Goal: Task Accomplishment & Management: Use online tool/utility

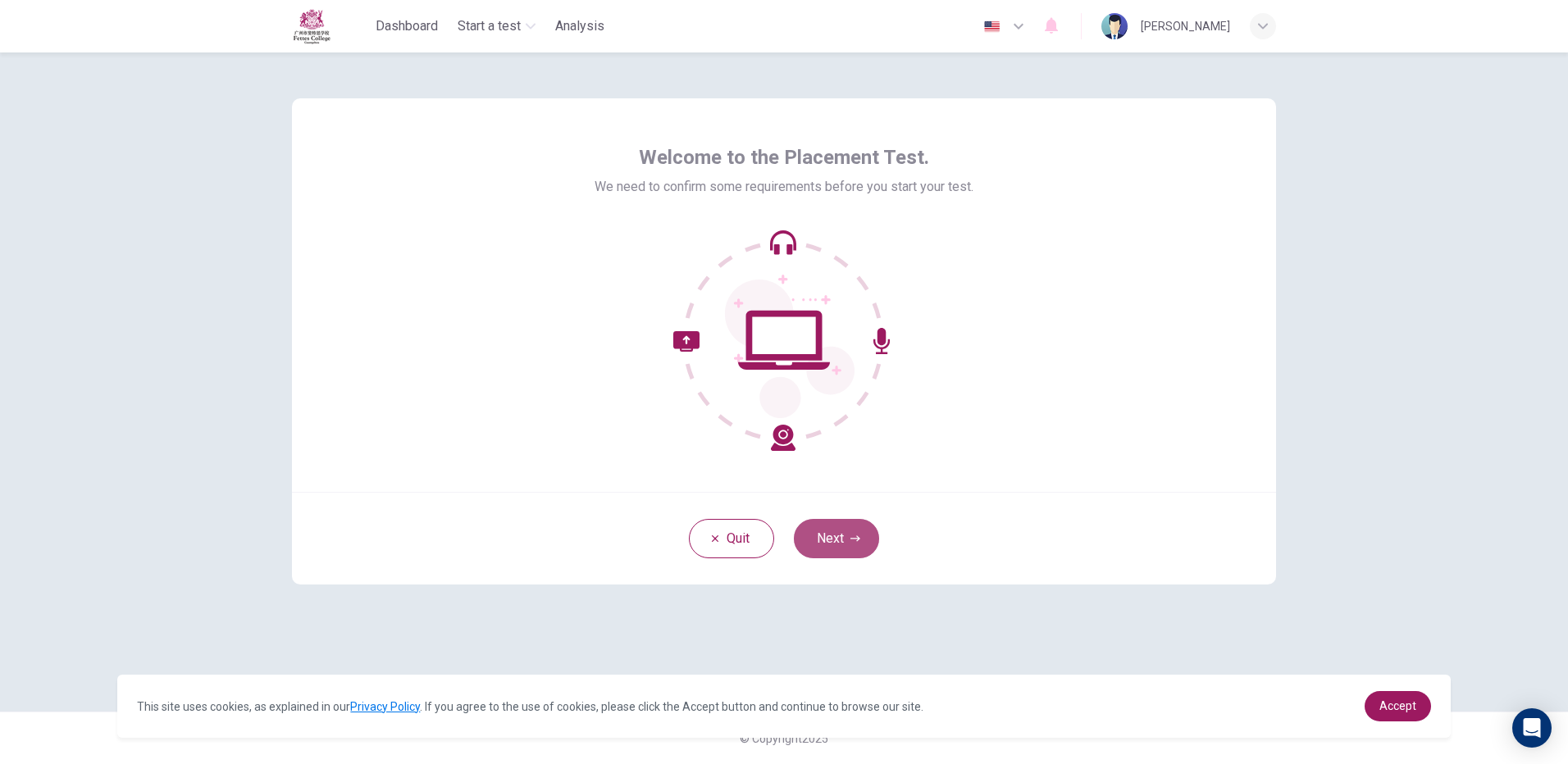
click at [820, 536] on button "Next" at bounding box center [837, 538] width 85 height 39
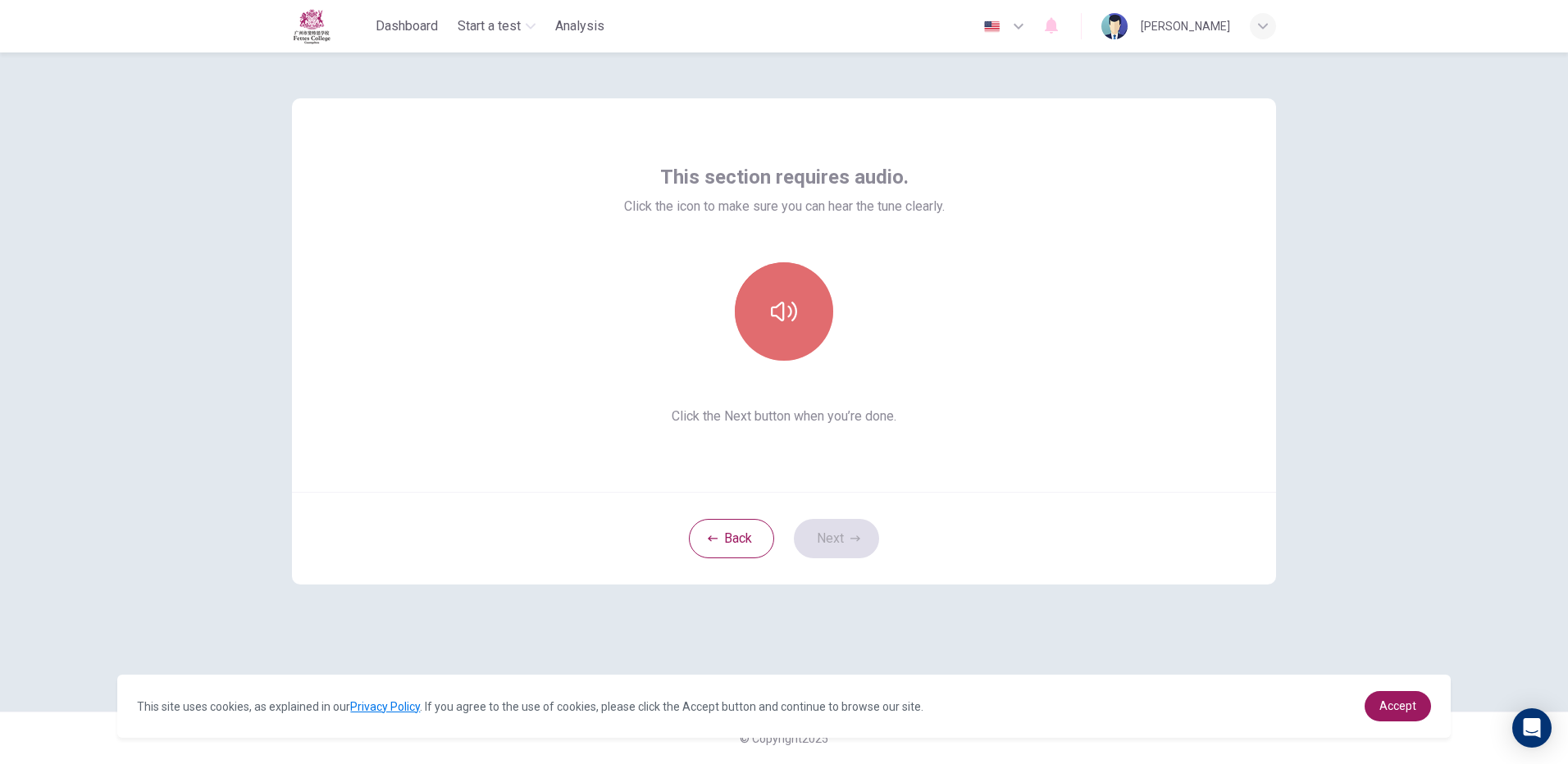
click at [795, 318] on icon "button" at bounding box center [784, 312] width 26 height 20
click at [813, 548] on button "Next" at bounding box center [837, 538] width 85 height 39
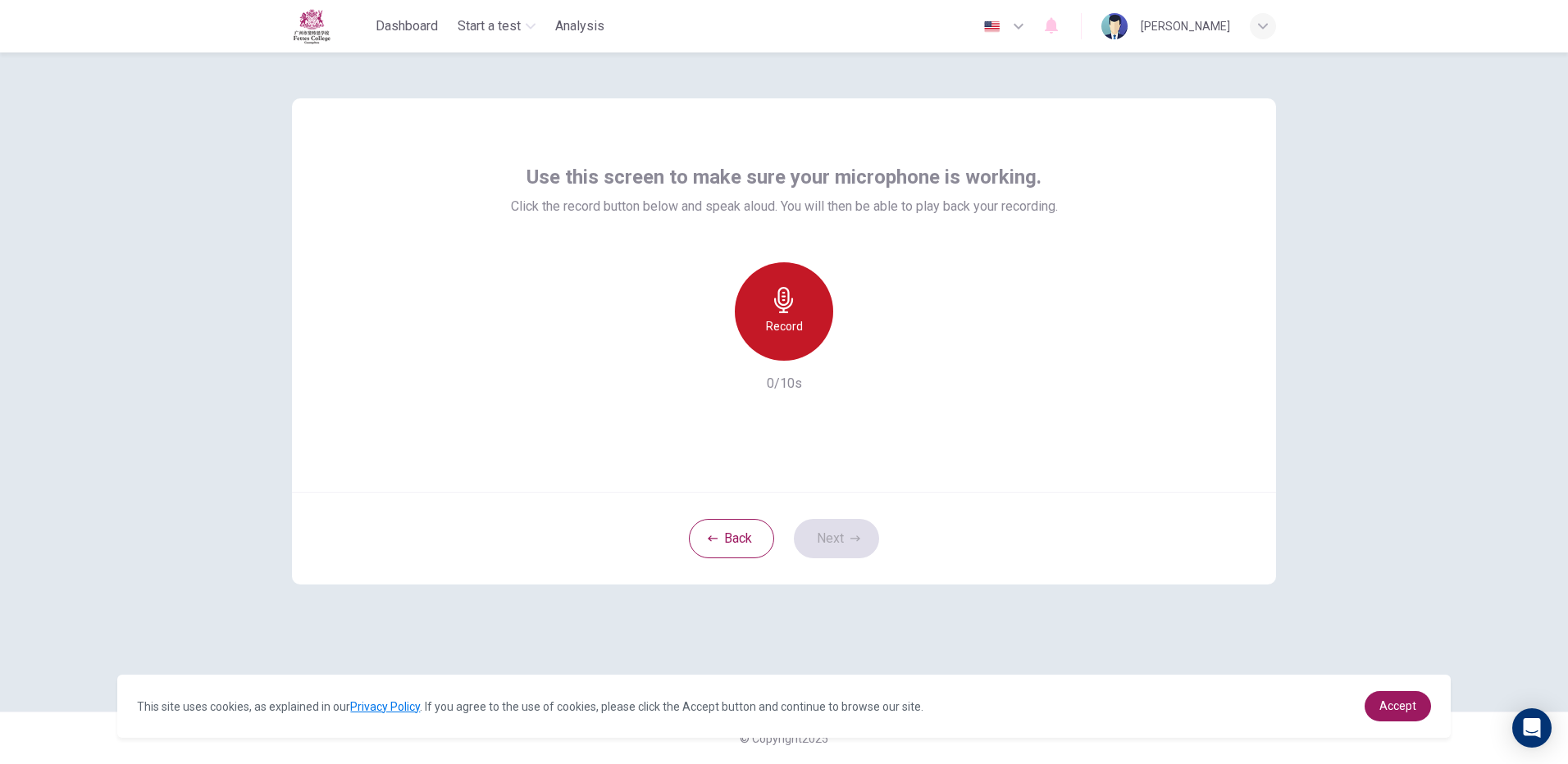
click at [800, 319] on h6 "Record" at bounding box center [784, 326] width 37 height 20
click at [840, 532] on button "Next" at bounding box center [837, 538] width 85 height 39
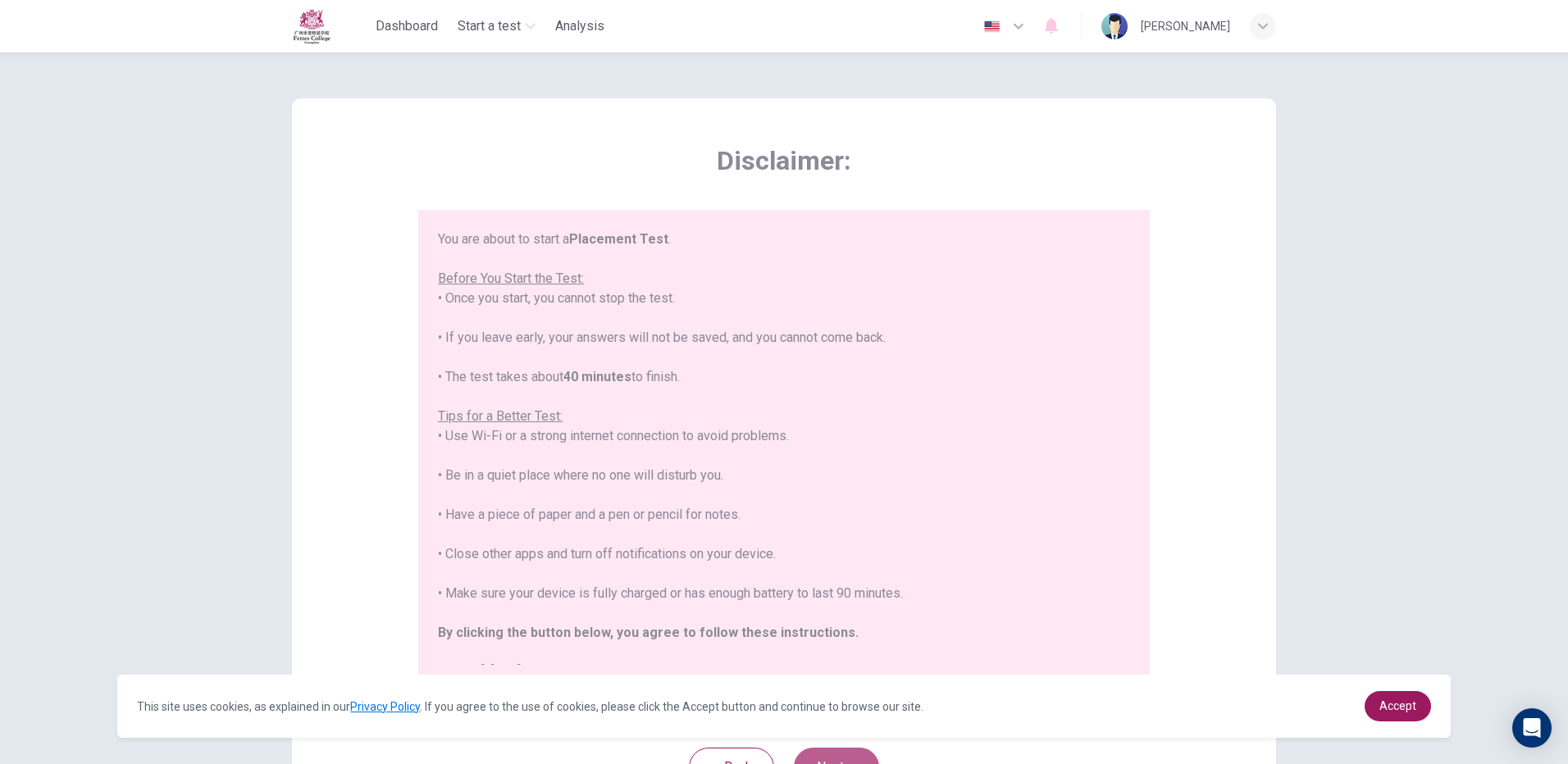
click at [851, 752] on button "Next" at bounding box center [837, 767] width 85 height 39
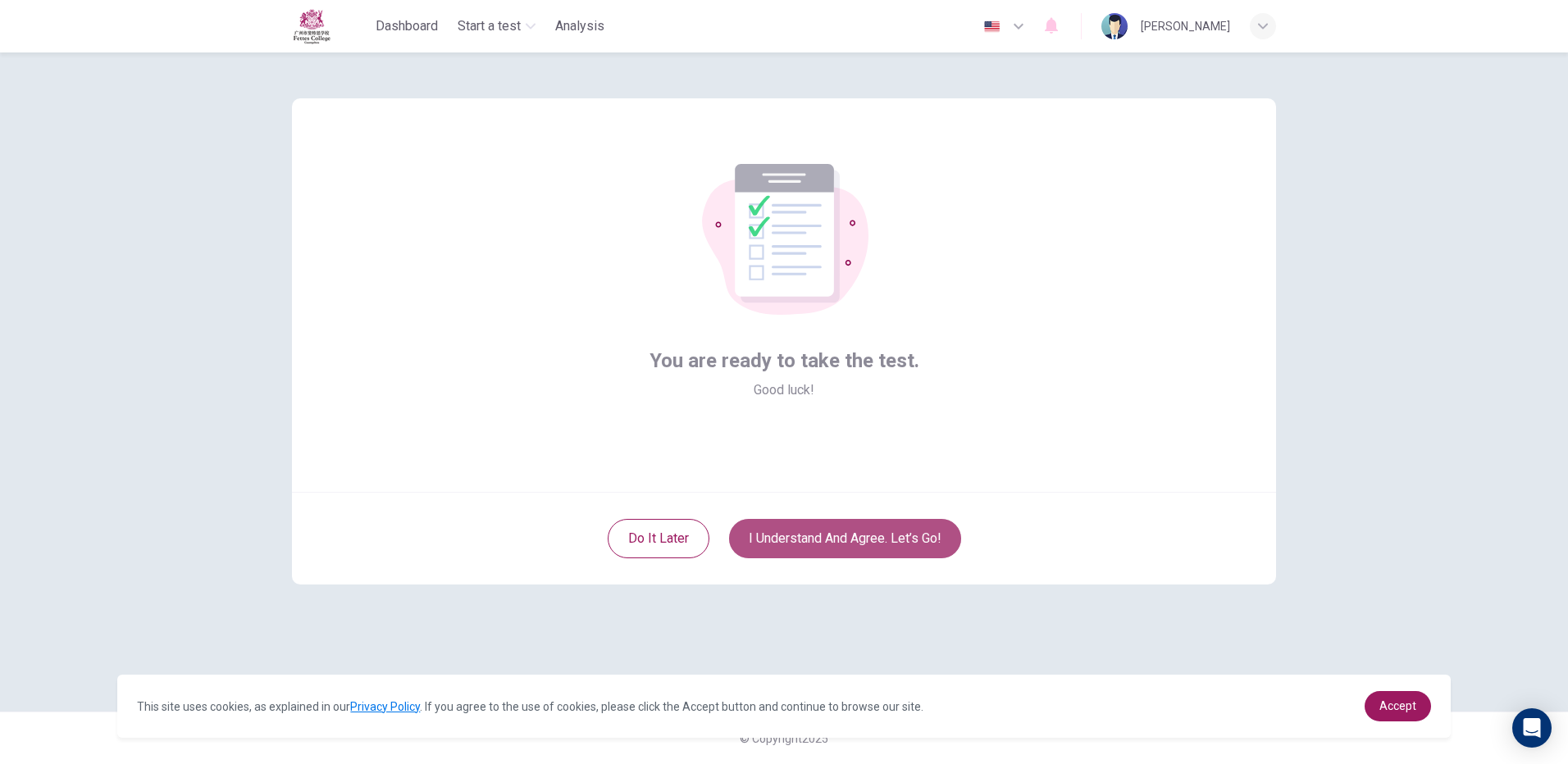
click at [837, 527] on button "I understand and agree. Let’s go!" at bounding box center [845, 538] width 232 height 39
click at [885, 543] on button "I understand and agree. Let’s go!" at bounding box center [845, 538] width 232 height 39
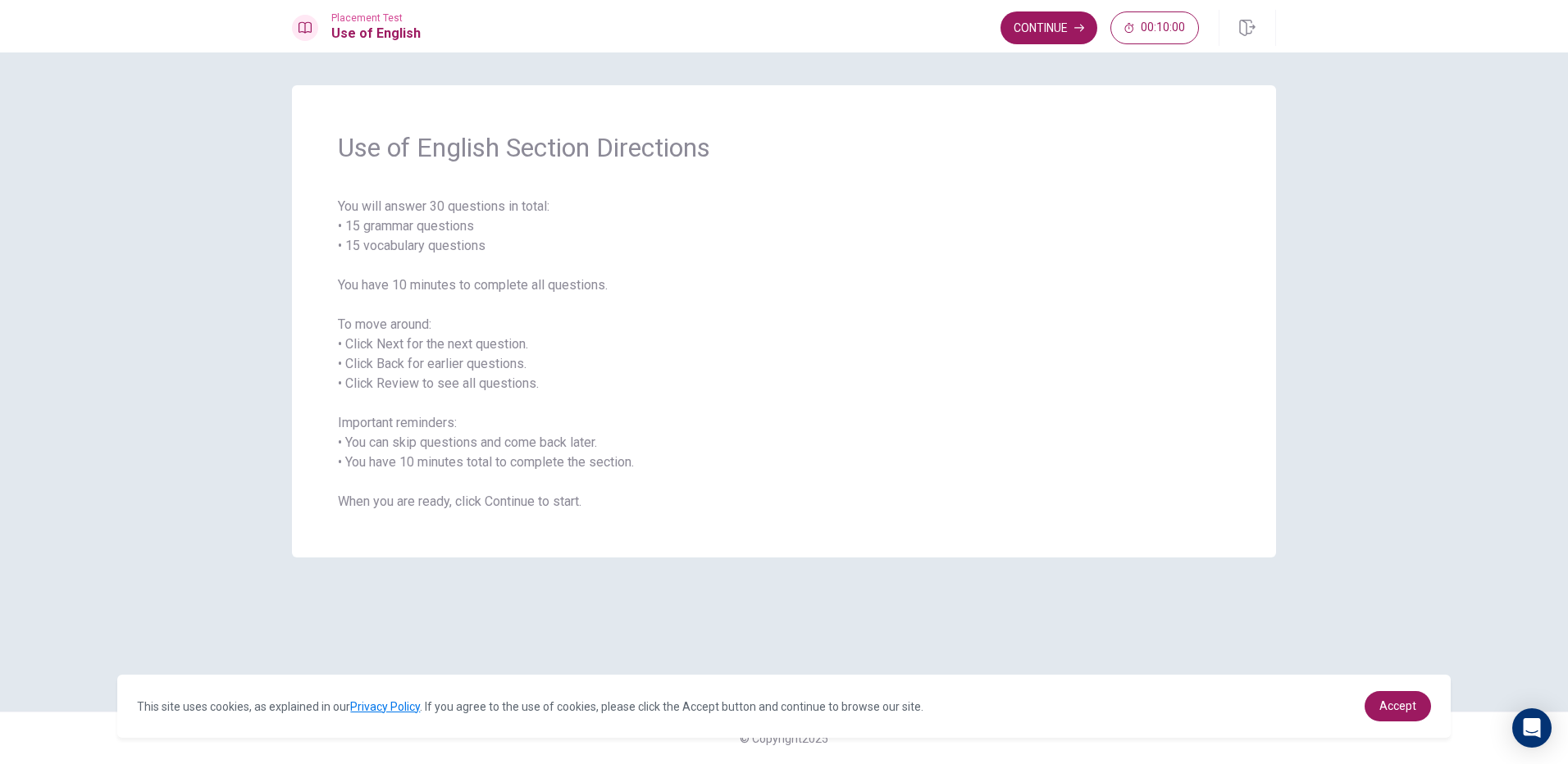
click at [1084, 503] on span "You will answer 30 questions in total: • 15 grammar questions • 15 vocabulary q…" at bounding box center [784, 354] width 892 height 315
click at [1044, 21] on button "Continue" at bounding box center [1048, 28] width 97 height 33
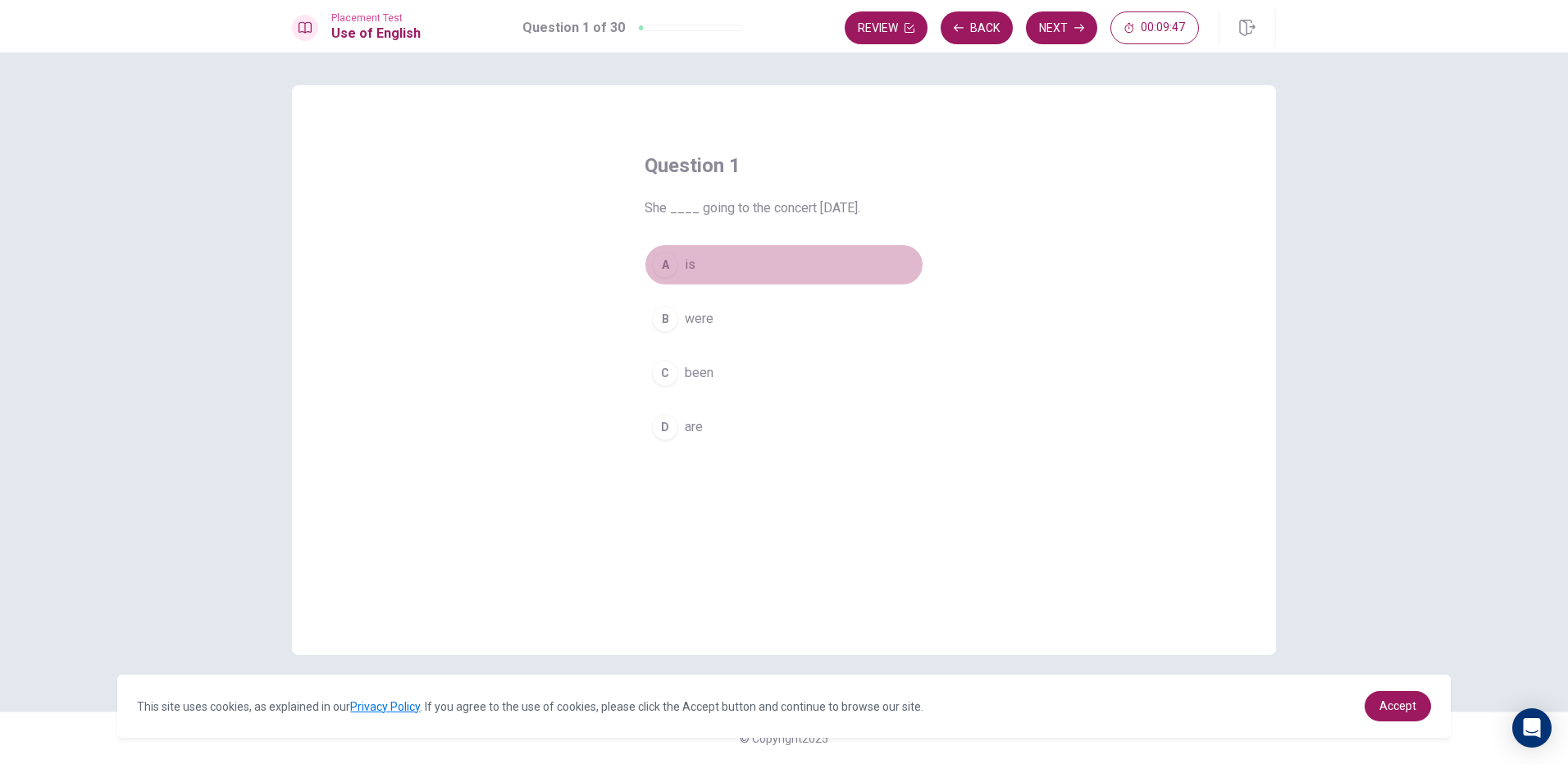
click at [662, 271] on div "A" at bounding box center [665, 265] width 26 height 26
click at [1081, 28] on icon "button" at bounding box center [1079, 28] width 10 height 7
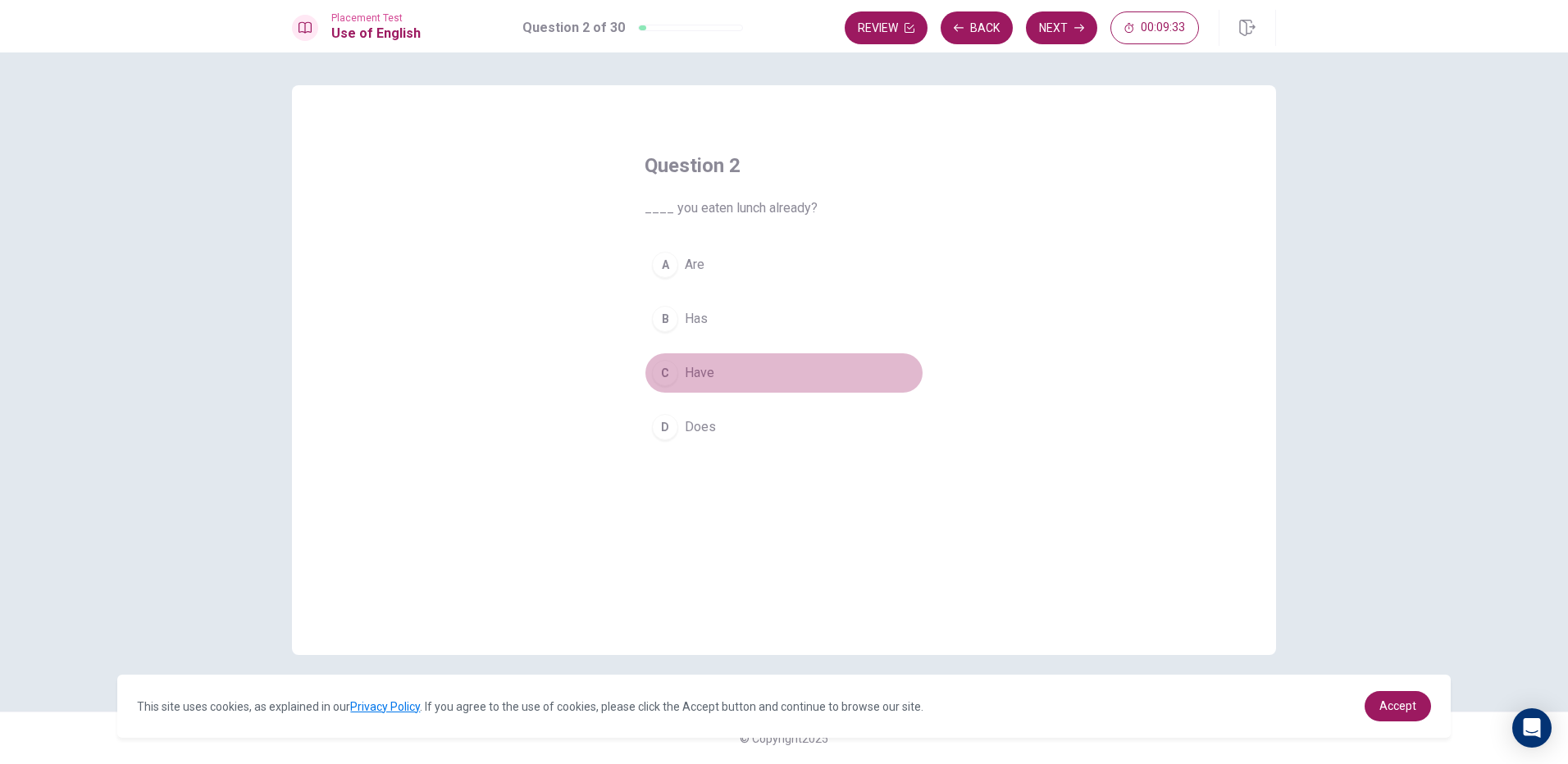
click at [663, 382] on div "C" at bounding box center [665, 373] width 26 height 26
click at [1055, 23] on button "Next" at bounding box center [1061, 28] width 71 height 33
click at [683, 368] on button "C have lived" at bounding box center [784, 372] width 279 height 41
click at [698, 274] on span "have living" at bounding box center [716, 265] width 61 height 20
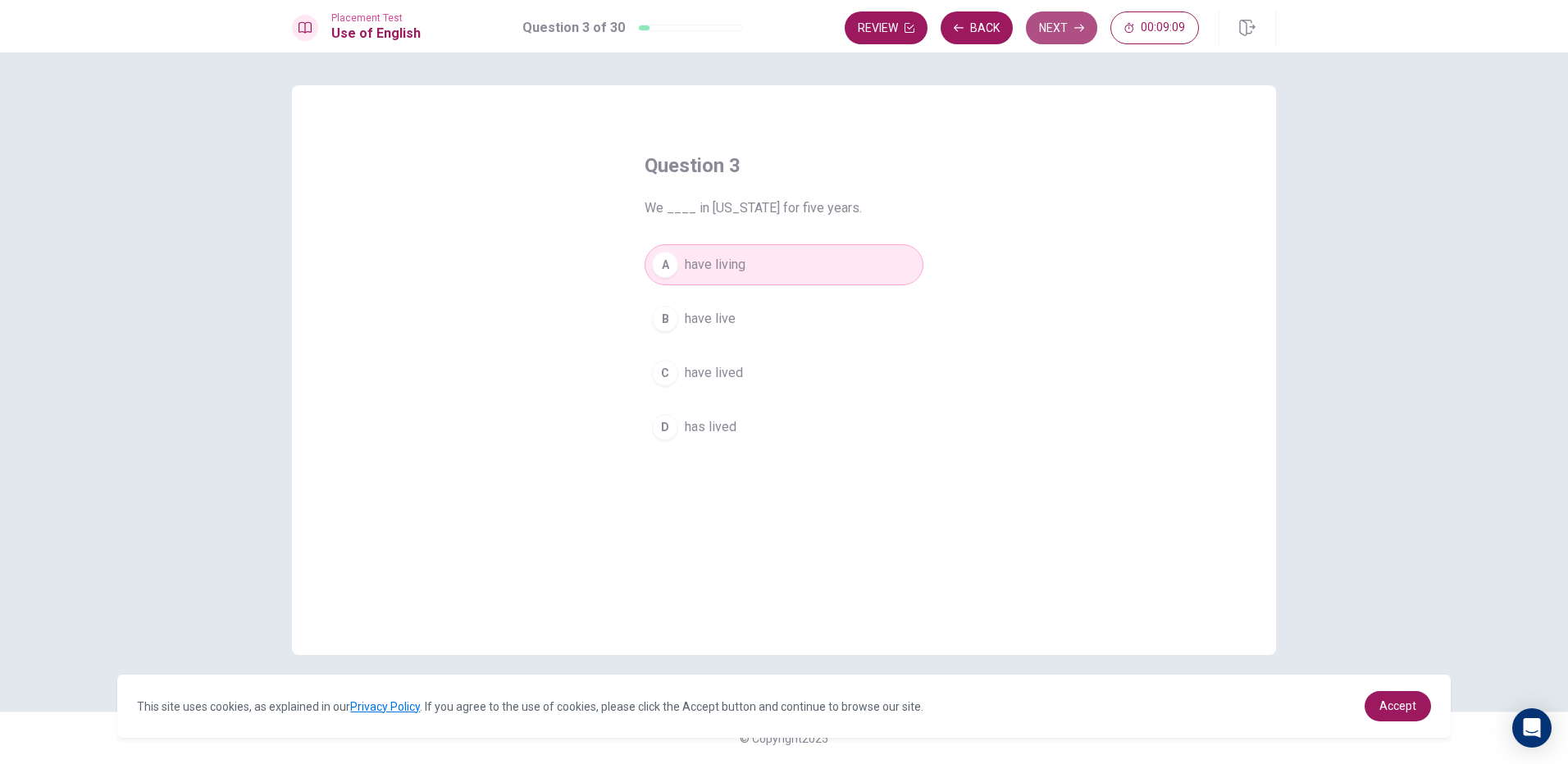
click at [1053, 23] on button "Next" at bounding box center [1061, 28] width 71 height 33
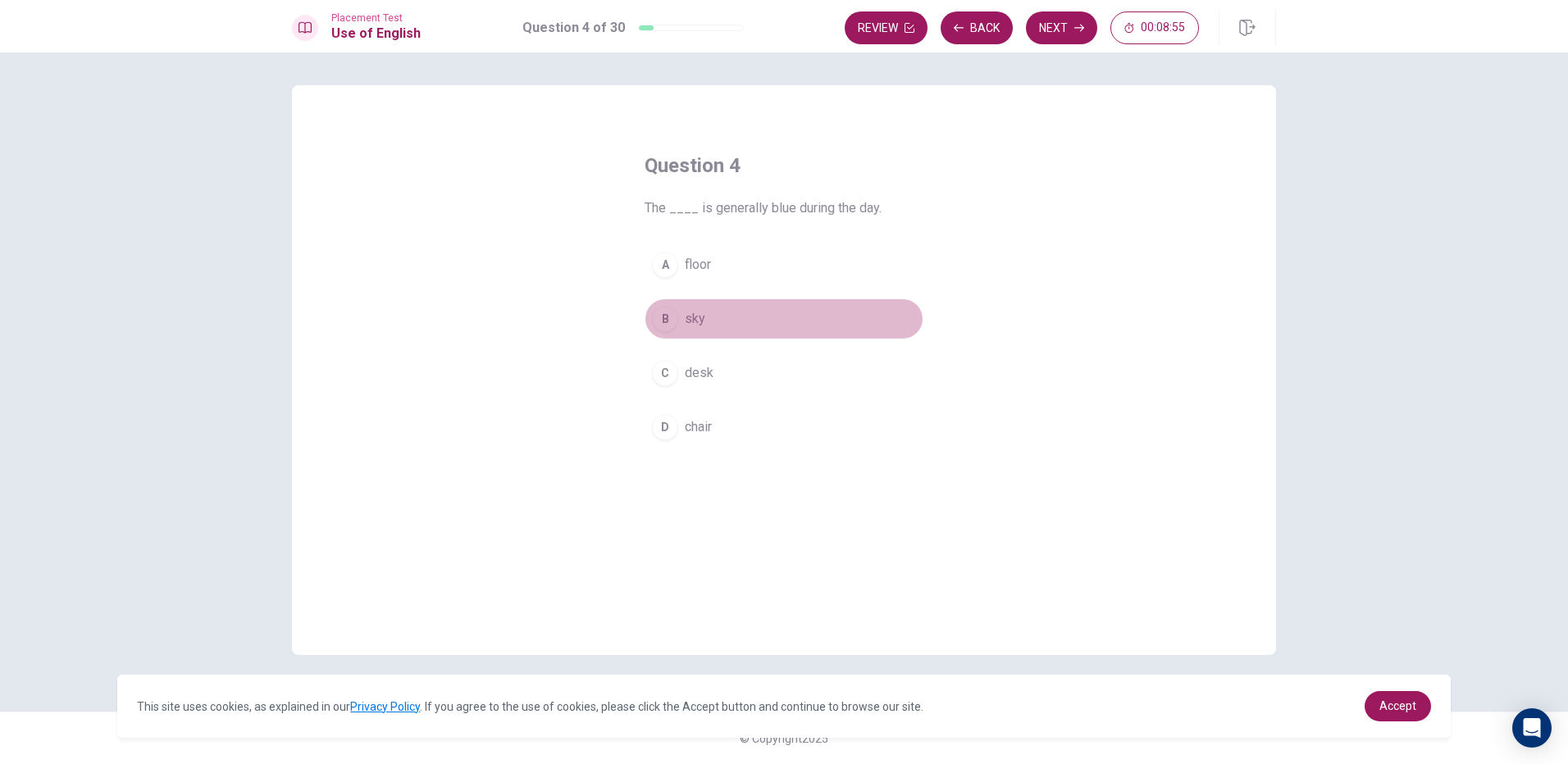
click at [684, 318] on button "B sky" at bounding box center [784, 318] width 279 height 41
click at [1037, 25] on button "Next" at bounding box center [1061, 28] width 71 height 33
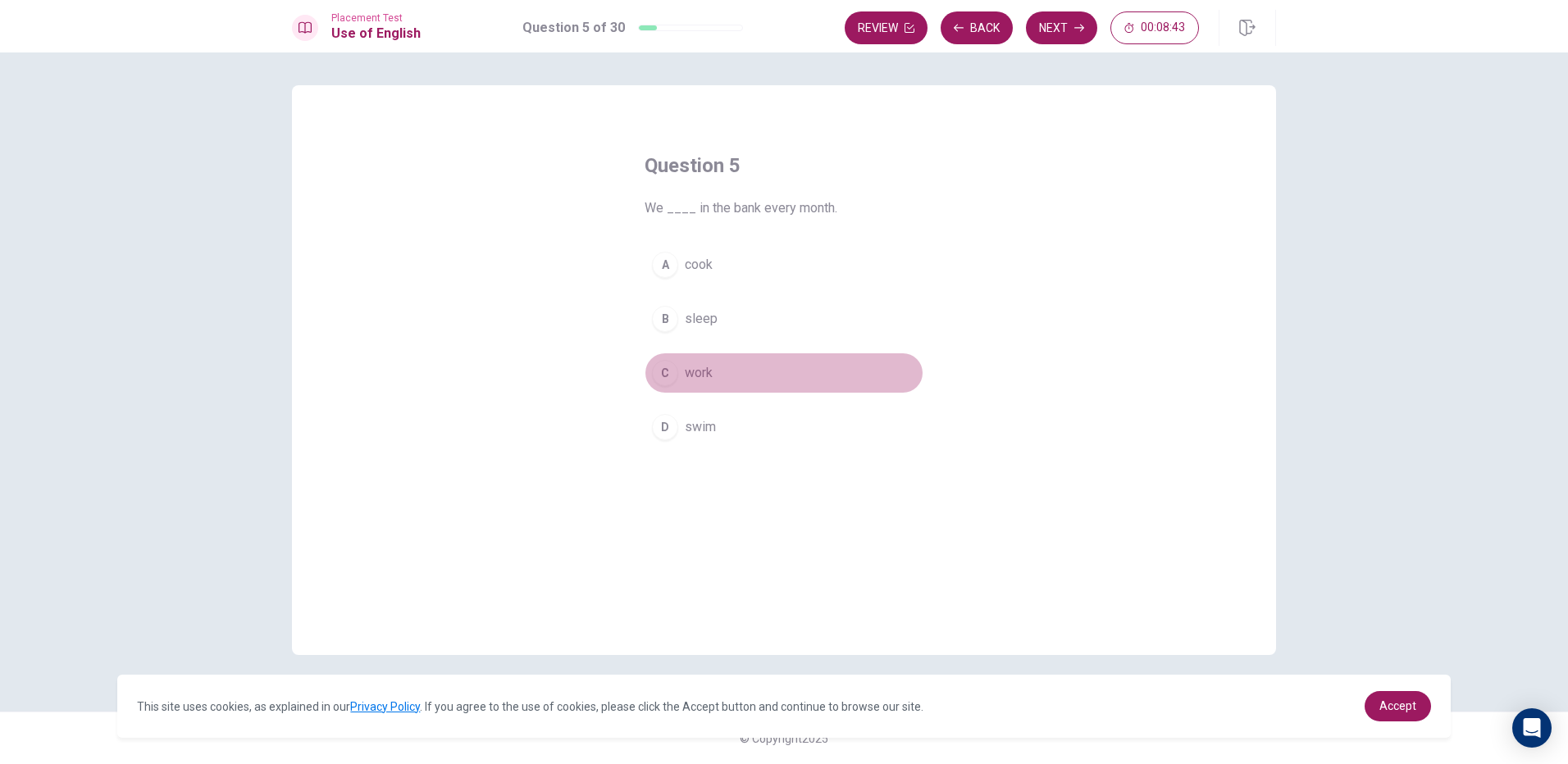
click at [702, 373] on span "work" at bounding box center [699, 372] width 28 height 20
click at [1082, 26] on icon "button" at bounding box center [1079, 28] width 10 height 7
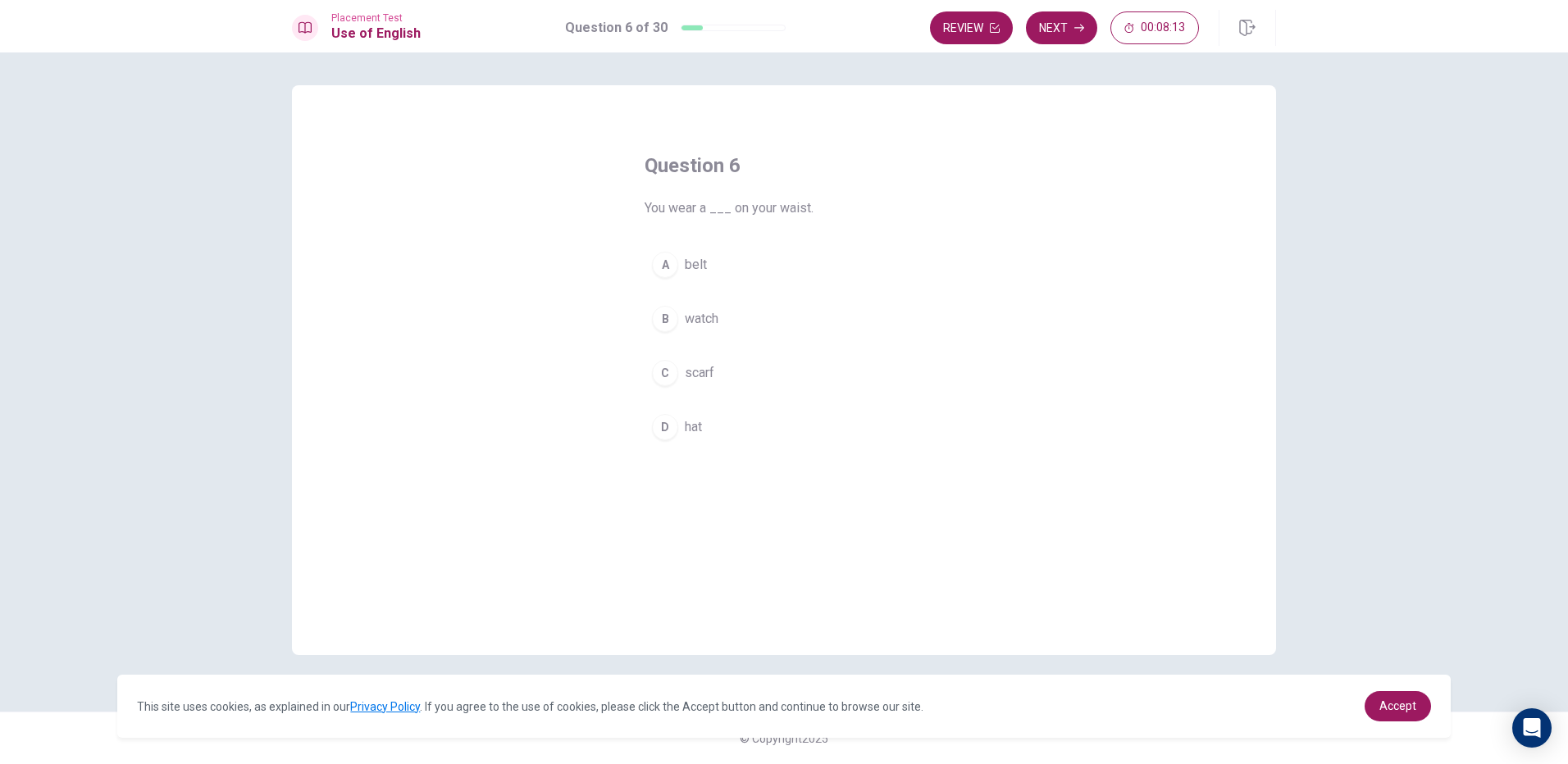
drag, startPoint x: 648, startPoint y: 205, endPoint x: 858, endPoint y: 257, distance: 216.3
click at [858, 257] on div "Question 6 You wear a ___ on your waist. A belt B watch C scarf D hat" at bounding box center [784, 299] width 345 height 347
drag, startPoint x: 800, startPoint y: 212, endPoint x: 601, endPoint y: 166, distance: 204.2
click at [601, 164] on div "Question 6 You wear a ___ on your waist. A belt B watch C scarf D hat" at bounding box center [784, 370] width 984 height 570
click at [681, 265] on button "A belt" at bounding box center [784, 265] width 279 height 41
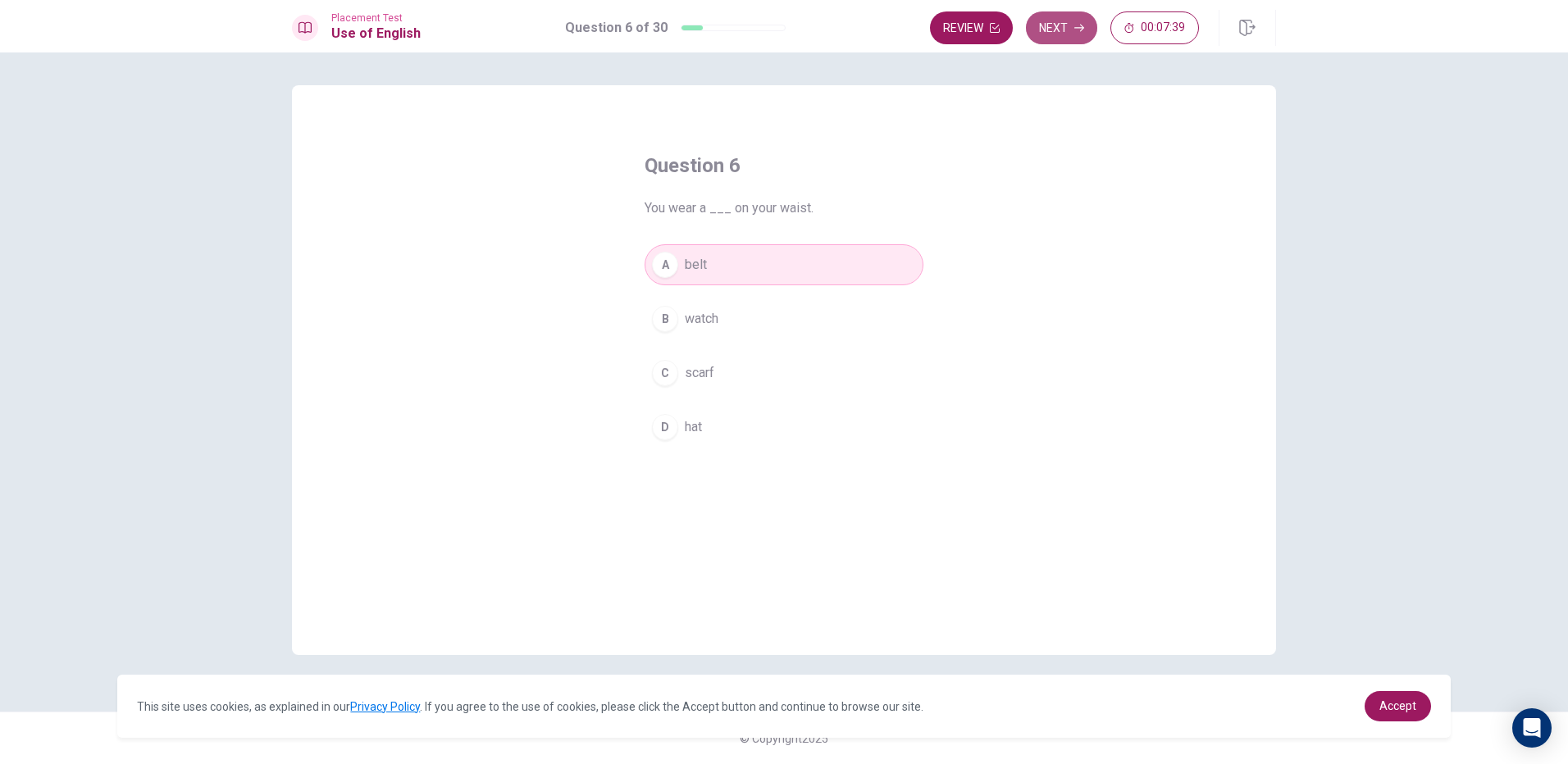
click at [1034, 16] on button "Next" at bounding box center [1061, 28] width 71 height 33
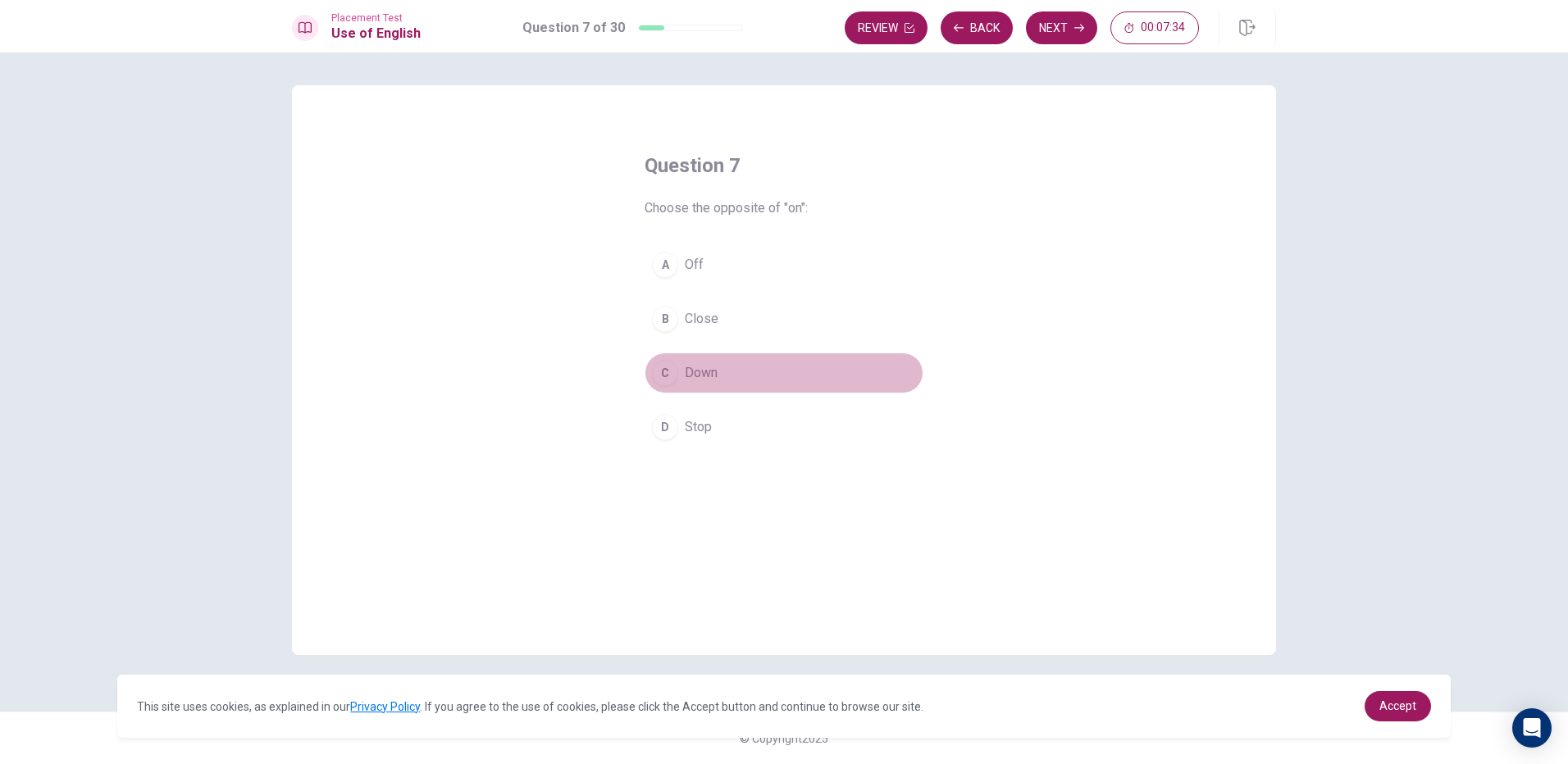
click at [697, 376] on span "Down" at bounding box center [702, 372] width 33 height 20
click at [1067, 22] on button "Next" at bounding box center [1061, 28] width 71 height 33
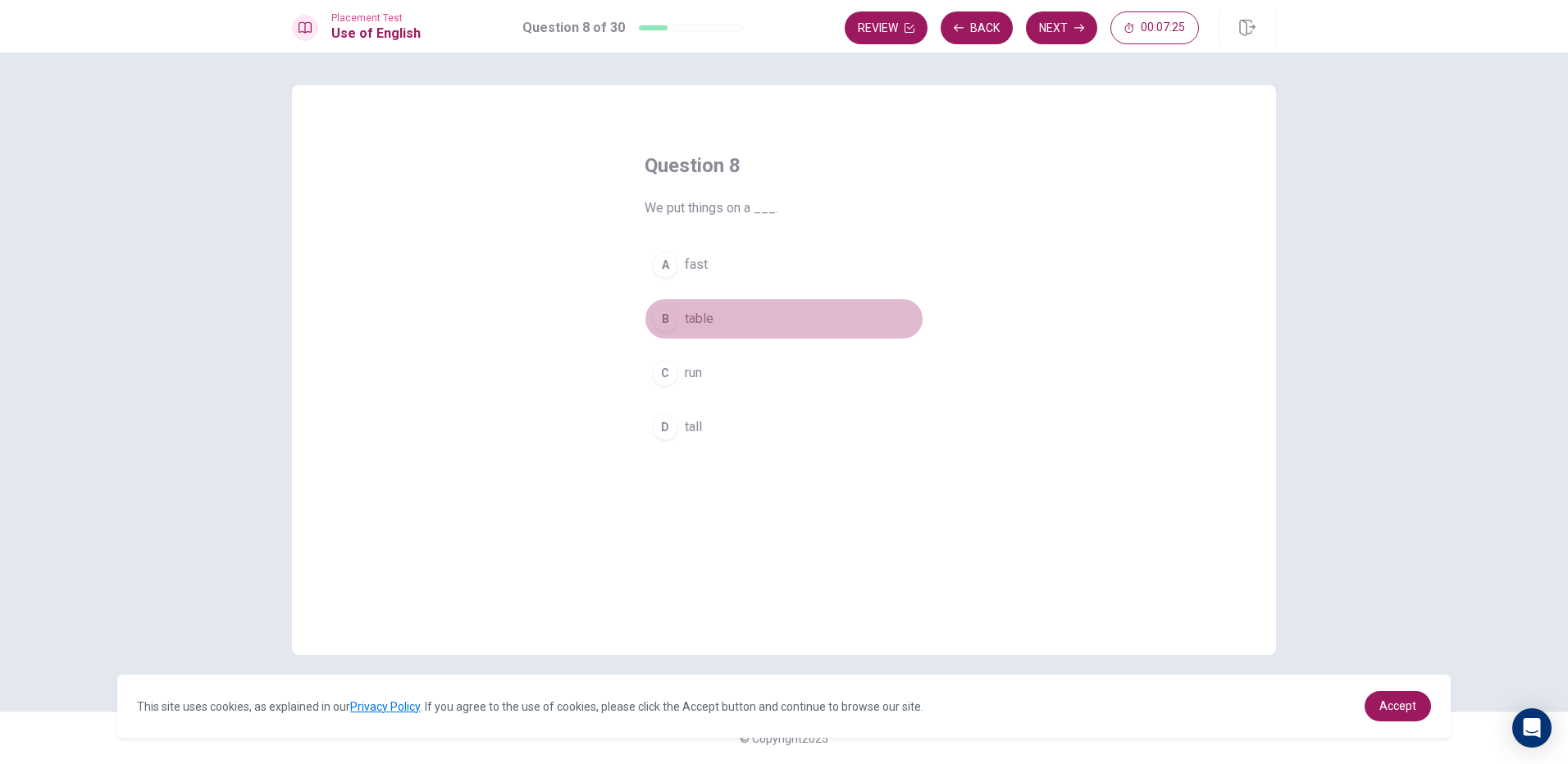
click at [718, 328] on button "B table" at bounding box center [784, 318] width 279 height 41
click at [1080, 24] on icon "button" at bounding box center [1079, 28] width 10 height 7
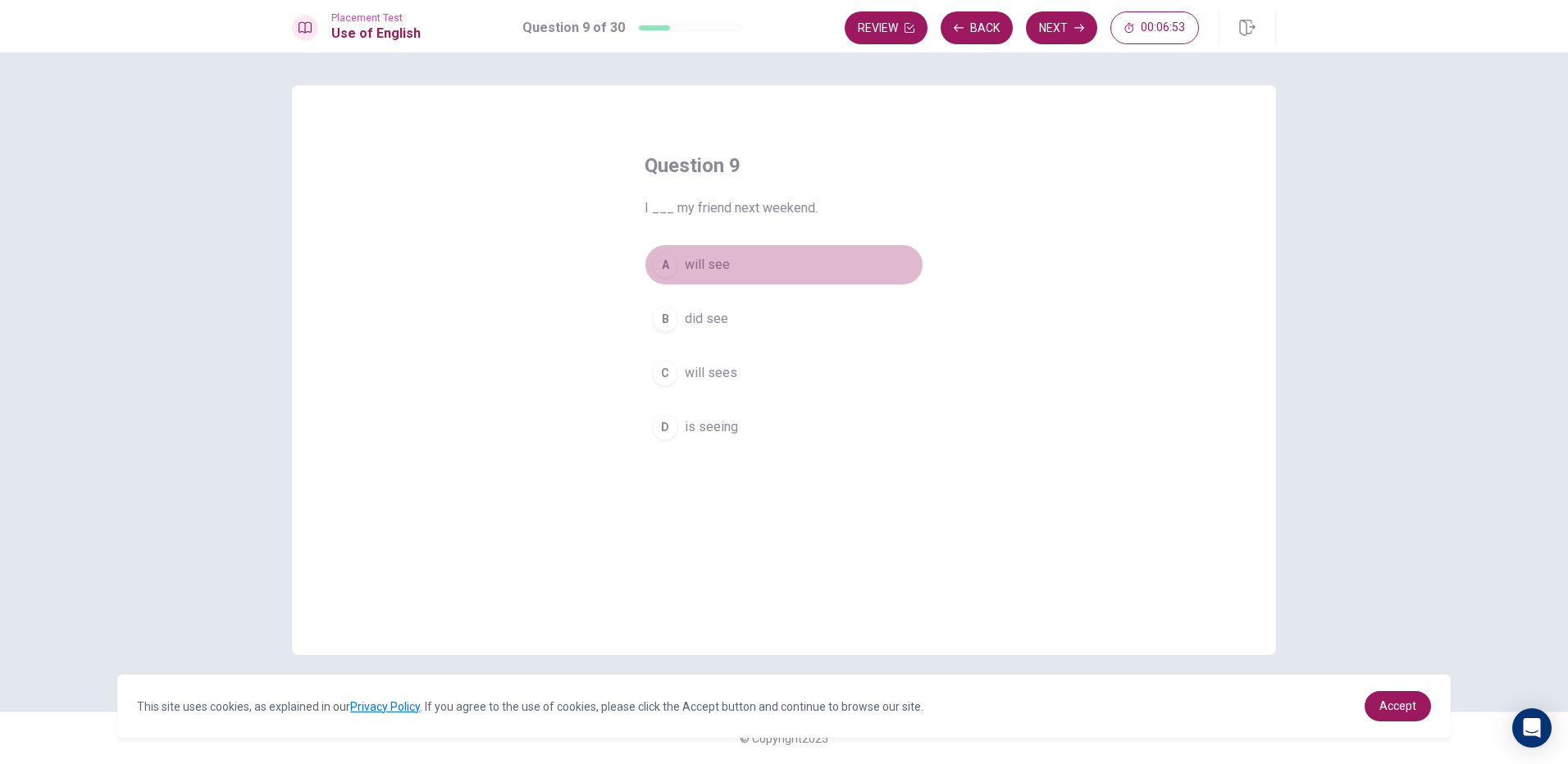
drag, startPoint x: 692, startPoint y: 261, endPoint x: 1144, endPoint y: 69, distance: 491.1
click at [693, 261] on span "will see" at bounding box center [708, 265] width 45 height 20
click at [1056, 21] on button "Next" at bounding box center [1061, 28] width 71 height 33
click at [728, 417] on button "D bought" at bounding box center [784, 426] width 279 height 41
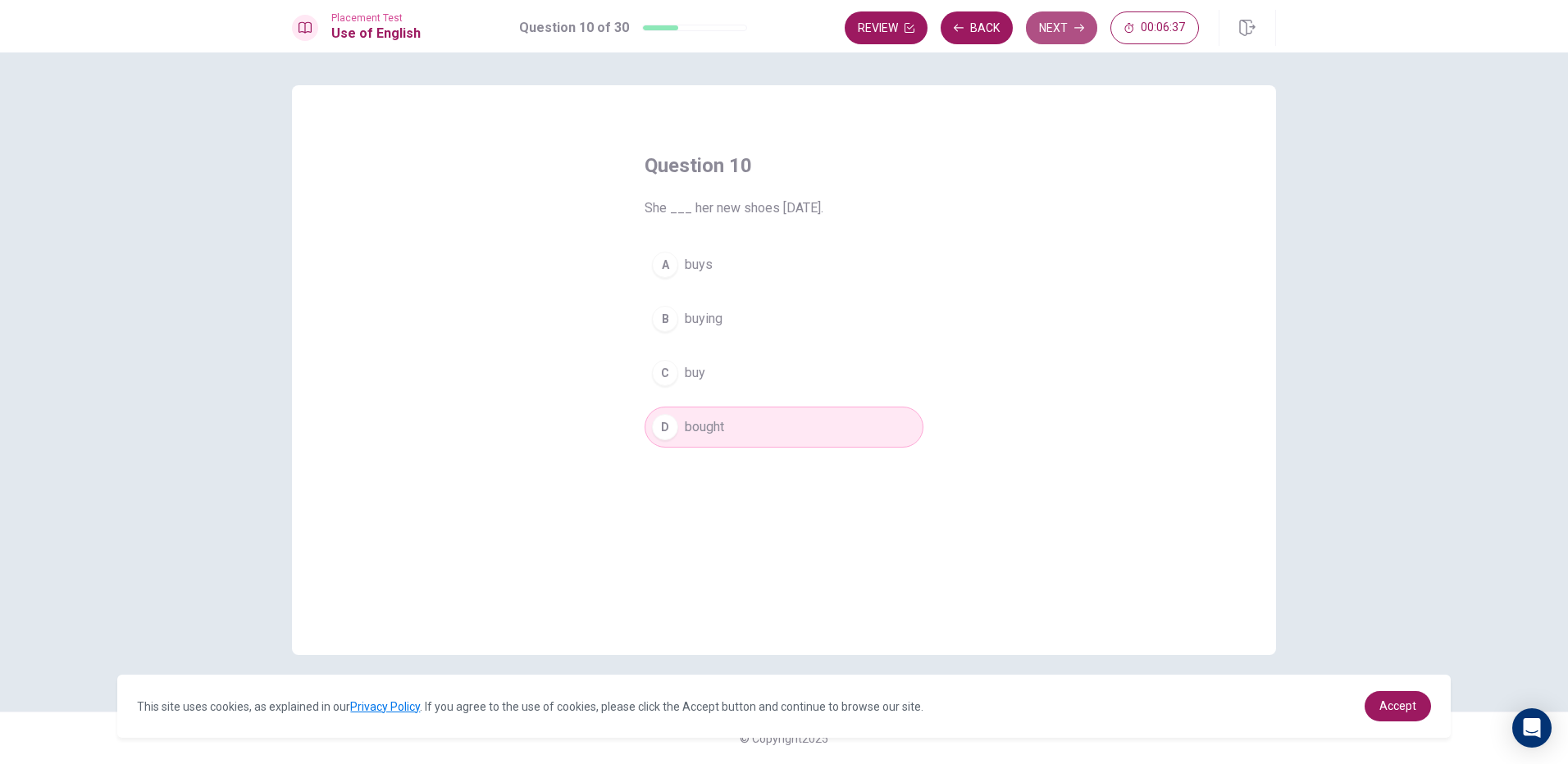
click at [1073, 23] on button "Next" at bounding box center [1061, 28] width 71 height 33
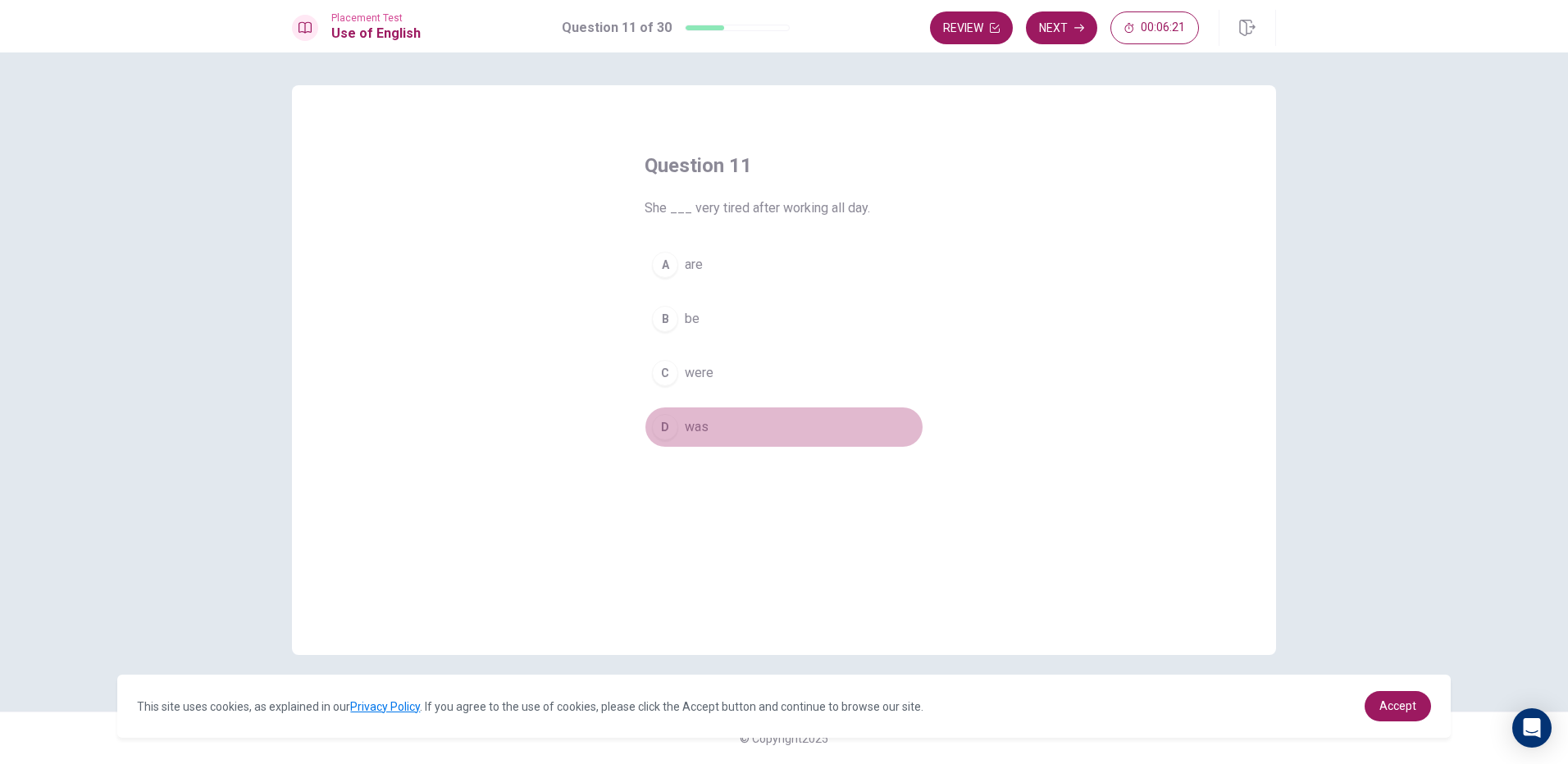
click at [663, 429] on div "D" at bounding box center [665, 427] width 26 height 26
click at [644, 406] on button "D was" at bounding box center [784, 426] width 279 height 41
click at [1055, 34] on button "Next" at bounding box center [1061, 28] width 71 height 33
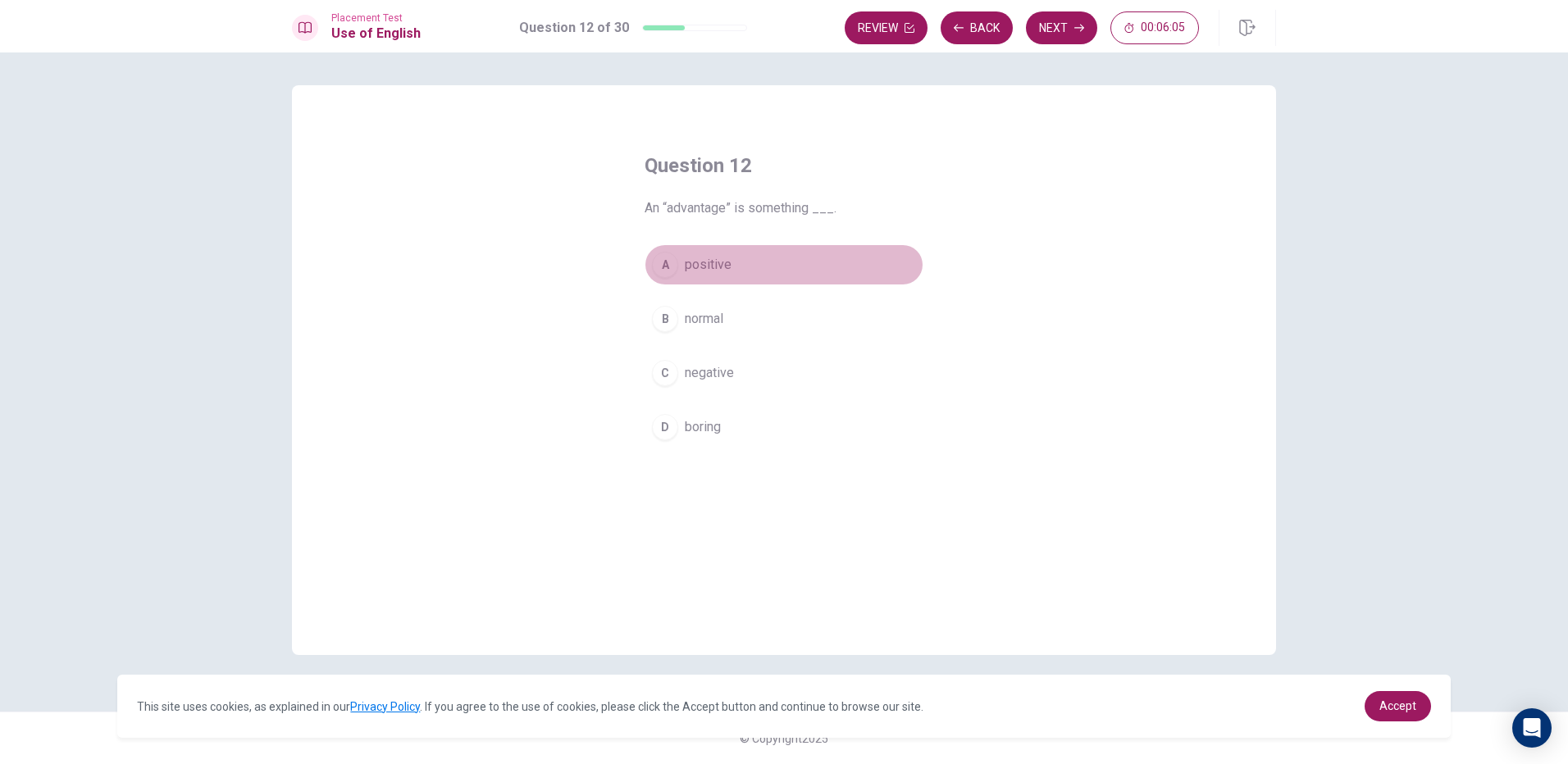
click at [698, 267] on span "positive" at bounding box center [709, 265] width 47 height 20
click at [1072, 34] on button "Next" at bounding box center [1061, 28] width 71 height 33
click at [682, 317] on button "B in" at bounding box center [784, 318] width 279 height 41
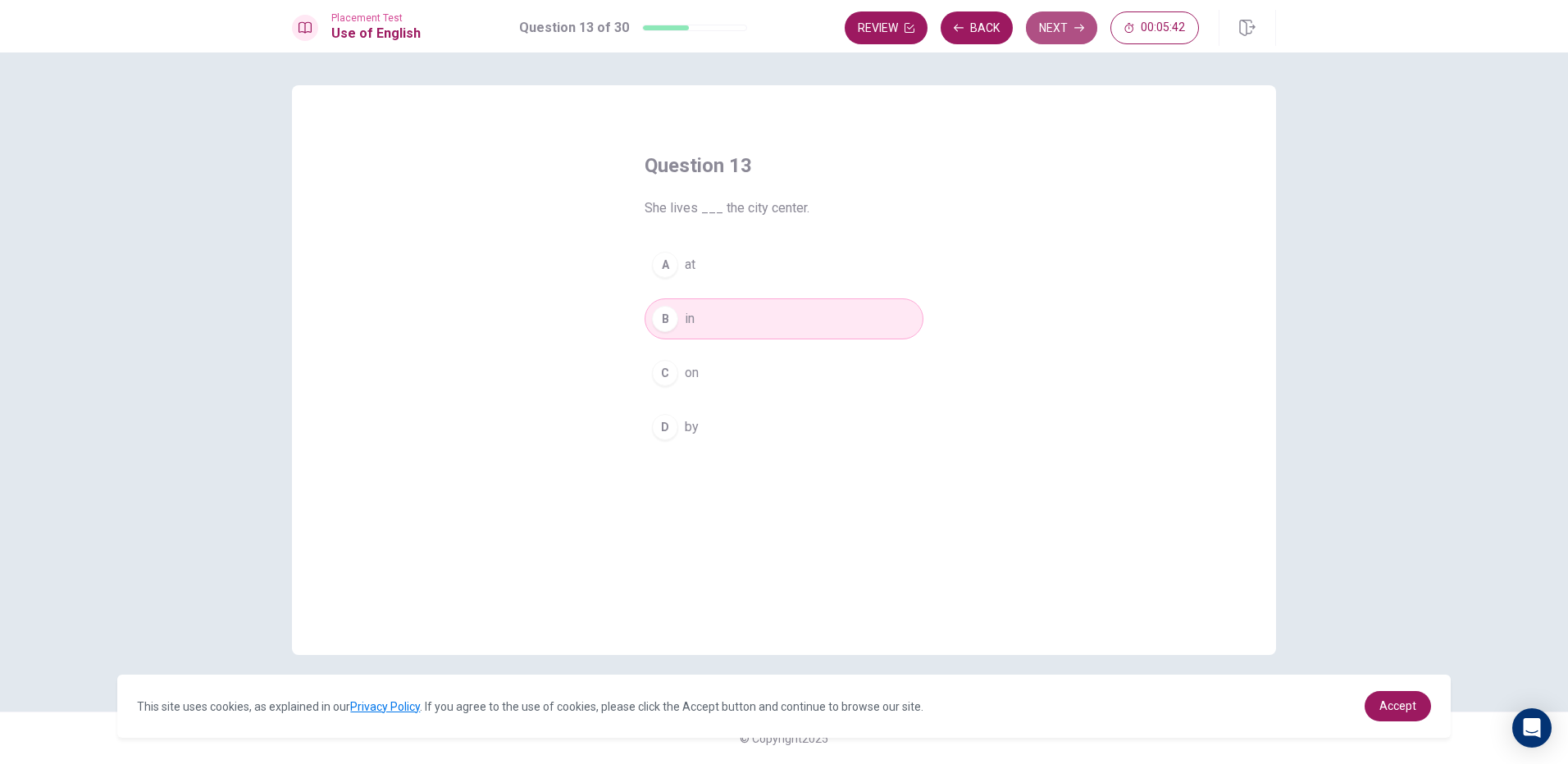
click at [1073, 34] on button "Next" at bounding box center [1061, 28] width 71 height 33
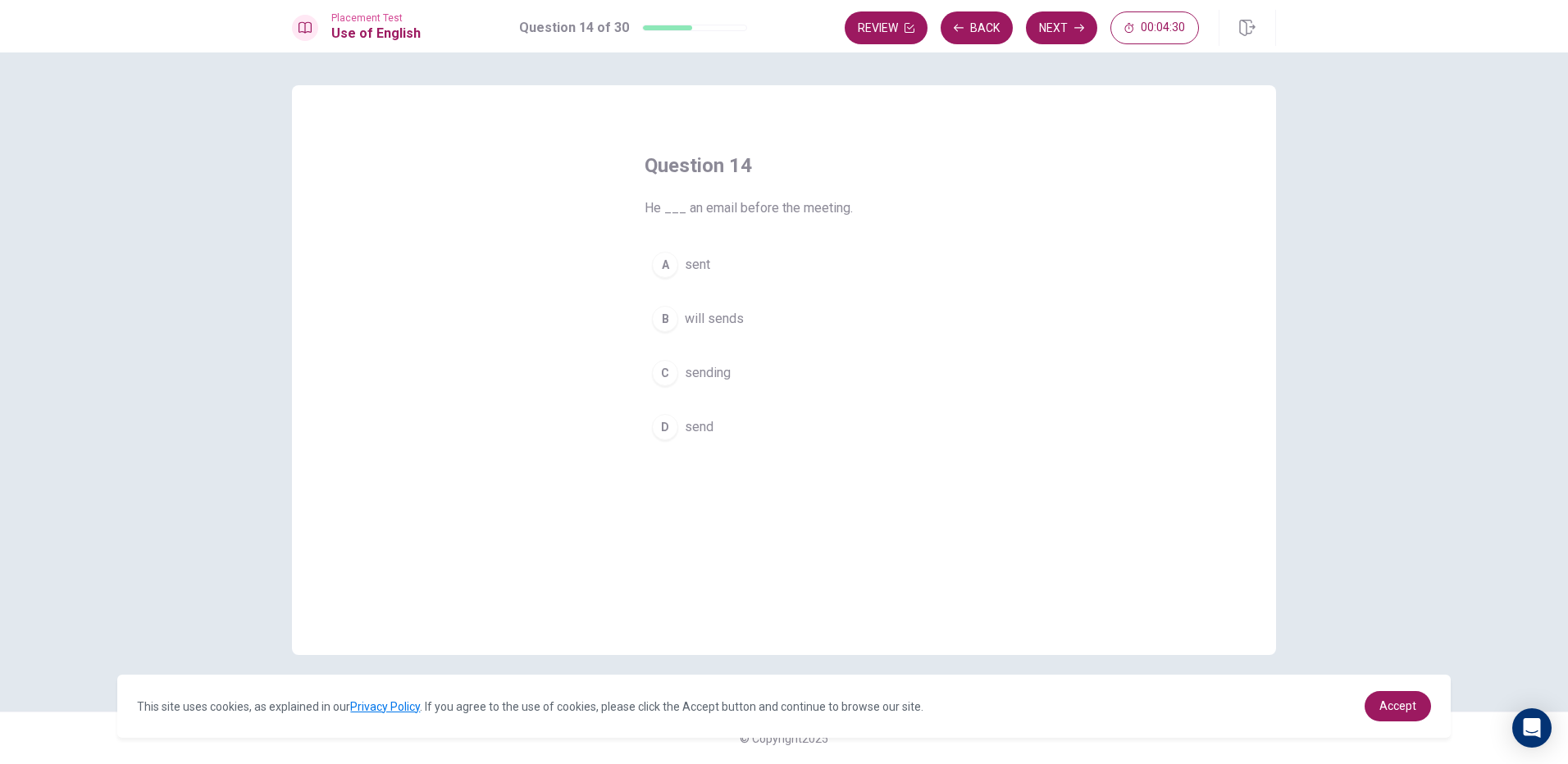
click at [671, 329] on div "B" at bounding box center [665, 318] width 26 height 26
click at [1079, 34] on button "Next" at bounding box center [1061, 28] width 71 height 33
click at [666, 364] on div "C" at bounding box center [665, 373] width 26 height 26
click at [716, 328] on button "B Has" at bounding box center [784, 318] width 279 height 41
click at [1052, 35] on button "Next" at bounding box center [1061, 28] width 71 height 33
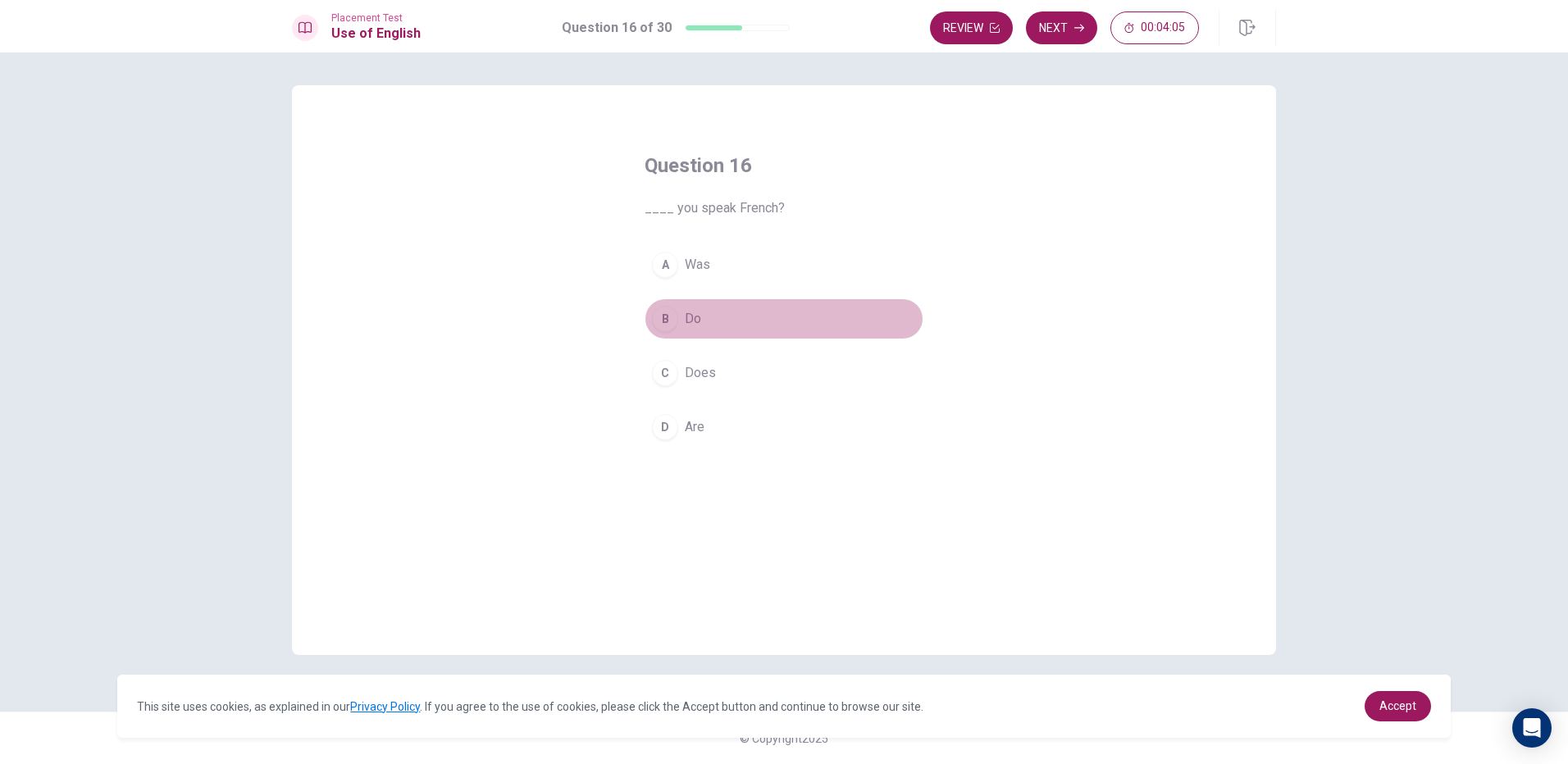
click at [693, 332] on button "B Do" at bounding box center [784, 318] width 279 height 41
click at [1086, 24] on button "Next" at bounding box center [1061, 28] width 71 height 33
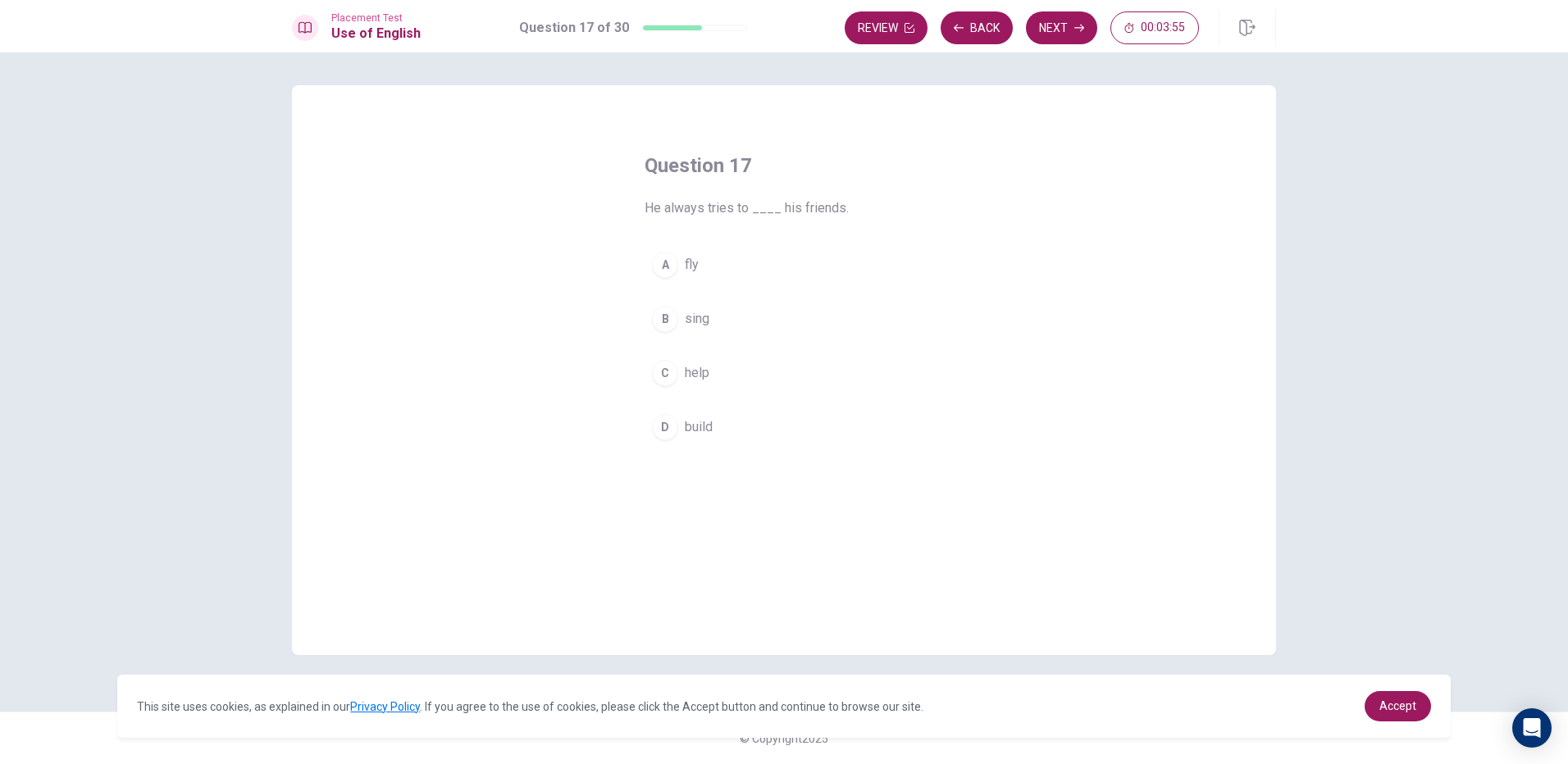
click at [681, 375] on button "C help" at bounding box center [784, 372] width 279 height 41
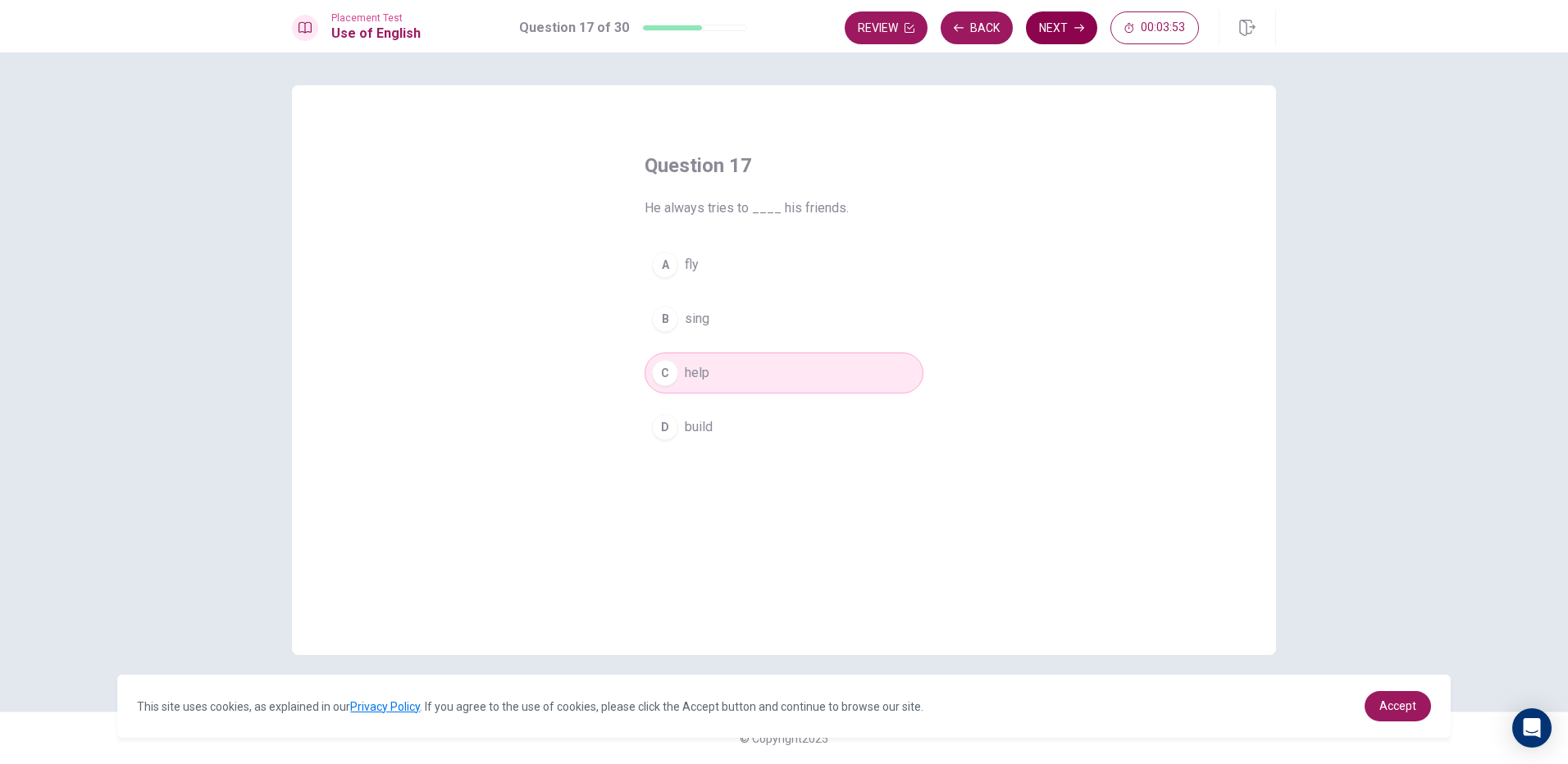
click at [1081, 29] on icon "button" at bounding box center [1079, 27] width 10 height 10
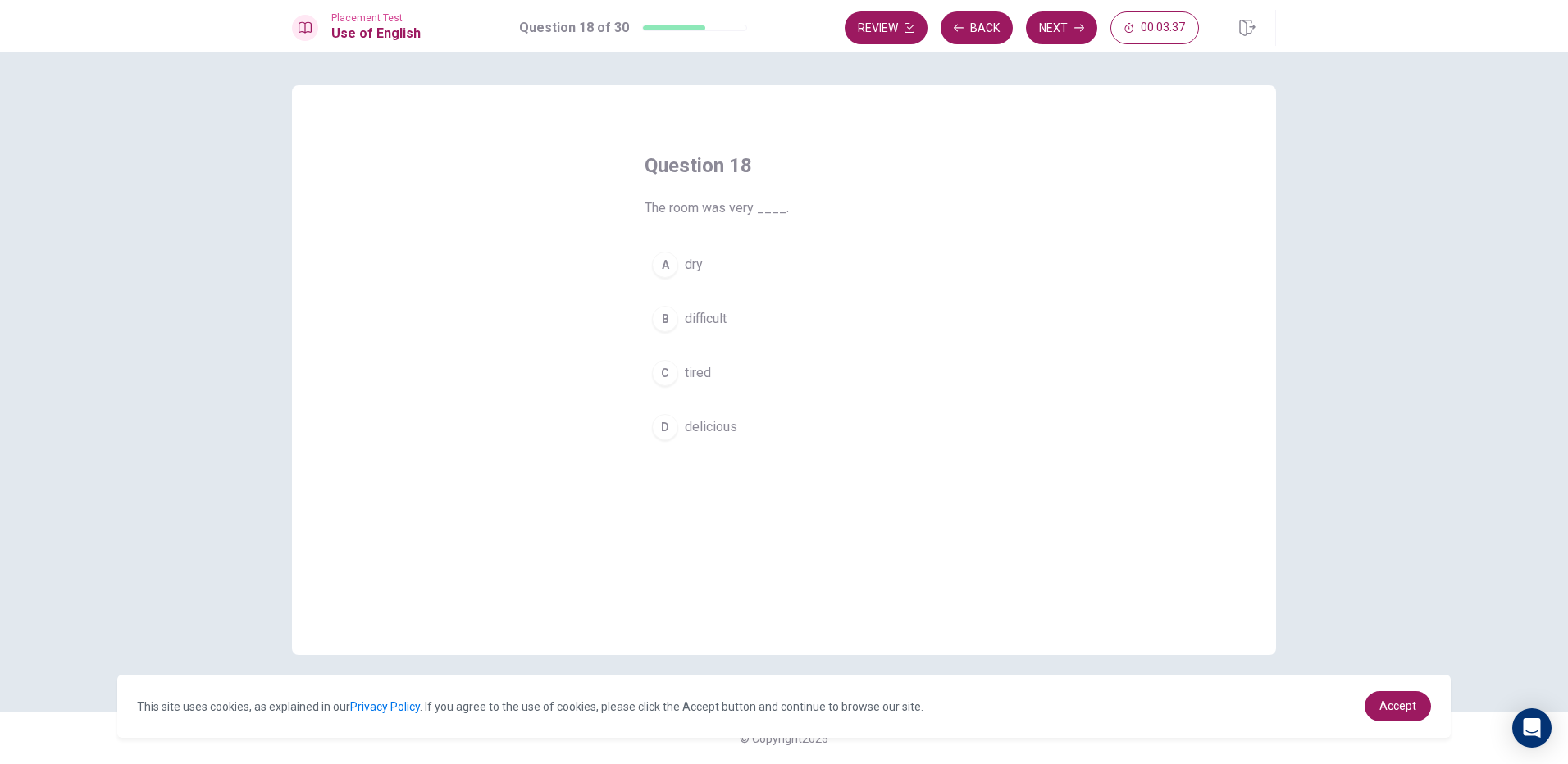
click at [680, 261] on button "A dry" at bounding box center [784, 265] width 279 height 41
click at [1064, 17] on button "Next" at bounding box center [1061, 28] width 71 height 33
click at [672, 433] on div "D" at bounding box center [665, 427] width 26 height 26
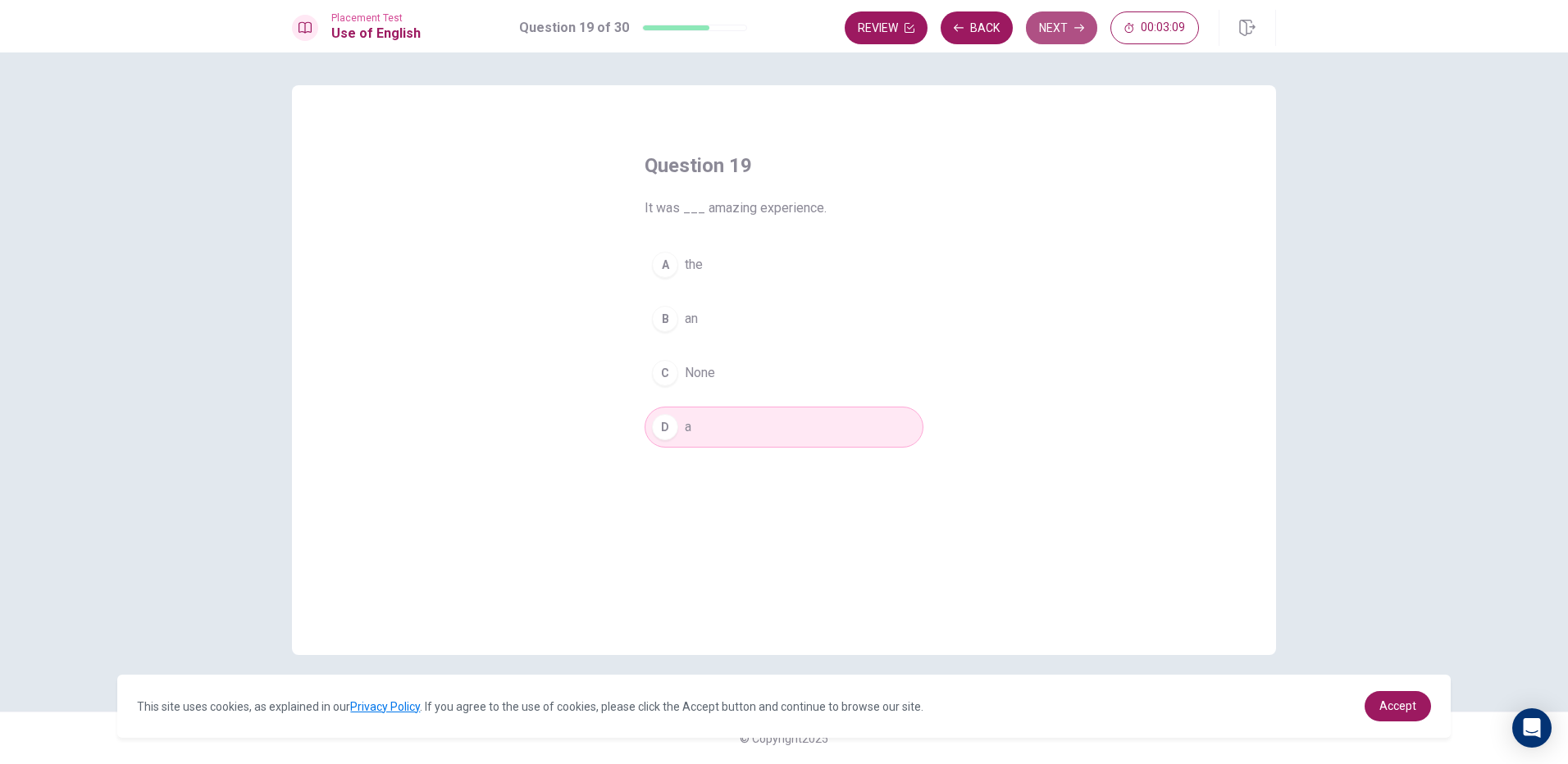
click at [1045, 25] on button "Next" at bounding box center [1061, 28] width 71 height 33
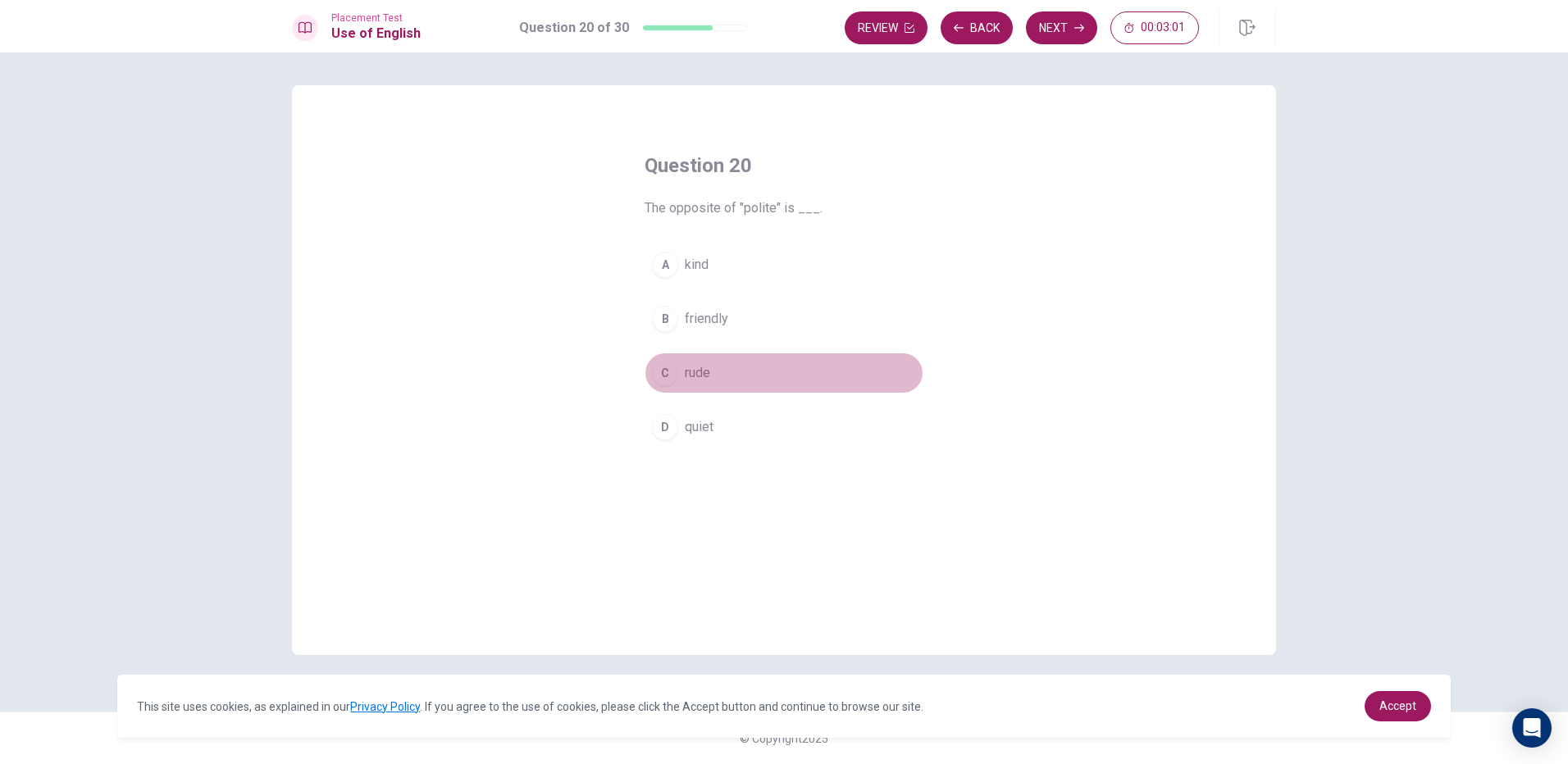
click at [675, 371] on div "C" at bounding box center [665, 373] width 26 height 26
click at [1043, 31] on button "Next" at bounding box center [1061, 28] width 71 height 33
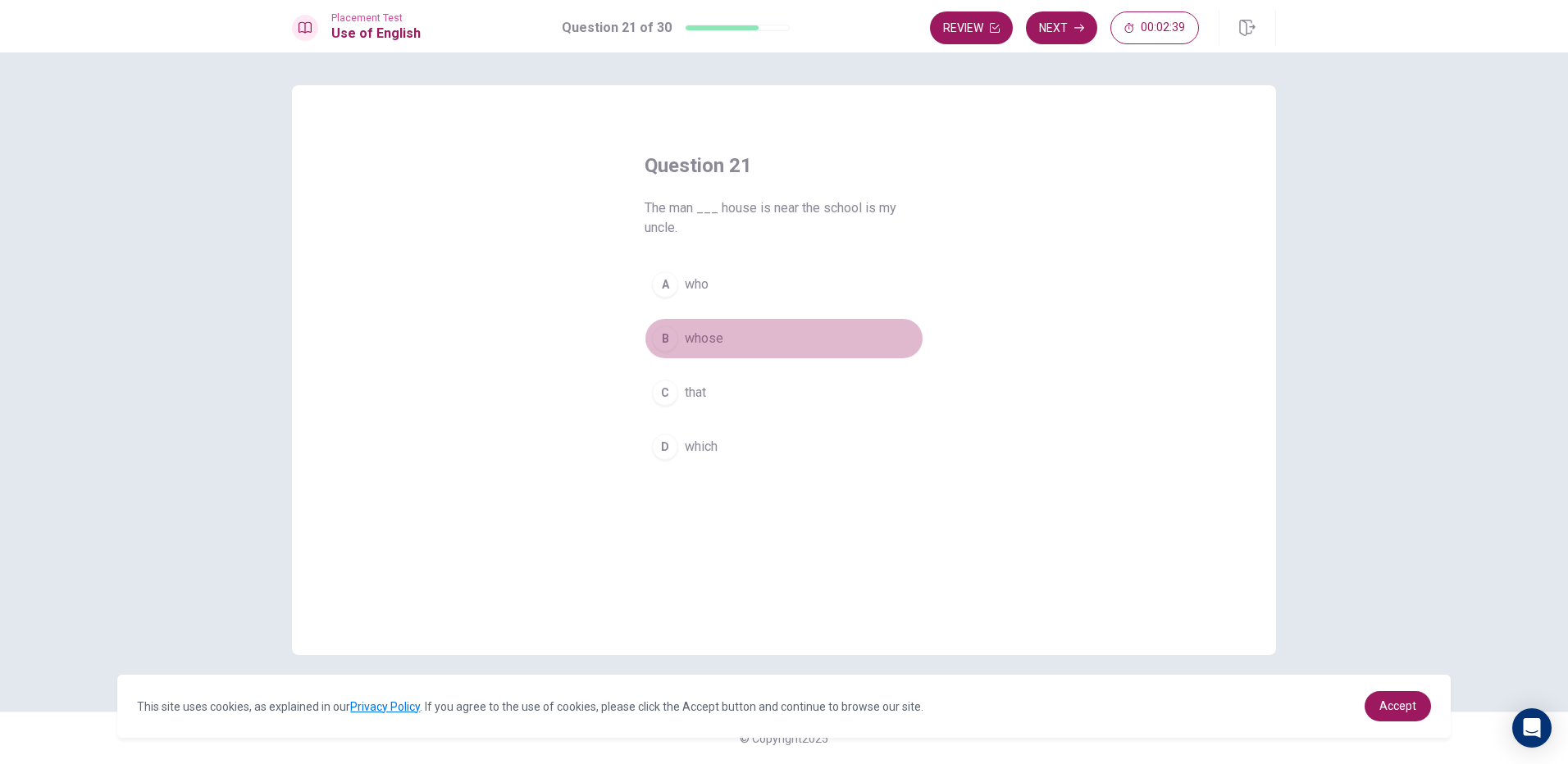
click at [683, 331] on button "B whose" at bounding box center [784, 338] width 279 height 41
click at [1067, 20] on button "Next" at bounding box center [1061, 28] width 71 height 33
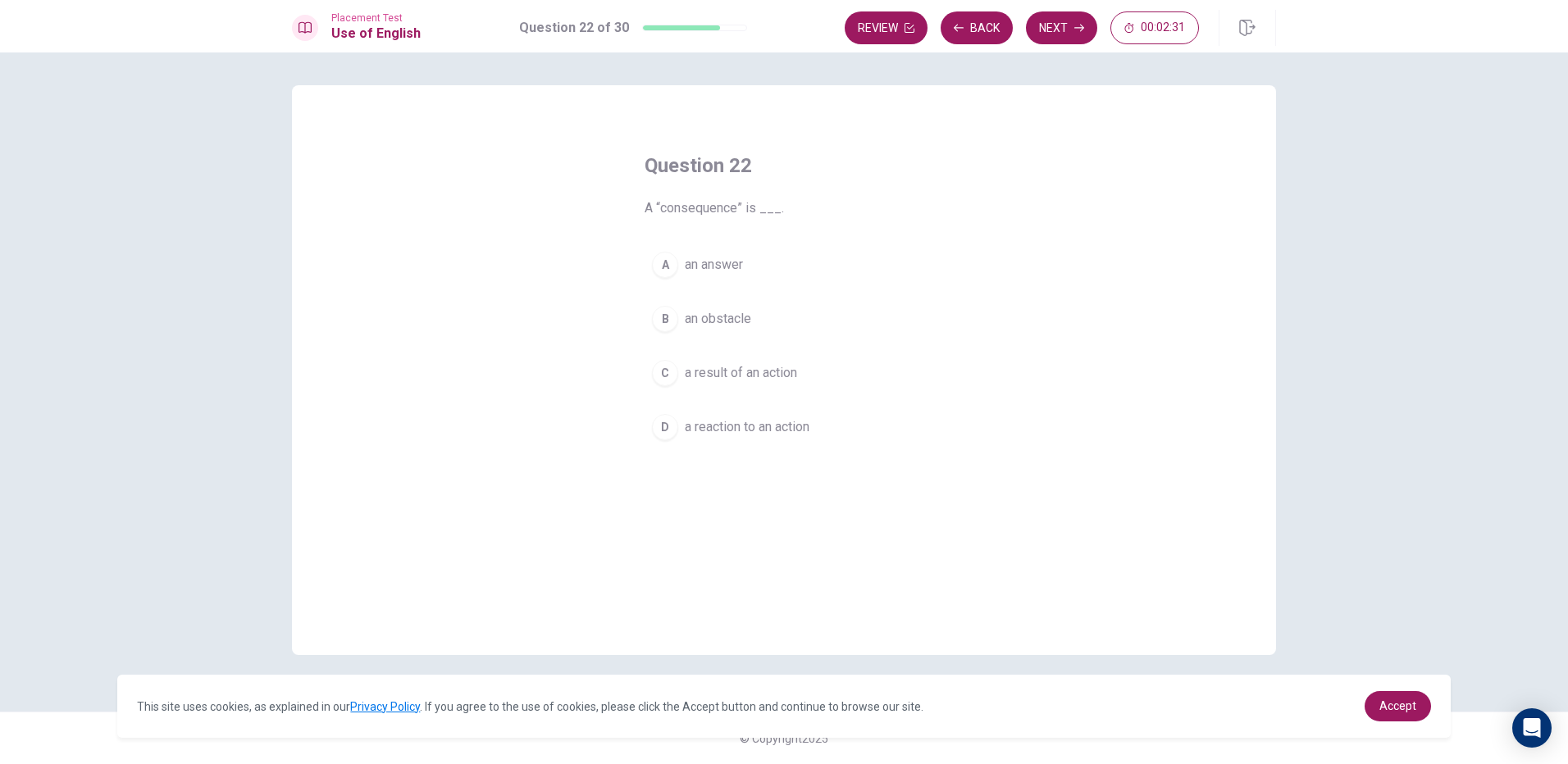
click at [749, 417] on button "D a reaction to an action" at bounding box center [784, 426] width 279 height 41
click at [1068, 20] on button "Next" at bounding box center [1061, 28] width 71 height 33
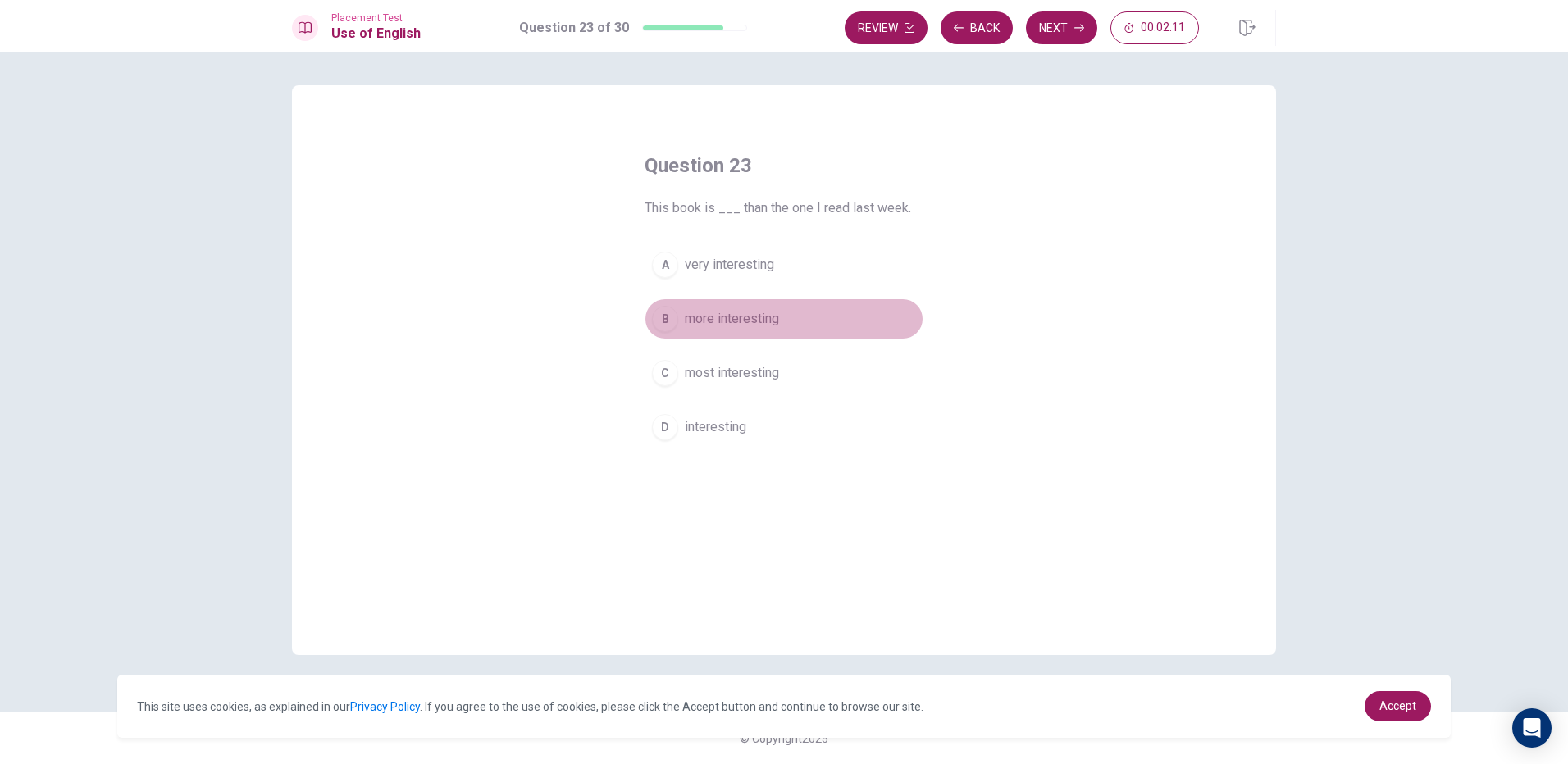
click at [675, 315] on div "B" at bounding box center [665, 318] width 26 height 26
click at [1067, 44] on div "Review Back Next 00:02:09" at bounding box center [1060, 27] width 431 height 36
click at [1063, 27] on button "Next" at bounding box center [1061, 28] width 71 height 33
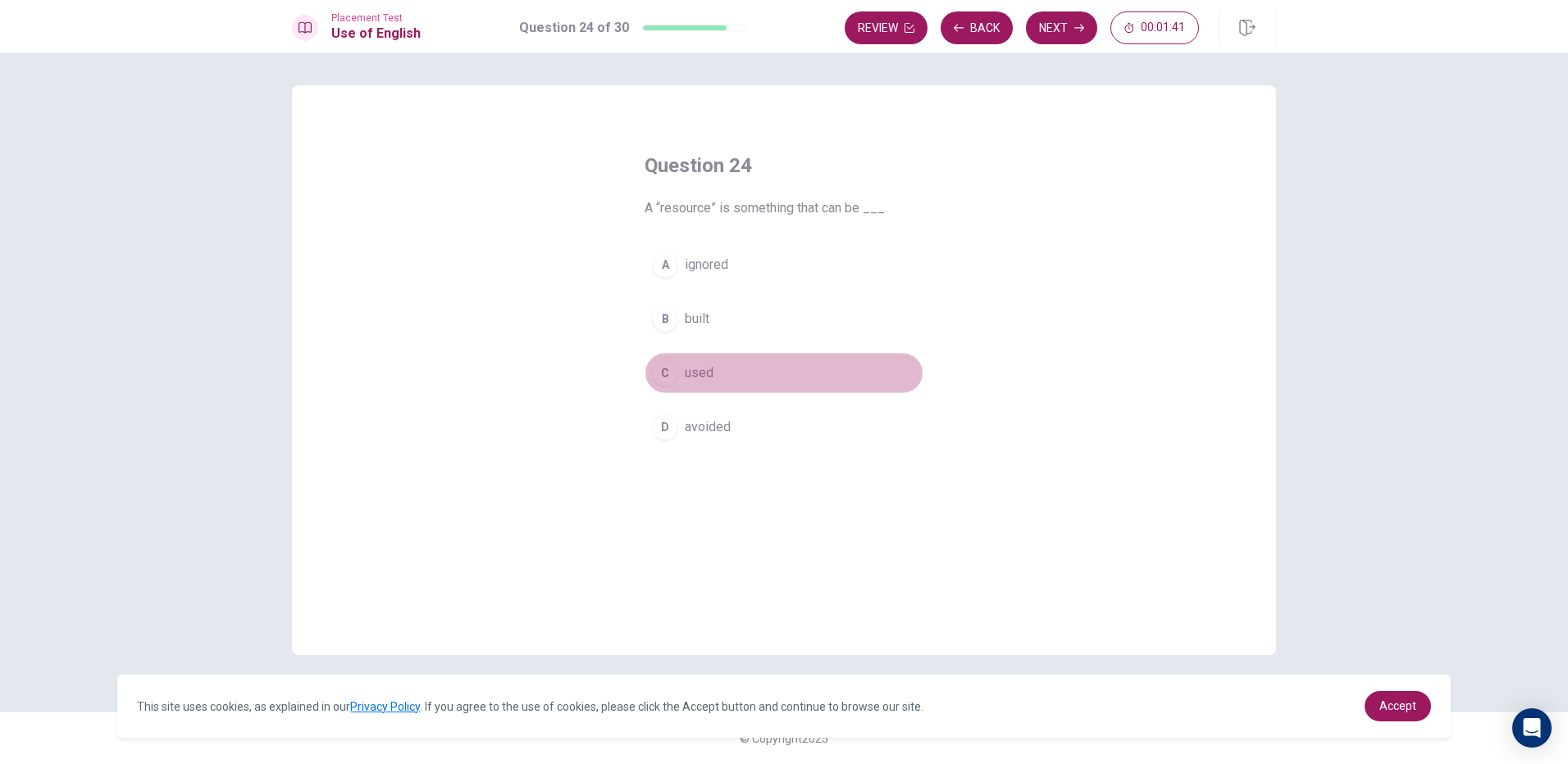
click at [683, 361] on button "C used" at bounding box center [784, 372] width 279 height 41
click at [1065, 32] on button "Next" at bounding box center [1061, 28] width 71 height 33
click at [704, 369] on span "were walking" at bounding box center [723, 372] width 76 height 20
click at [1067, 27] on button "Next" at bounding box center [1061, 28] width 71 height 33
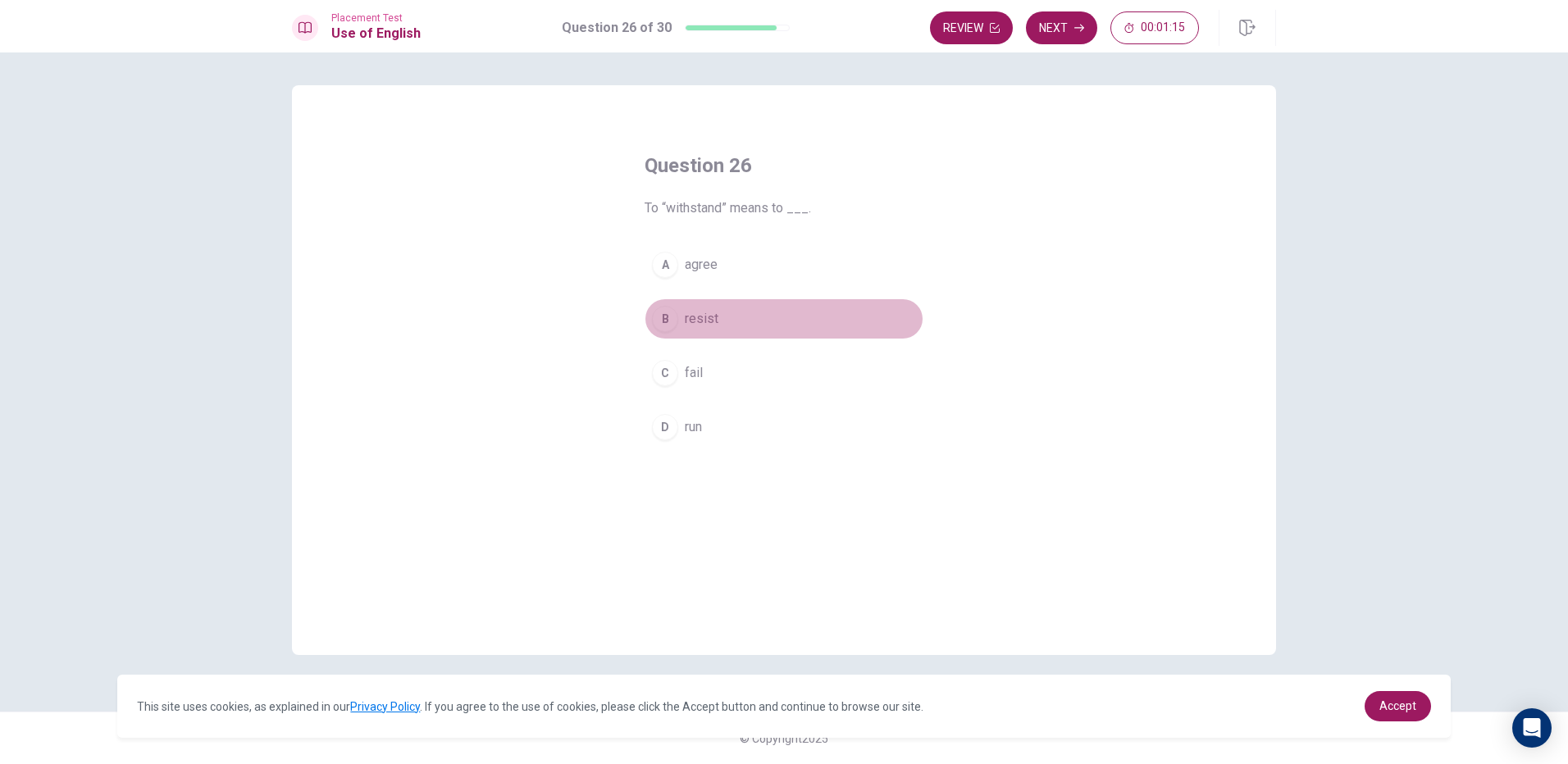
click at [719, 310] on button "B resist" at bounding box center [784, 318] width 279 height 41
click at [1073, 36] on button "Next" at bounding box center [1061, 28] width 71 height 33
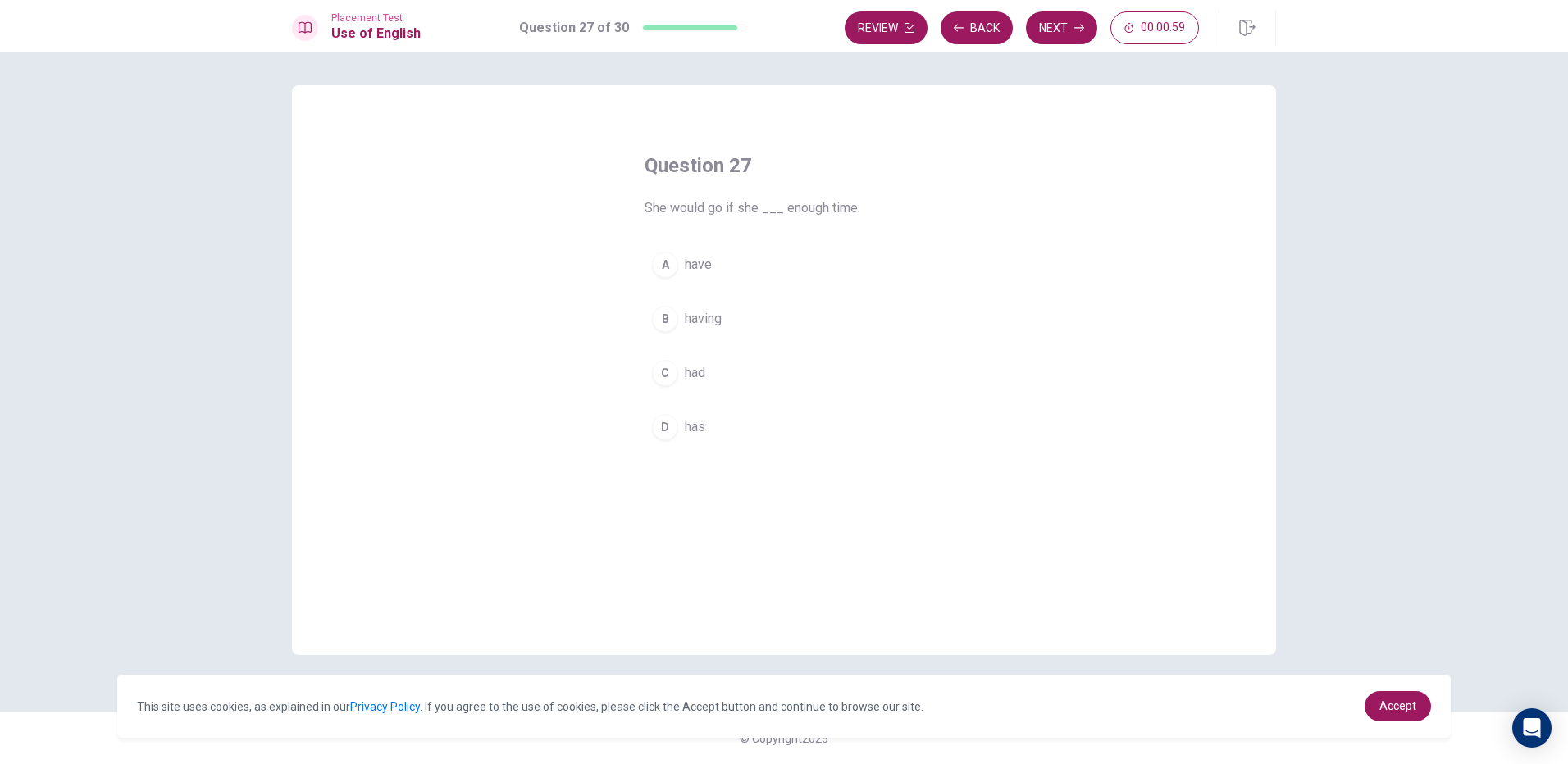
click at [684, 271] on button "A have" at bounding box center [784, 265] width 279 height 41
click at [1082, 37] on button "Next" at bounding box center [1061, 28] width 71 height 33
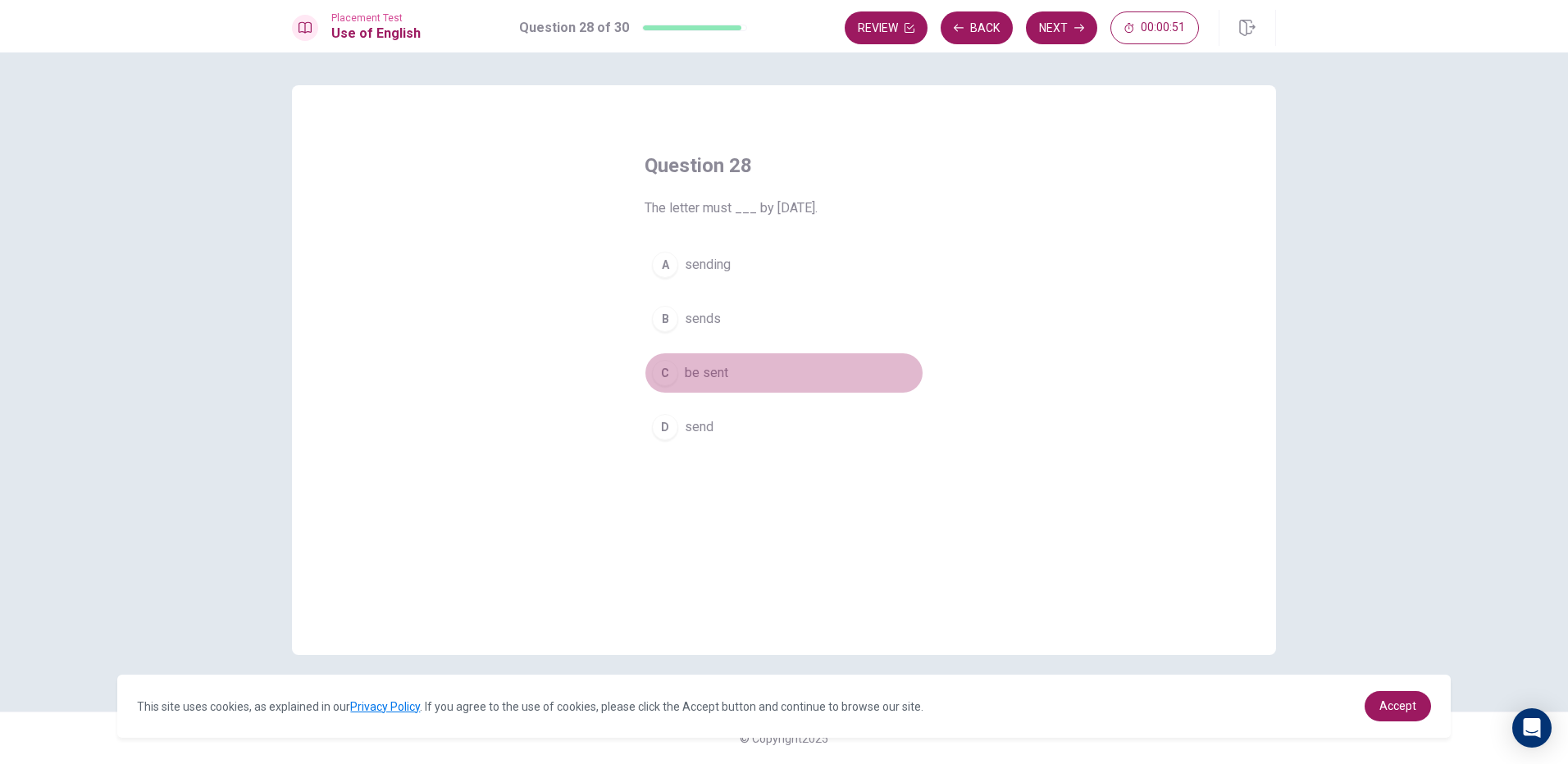
click at [700, 371] on span "be sent" at bounding box center [707, 372] width 44 height 20
click at [1067, 37] on button "Next" at bounding box center [1061, 28] width 71 height 33
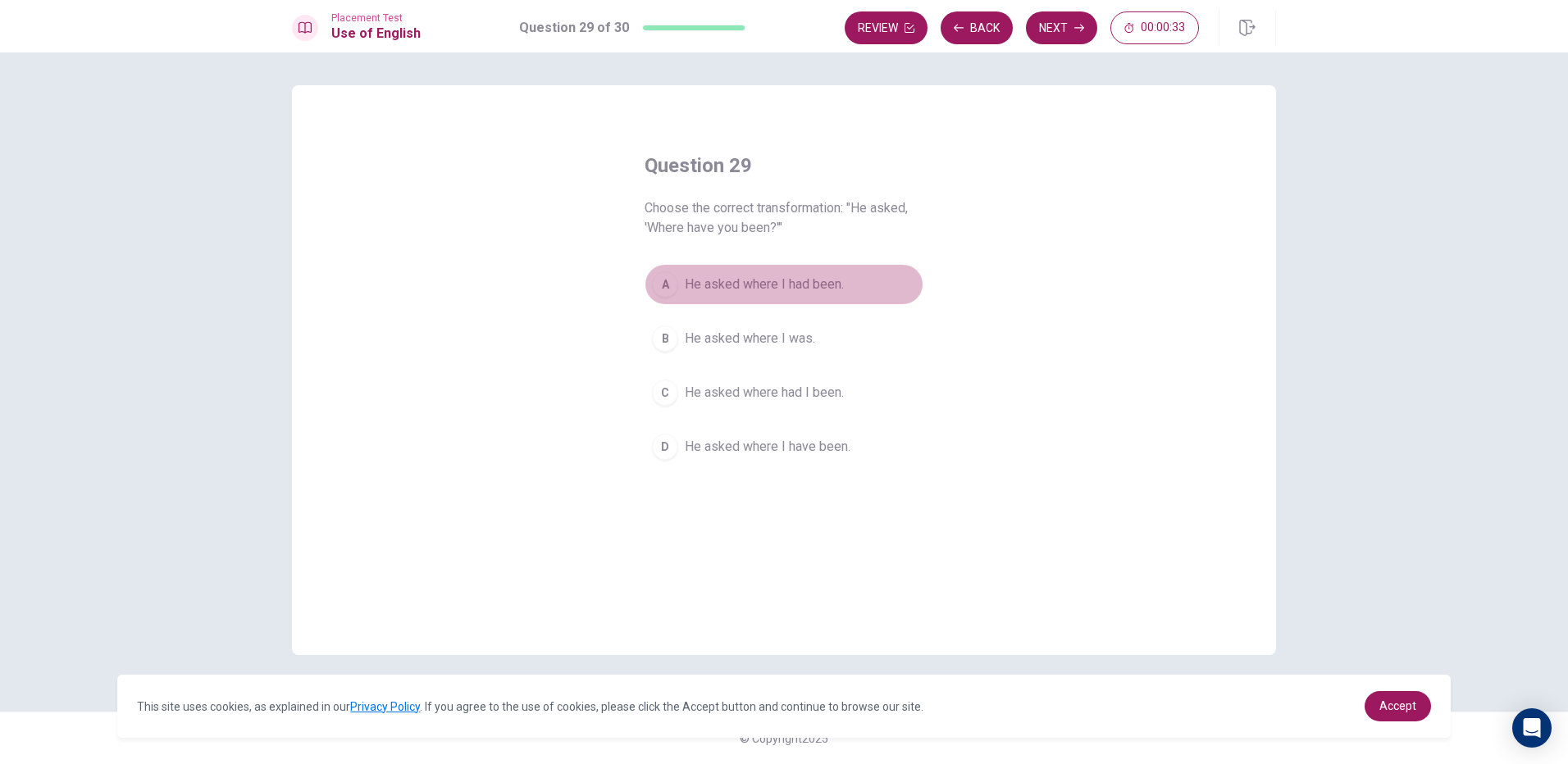
click at [804, 287] on span "He asked where I had been." at bounding box center [764, 285] width 159 height 20
click at [1075, 19] on button "Next" at bounding box center [1061, 28] width 71 height 33
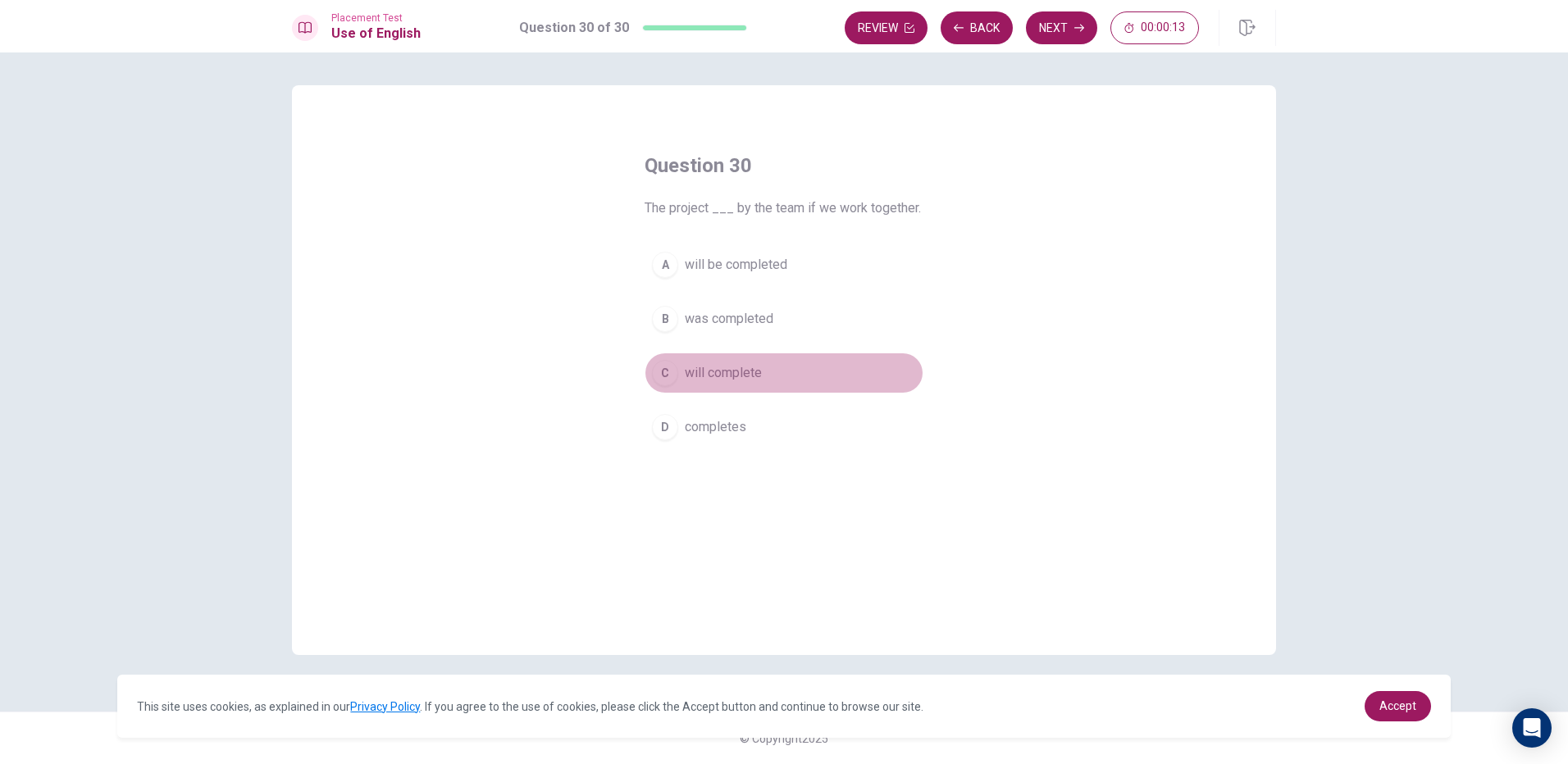
click at [724, 379] on span "will complete" at bounding box center [723, 372] width 77 height 20
click at [1067, 28] on button "Next" at bounding box center [1061, 28] width 71 height 33
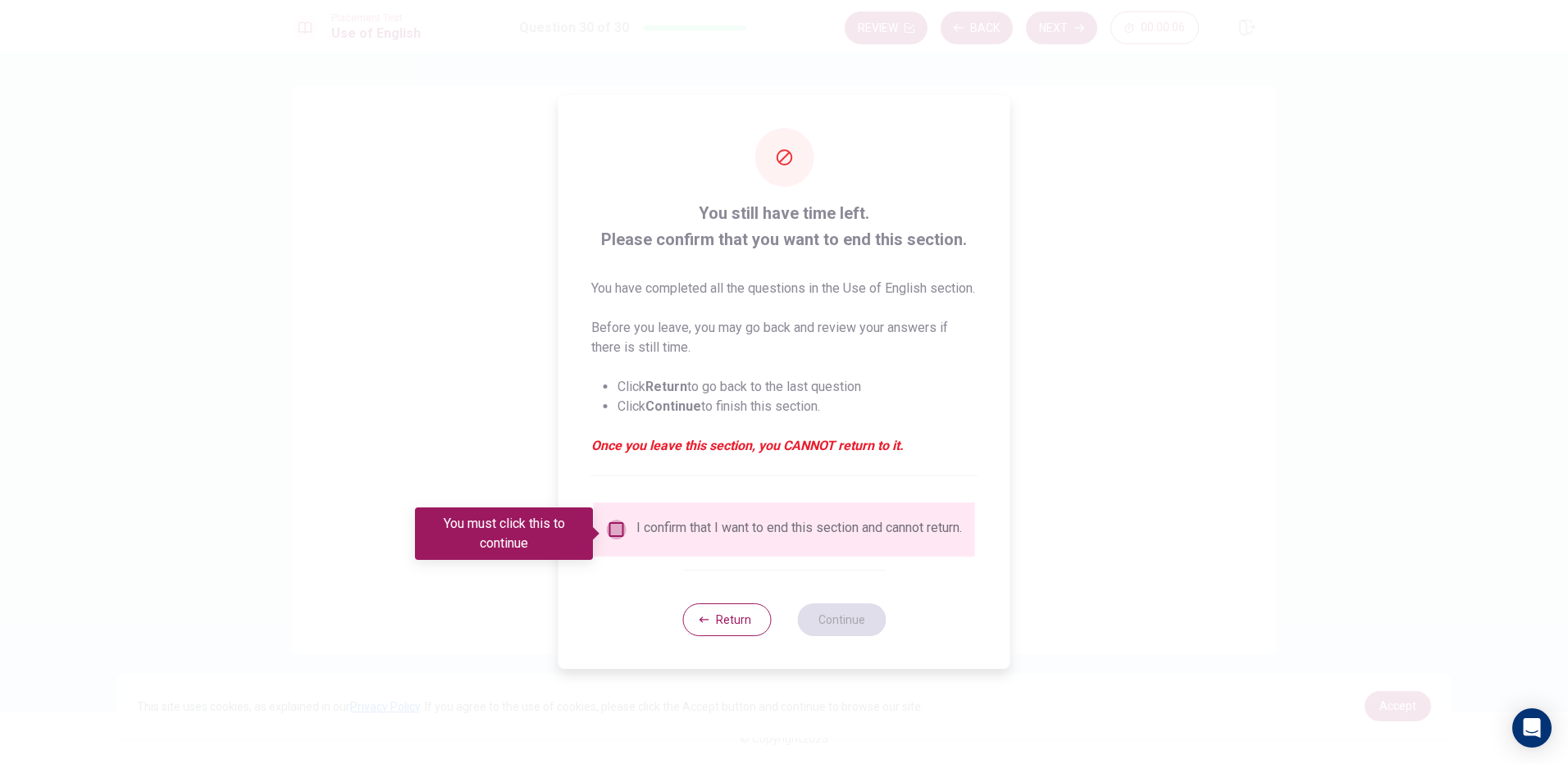
click at [615, 525] on input "You must click this to continue" at bounding box center [616, 529] width 20 height 20
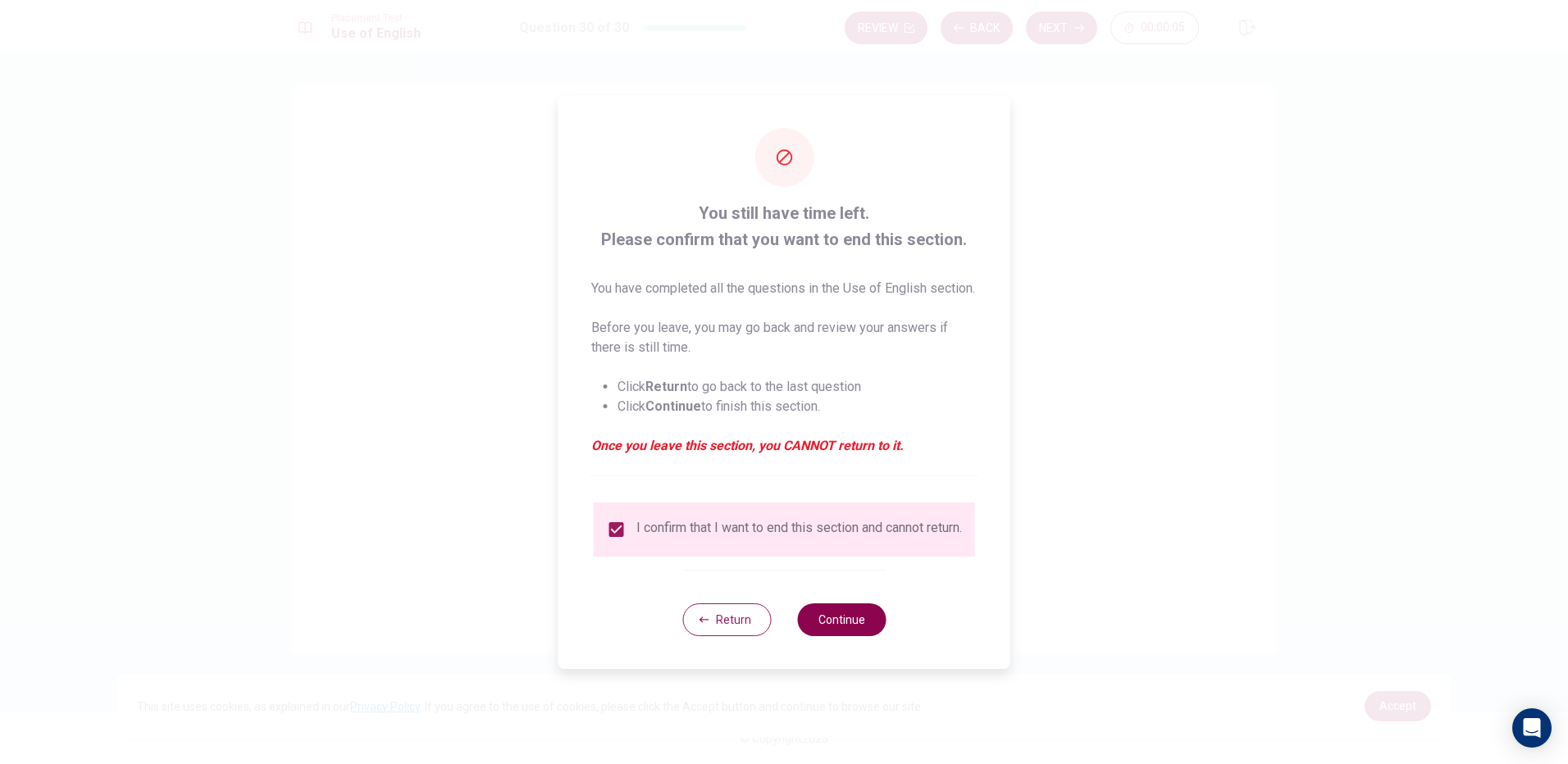
click at [852, 630] on button "Continue" at bounding box center [842, 620] width 89 height 33
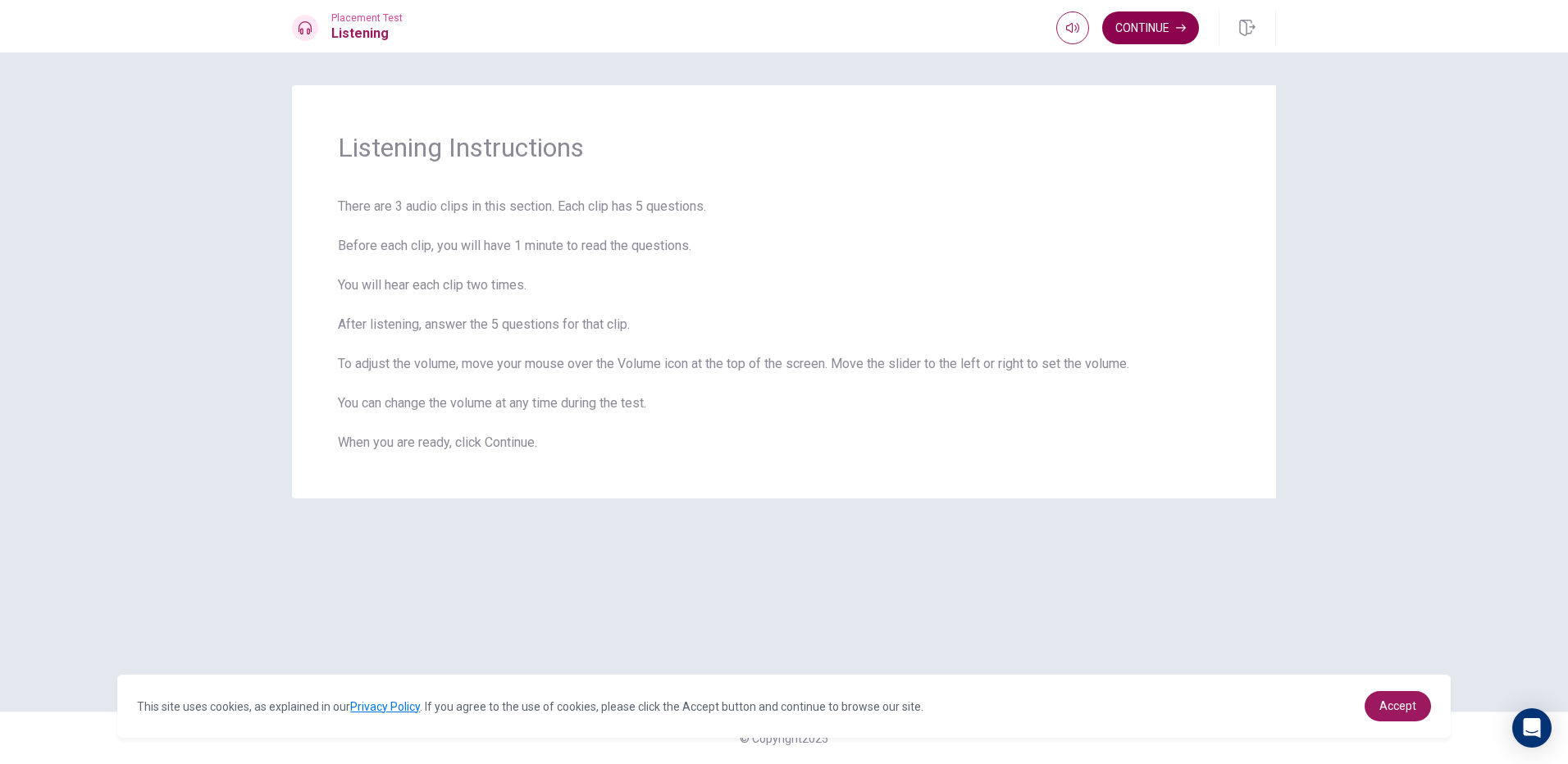
click at [1176, 30] on icon "button" at bounding box center [1181, 27] width 10 height 10
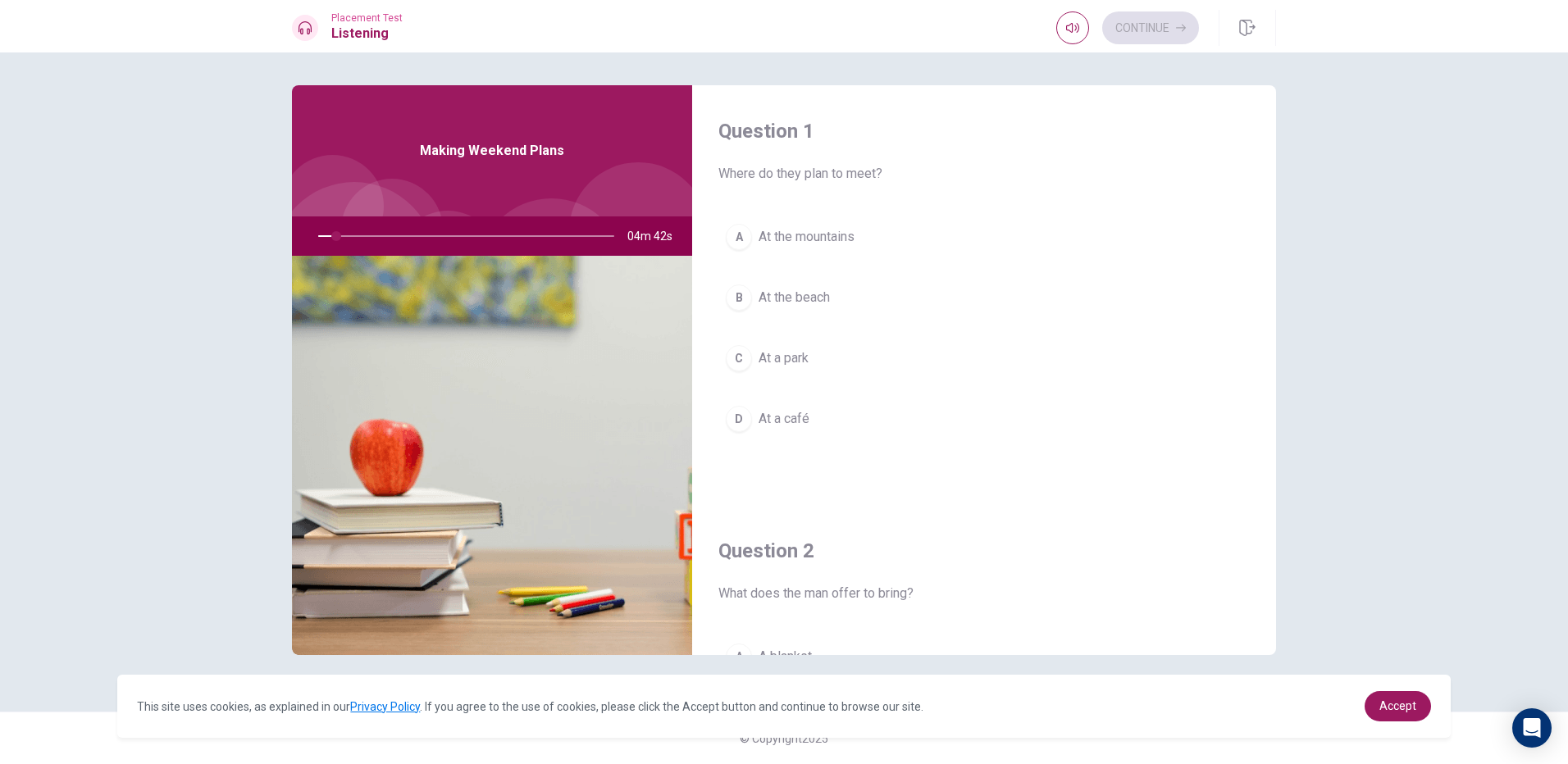
click at [326, 234] on div at bounding box center [463, 236] width 329 height 39
drag, startPoint x: 340, startPoint y: 236, endPoint x: 289, endPoint y: 249, distance: 52.6
click at [289, 249] on div "Question 1 Where do they plan to meet? A At the mountains B At the [GEOGRAPHIC_…" at bounding box center [784, 382] width 1037 height 593
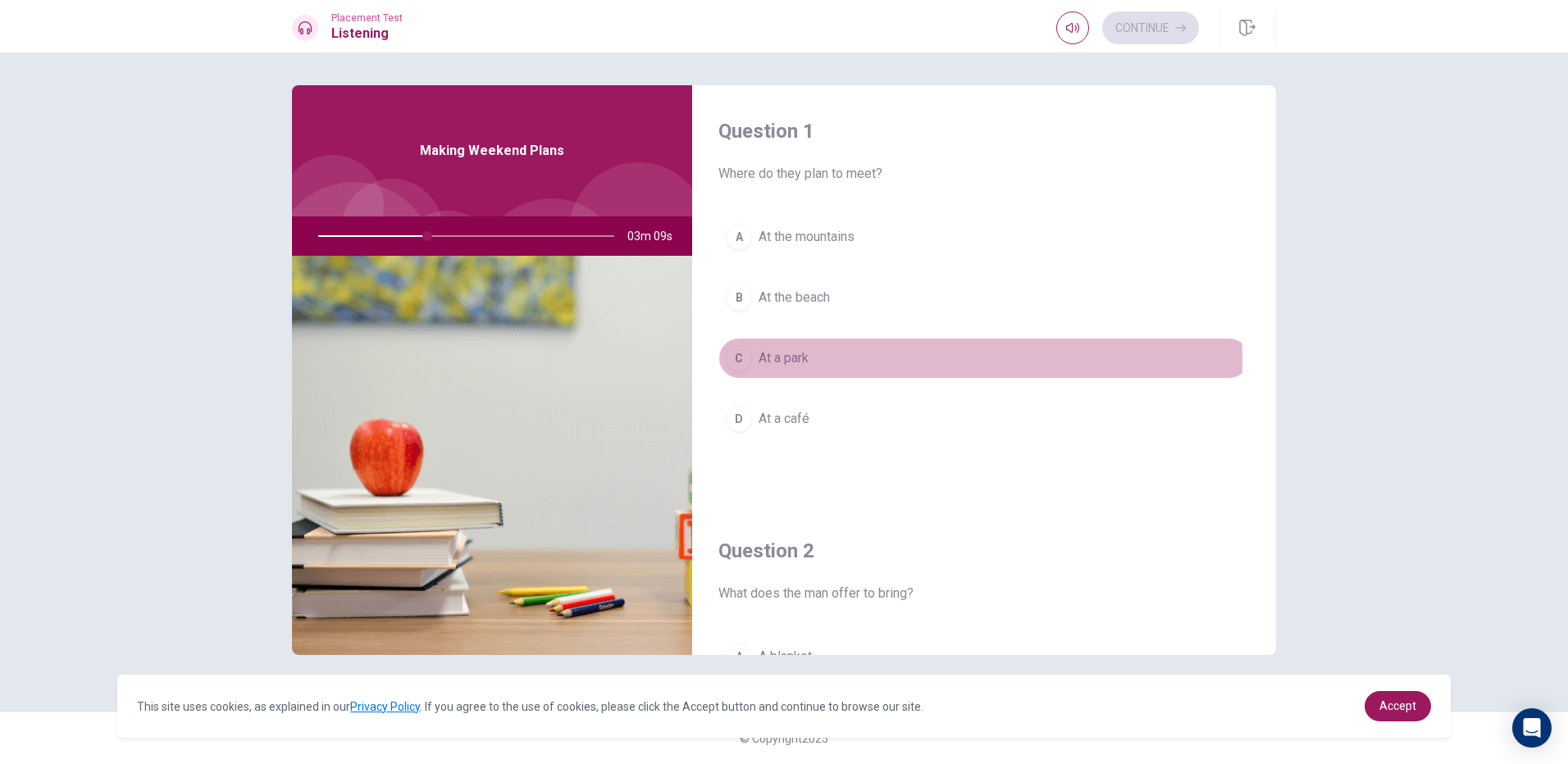
drag, startPoint x: 801, startPoint y: 360, endPoint x: 797, endPoint y: 370, distance: 10.8
click at [797, 370] on button "C At a park" at bounding box center [984, 358] width 531 height 41
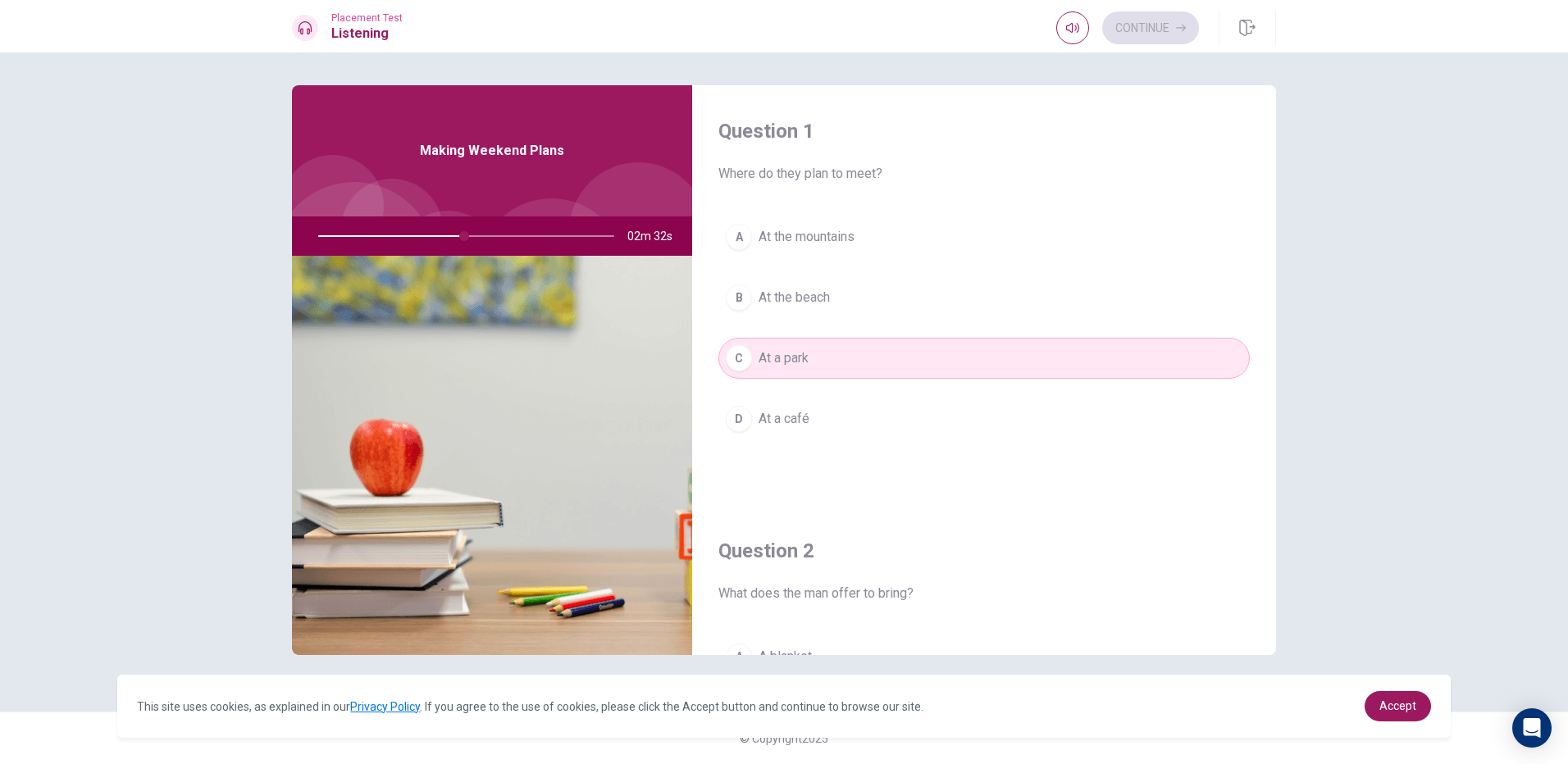
click at [1087, 456] on div "A At the mountains B At the [GEOGRAPHIC_DATA] At a park D At a café" at bounding box center [984, 345] width 531 height 256
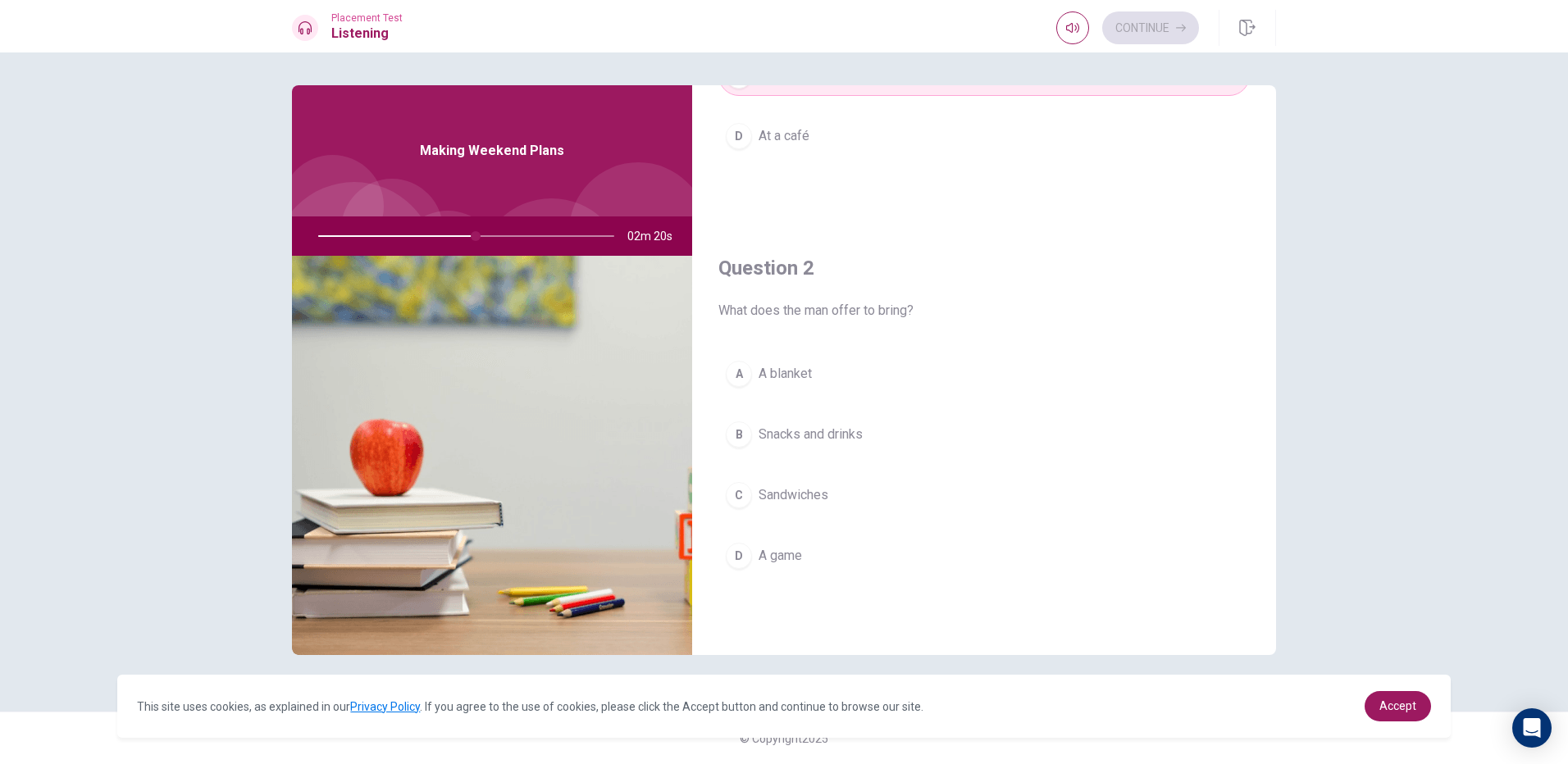
scroll to position [246, 0]
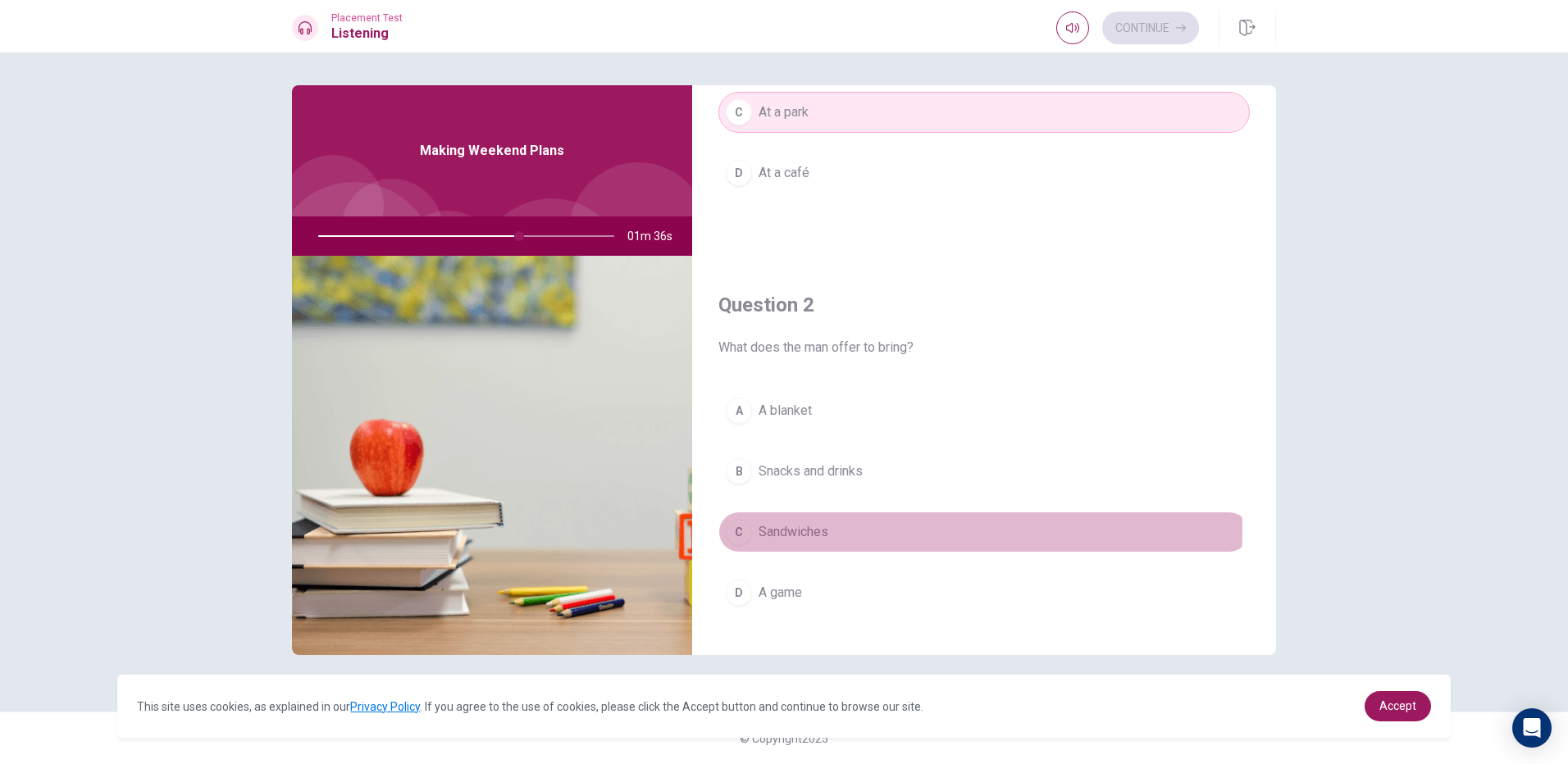
click at [797, 530] on span "Sandwiches" at bounding box center [793, 532] width 70 height 20
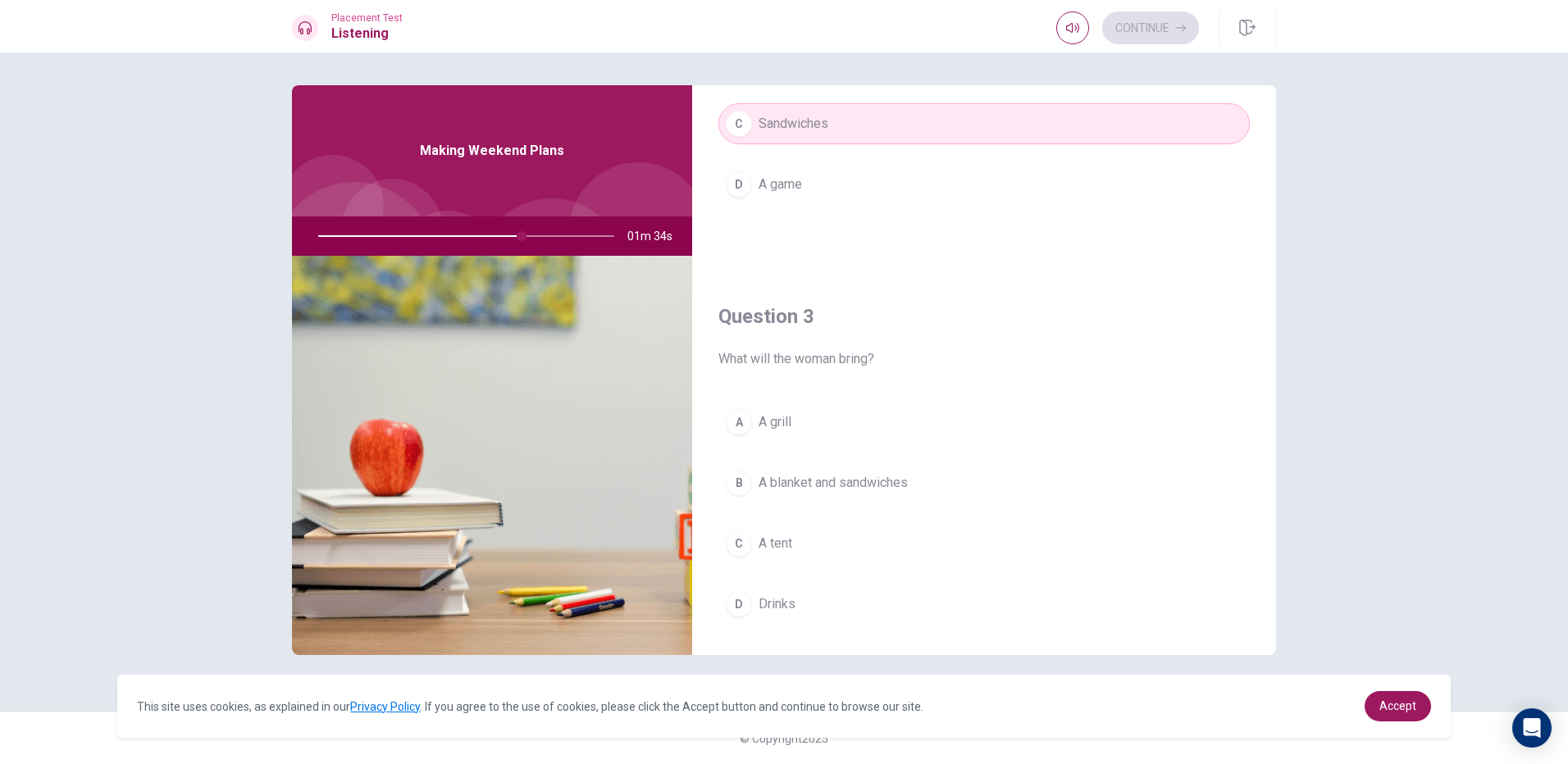
scroll to position [656, 0]
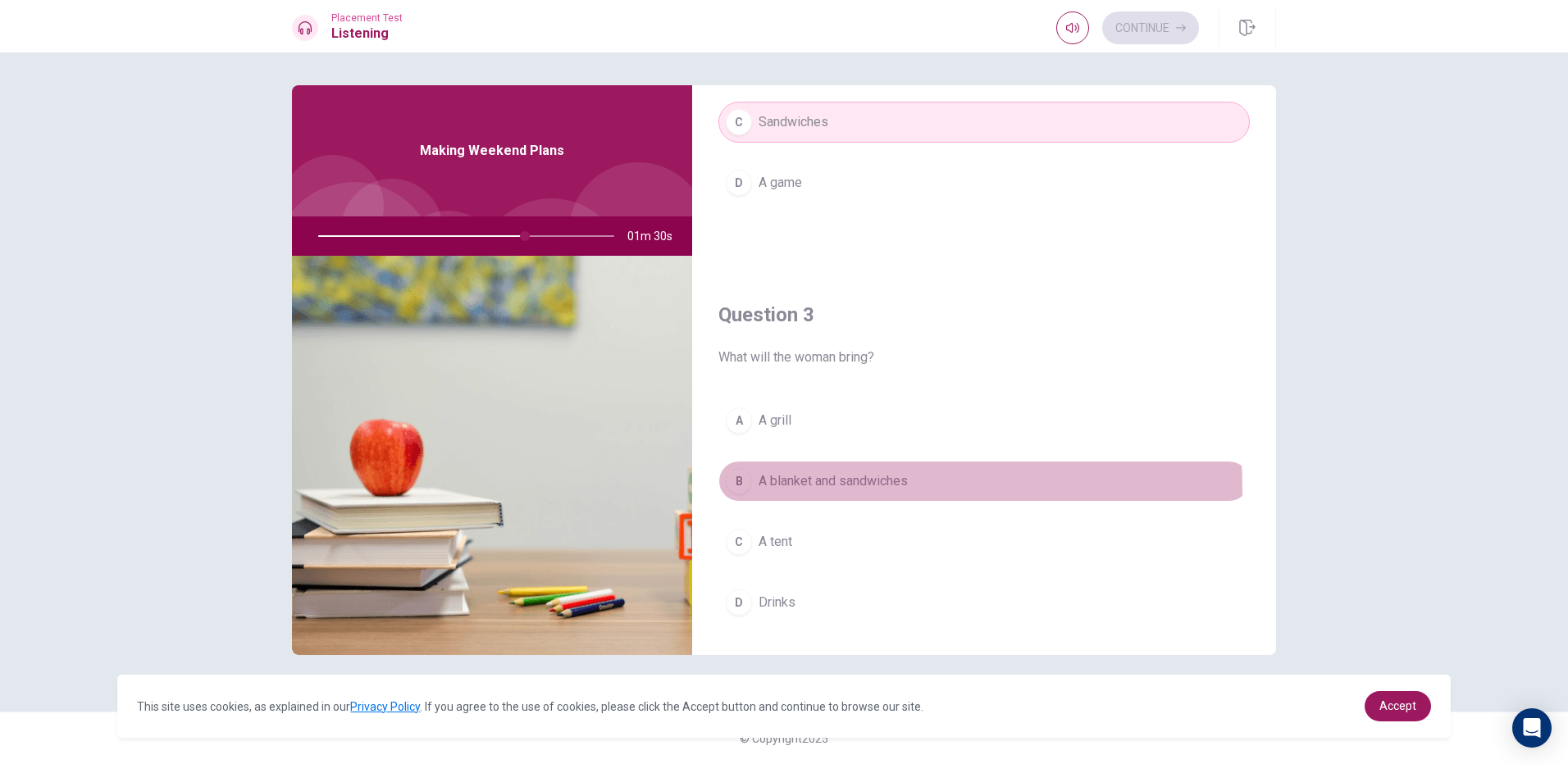
click at [800, 488] on span "A blanket and sandwiches" at bounding box center [832, 481] width 149 height 20
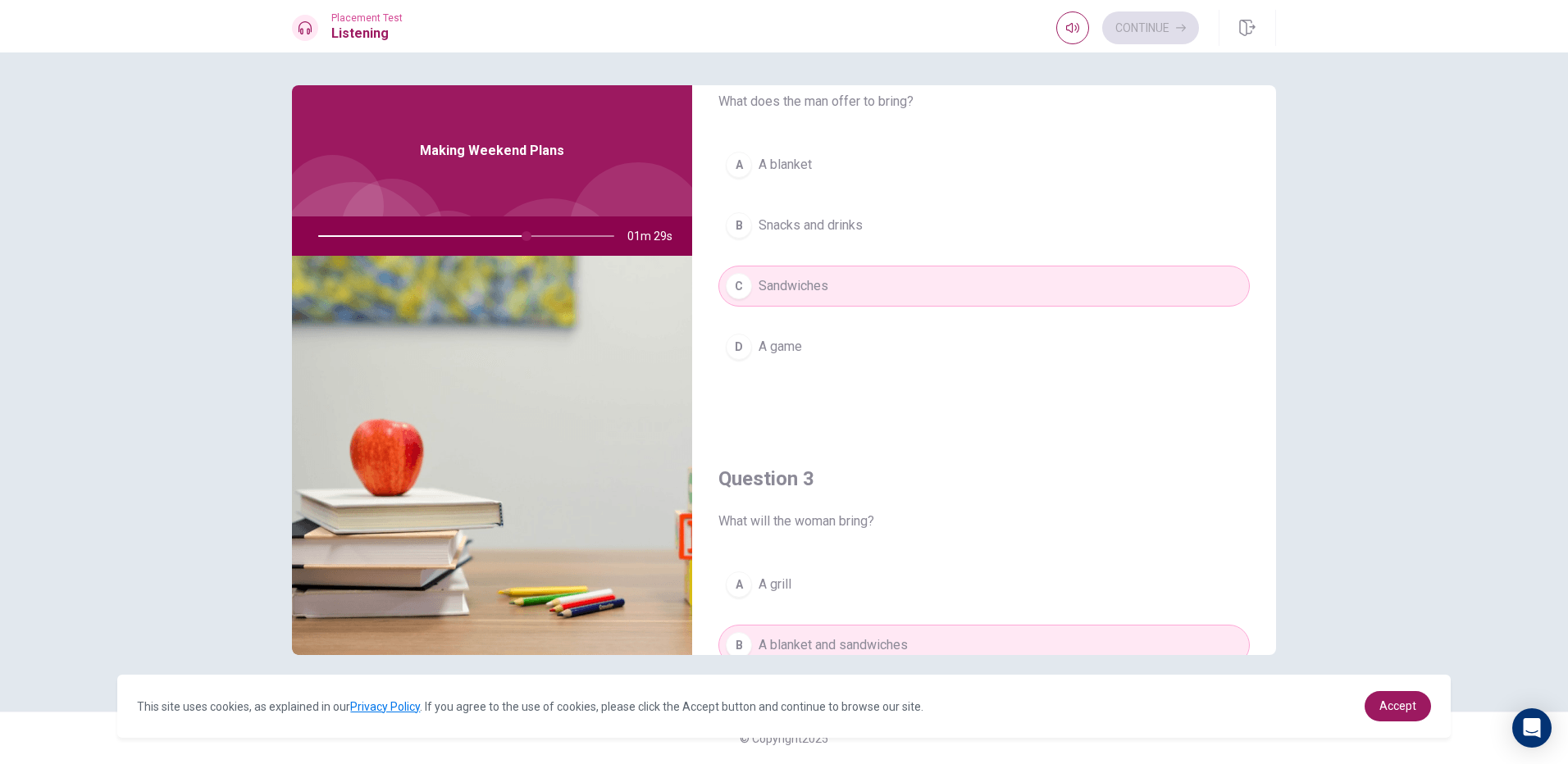
scroll to position [410, 0]
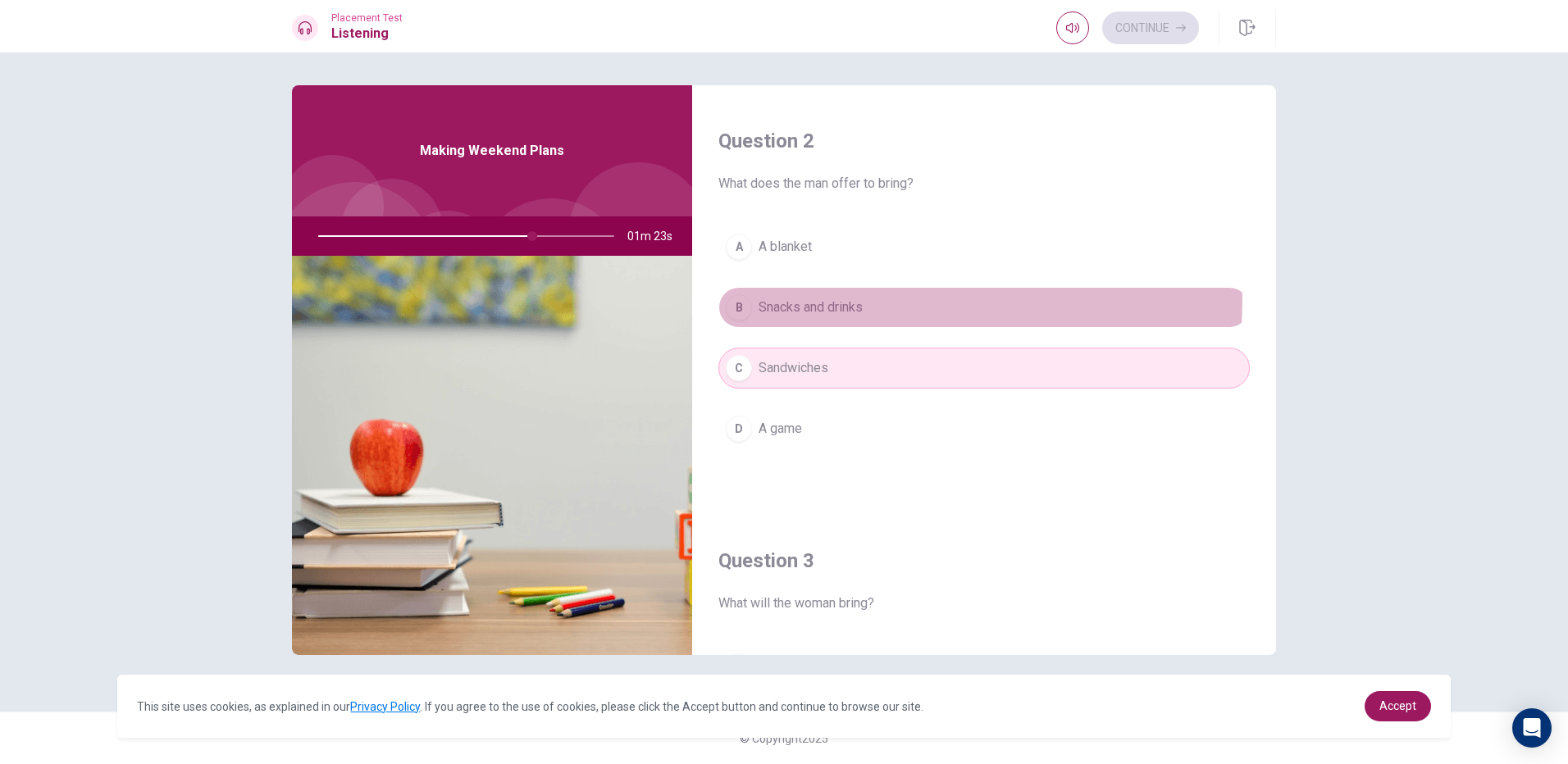
click at [824, 298] on span "Snacks and drinks" at bounding box center [811, 307] width 104 height 20
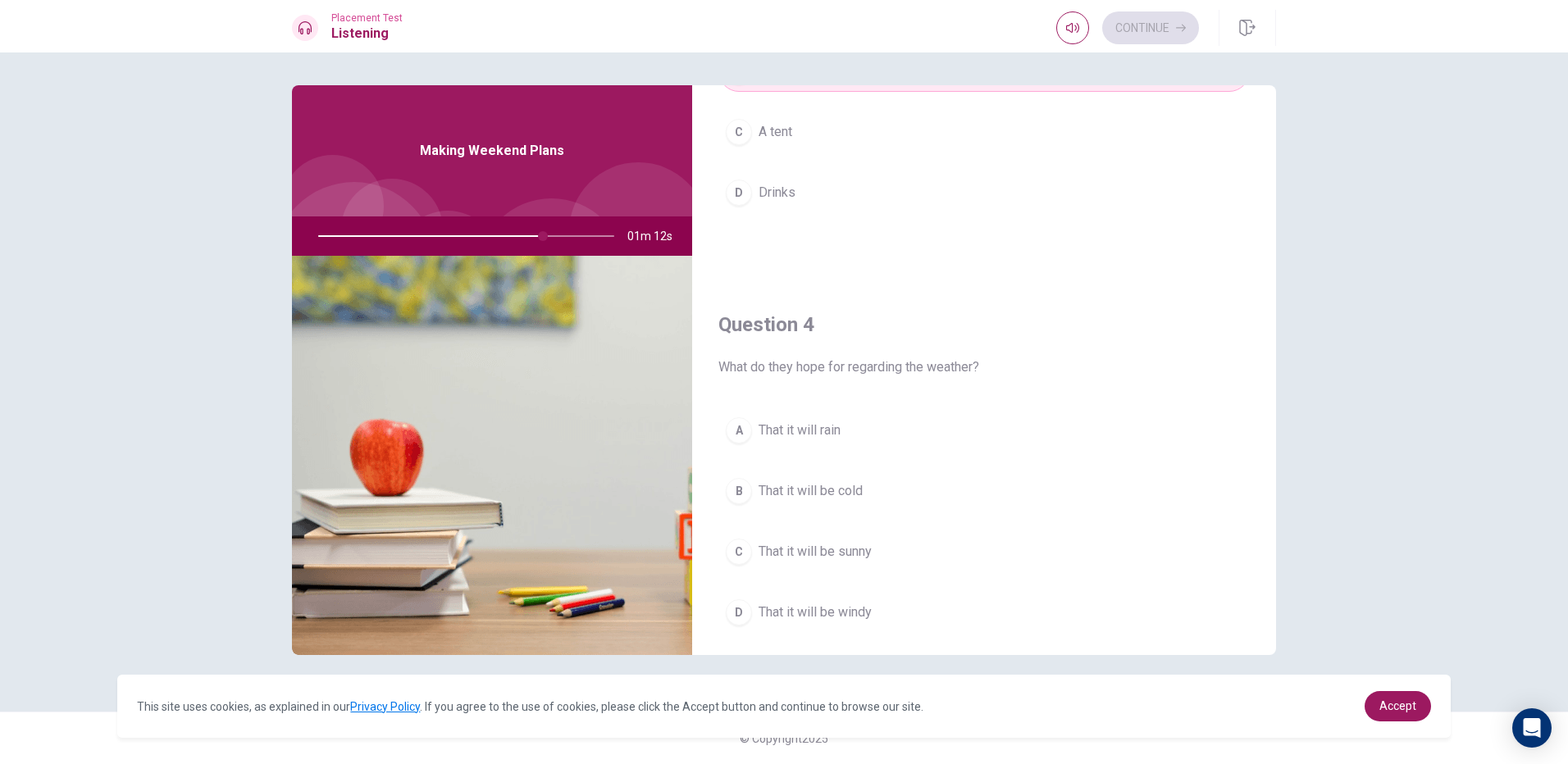
scroll to position [1148, 0]
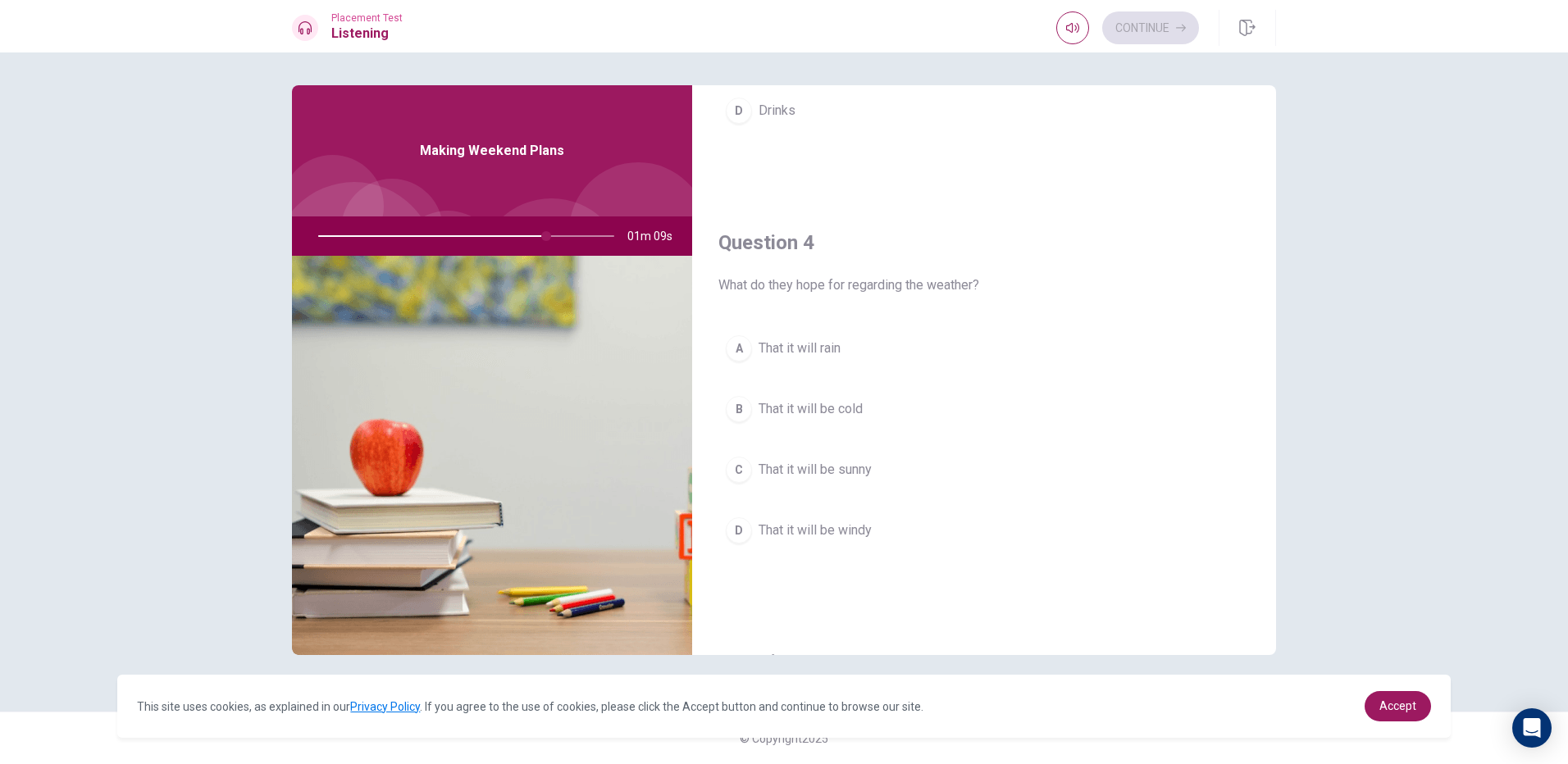
click at [827, 481] on button "C That it will be sunny" at bounding box center [984, 469] width 531 height 41
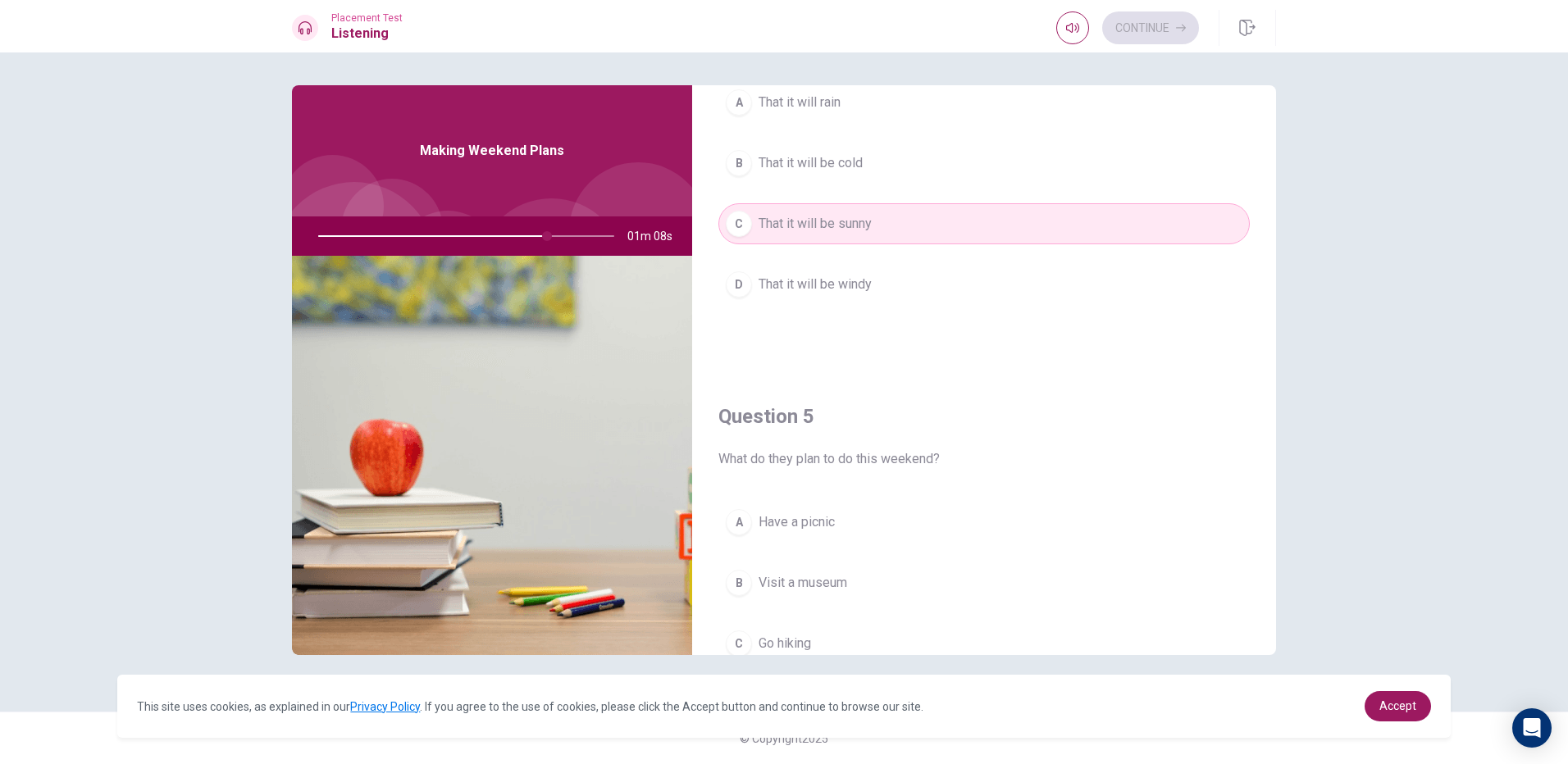
scroll to position [1529, 0]
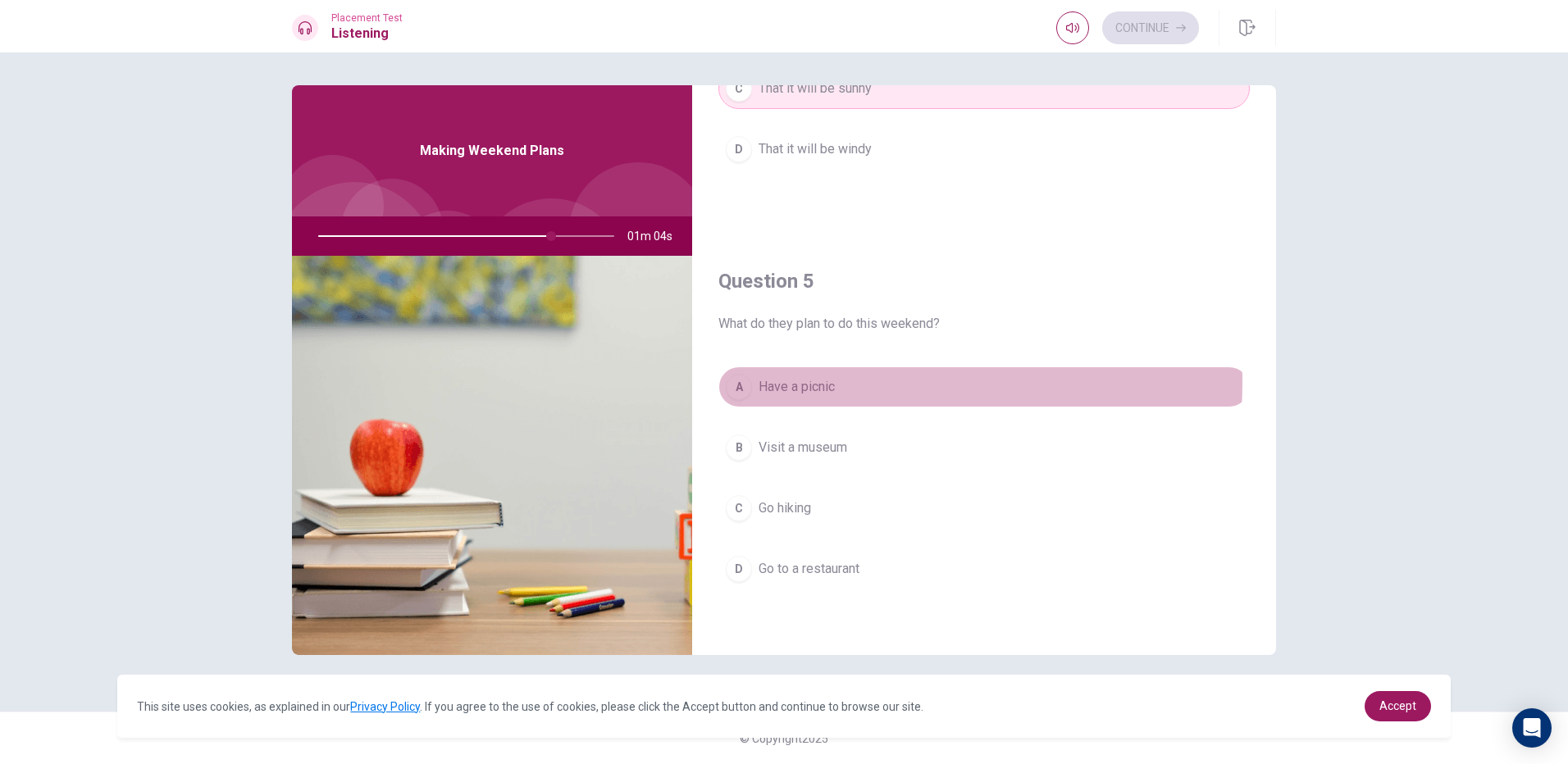
click at [806, 382] on span "Have a picnic" at bounding box center [797, 386] width 77 height 20
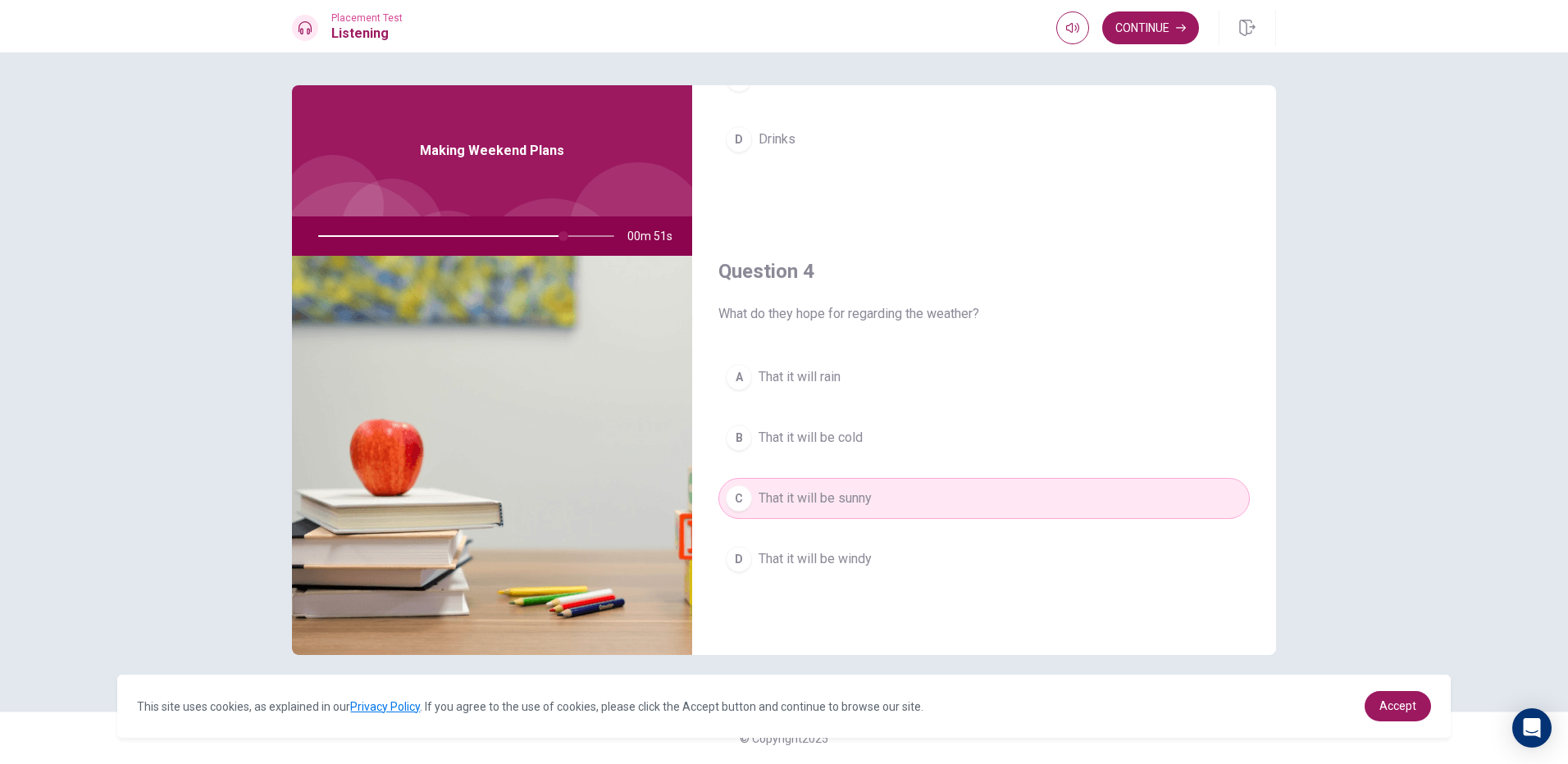
scroll to position [1037, 0]
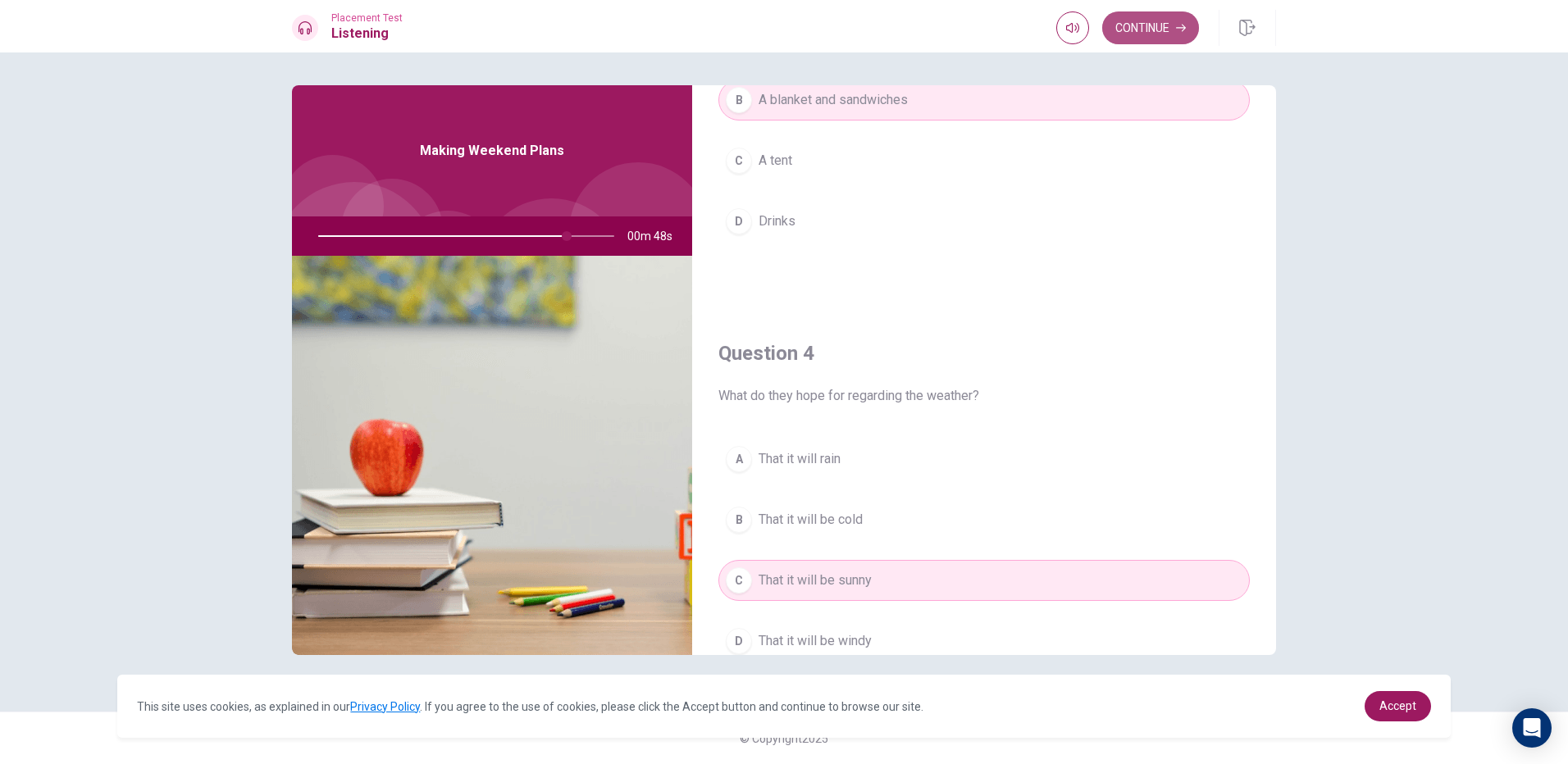
click at [1109, 37] on button "Continue" at bounding box center [1150, 28] width 97 height 33
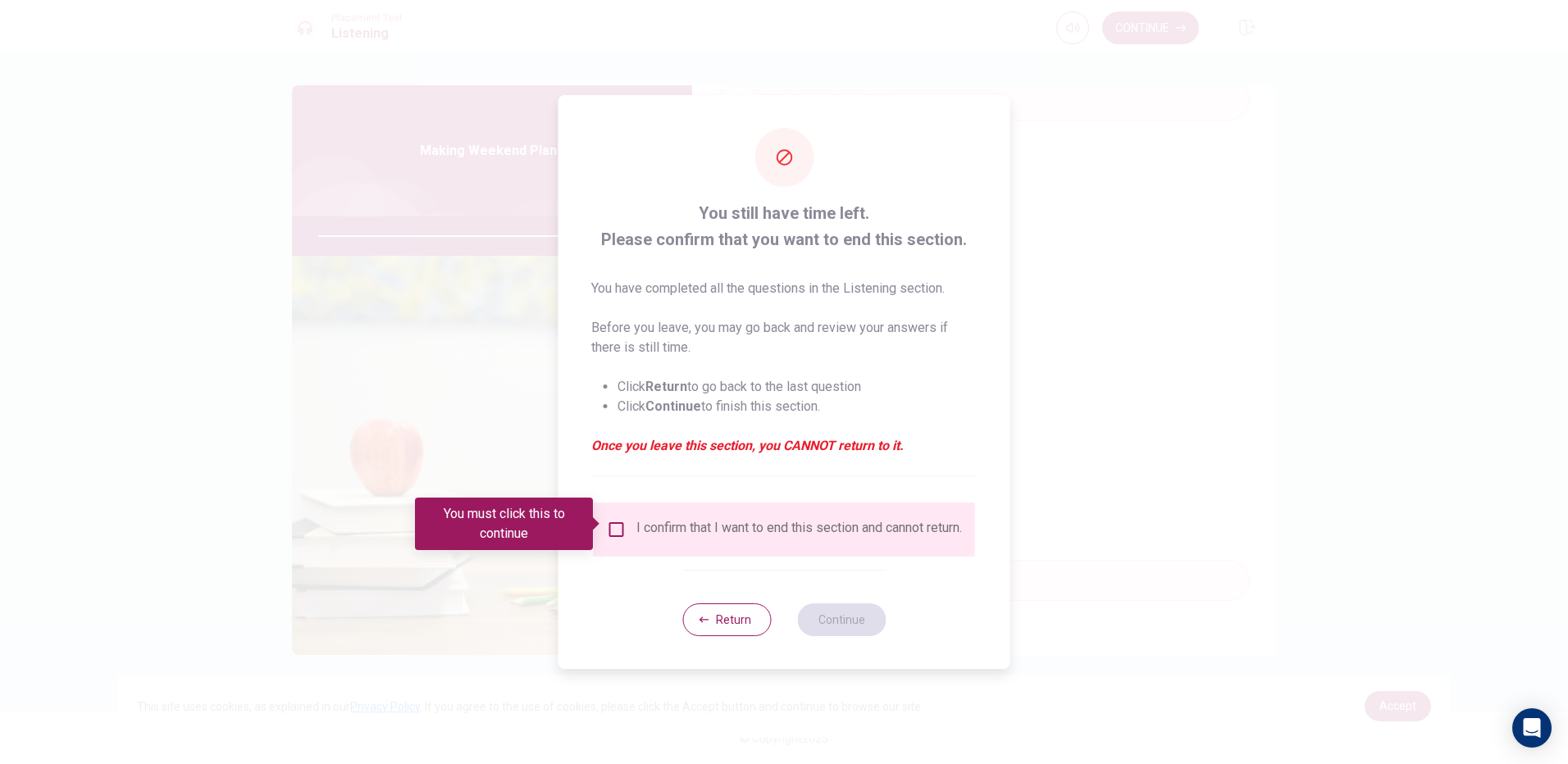
click at [612, 513] on div "I confirm that I want to end this section and cannot return." at bounding box center [784, 529] width 381 height 54
click at [616, 532] on input "You must click this to continue" at bounding box center [616, 529] width 20 height 20
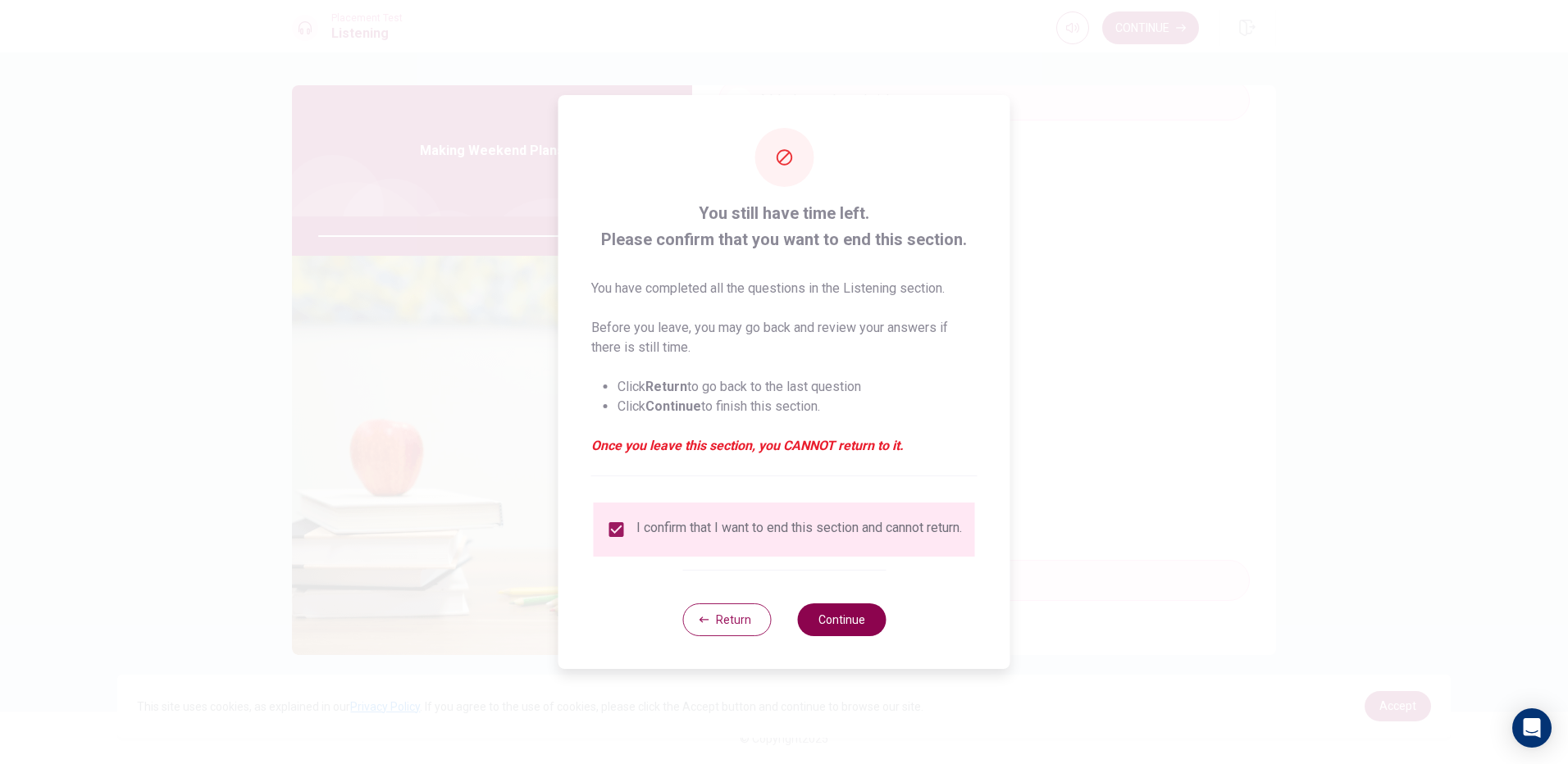
click at [851, 626] on button "Continue" at bounding box center [842, 620] width 89 height 33
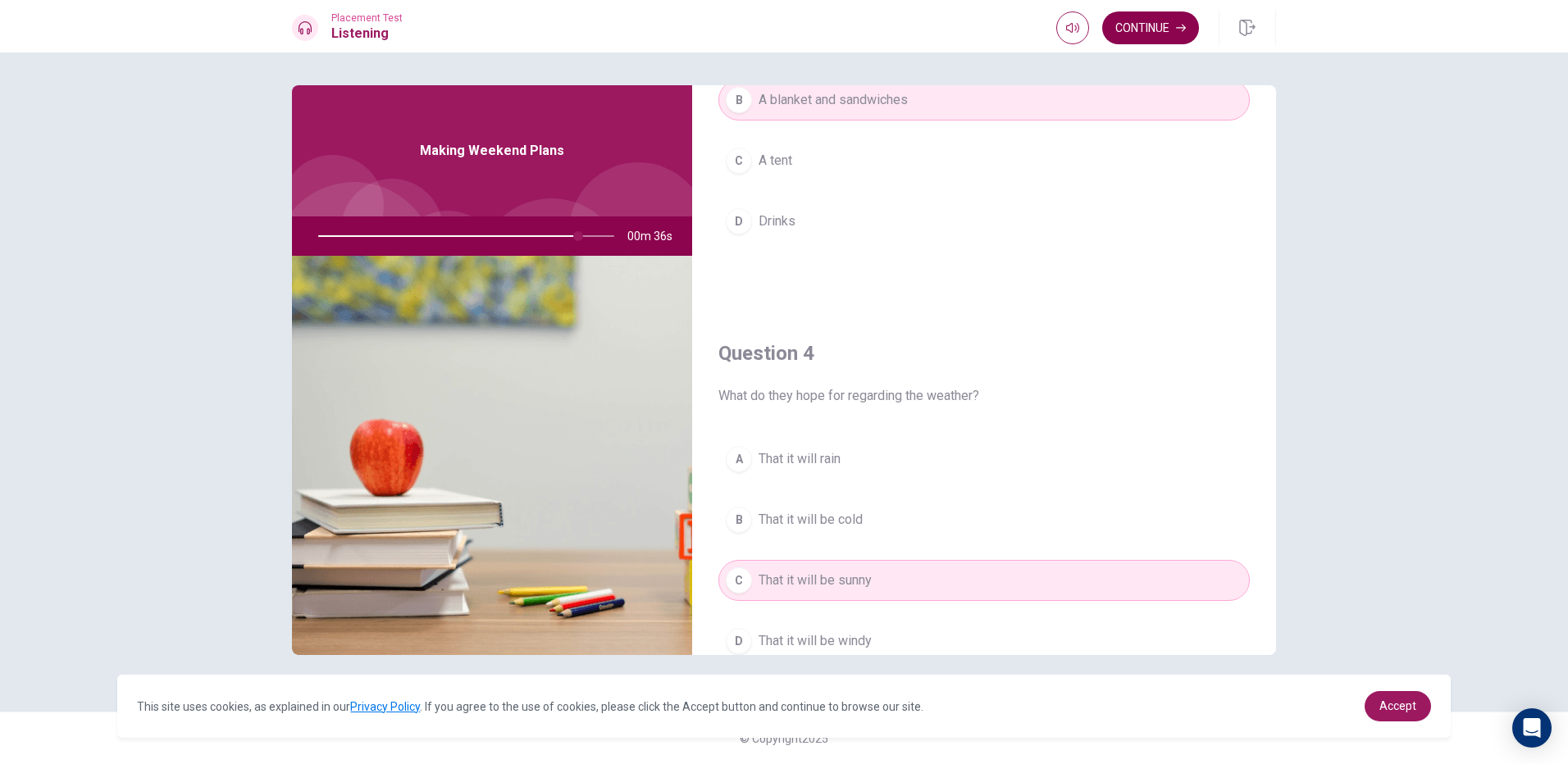
click at [1119, 21] on button "Continue" at bounding box center [1150, 28] width 97 height 33
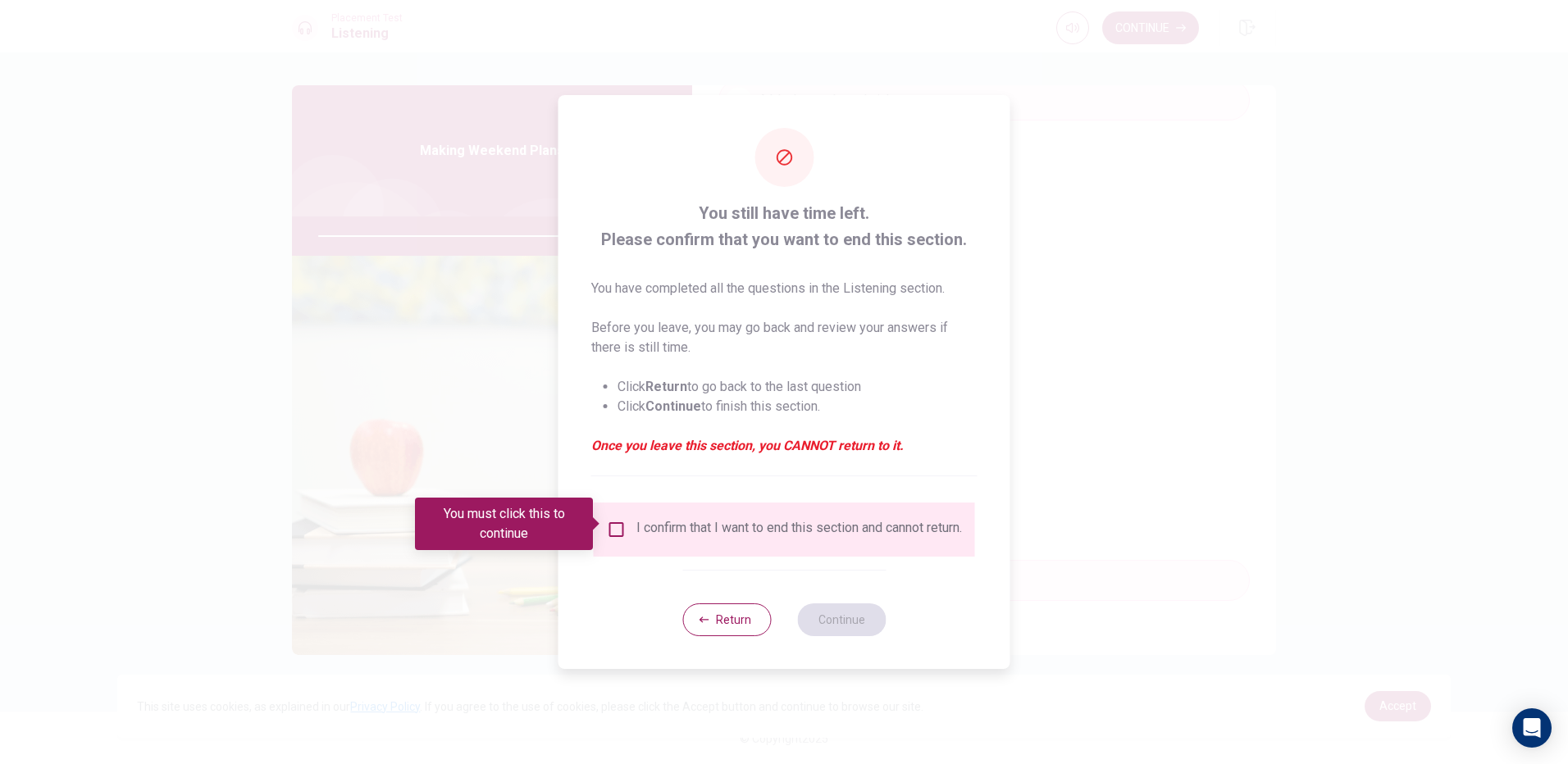
click at [621, 523] on input "You must click this to continue" at bounding box center [616, 529] width 20 height 20
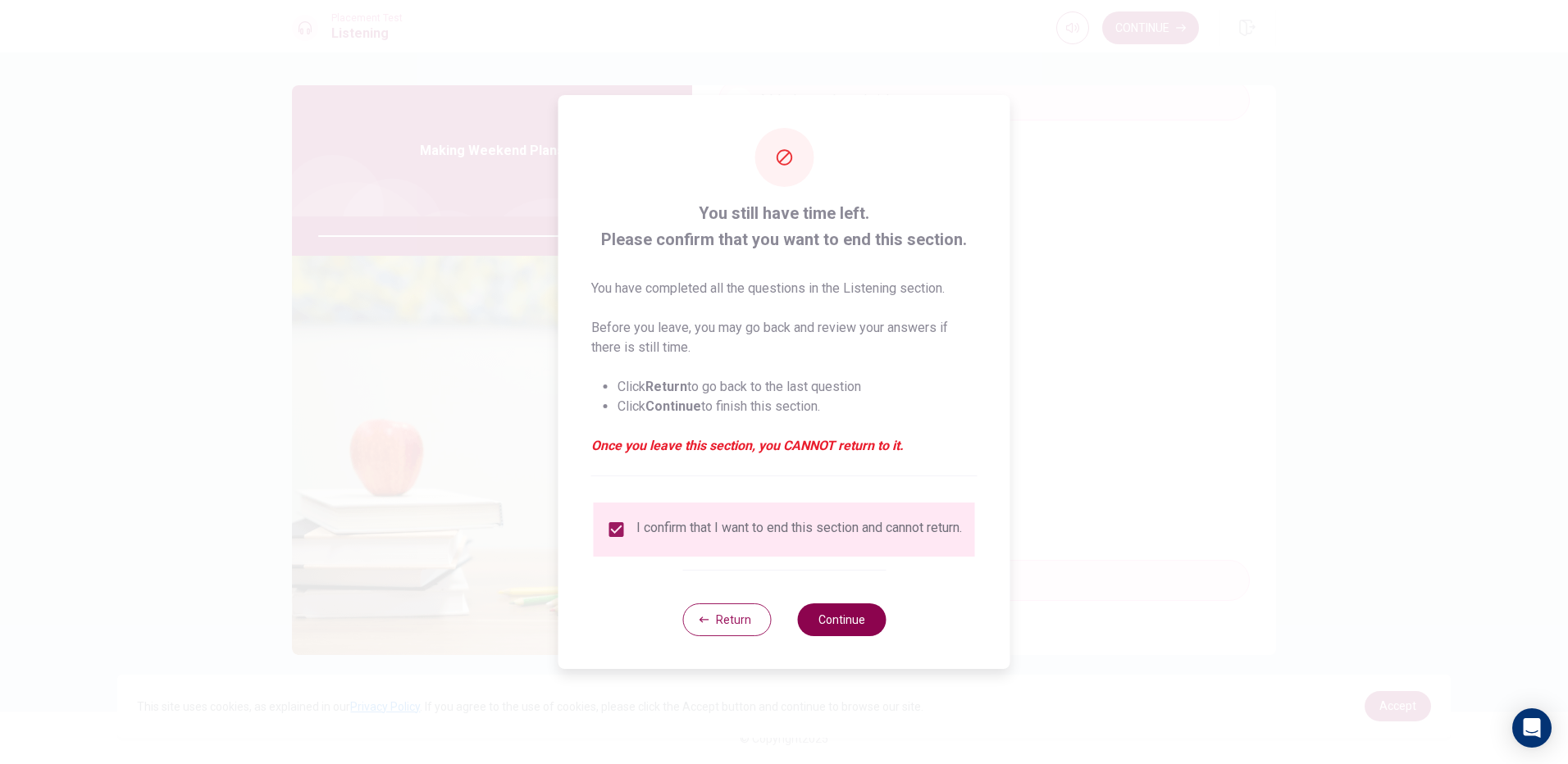
click at [838, 625] on button "Continue" at bounding box center [842, 620] width 89 height 33
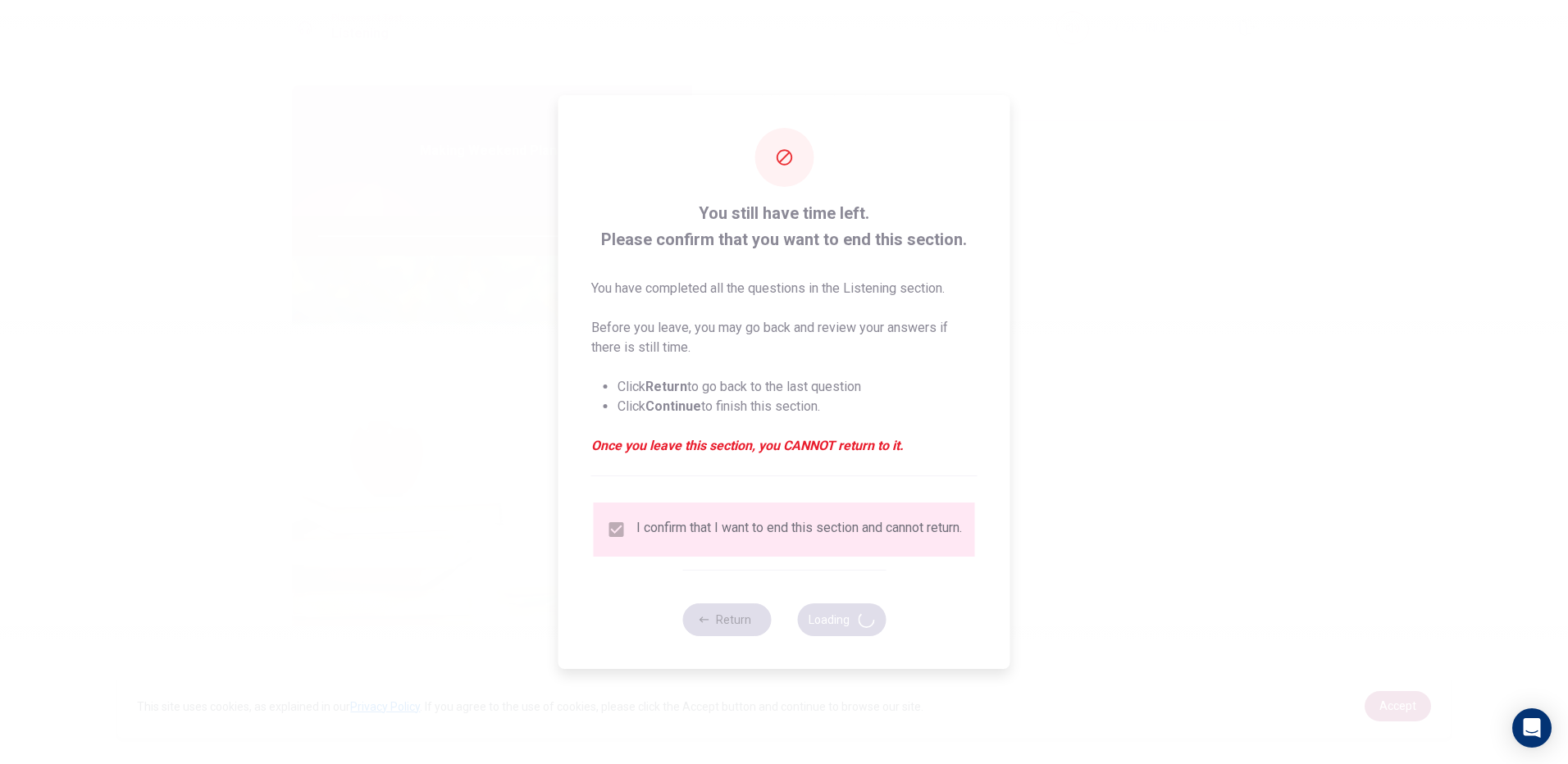
type input "90"
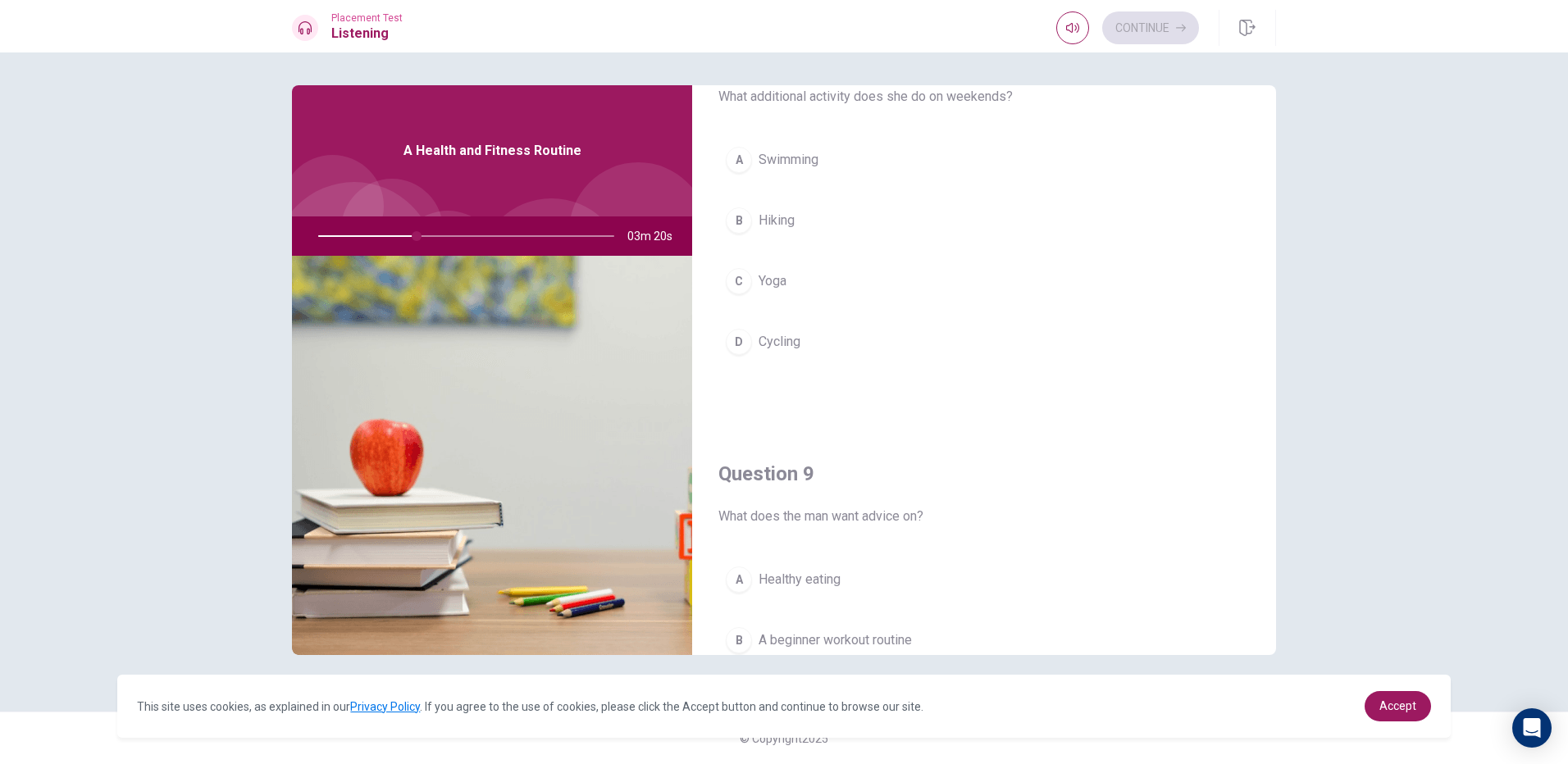
scroll to position [901, 0]
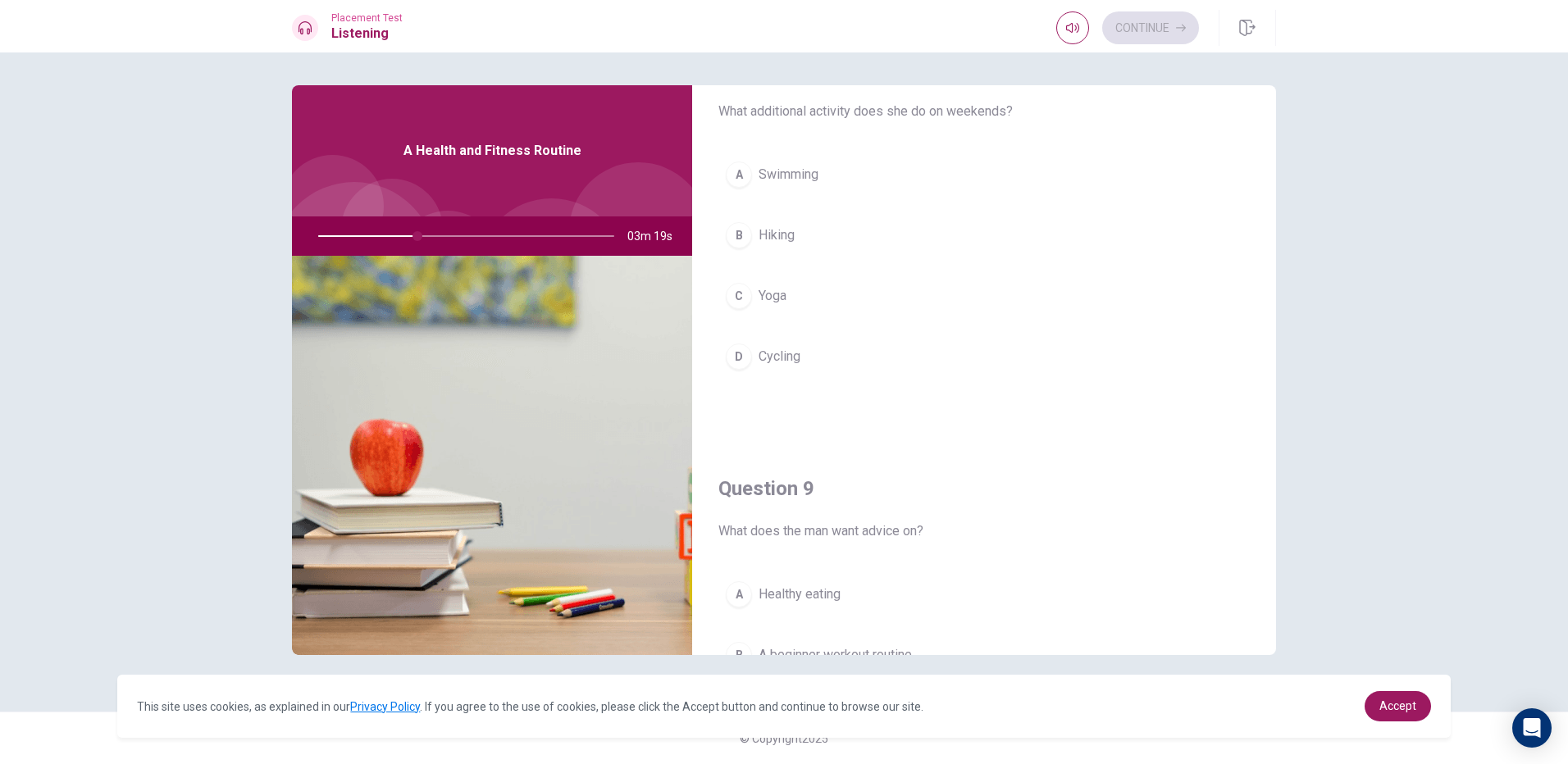
click at [774, 278] on button "C Yoga" at bounding box center [984, 296] width 531 height 41
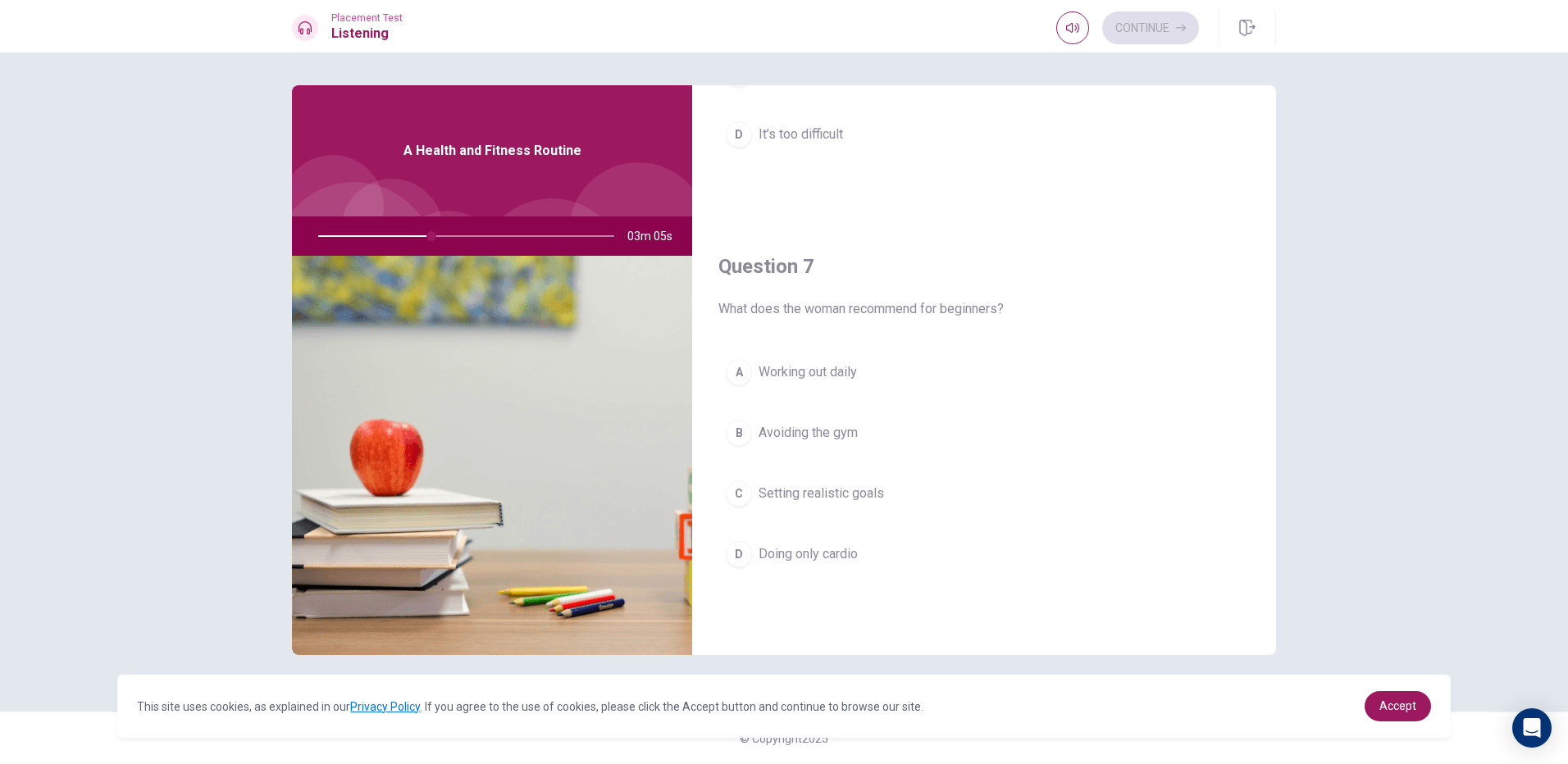
scroll to position [246, 0]
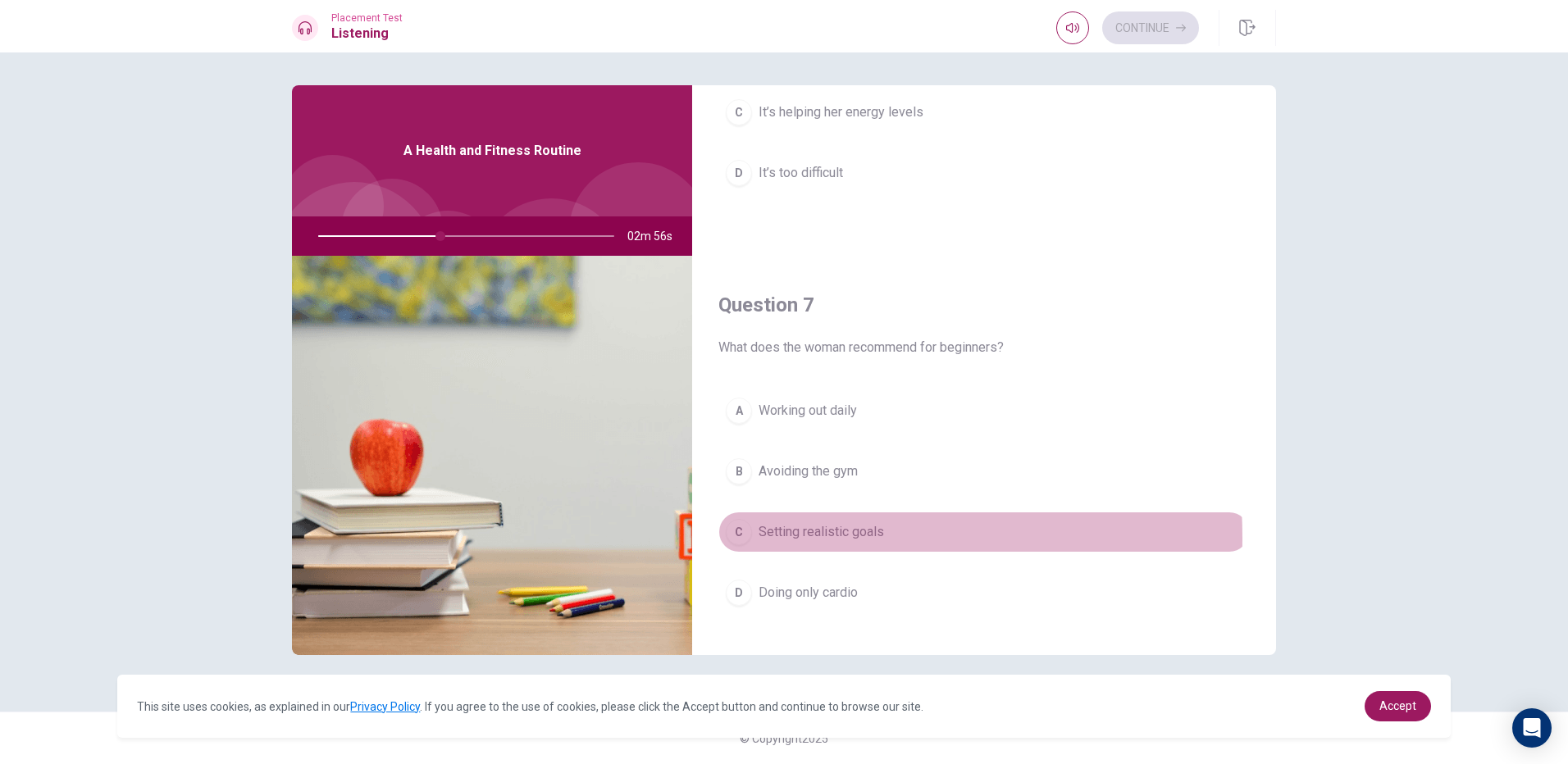
click at [745, 538] on div "C" at bounding box center [739, 532] width 26 height 26
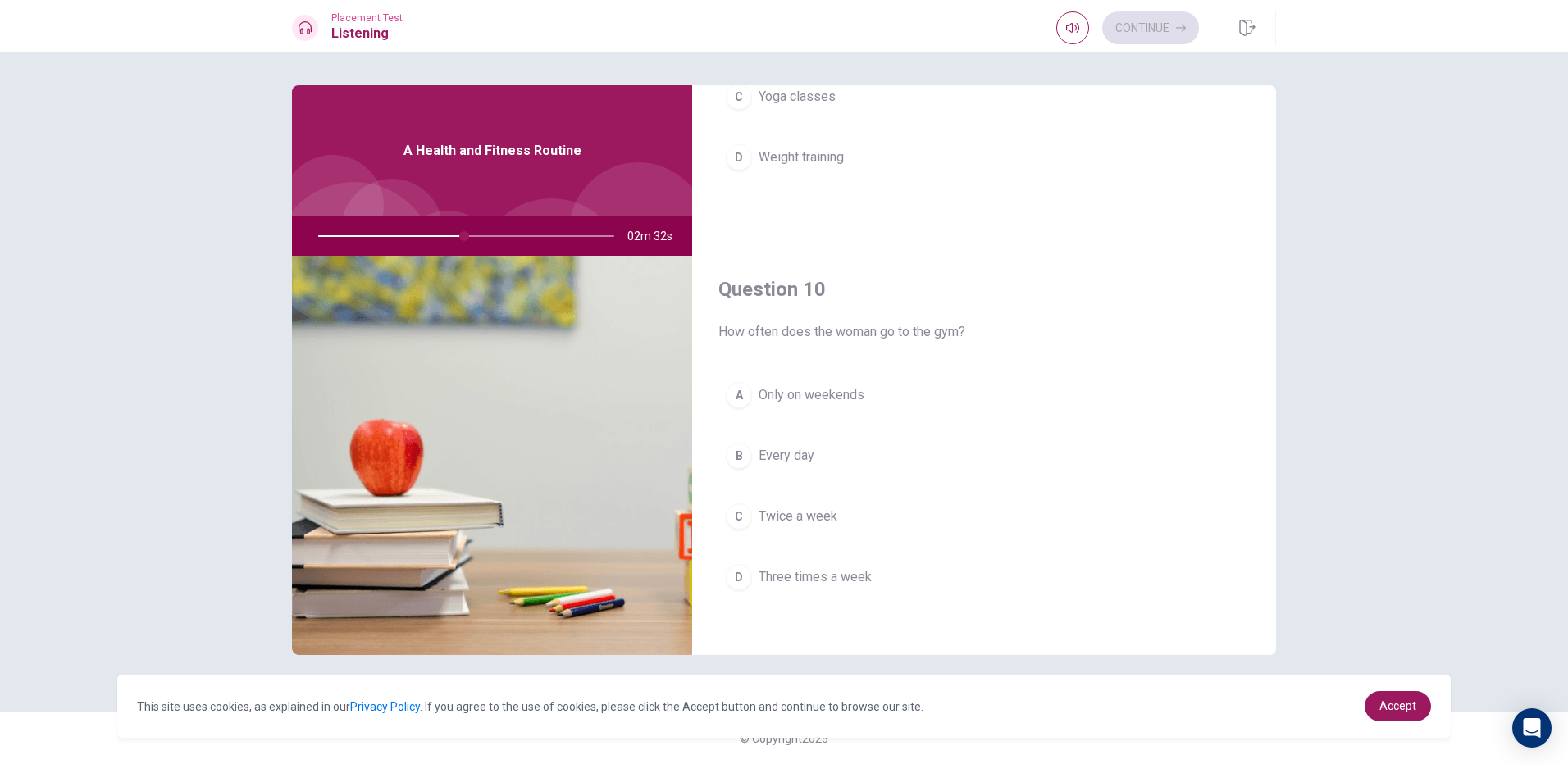
scroll to position [1529, 0]
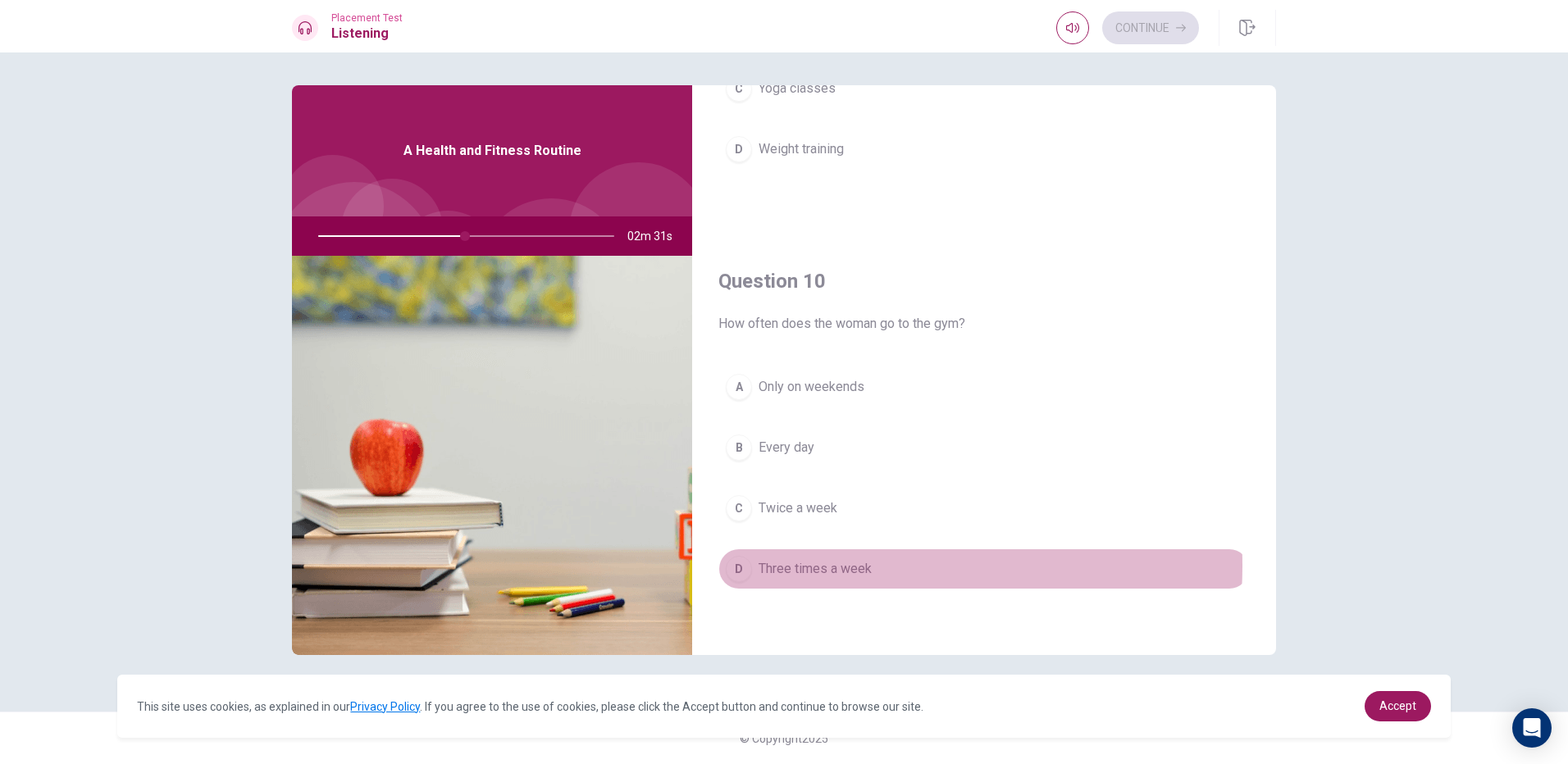
click at [806, 566] on span "Three times a week" at bounding box center [815, 568] width 113 height 20
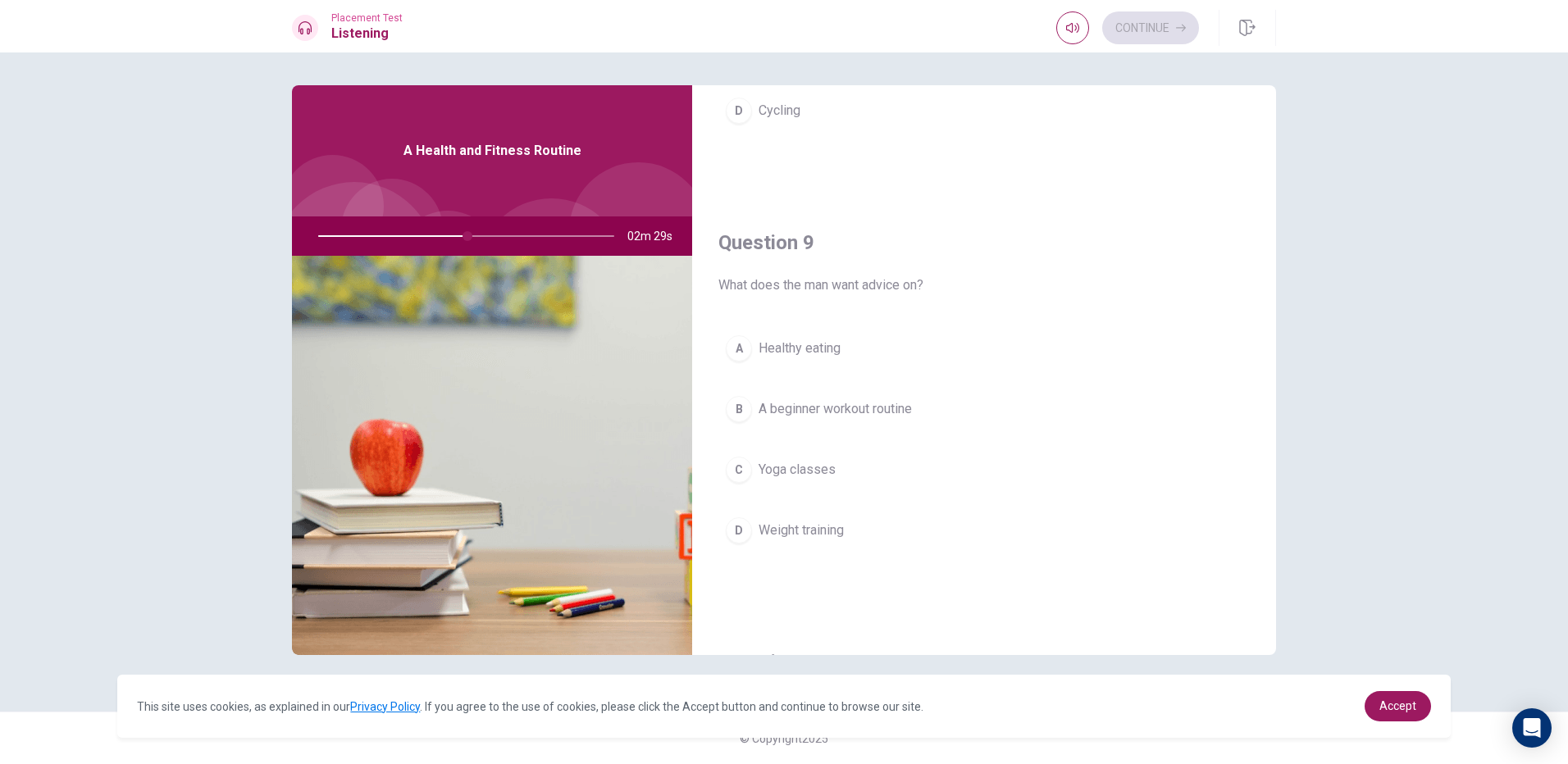
scroll to position [1119, 0]
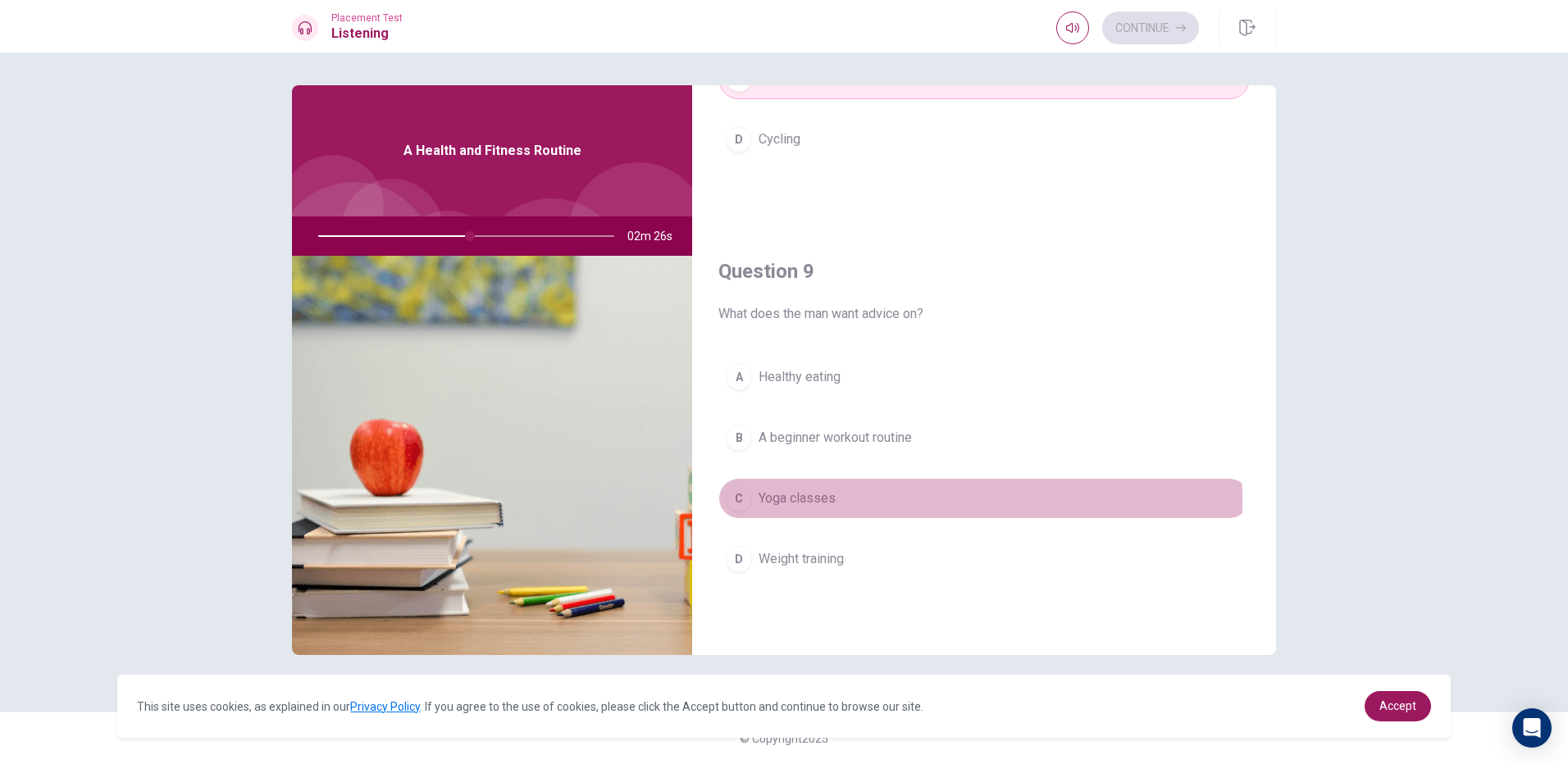
click at [830, 500] on span "Yoga classes" at bounding box center [797, 498] width 77 height 20
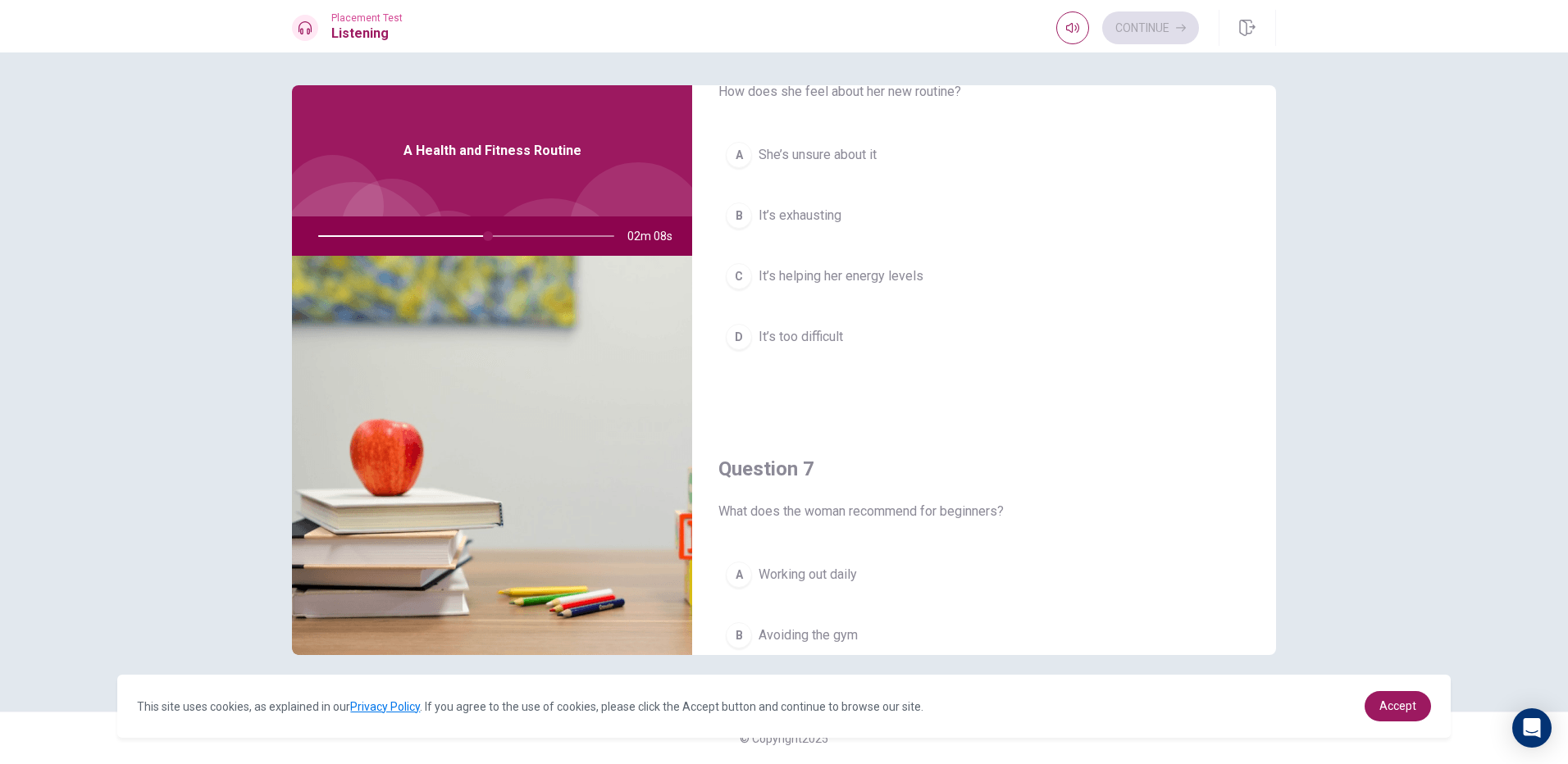
scroll to position [0, 0]
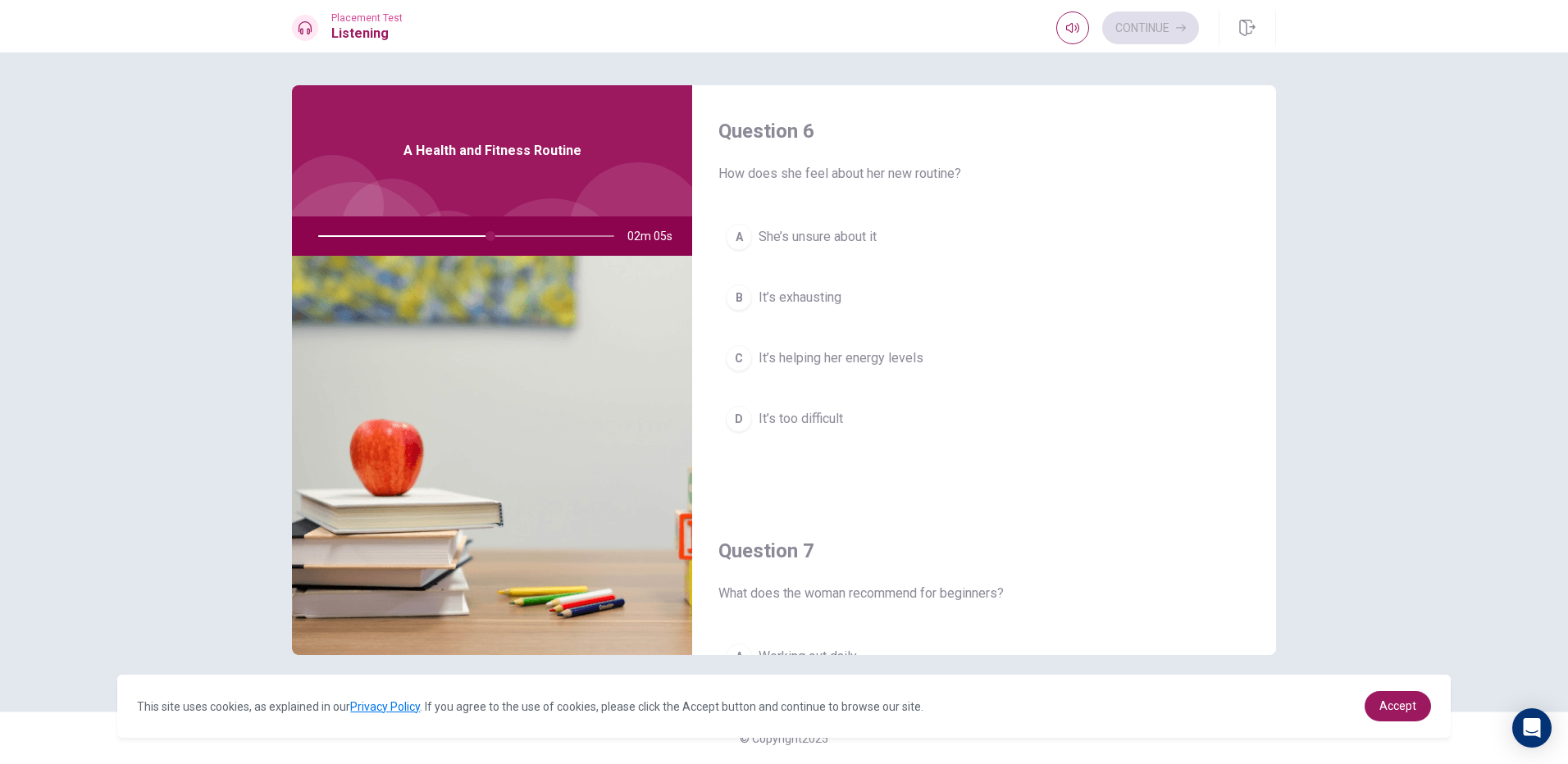
click at [814, 370] on button "C It’s helping her energy levels" at bounding box center [984, 358] width 531 height 41
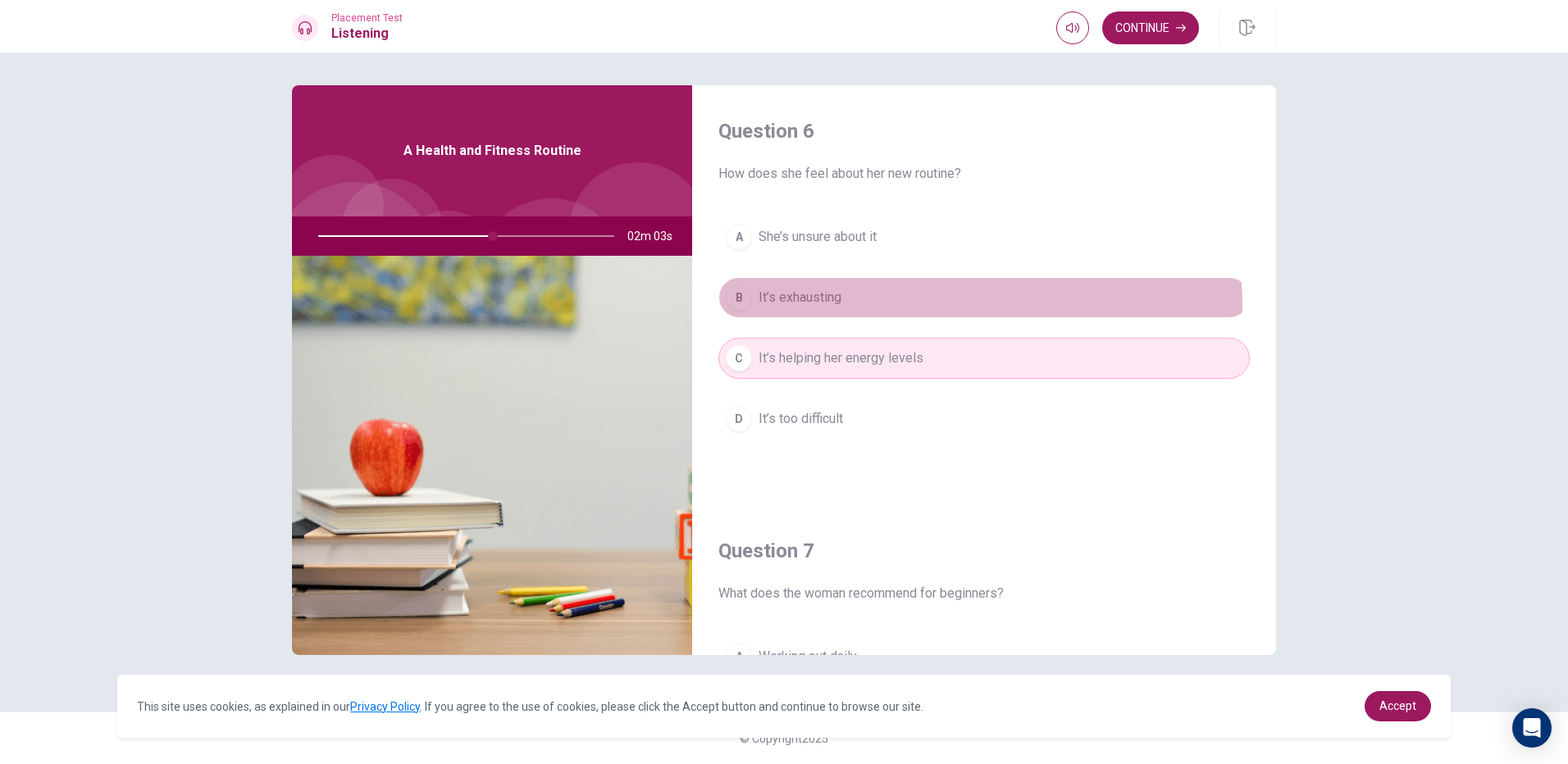
click at [841, 305] on span "It’s exhausting" at bounding box center [799, 298] width 83 height 20
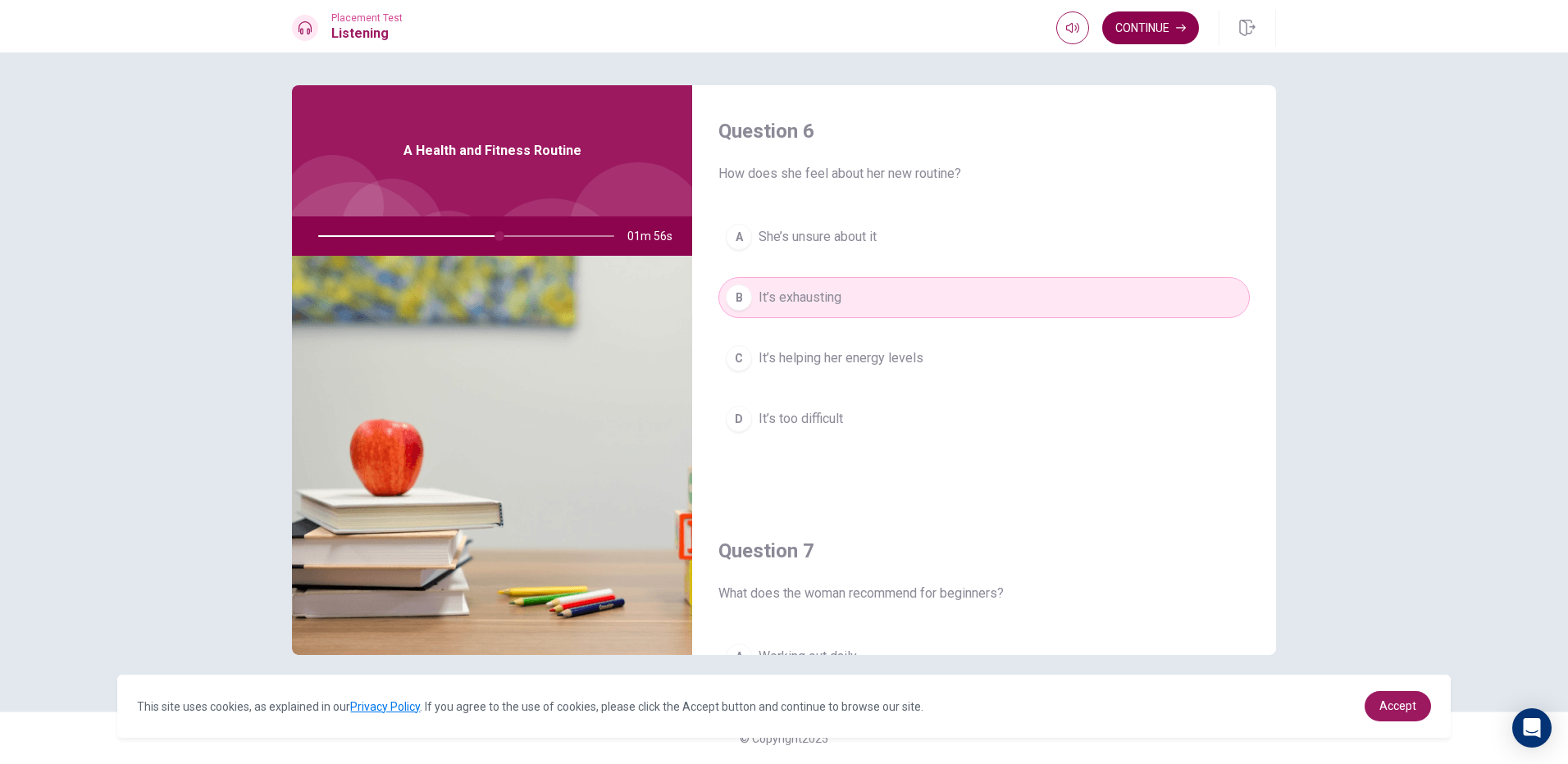
click at [1154, 34] on button "Continue" at bounding box center [1150, 28] width 97 height 33
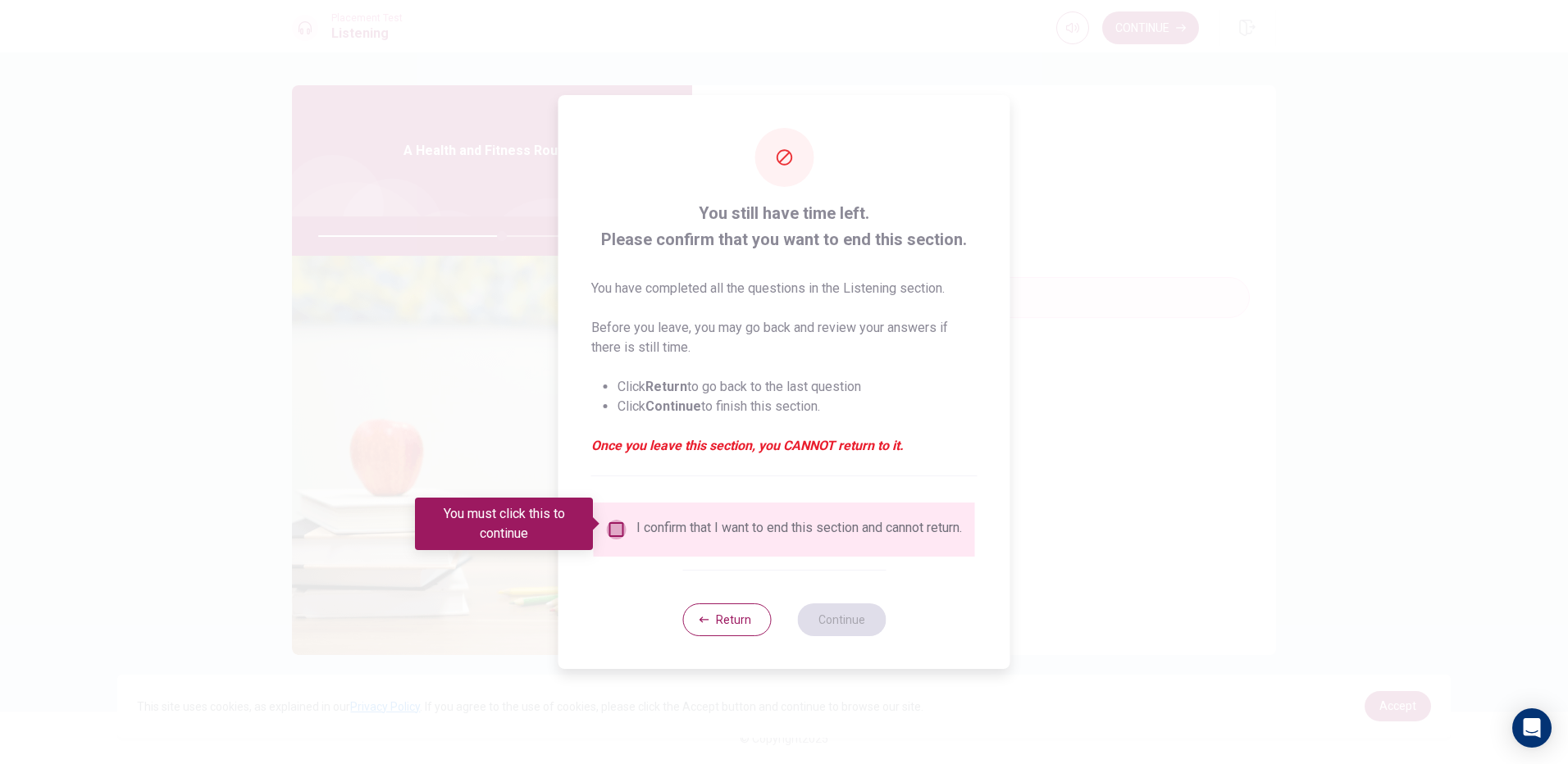
click at [618, 519] on input "You must click this to continue" at bounding box center [616, 529] width 20 height 20
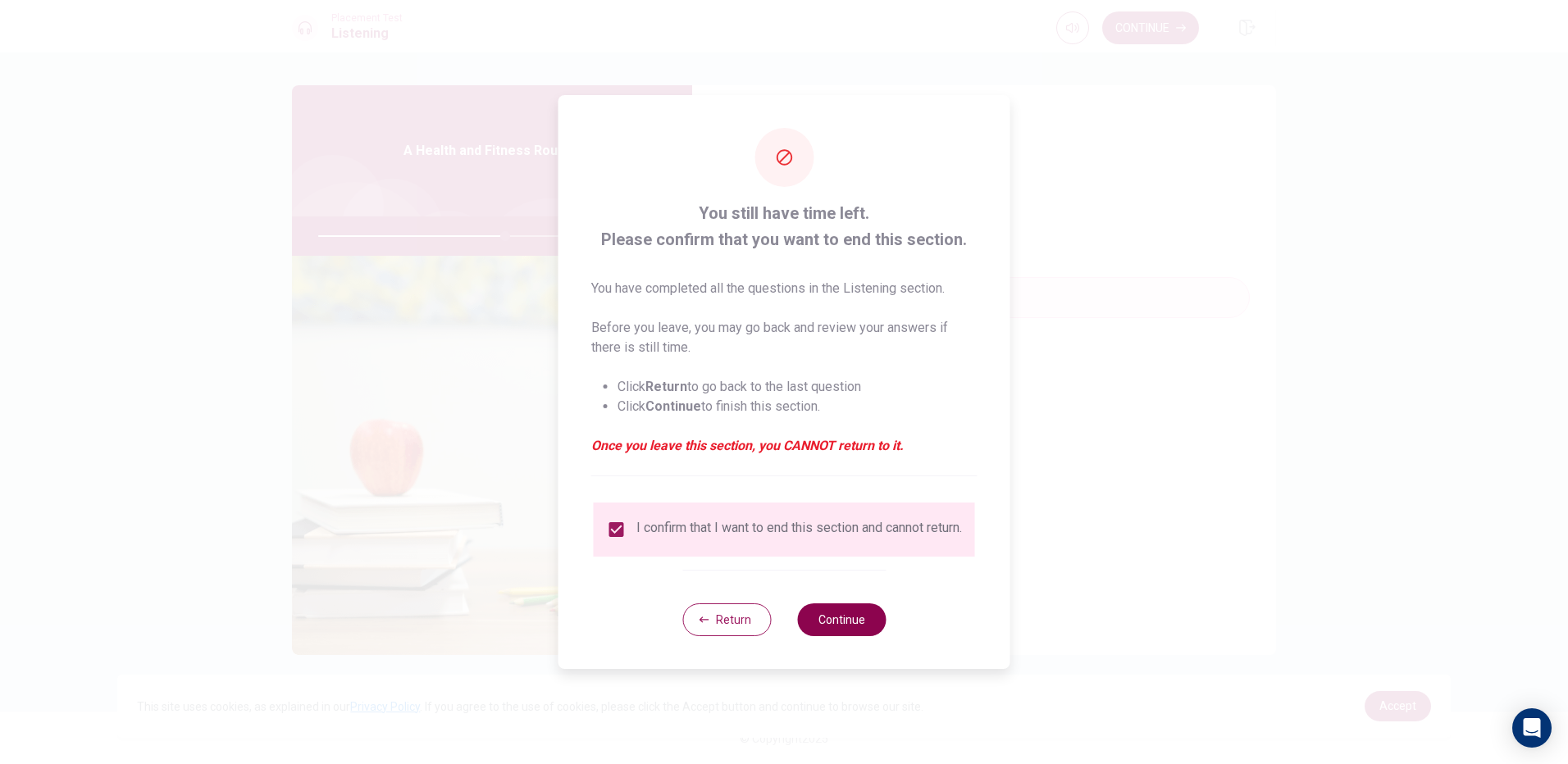
click at [868, 613] on button "Continue" at bounding box center [842, 620] width 89 height 33
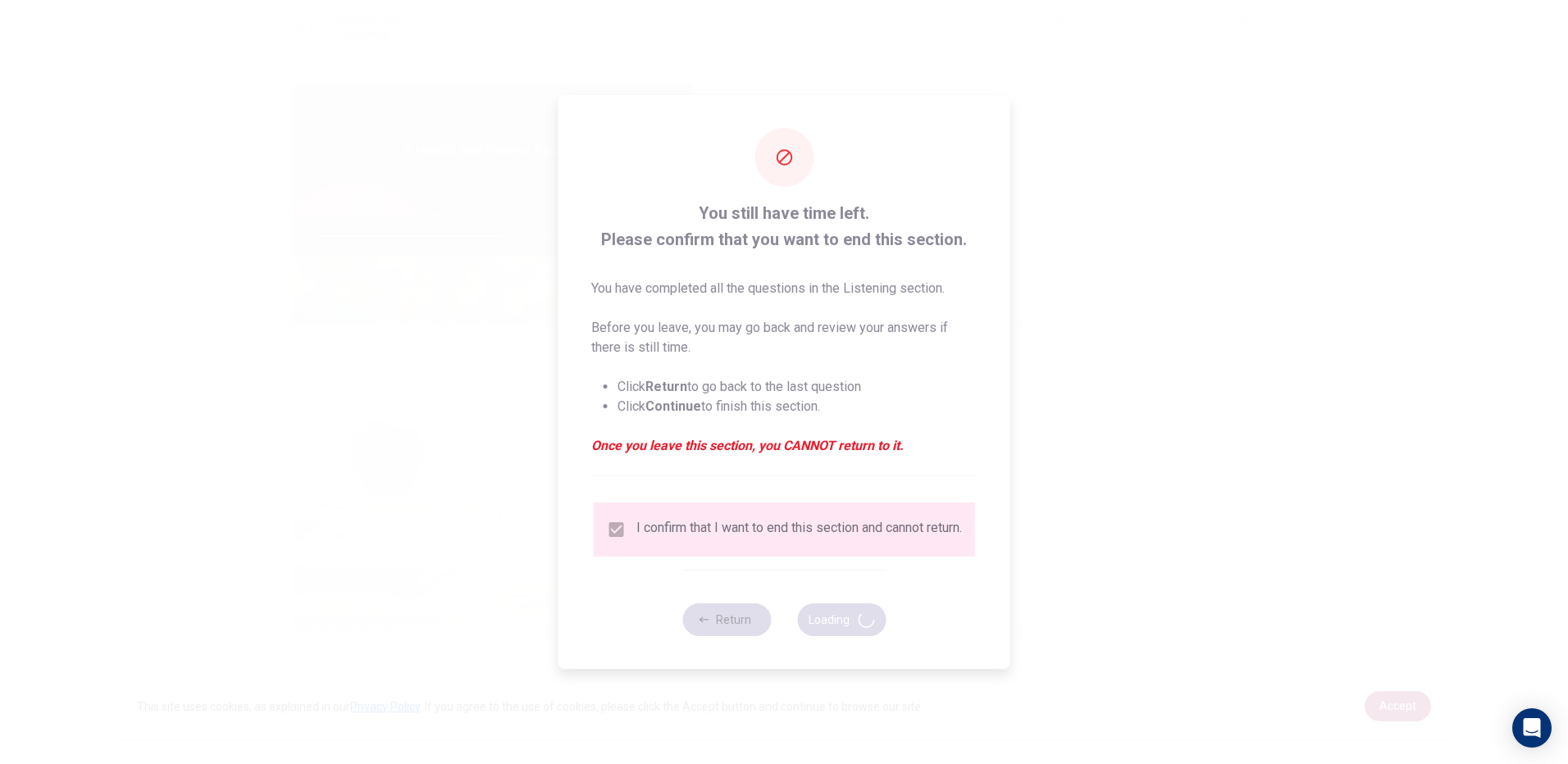
type input "64"
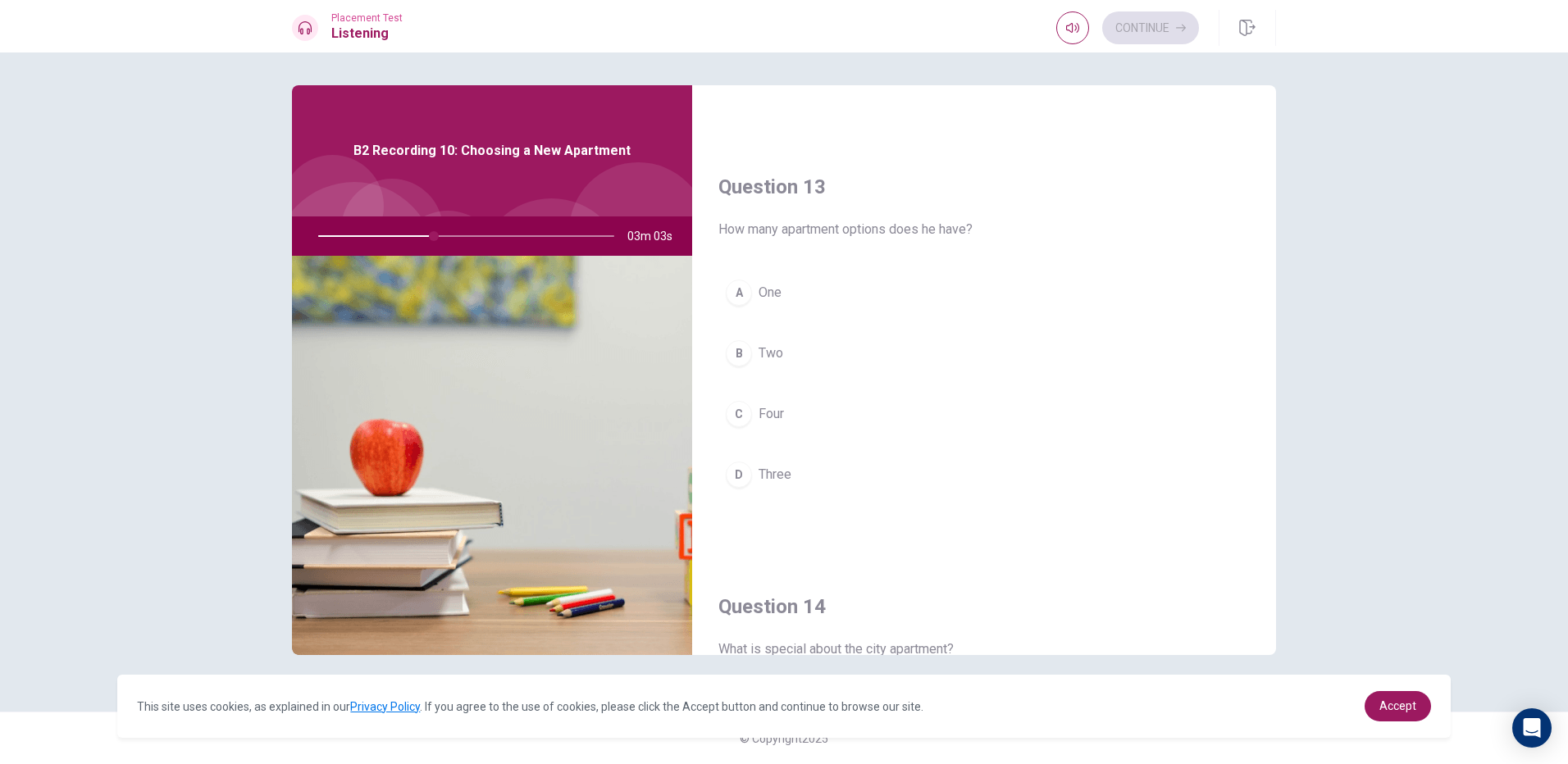
scroll to position [709, 0]
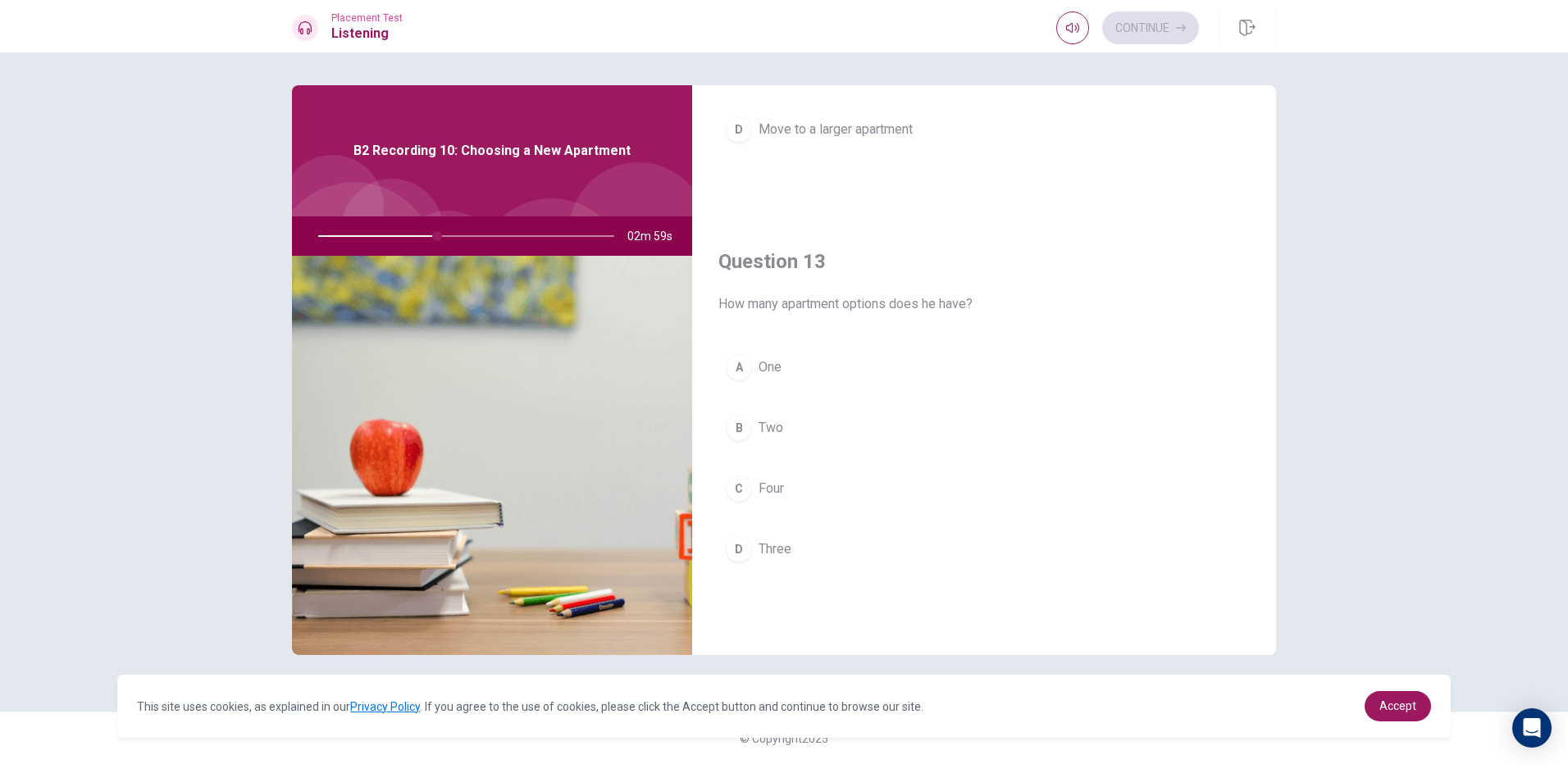
click at [743, 431] on div "B" at bounding box center [739, 428] width 26 height 26
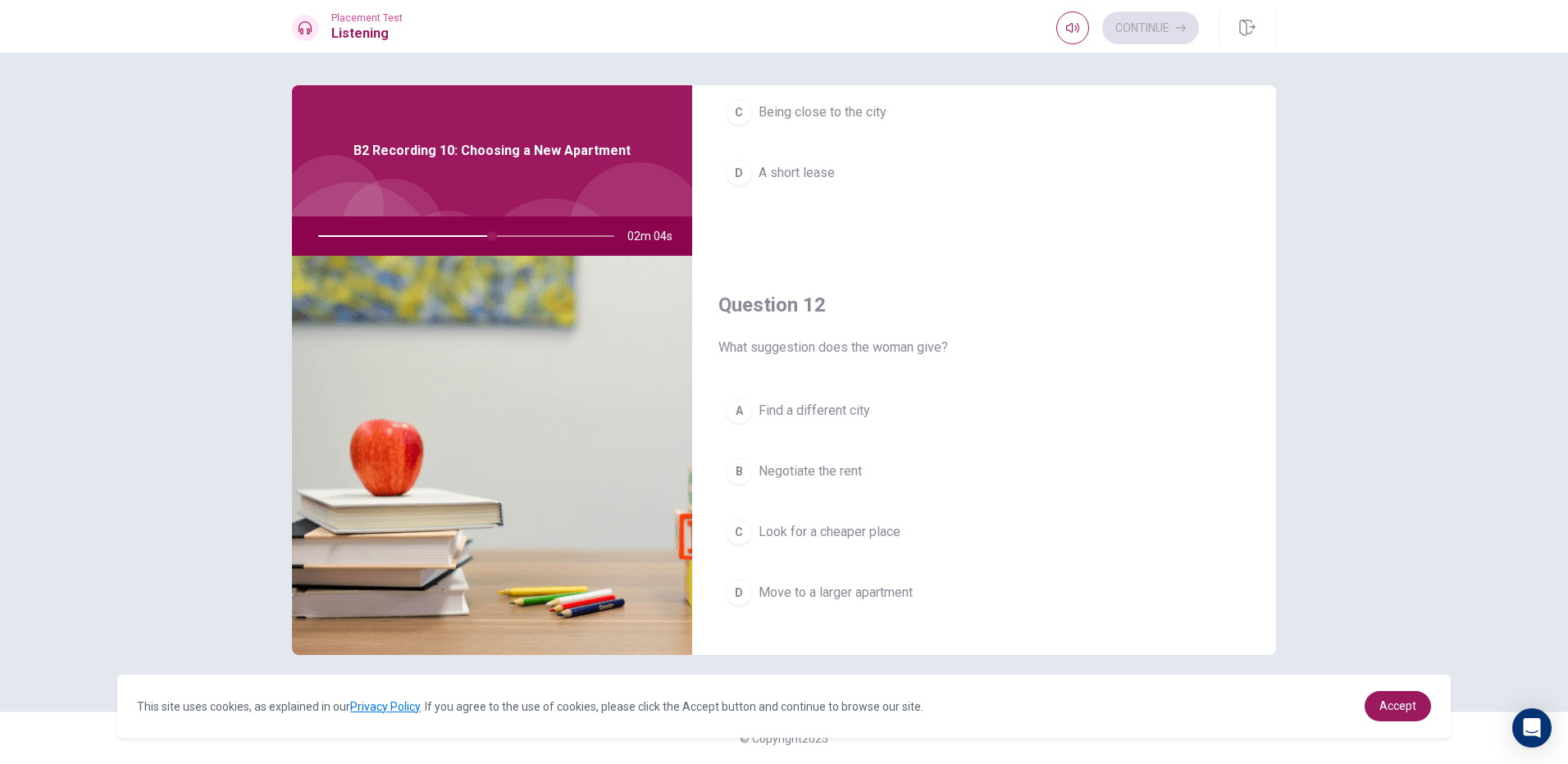
click at [764, 526] on span "Look for a cheaper place" at bounding box center [829, 532] width 142 height 20
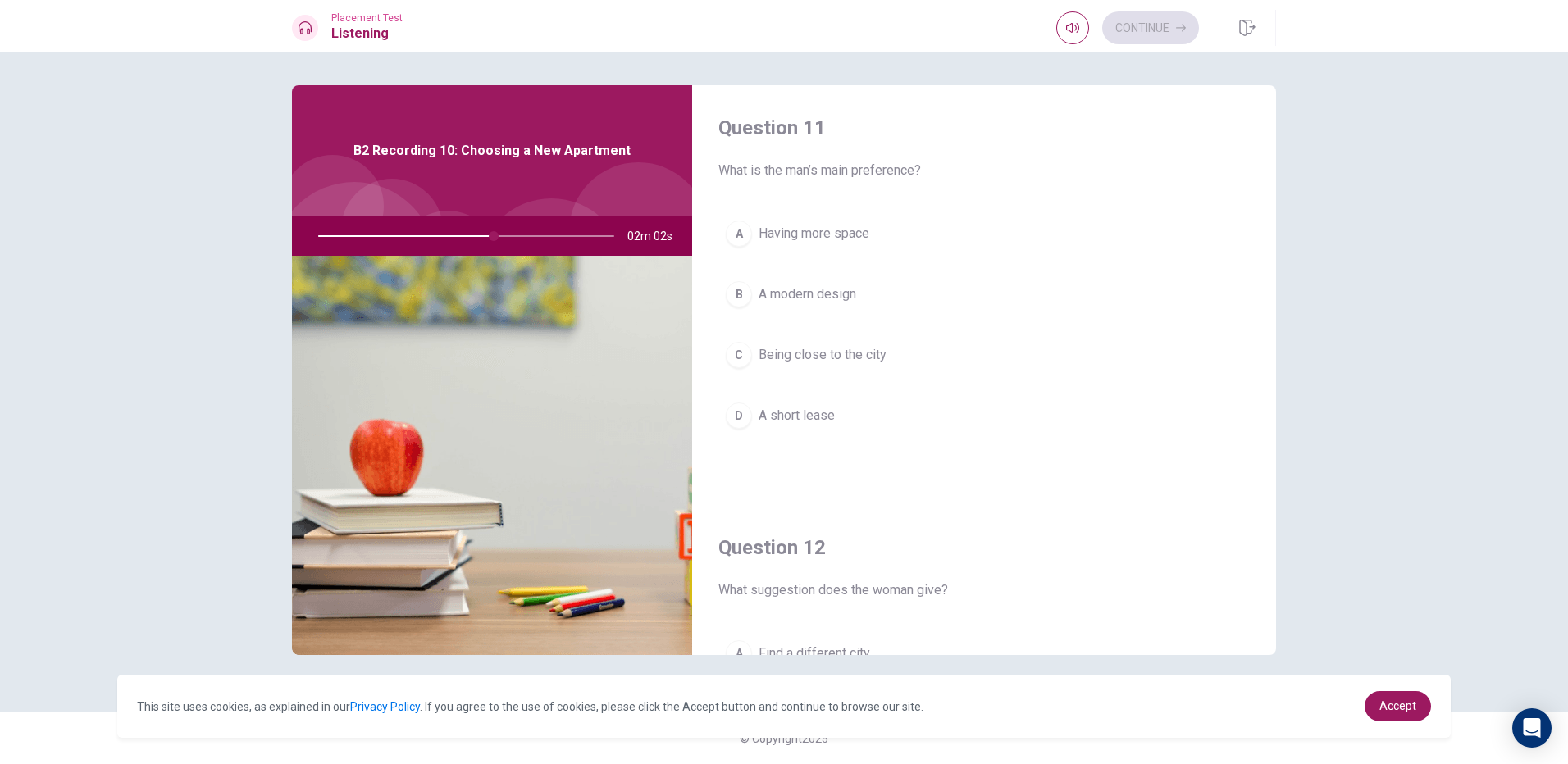
scroll to position [0, 0]
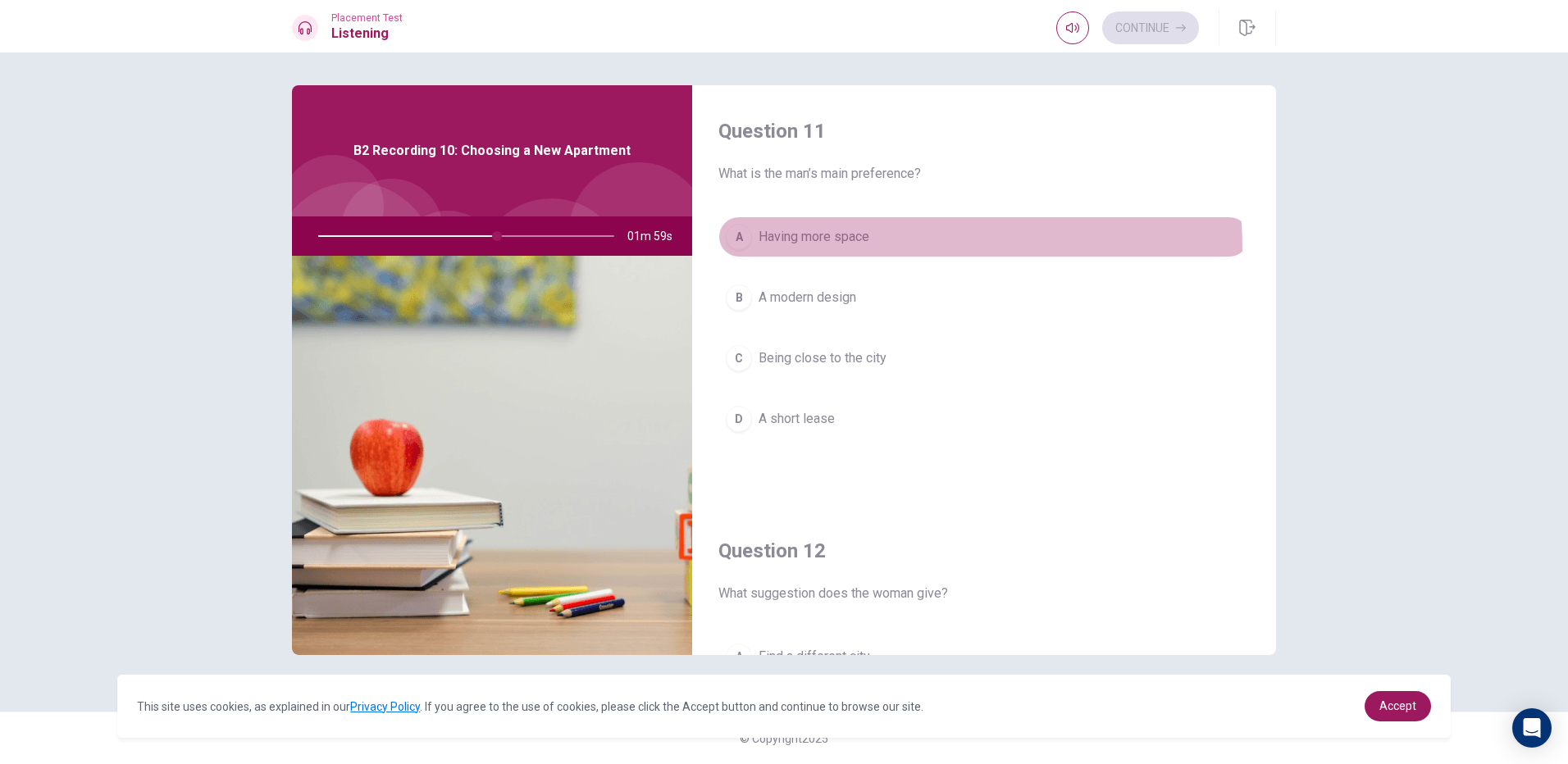
click at [767, 250] on button "A Having more space" at bounding box center [984, 237] width 531 height 41
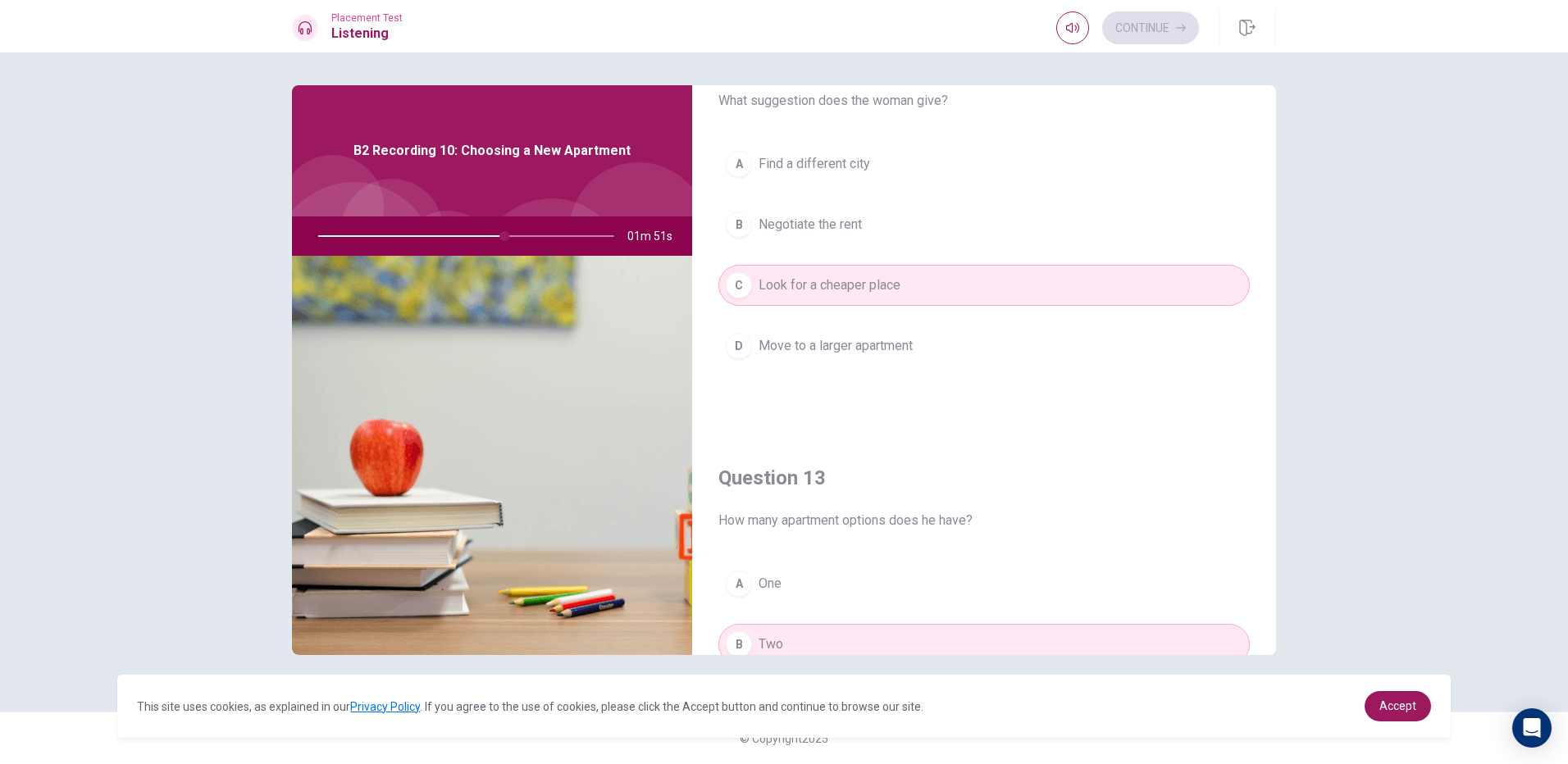
scroll to position [492, 0]
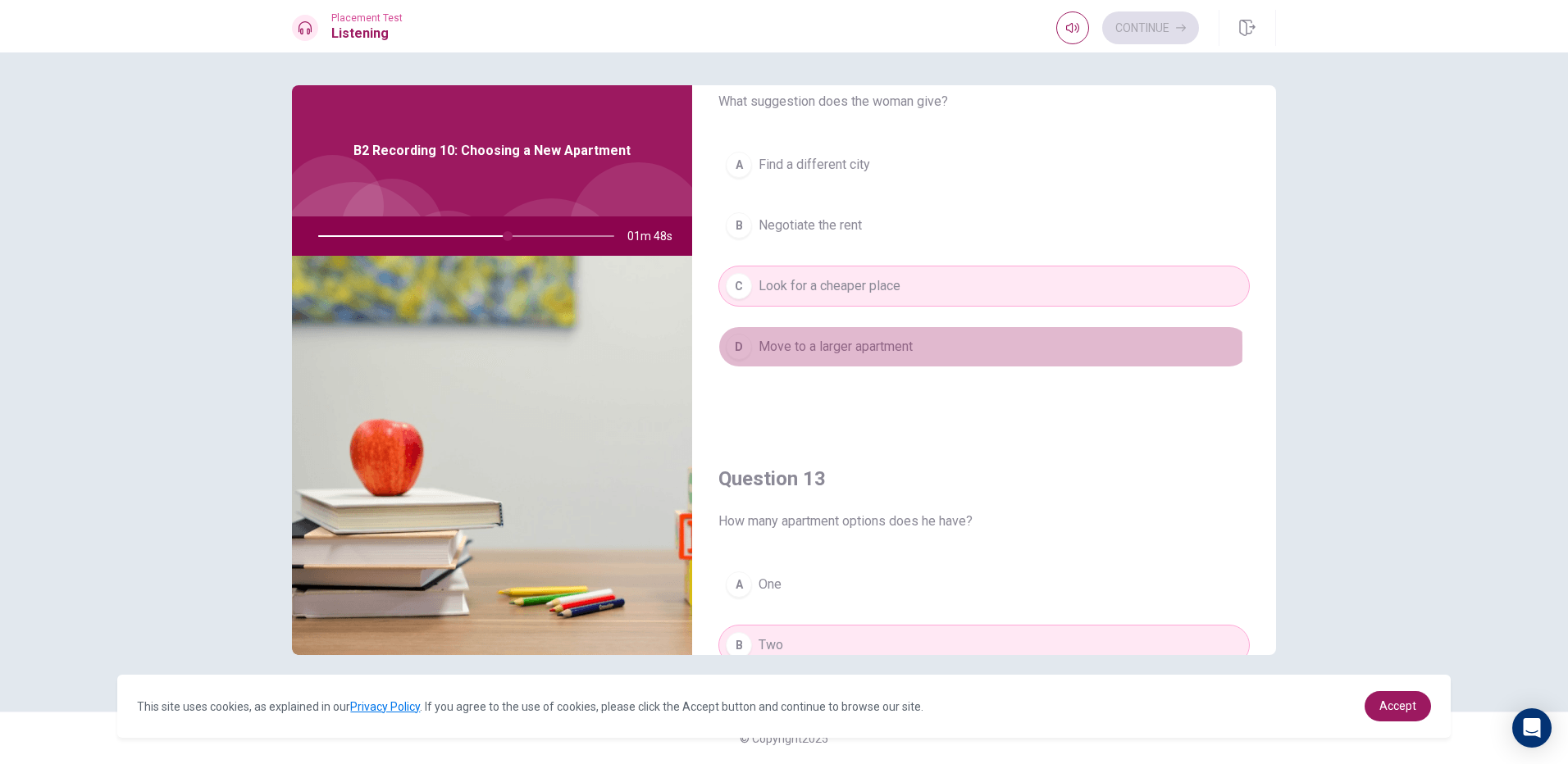
click at [735, 347] on div "D" at bounding box center [739, 346] width 26 height 26
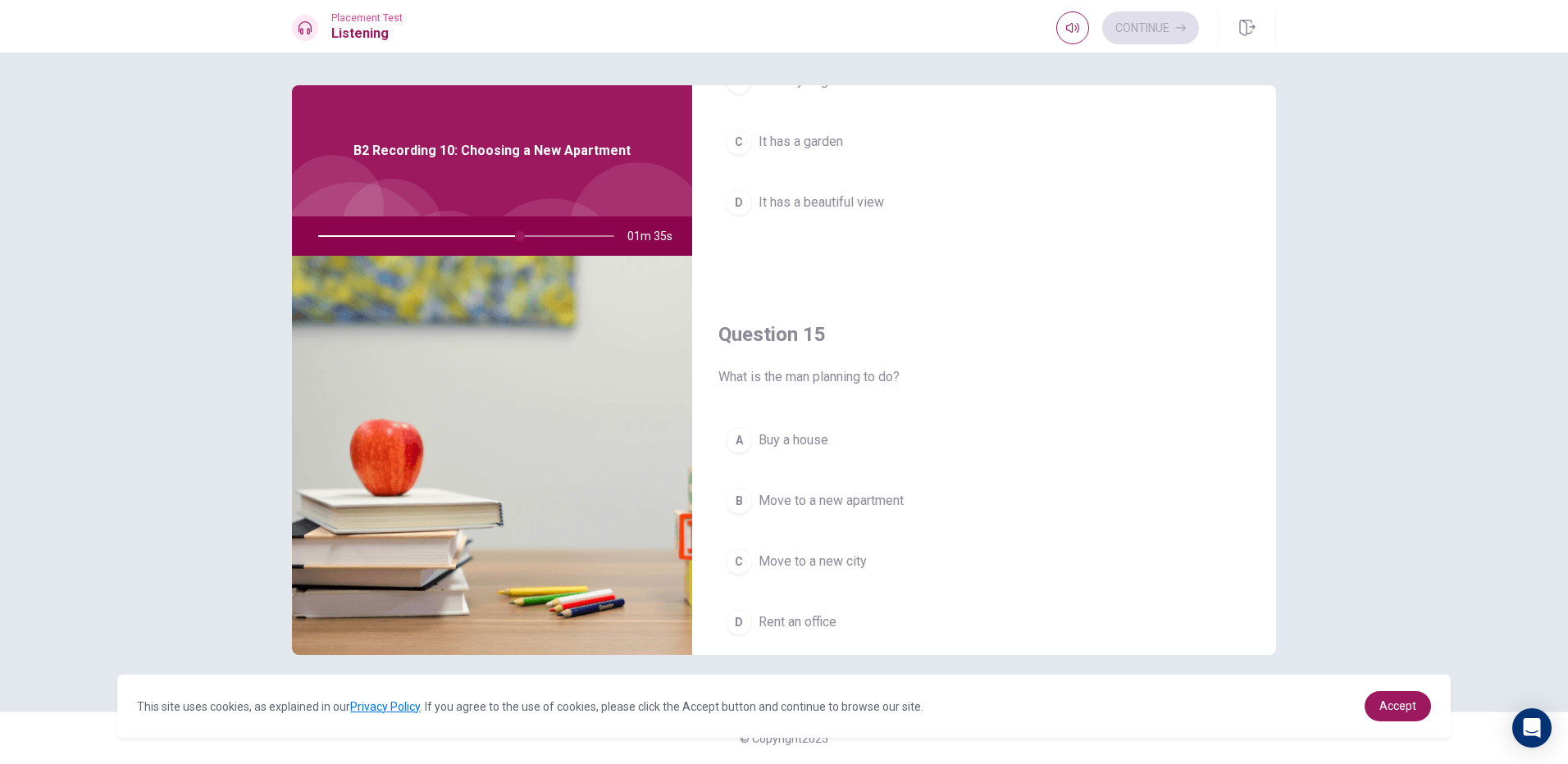
scroll to position [1529, 0]
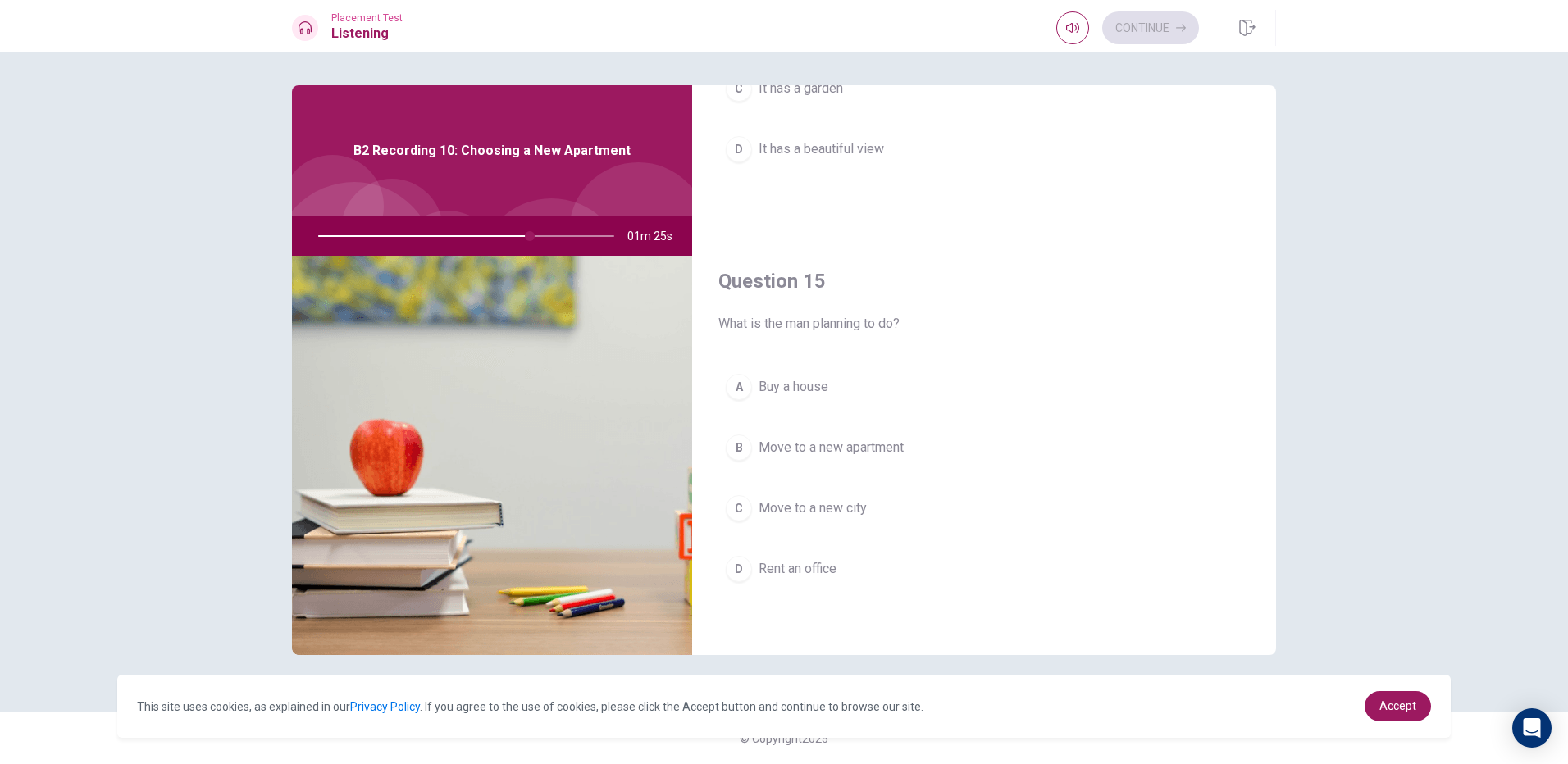
click at [802, 493] on button "C Move to a new city" at bounding box center [984, 507] width 531 height 41
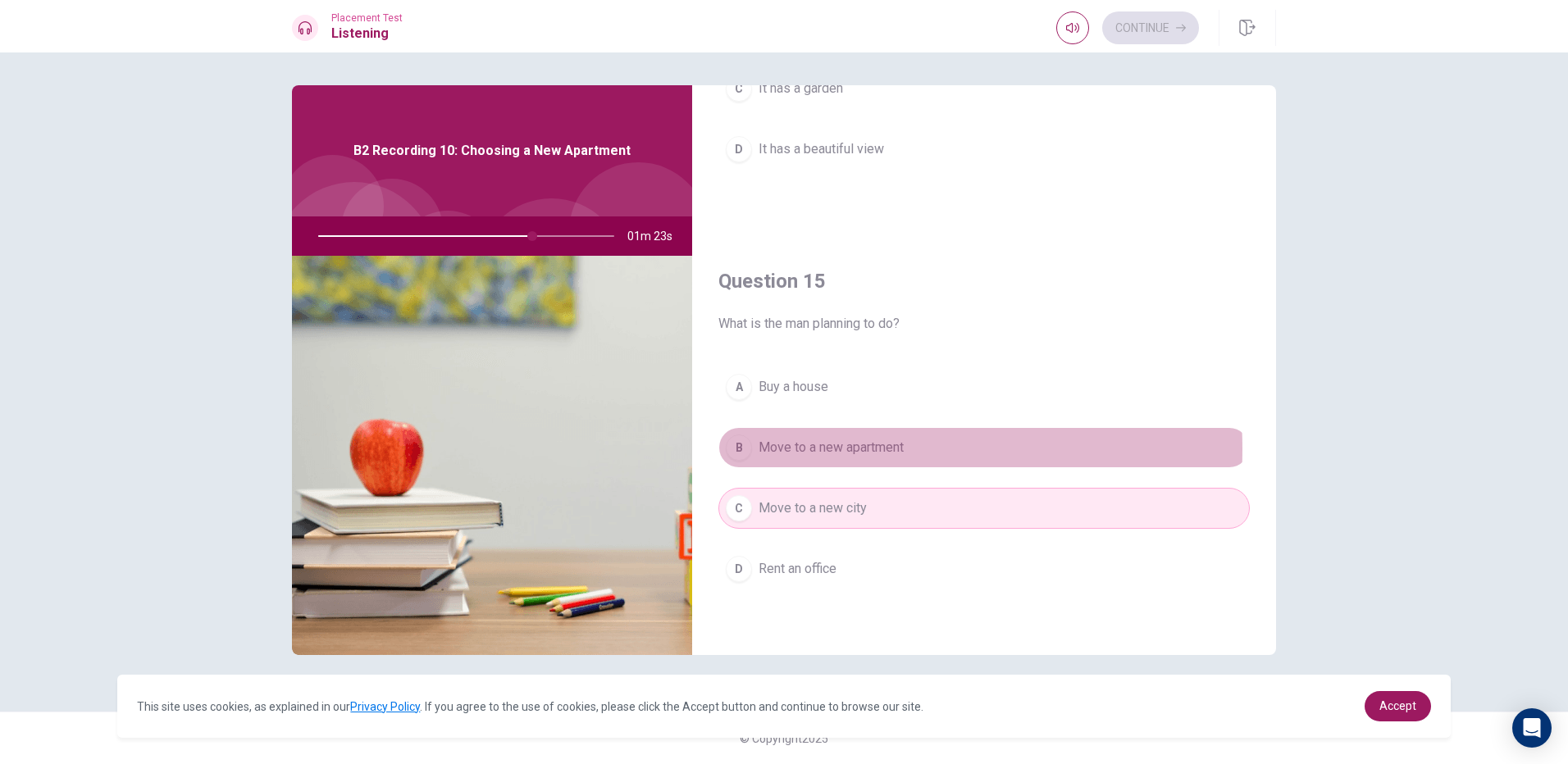
click at [804, 449] on span "Move to a new apartment" at bounding box center [831, 447] width 145 height 20
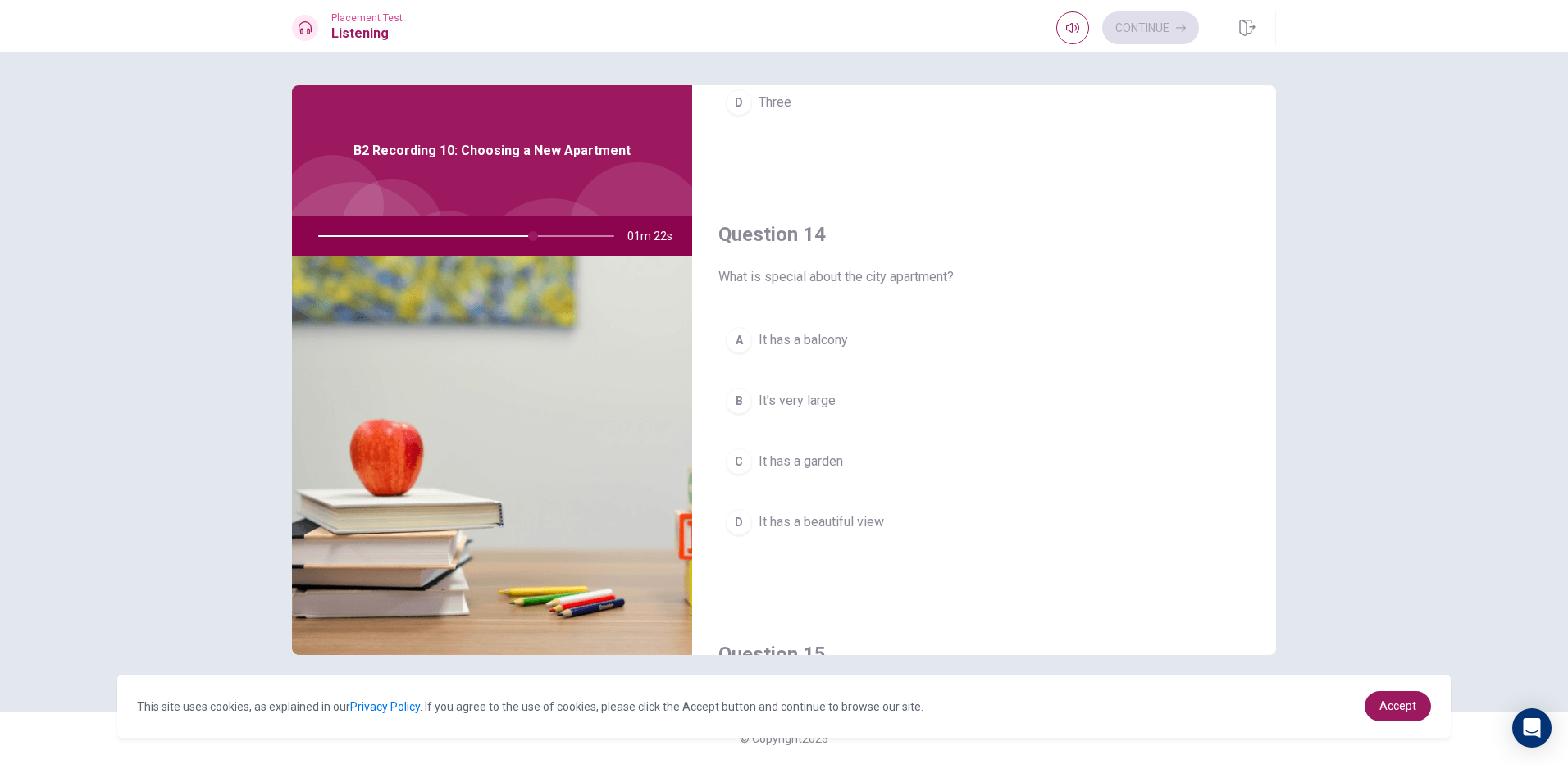
scroll to position [1119, 0]
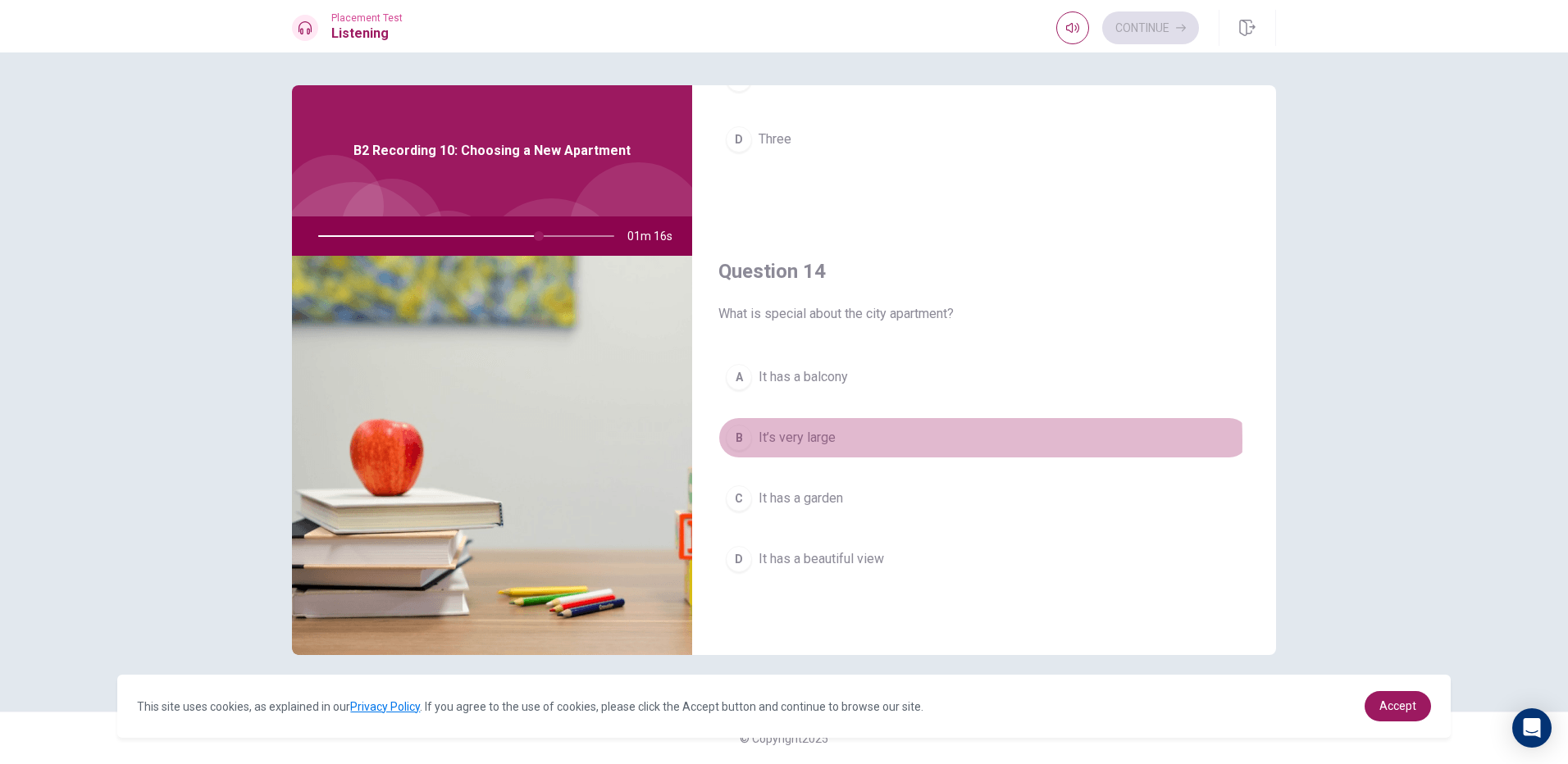
click at [797, 441] on span "It’s very large" at bounding box center [797, 438] width 77 height 20
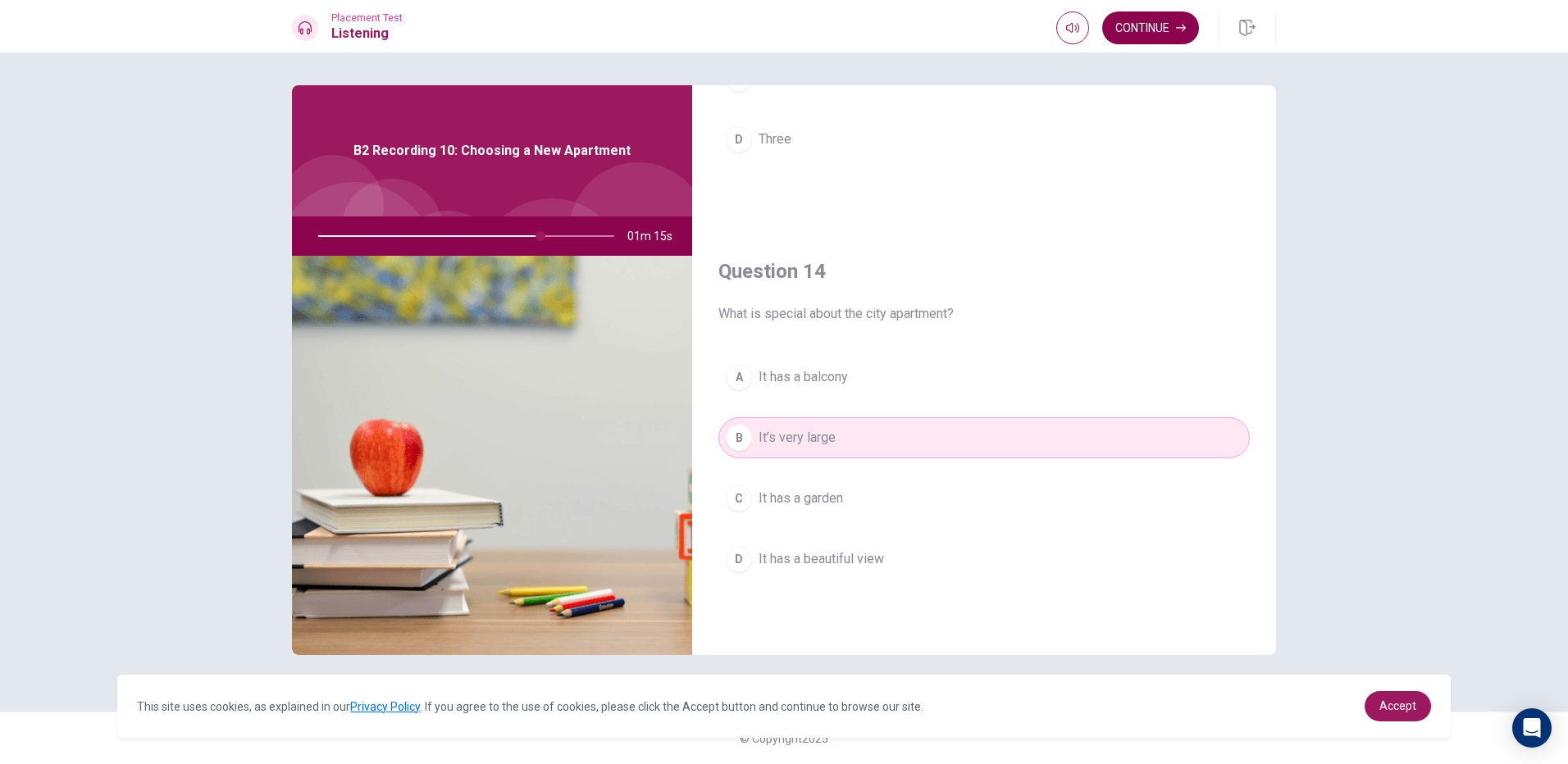
click at [1175, 22] on button "Continue" at bounding box center [1150, 28] width 97 height 33
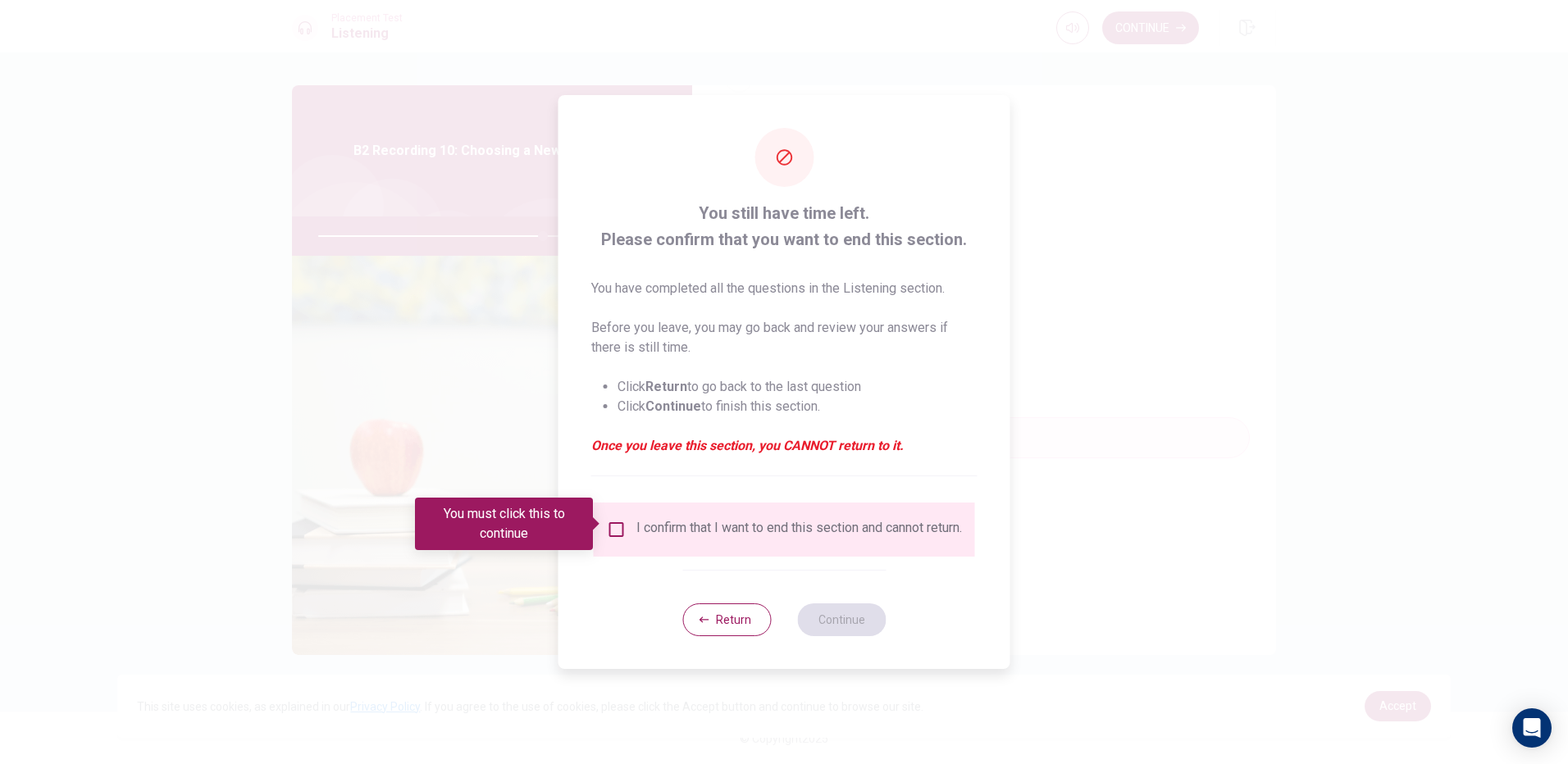
drag, startPoint x: 655, startPoint y: 553, endPoint x: 772, endPoint y: 746, distance: 225.7
click at [659, 526] on div "I confirm that I want to end this section and cannot return." at bounding box center [784, 529] width 381 height 54
click at [610, 519] on input "You must click this to continue" at bounding box center [616, 529] width 20 height 20
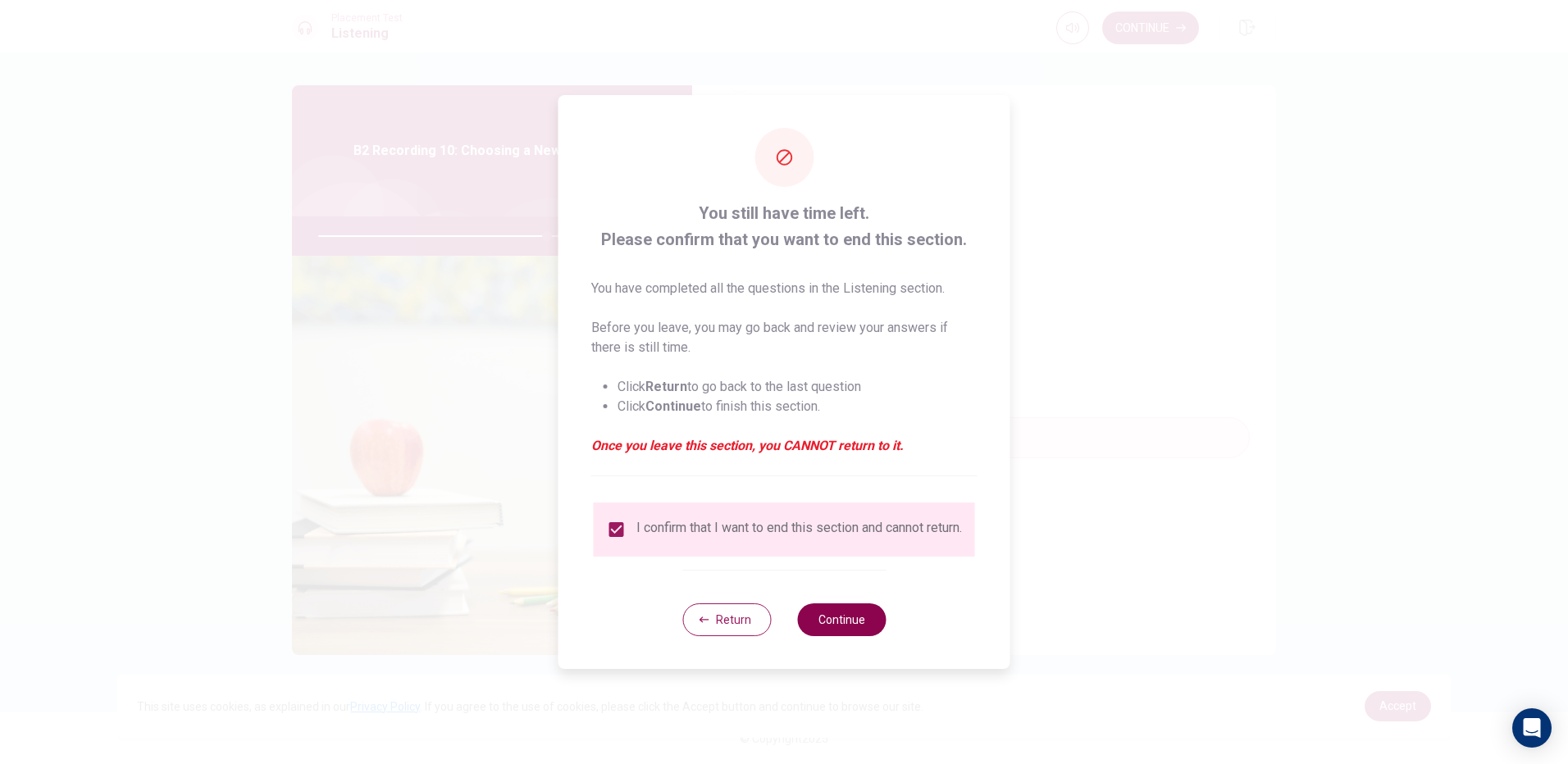
click at [849, 609] on button "Continue" at bounding box center [842, 620] width 89 height 33
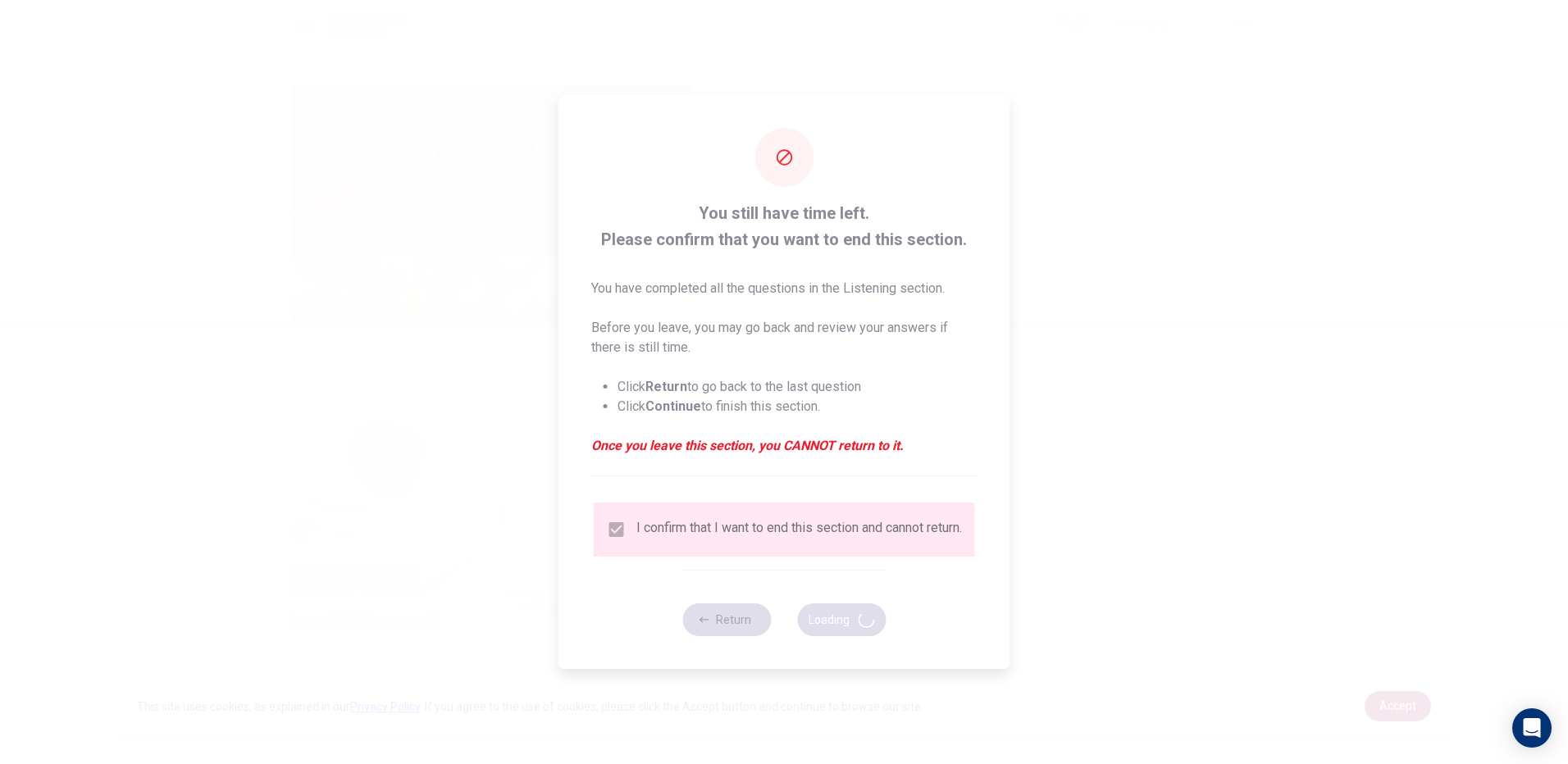
type input "78"
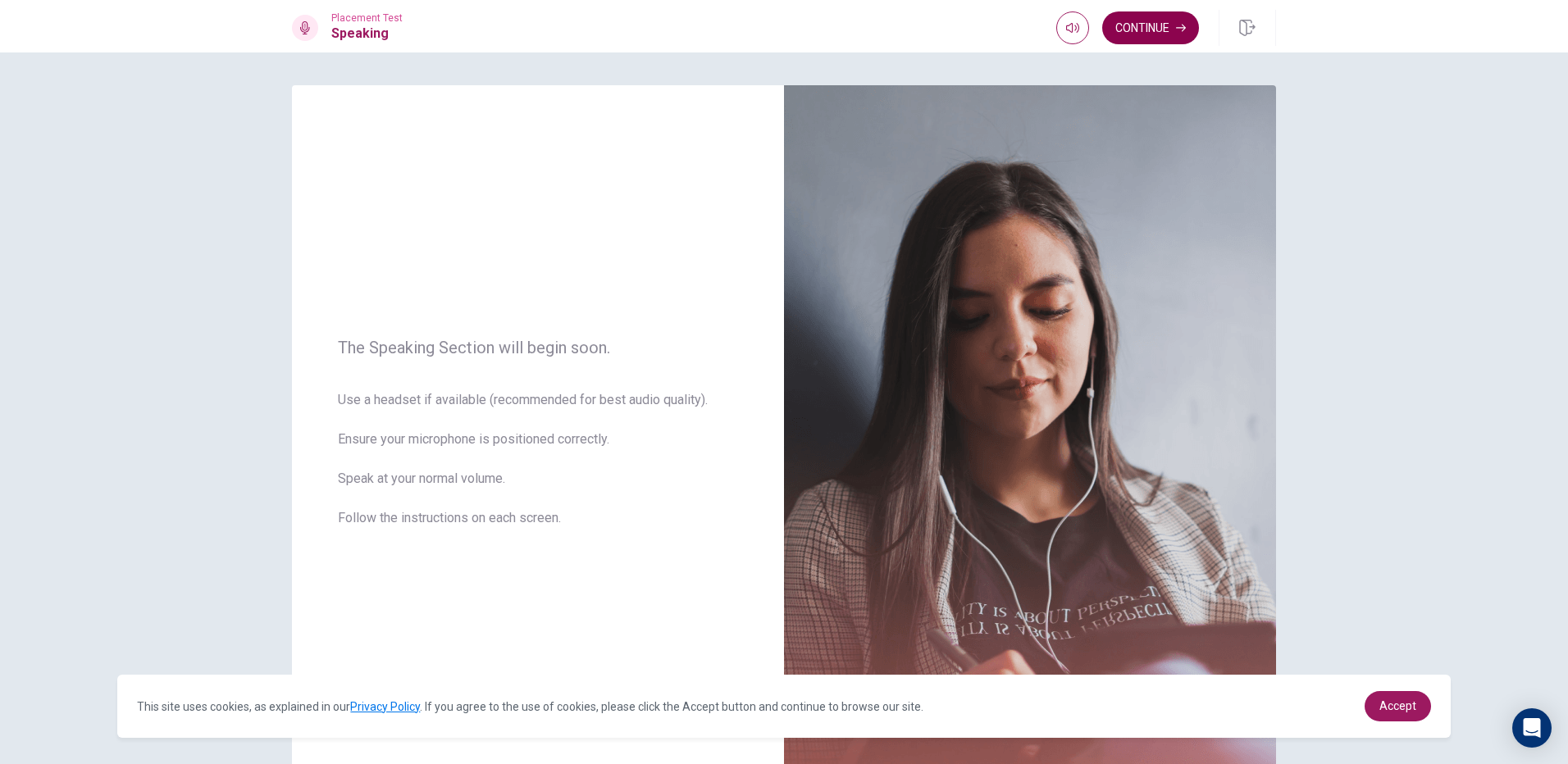
click at [1130, 30] on button "Continue" at bounding box center [1150, 28] width 97 height 33
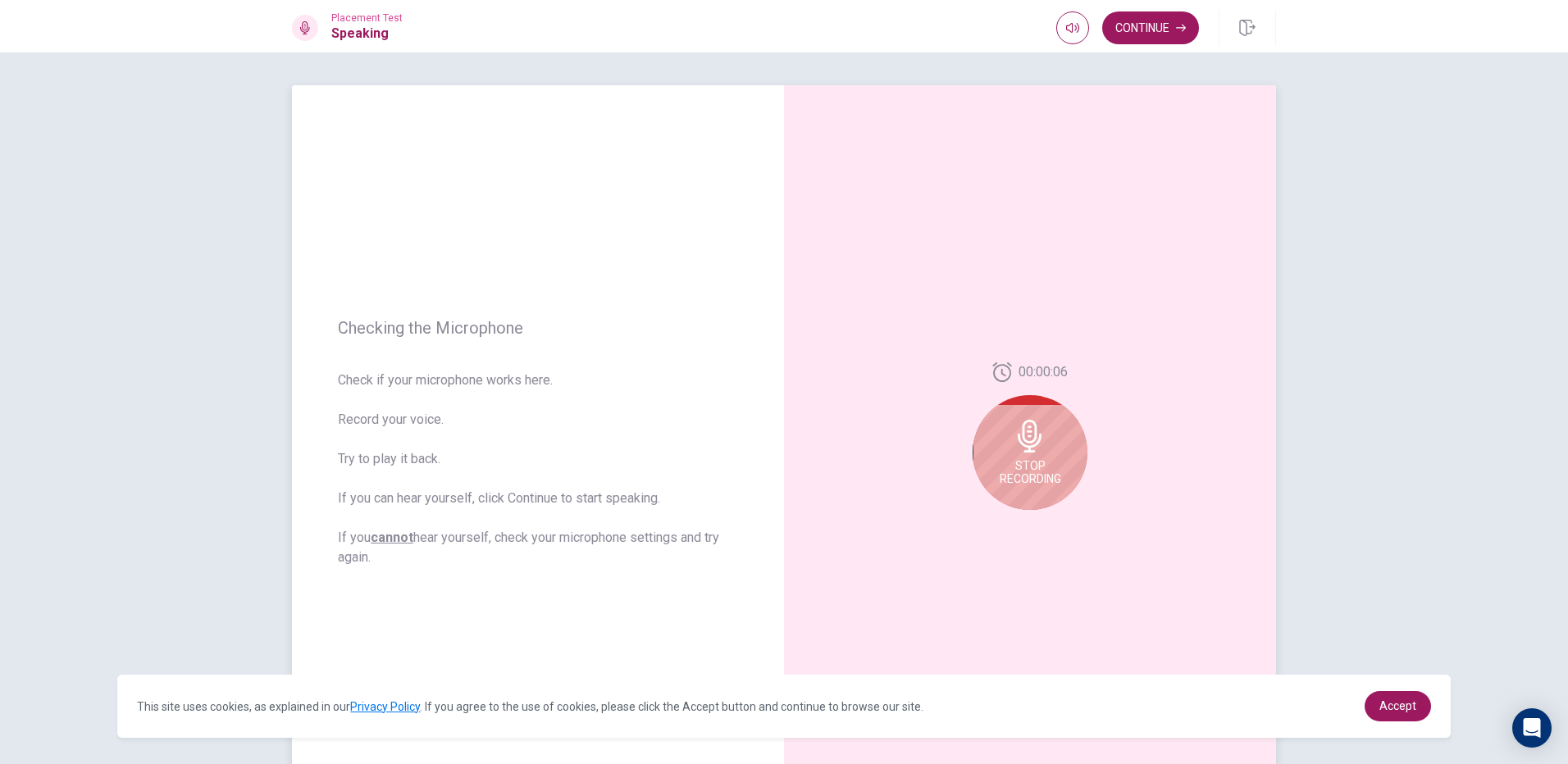
click at [1052, 457] on div "Stop Recording" at bounding box center [1030, 452] width 115 height 115
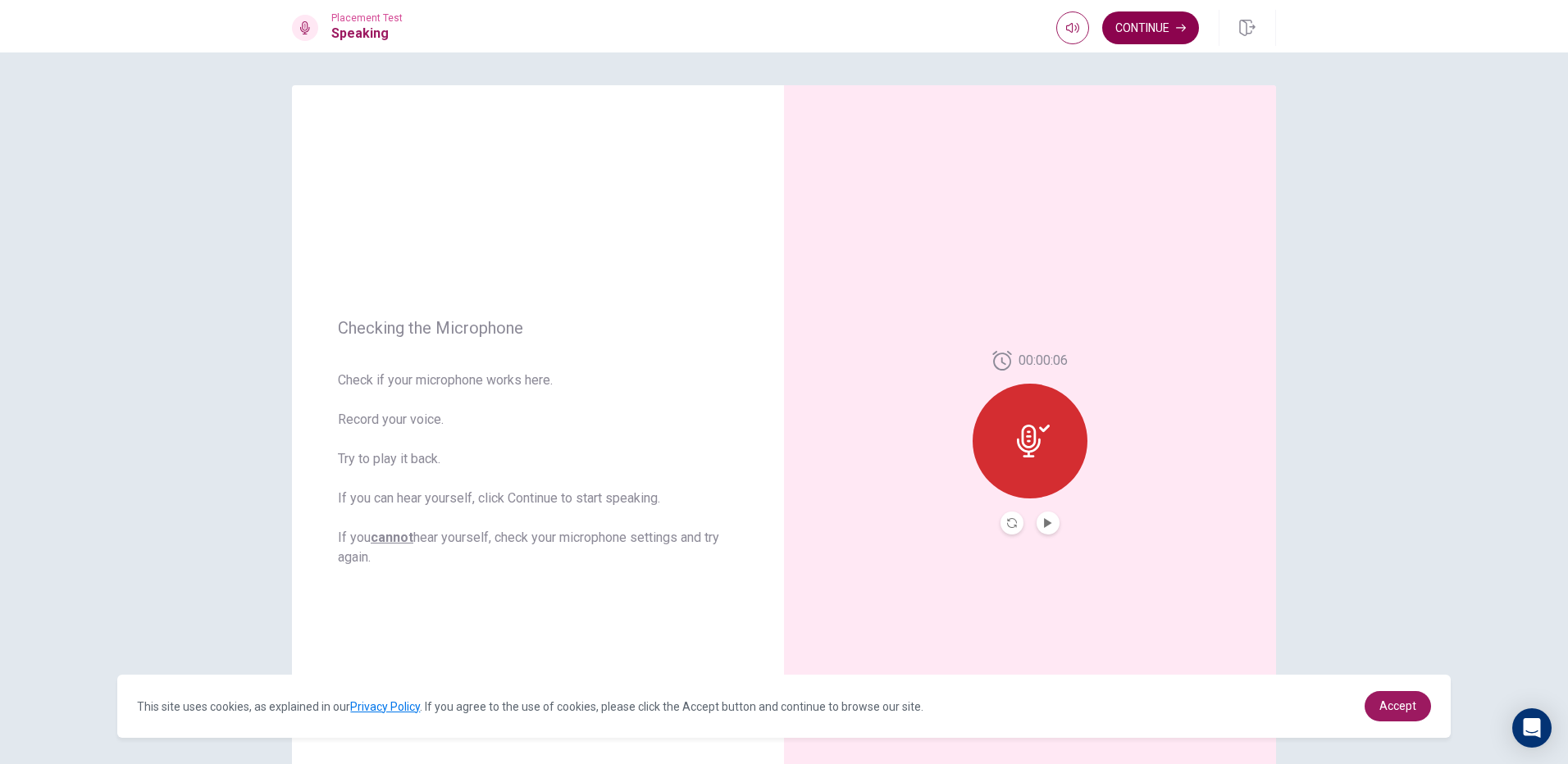
click at [1153, 24] on button "Continue" at bounding box center [1150, 28] width 97 height 33
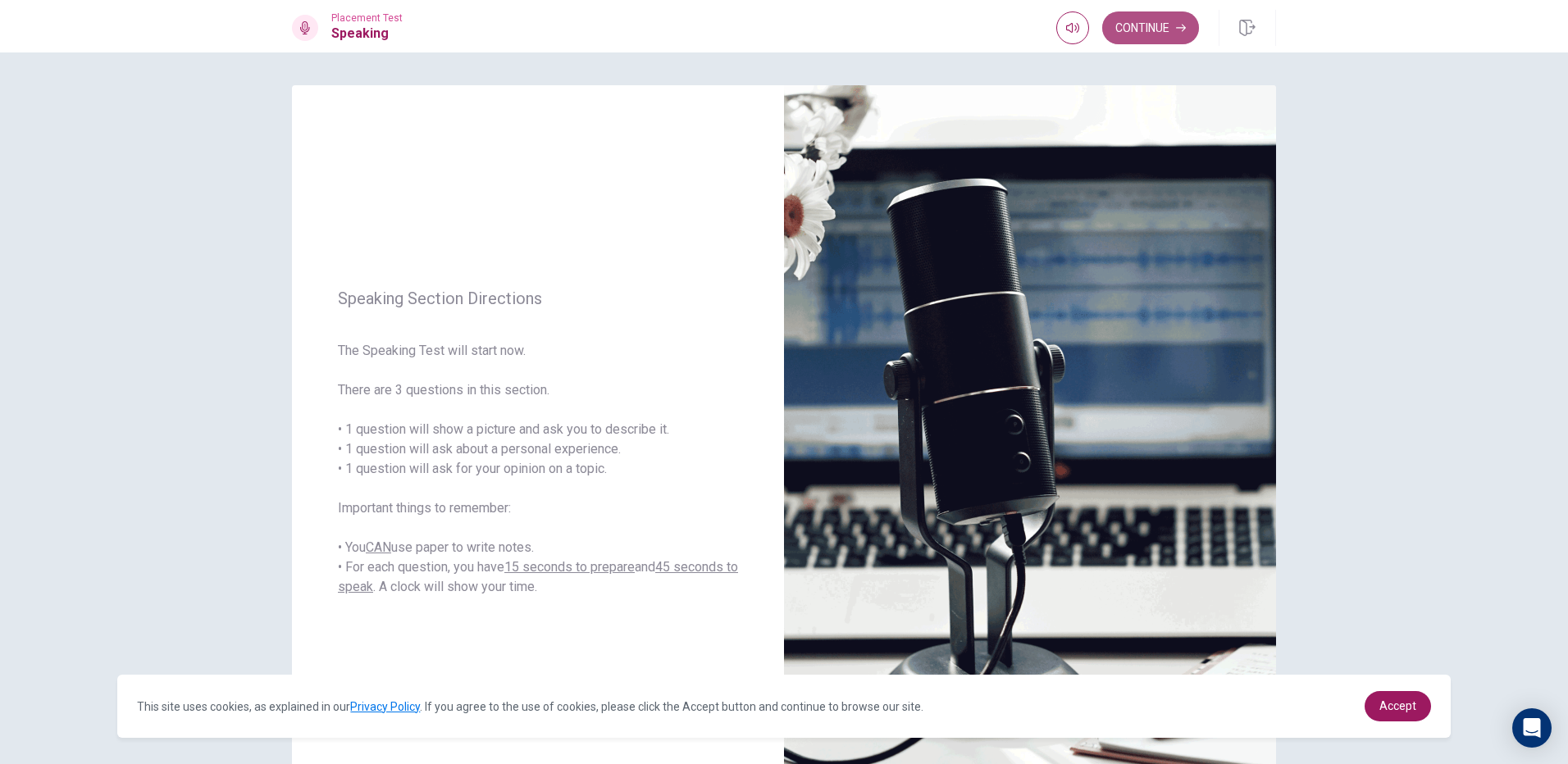
click at [1193, 22] on button "Continue" at bounding box center [1150, 28] width 97 height 33
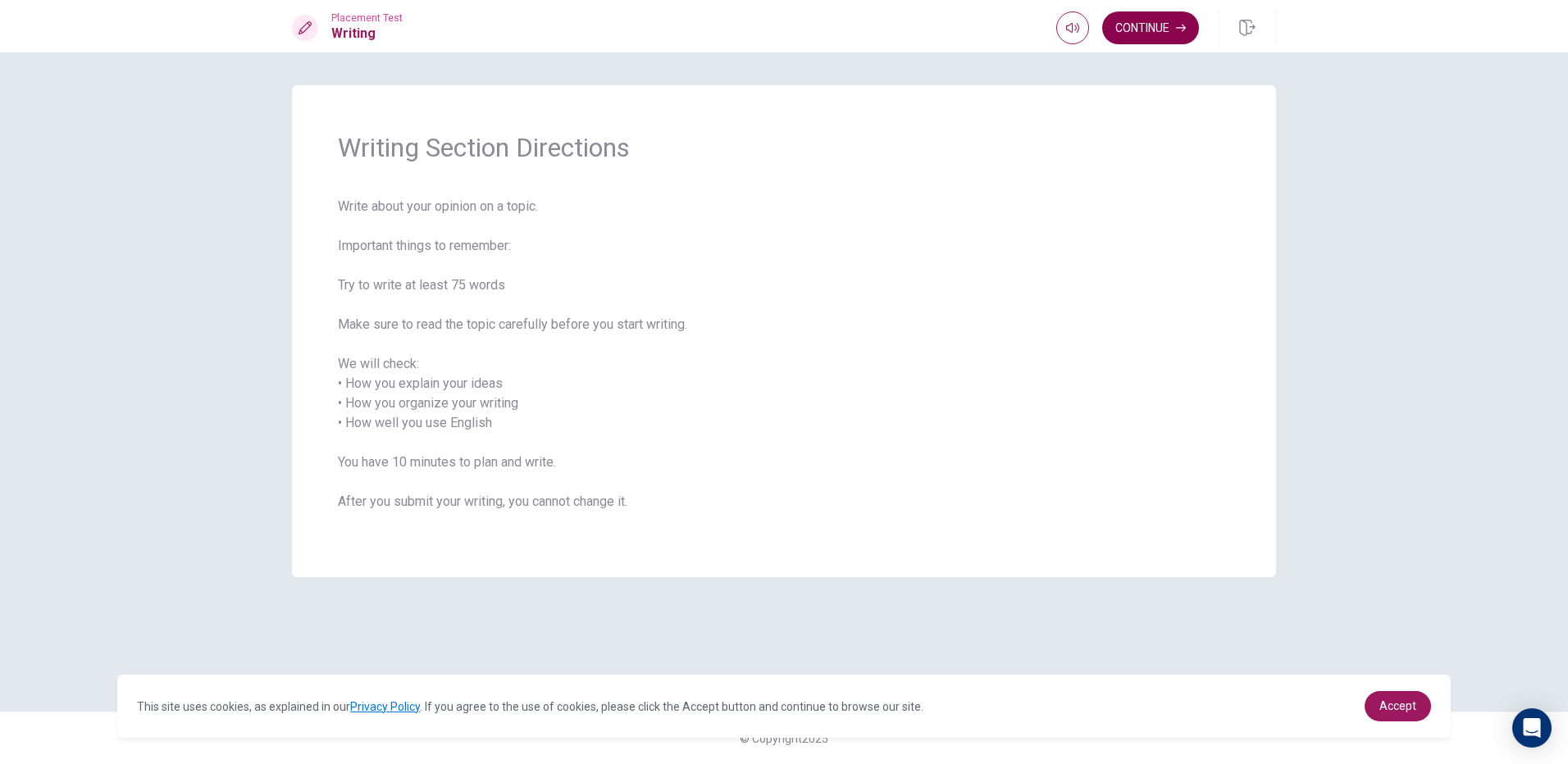
click at [1122, 22] on button "Continue" at bounding box center [1150, 28] width 97 height 33
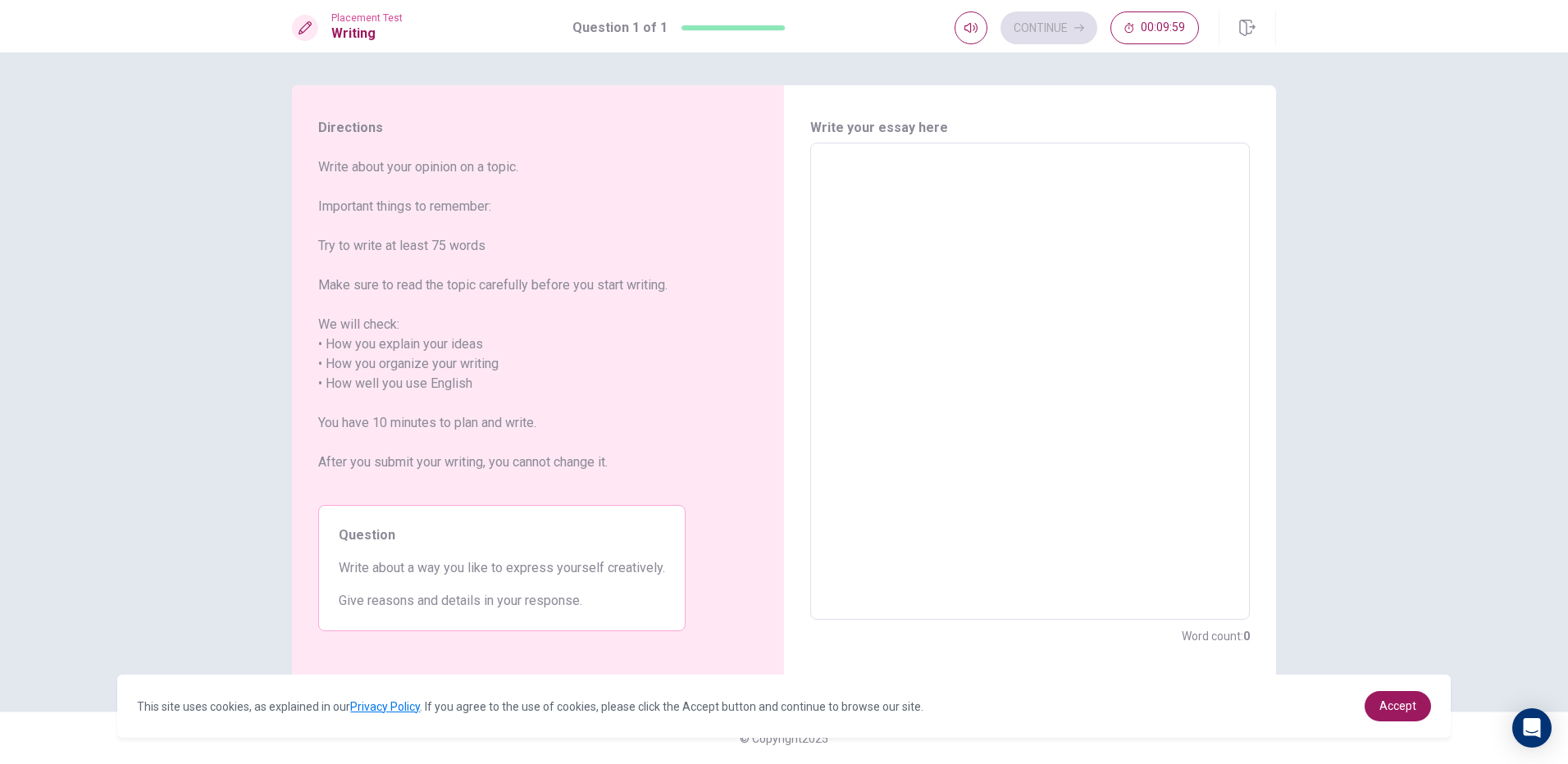
click at [883, 286] on textarea at bounding box center [1030, 381] width 417 height 450
click at [614, 563] on span "Write about a way you like to express yourself creatively." at bounding box center [501, 568] width 326 height 20
click at [921, 378] on textarea at bounding box center [1030, 381] width 417 height 450
type textarea "o"
type textarea "x"
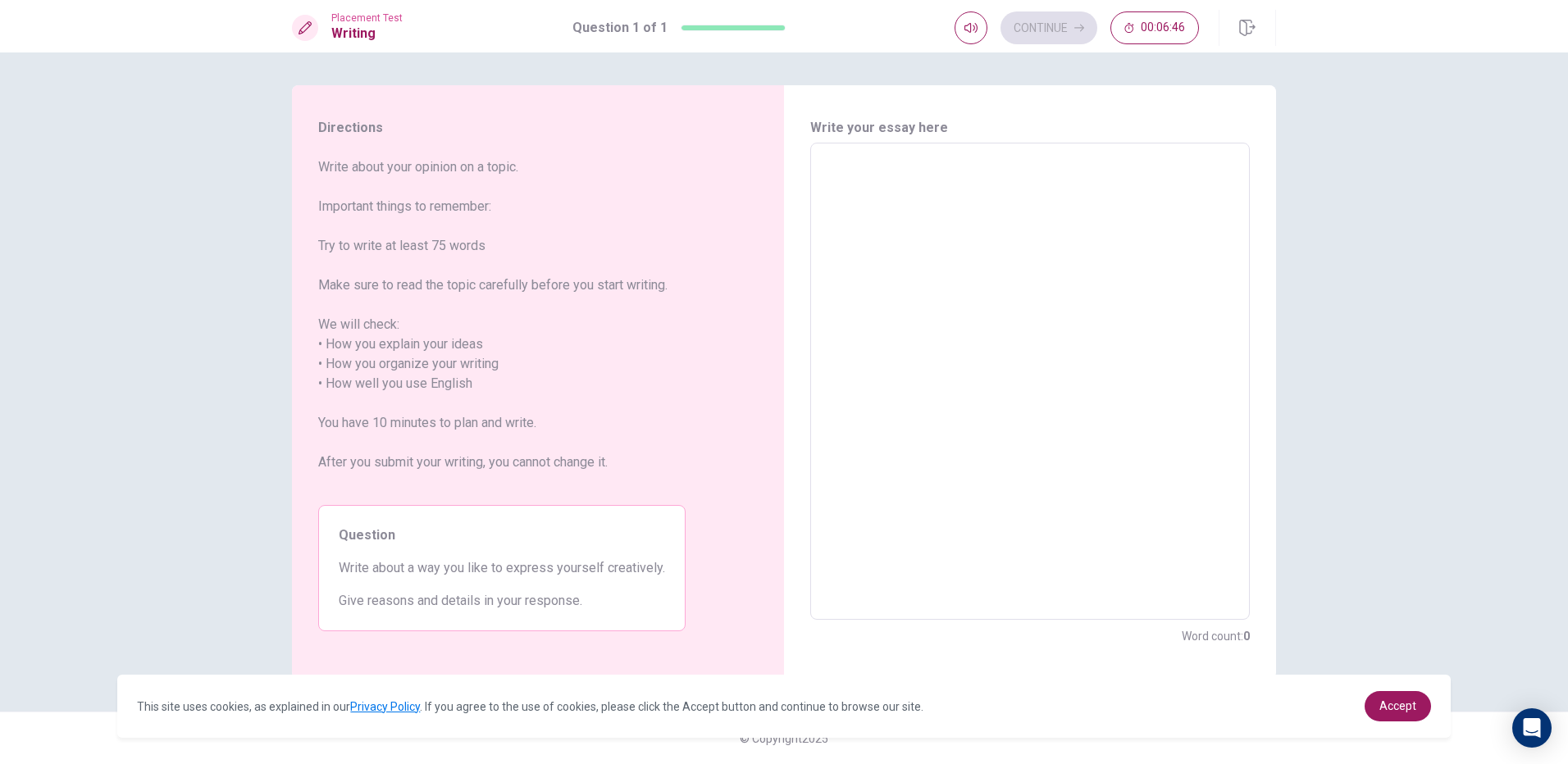
type textarea "M"
type textarea "x"
type textarea "Ma"
type textarea "x"
type textarea "Mak"
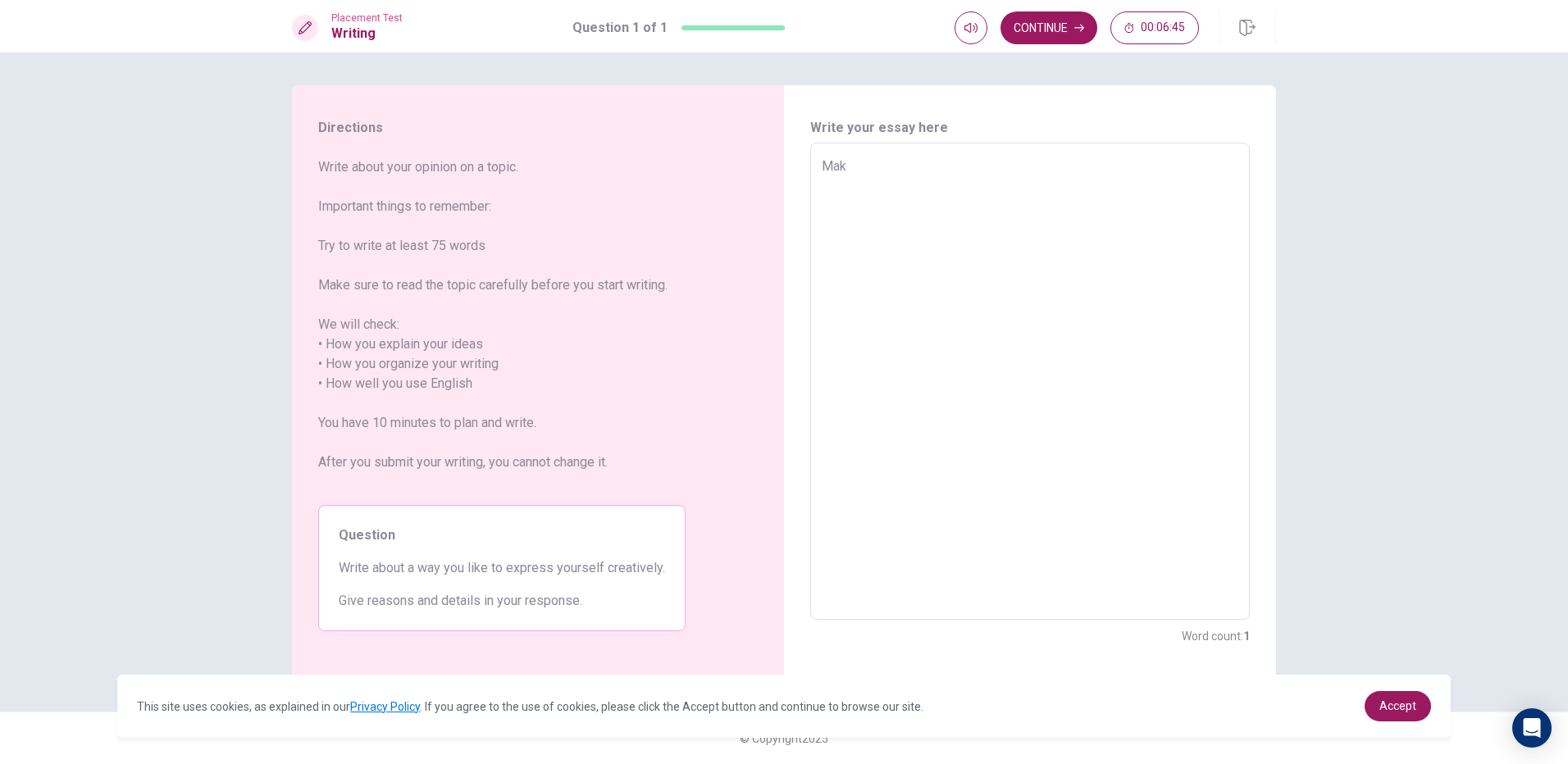
type textarea "x"
type textarea "[PERSON_NAME]"
type textarea "x"
type textarea "Makin"
type textarea "x"
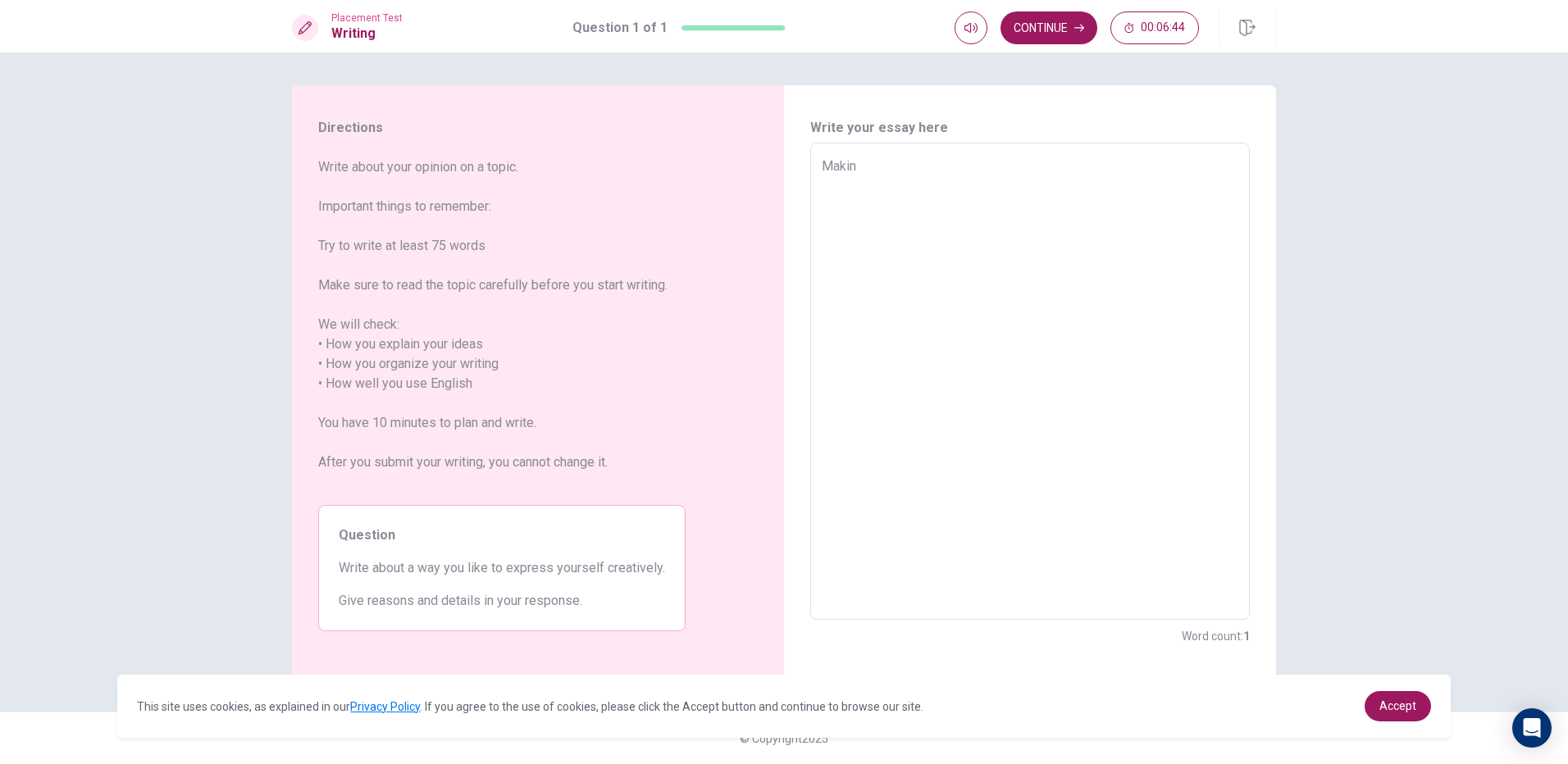
type textarea "Making"
type textarea "x"
type textarea "Making"
type textarea "x"
type textarea "Making a"
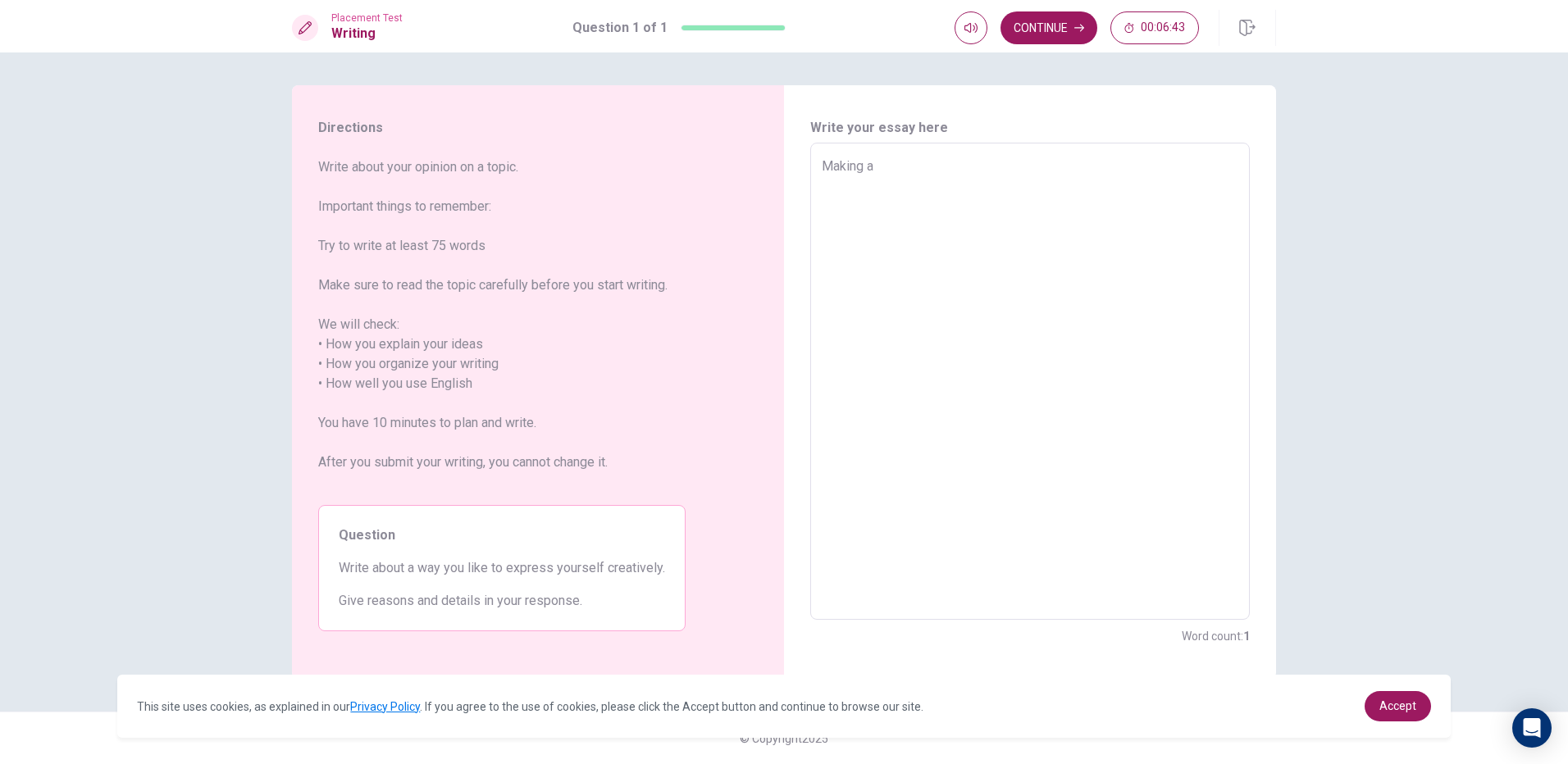
type textarea "x"
type textarea "Making a"
type textarea "x"
type textarea "Making a p"
type textarea "x"
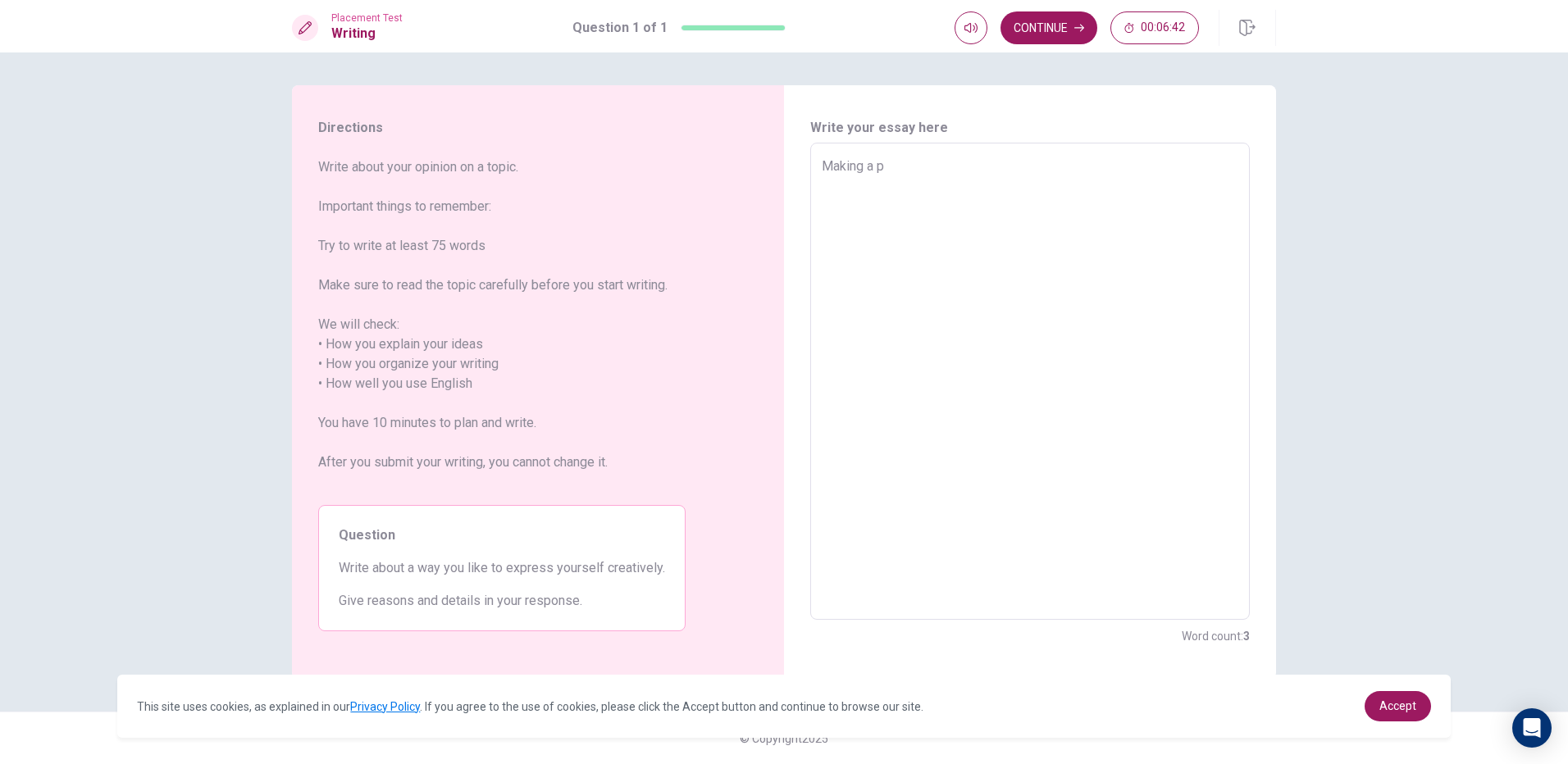
type textarea "Making a pr"
type textarea "x"
type textarea "Making a pro"
type textarea "x"
type textarea "Making a proj"
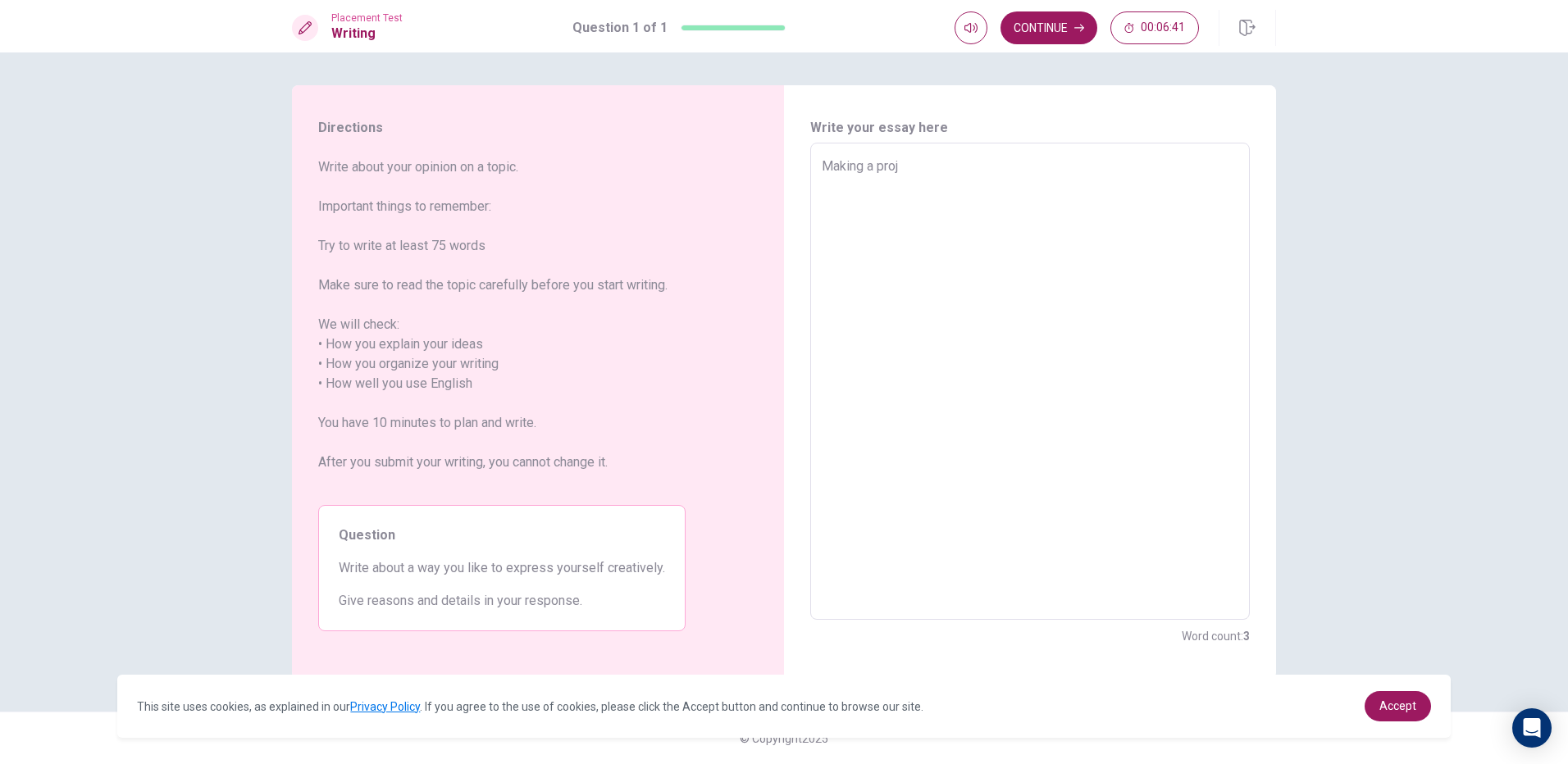
type textarea "x"
type textarea "Making a proje"
type textarea "x"
type textarea "Making a projec"
type textarea "x"
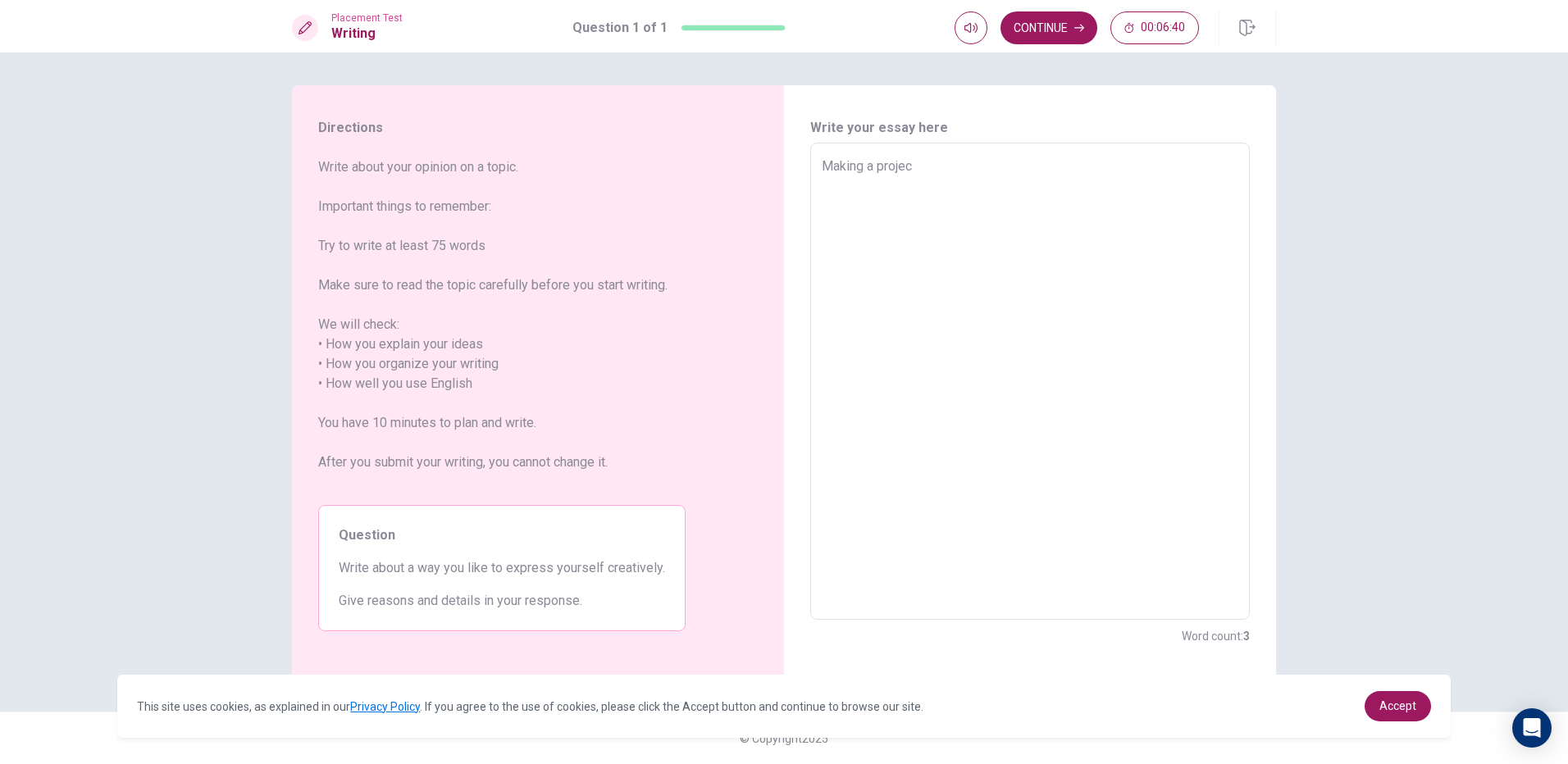
type textarea "Making a project"
type textarea "x"
type textarea "Making a project"
type textarea "x"
type textarea "Making a project c"
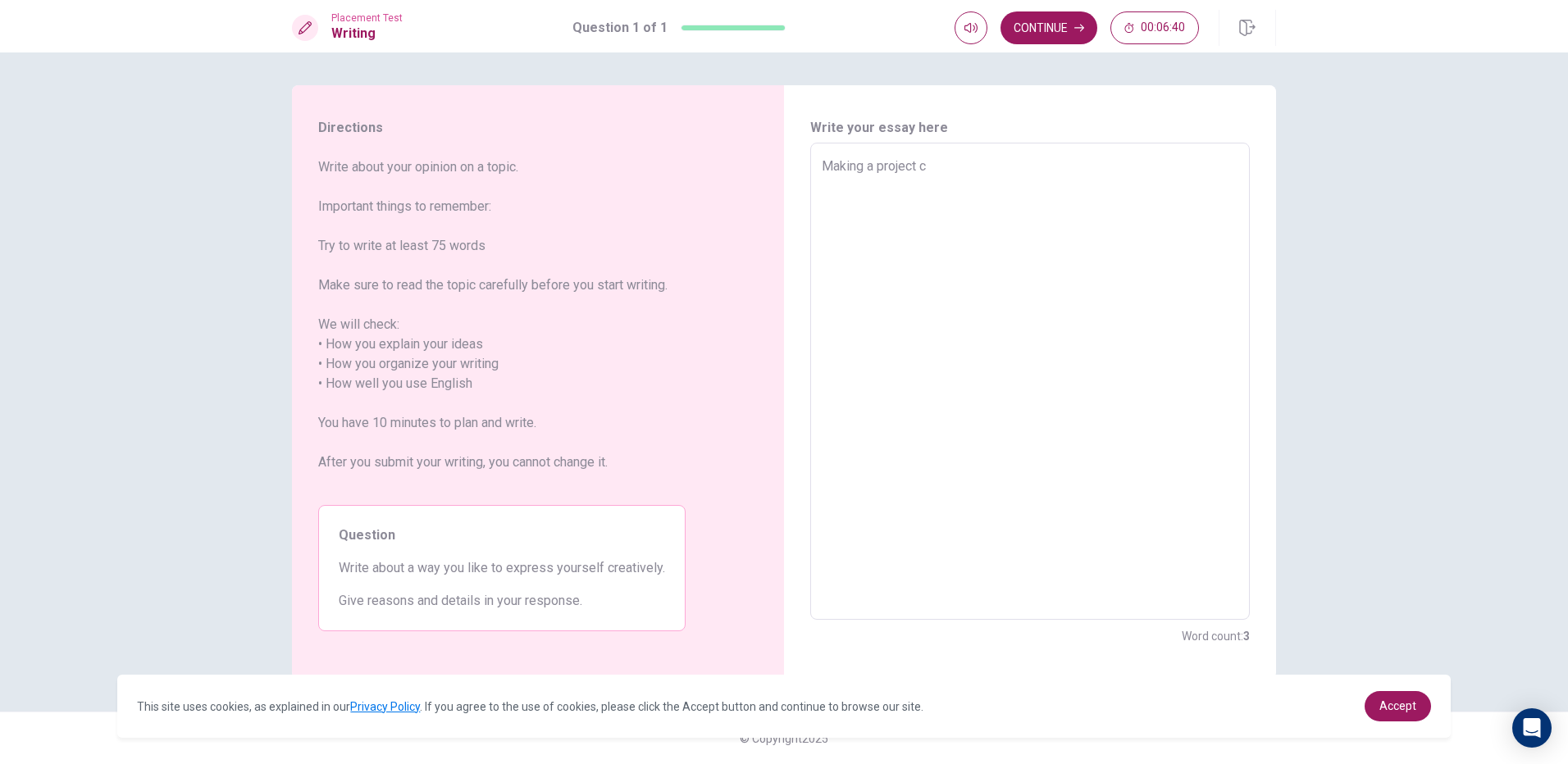
type textarea "x"
type textarea "Making a project ca"
type textarea "x"
type textarea "Making a project can"
type textarea "x"
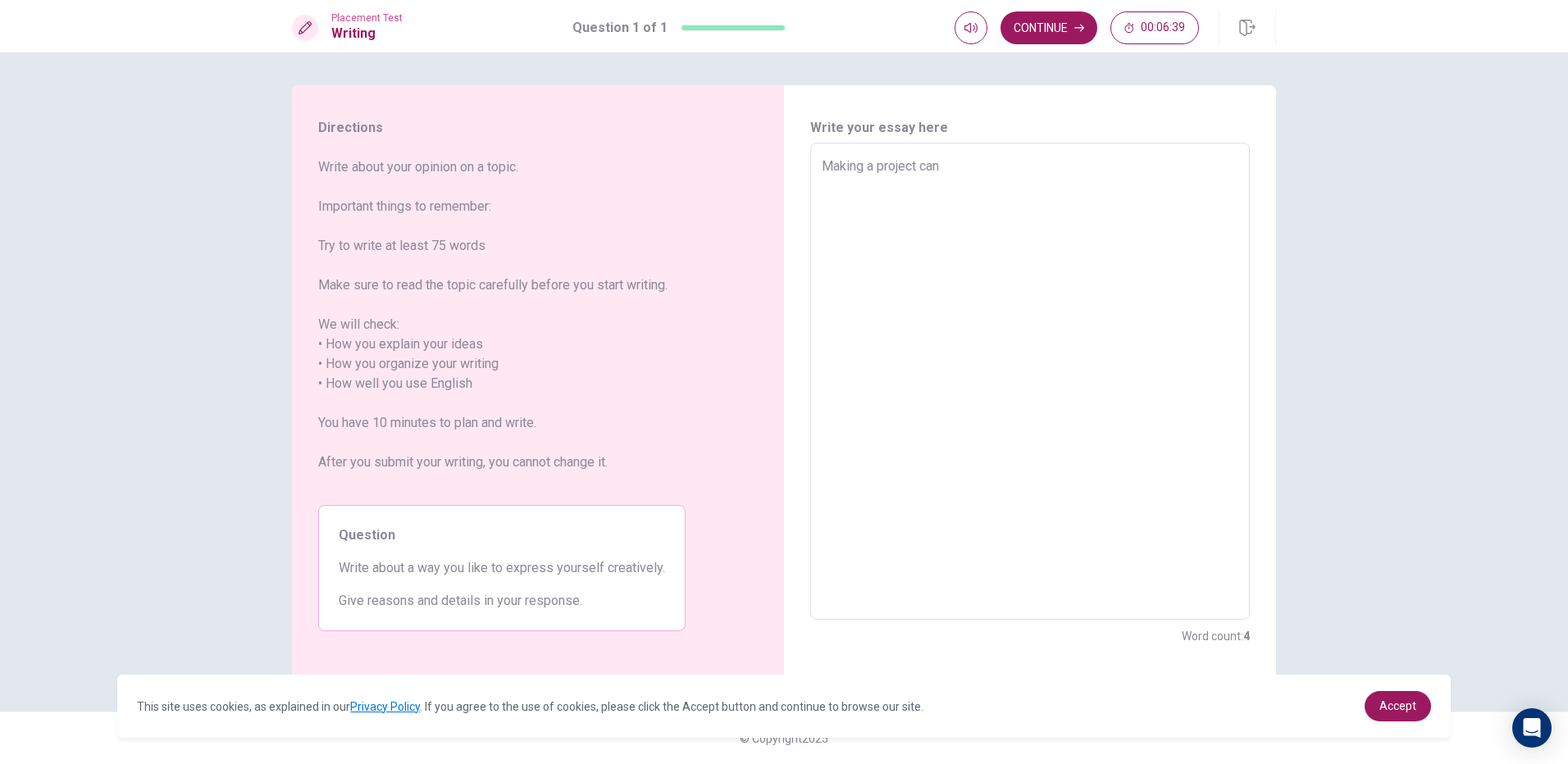
type textarea "Making a project can"
type textarea "x"
type textarea "Making a project can m"
type textarea "x"
type textarea "Making a project can ma"
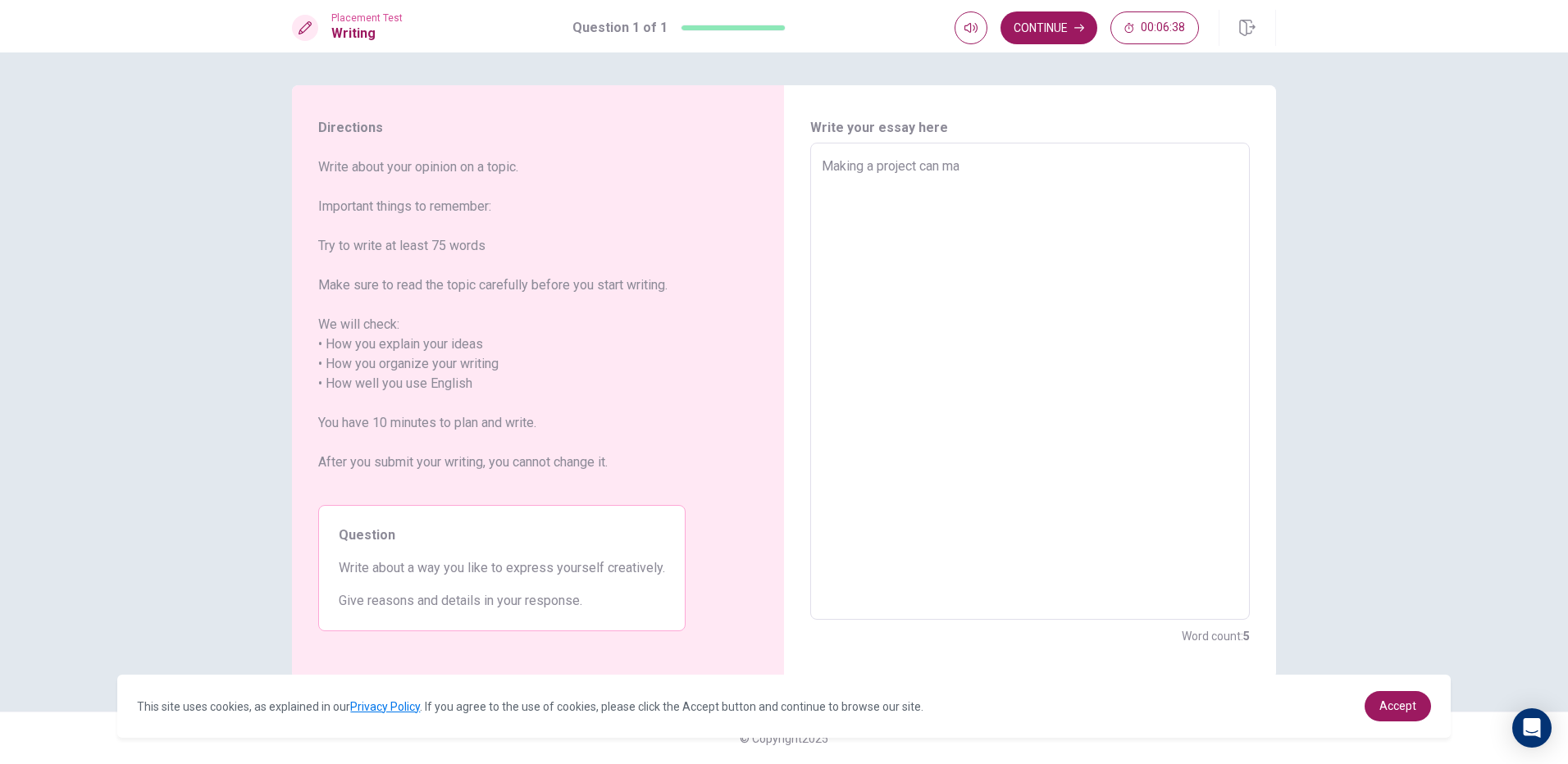
type textarea "x"
type textarea "Making a project can m"
type textarea "x"
type textarea "Making a project can"
type textarea "x"
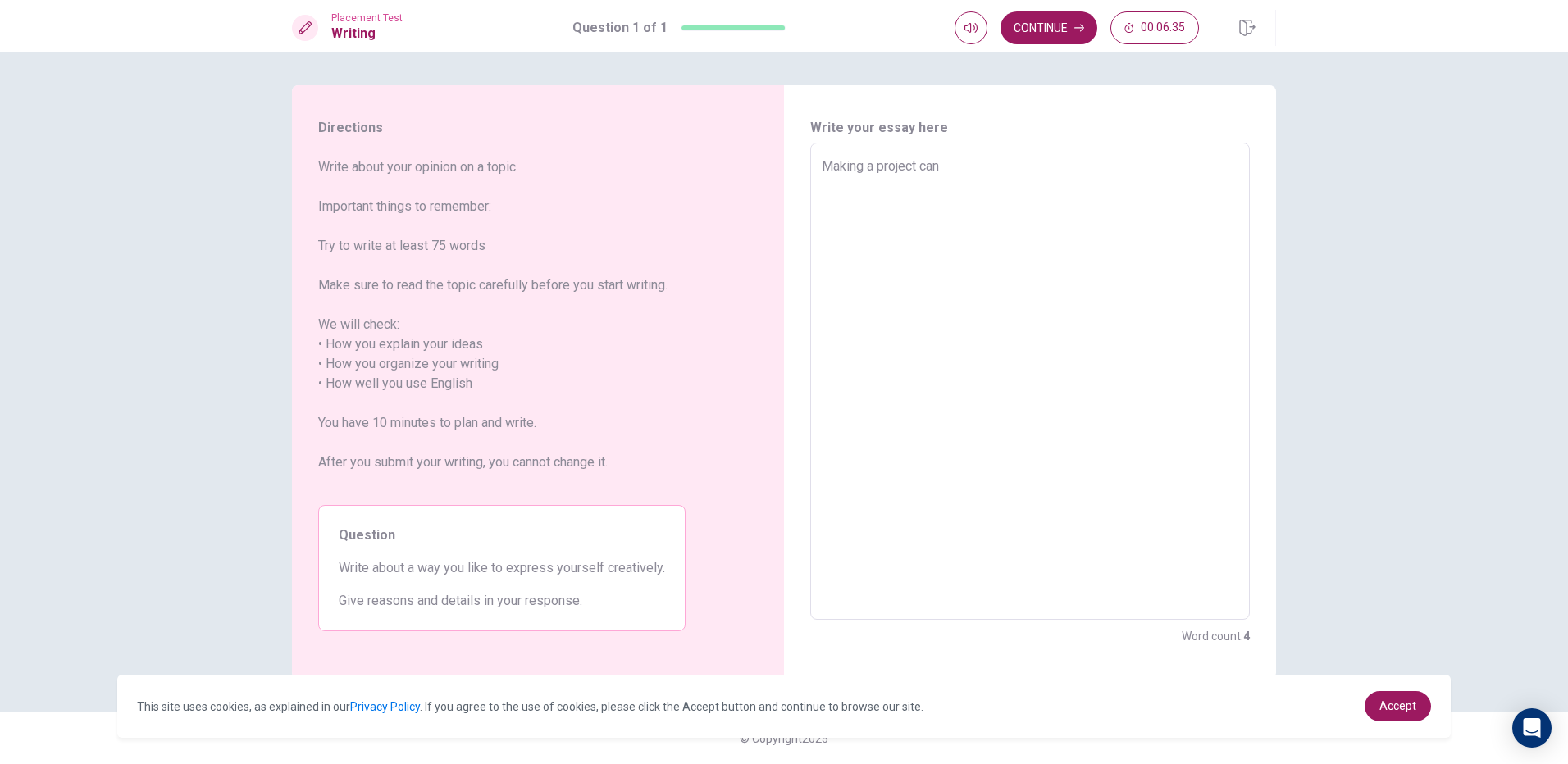
type textarea "Making a project can e"
type textarea "x"
type textarea "Making a project can ex"
type textarea "x"
type textarea "Making a project can exp"
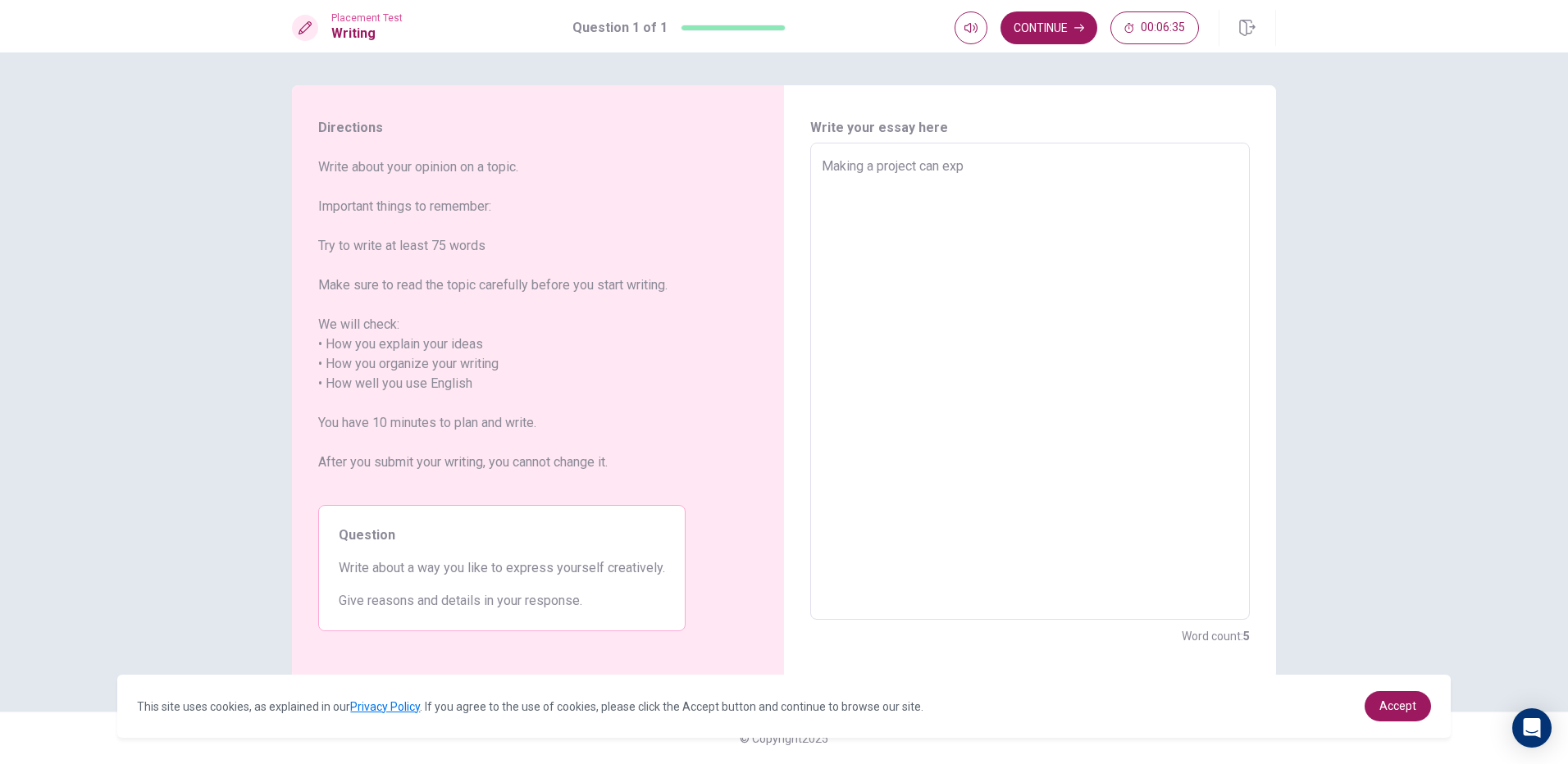
type textarea "x"
type textarea "Making a project can expr"
type textarea "x"
type textarea "Making a project can expre"
type textarea "x"
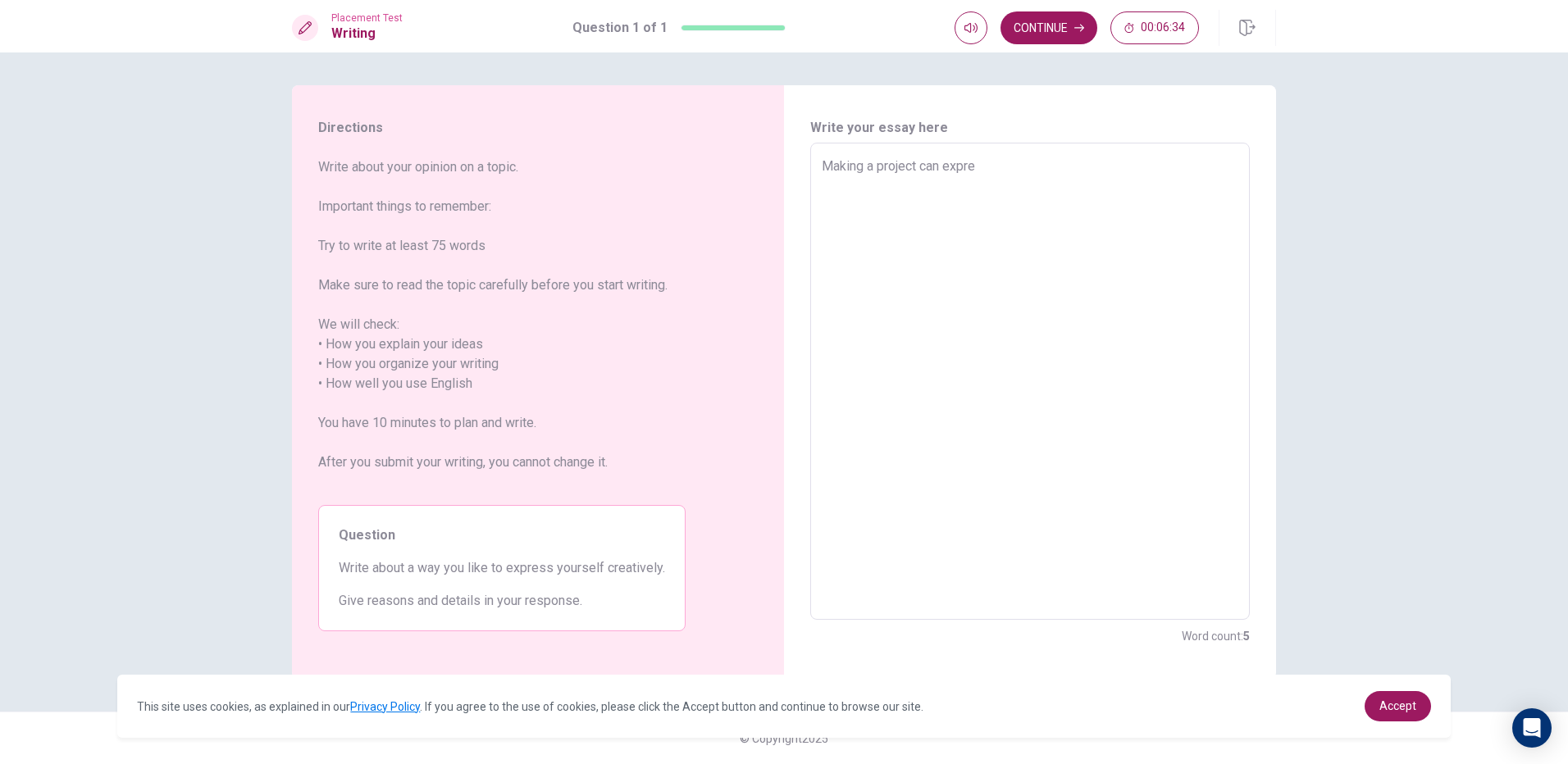
type textarea "Making a project can expres"
type textarea "x"
type textarea "Making a project can express"
type textarea "x"
type textarea "Making a project can express"
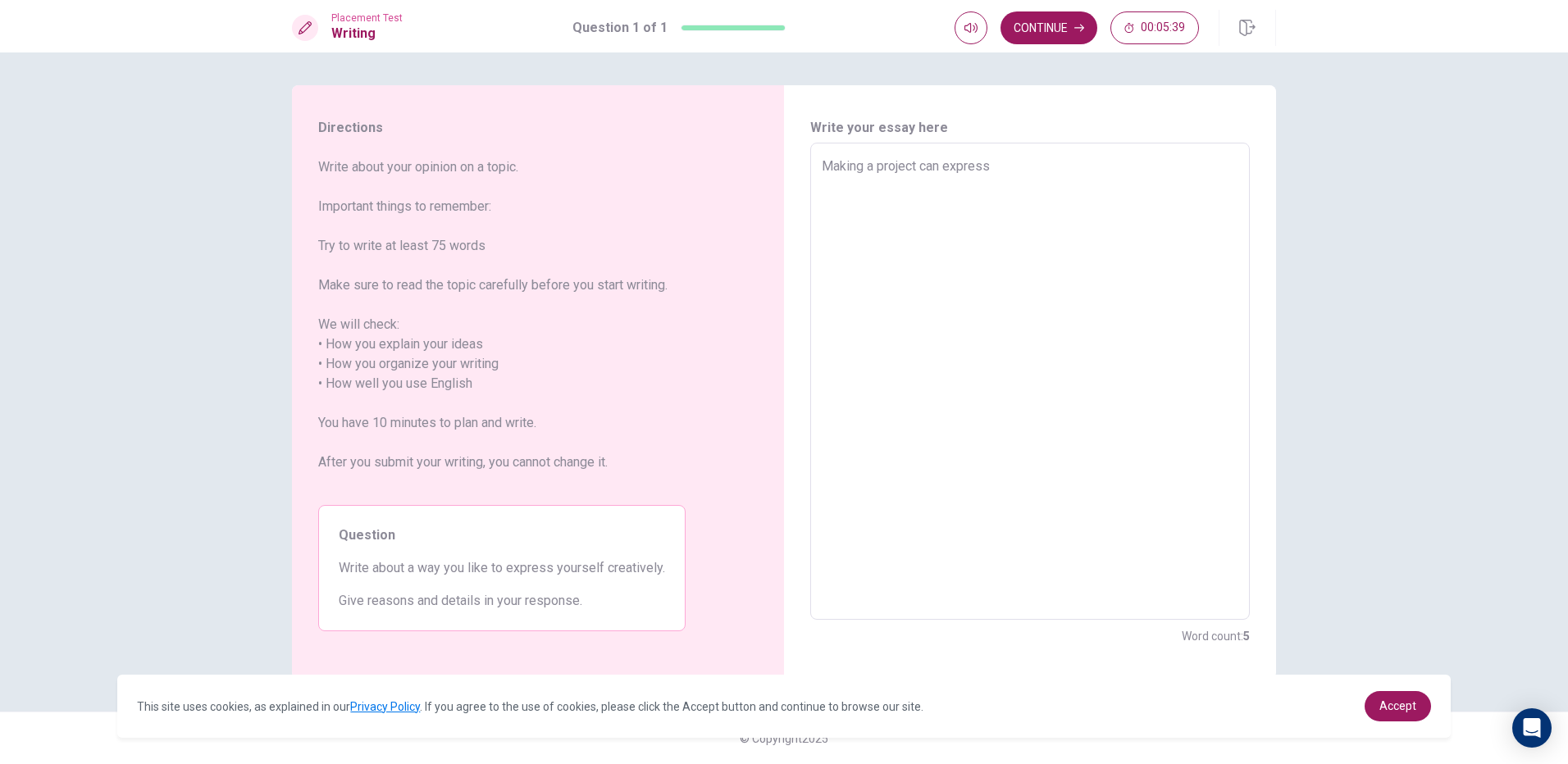
type textarea "x"
type textarea "Making a project can express m"
type textarea "x"
type textarea "Making a project can express my"
type textarea "x"
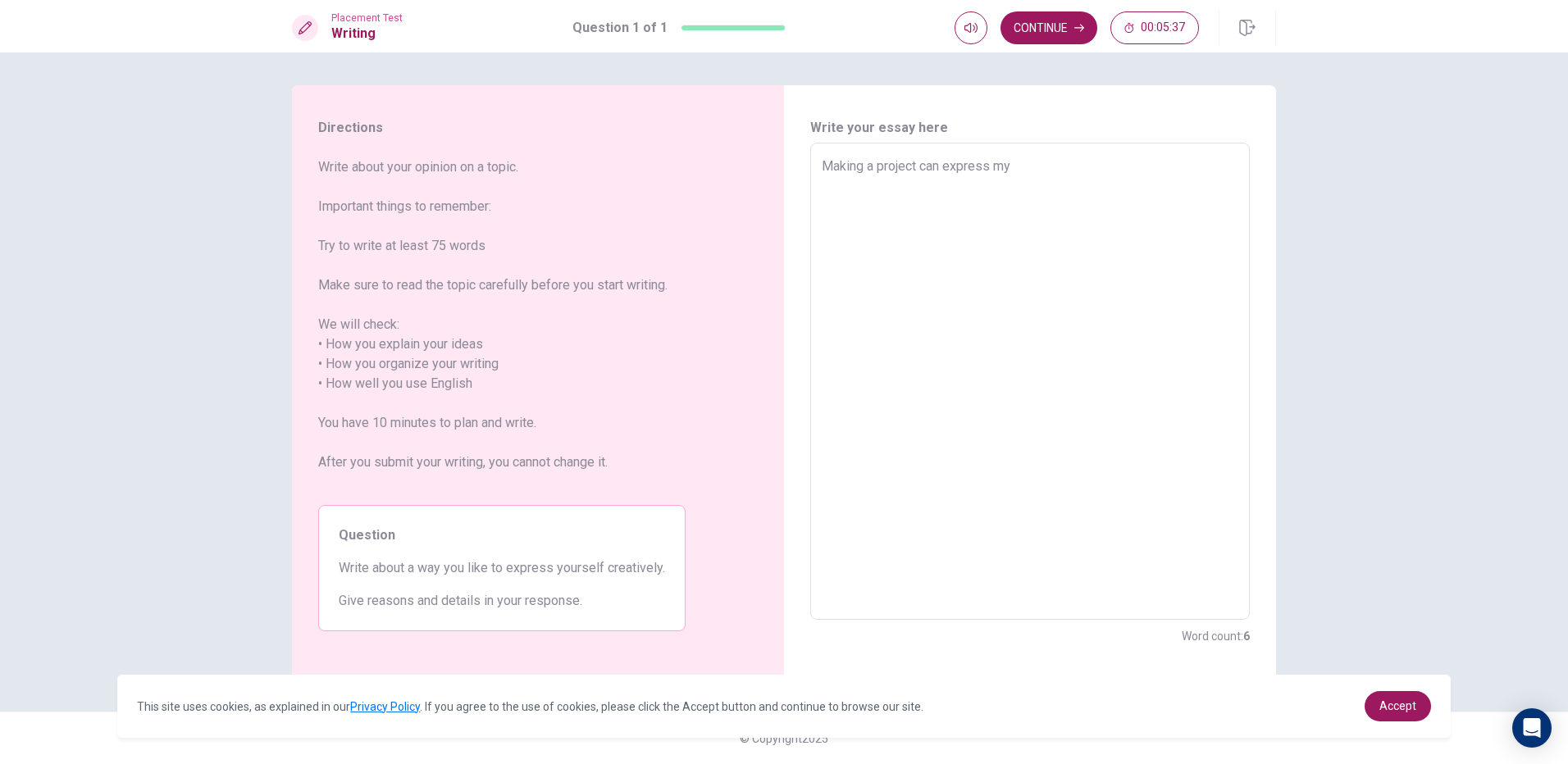
type textarea "Making a project can express mys"
type textarea "x"
type textarea "Making a project can express myse"
type textarea "x"
type textarea "Making a project can express mysel"
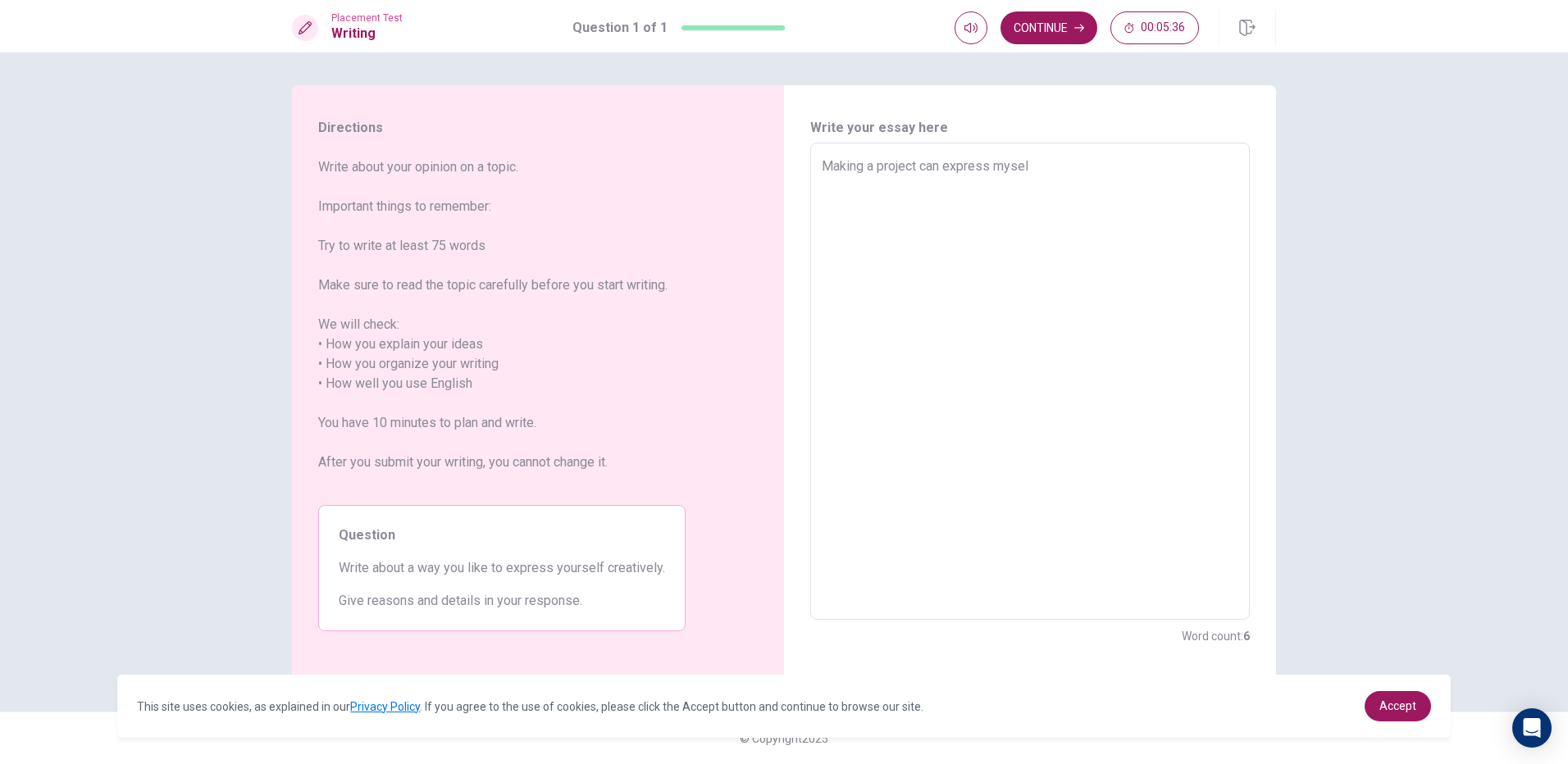
type textarea "x"
type textarea "Making a project can express myself"
type textarea "x"
type textarea "Making a project can express myself"
type textarea "x"
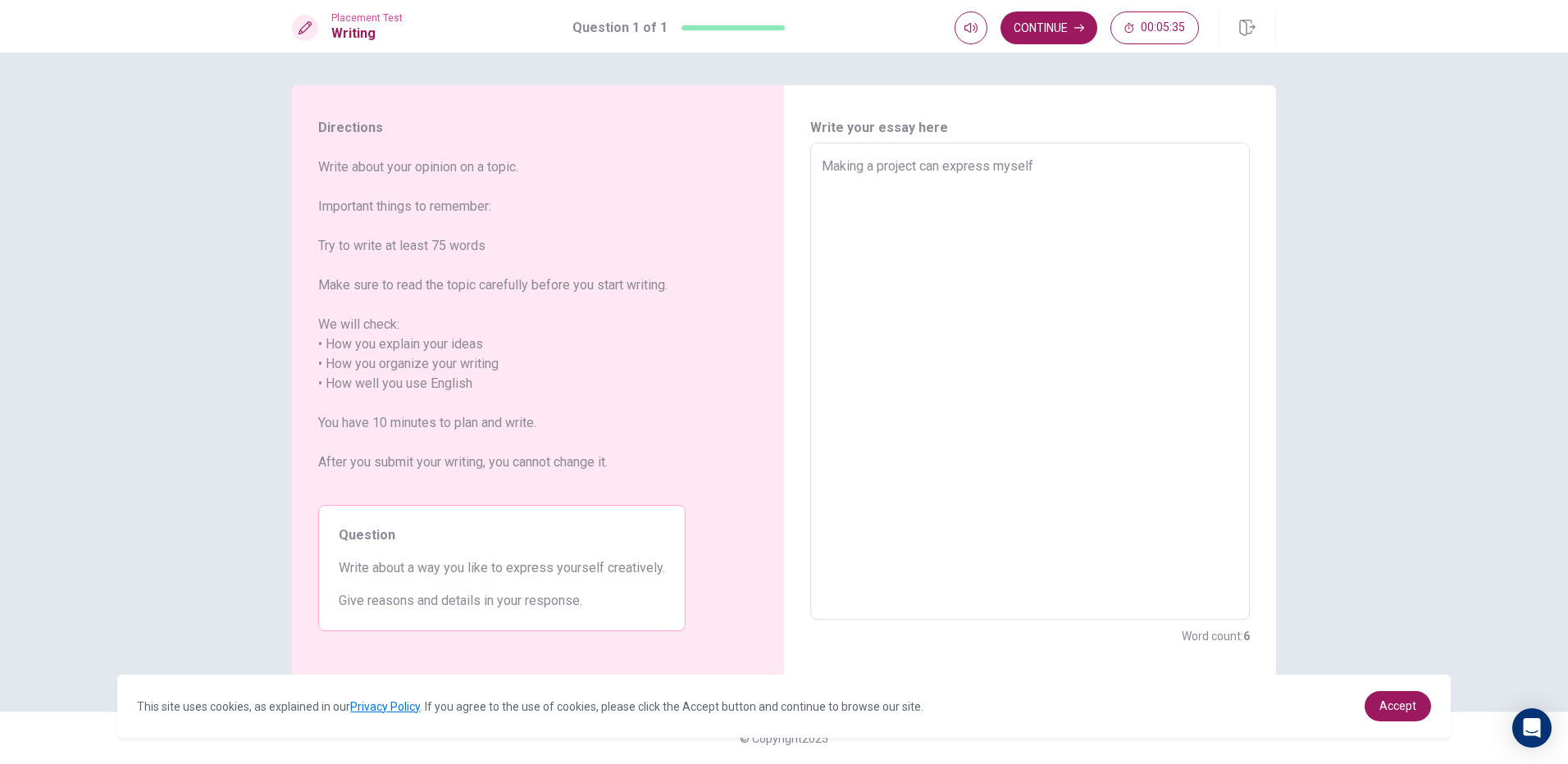
type textarea "Making a project can express myself c"
type textarea "x"
type textarea "Making a project can express myself cr"
type textarea "x"
type textarea "Making a project can express myself crw"
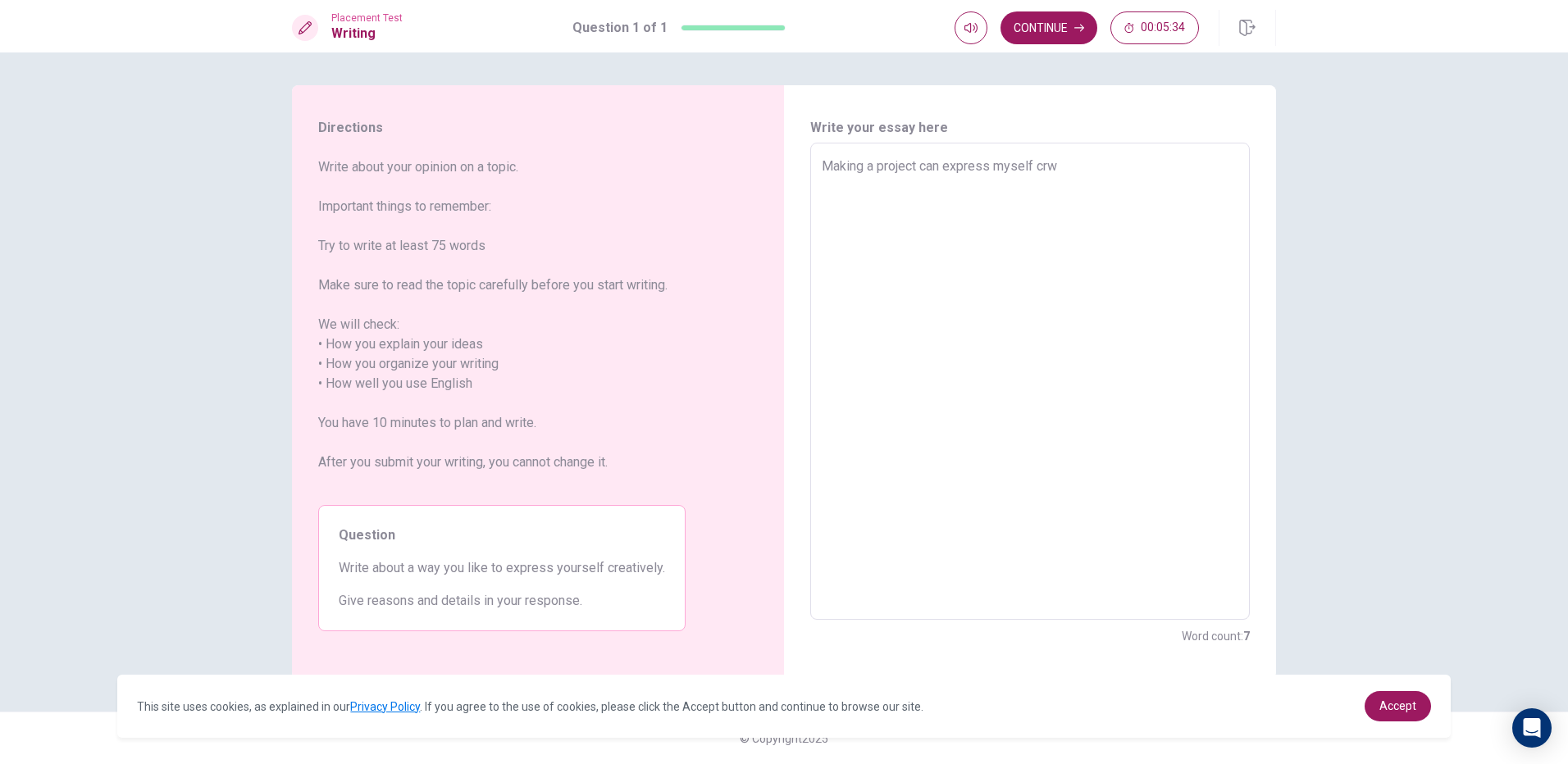
type textarea "x"
type textarea "Making a project can express myself cr"
type textarea "x"
type textarea "Making a project can express myself cre"
type textarea "x"
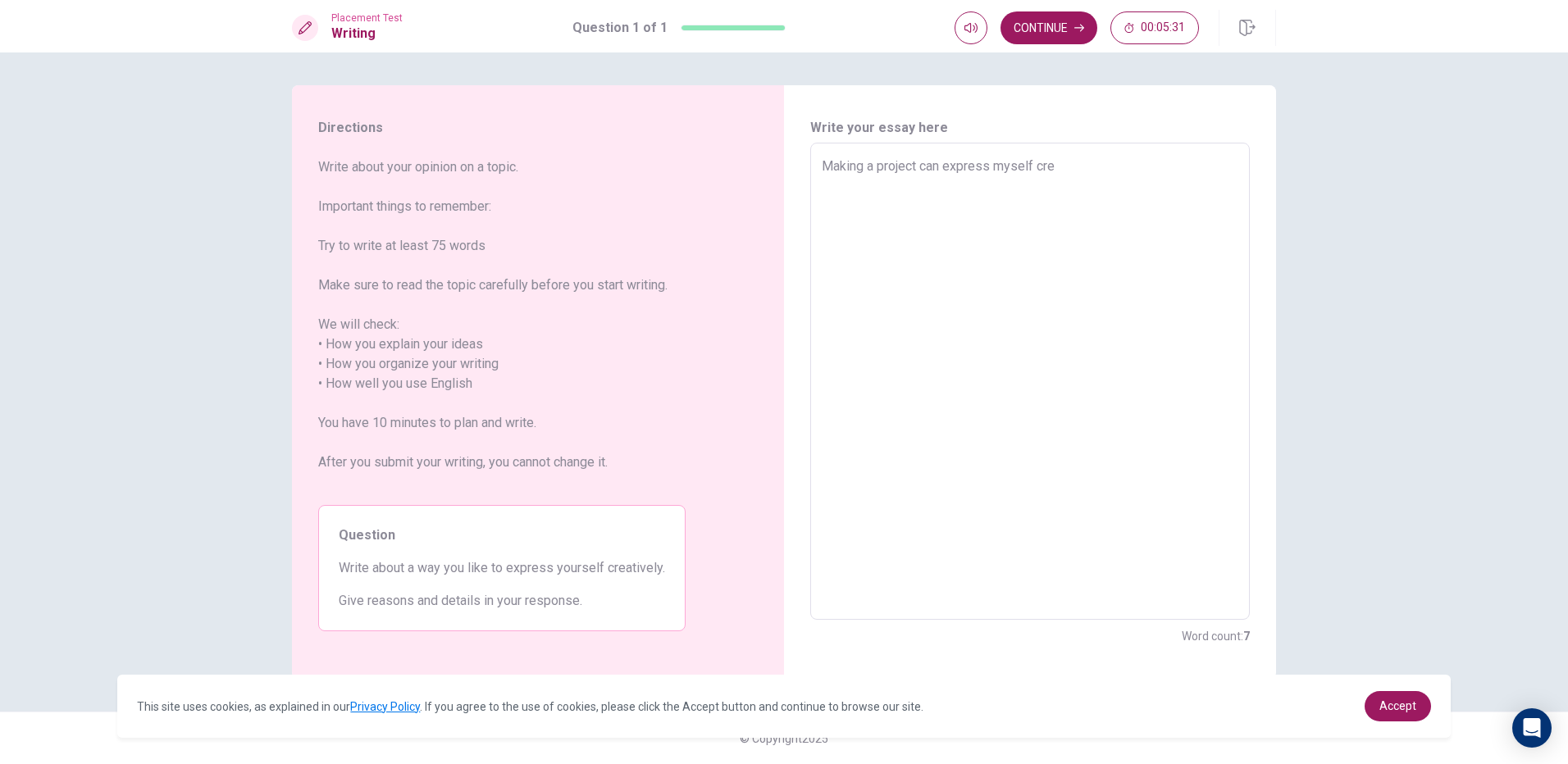
type textarea "Making a project can express myself crea"
type textarea "x"
type textarea "Making a project can express myself creat"
type textarea "x"
type textarea "Making a project can express myself creati"
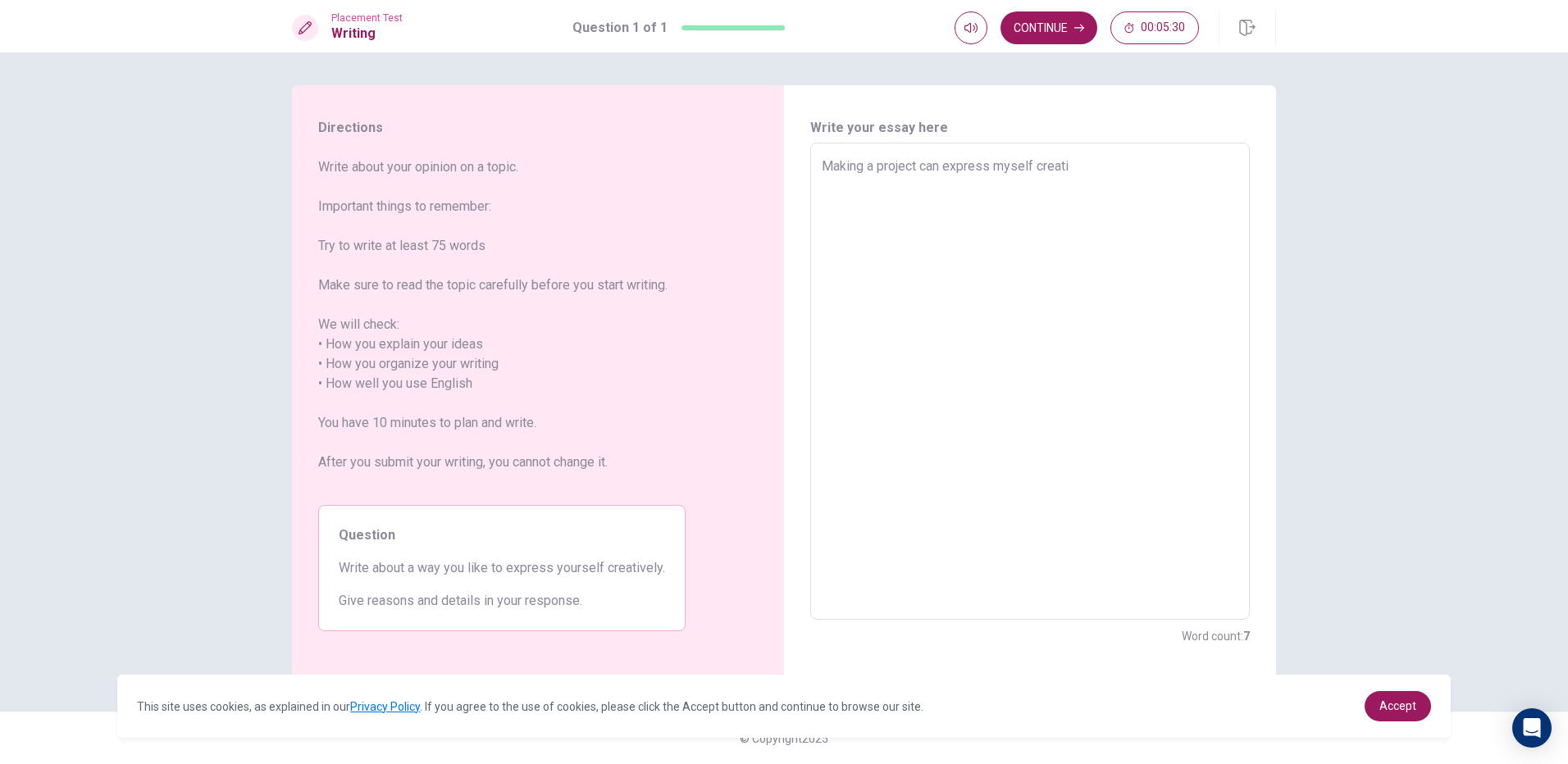
type textarea "x"
type textarea "Making a project can express myself creativ"
type textarea "x"
type textarea "Making a project can express myself creative"
type textarea "x"
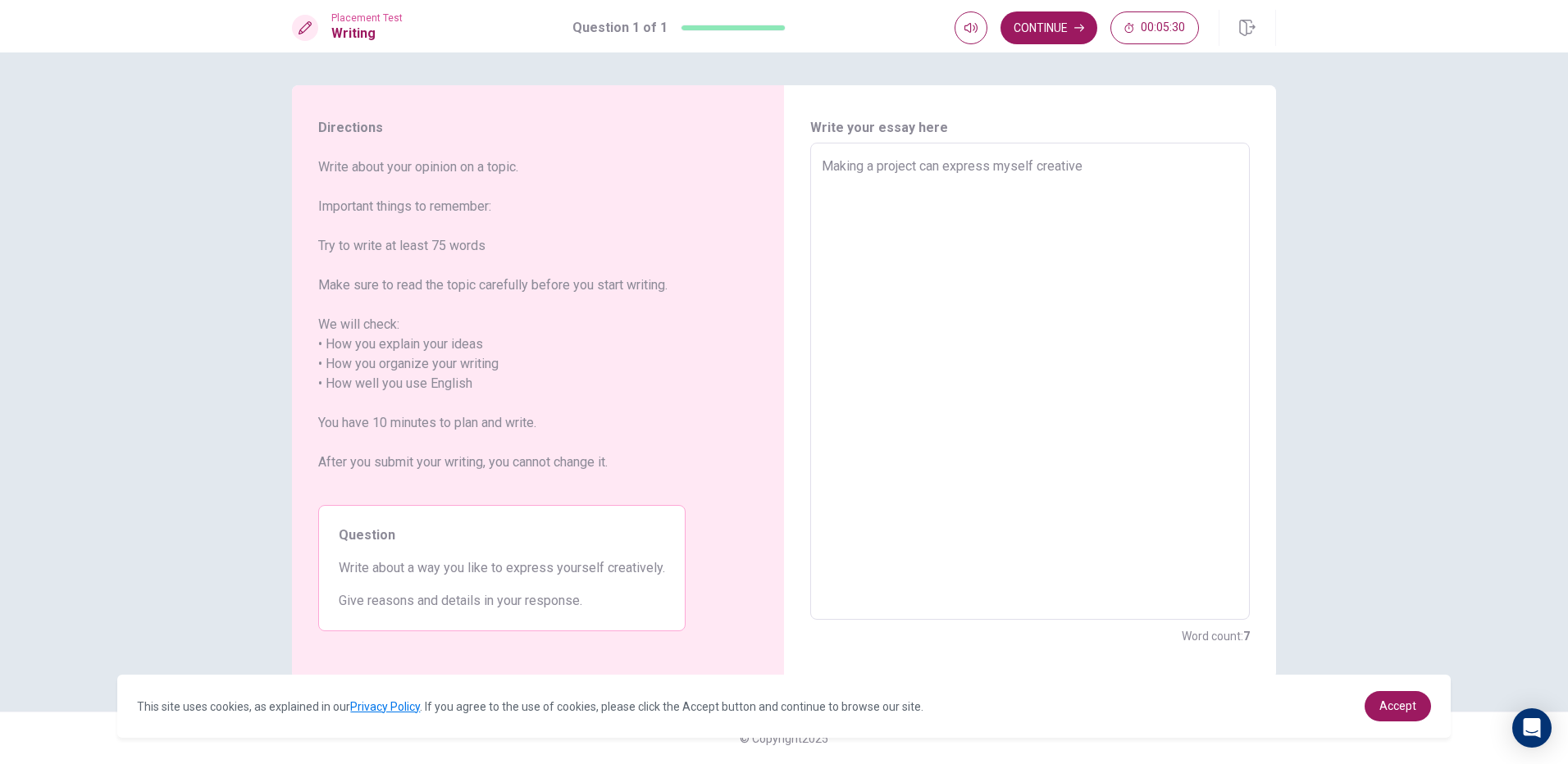
type textarea "Making a project can express myself creativel"
type textarea "x"
type textarea "Making a project can express myself creatively"
type textarea "x"
type textarea "Making a project can express myself creatively,"
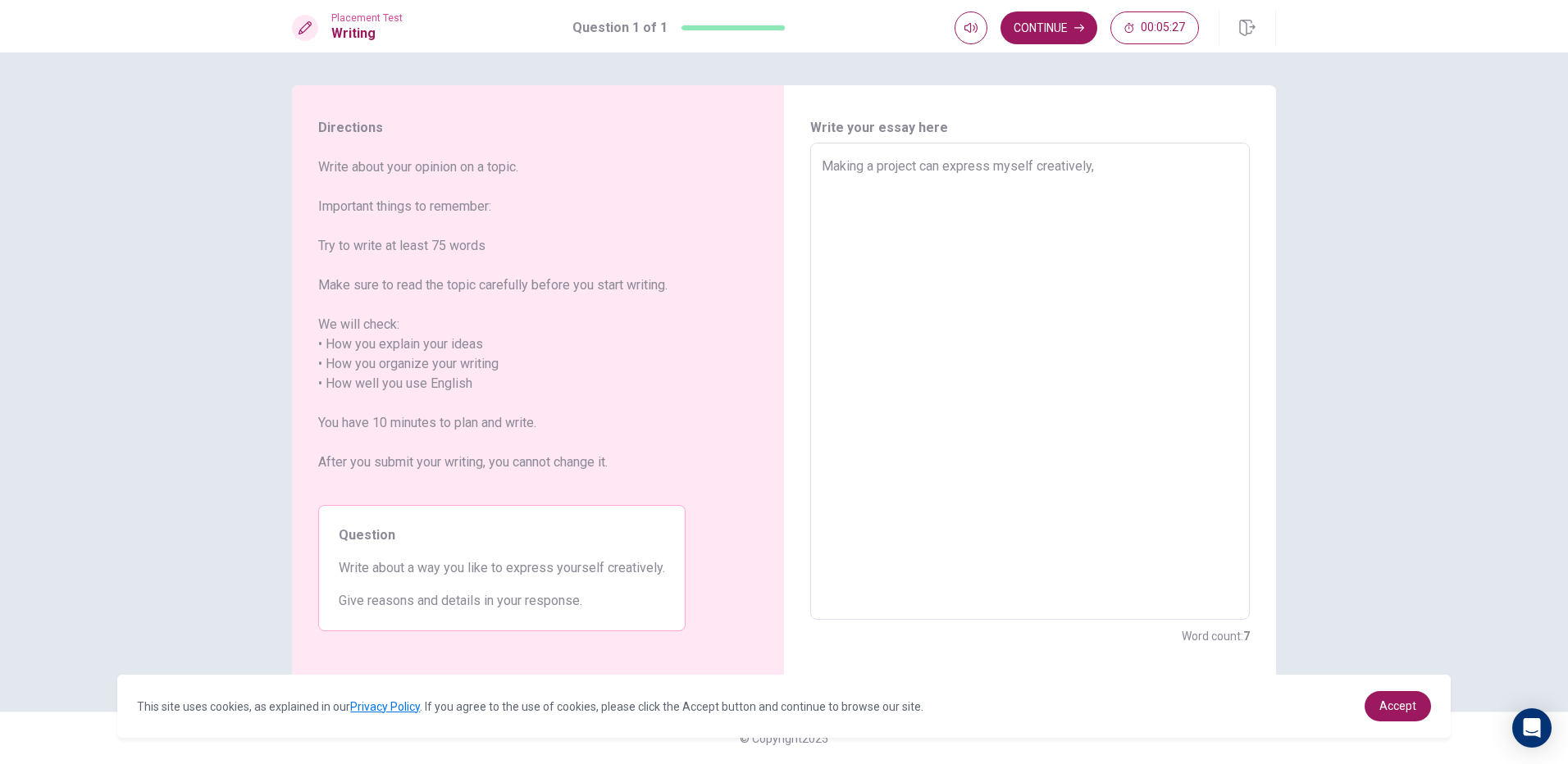
type textarea "x"
type textarea "Making a project can express myself creatively,"
type textarea "x"
type textarea "Making a project can express myself creatively,"
type textarea "x"
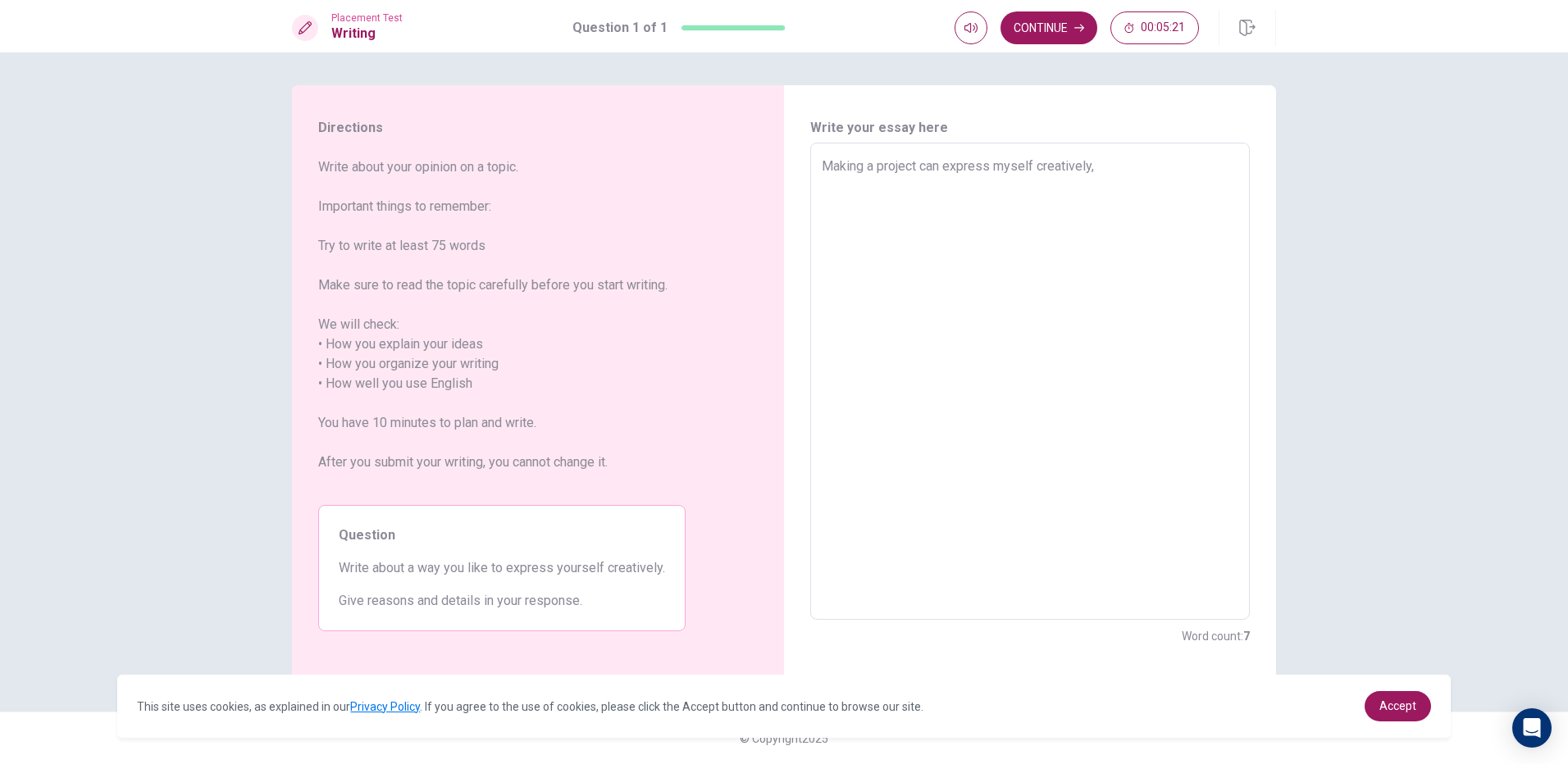
type textarea "Making a project can express myself creatively"
click at [919, 166] on textarea "Making a project can express myself creatively" at bounding box center [1030, 381] width 417 height 450
type textarea "x"
type textarea "Making a project can express myself creatively"
type textarea "x"
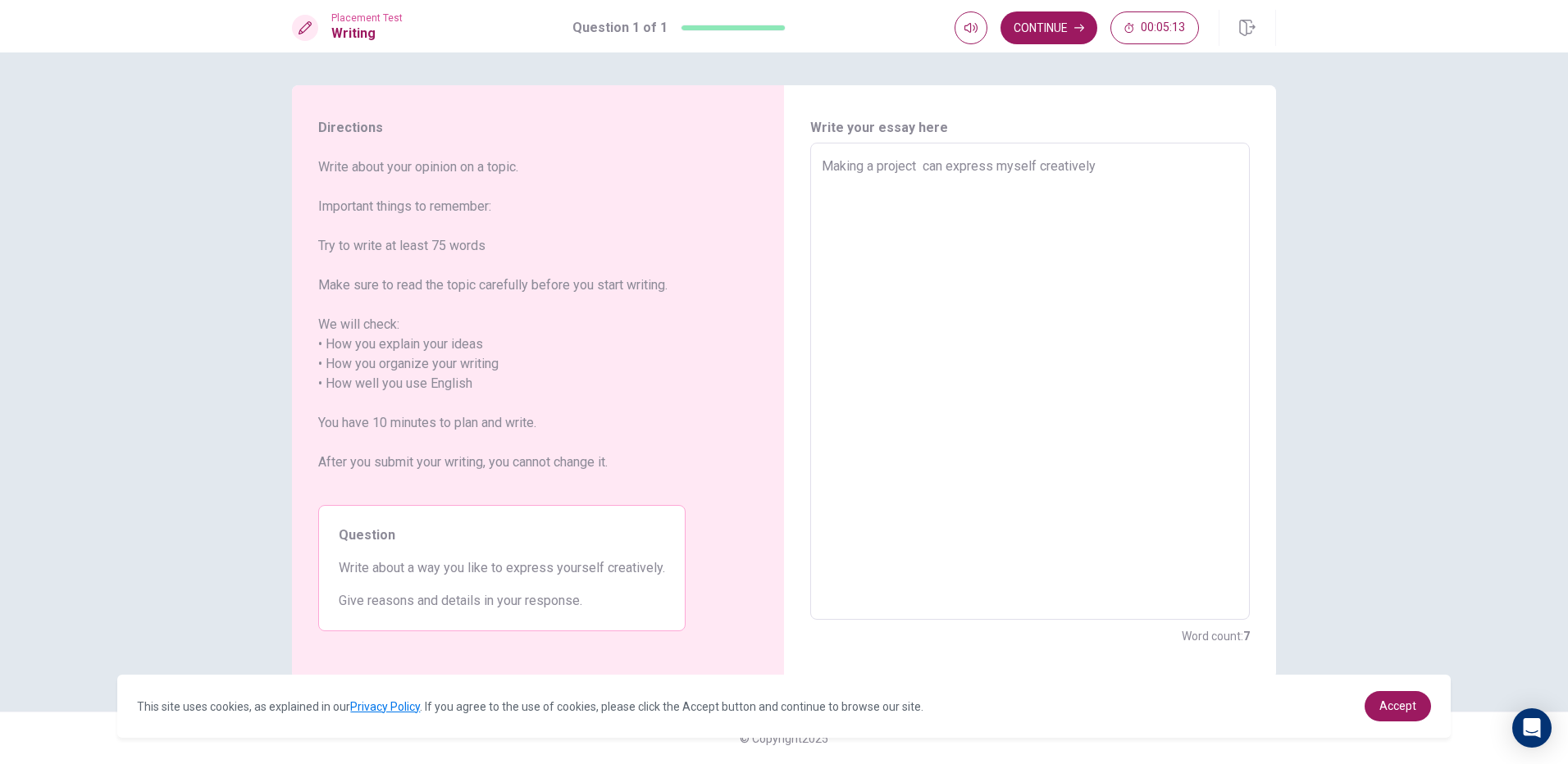
type textarea "Making a project b can express myself creatively"
type textarea "x"
type textarea "Making a project by can express myself creatively"
type textarea "x"
type textarea "Making a project by can express myself creatively"
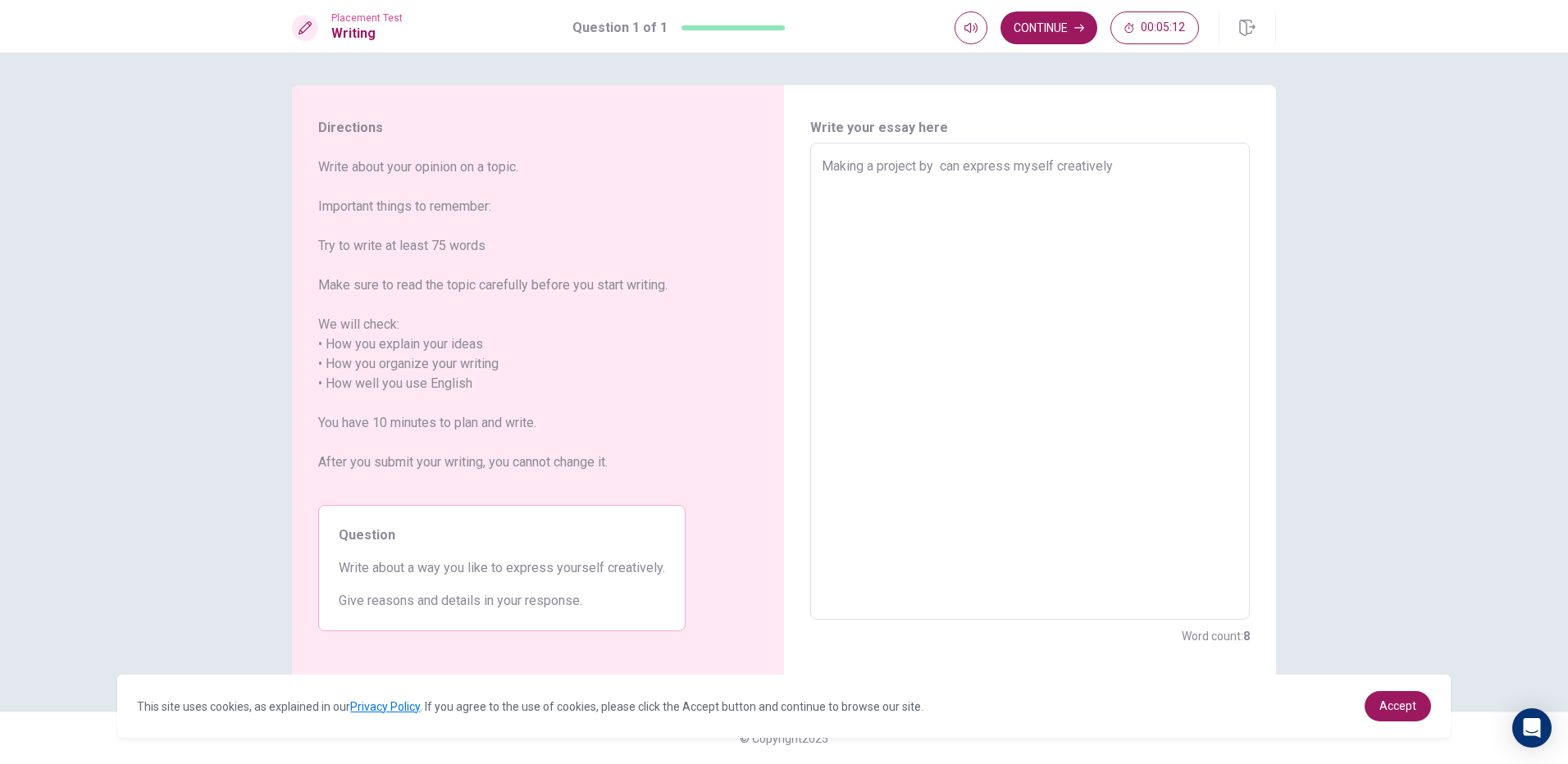
type textarea "x"
type textarea "Making a project by m can express myself creatively"
type textarea "x"
type textarea "Making a project by m7 can express myself creatively"
type textarea "x"
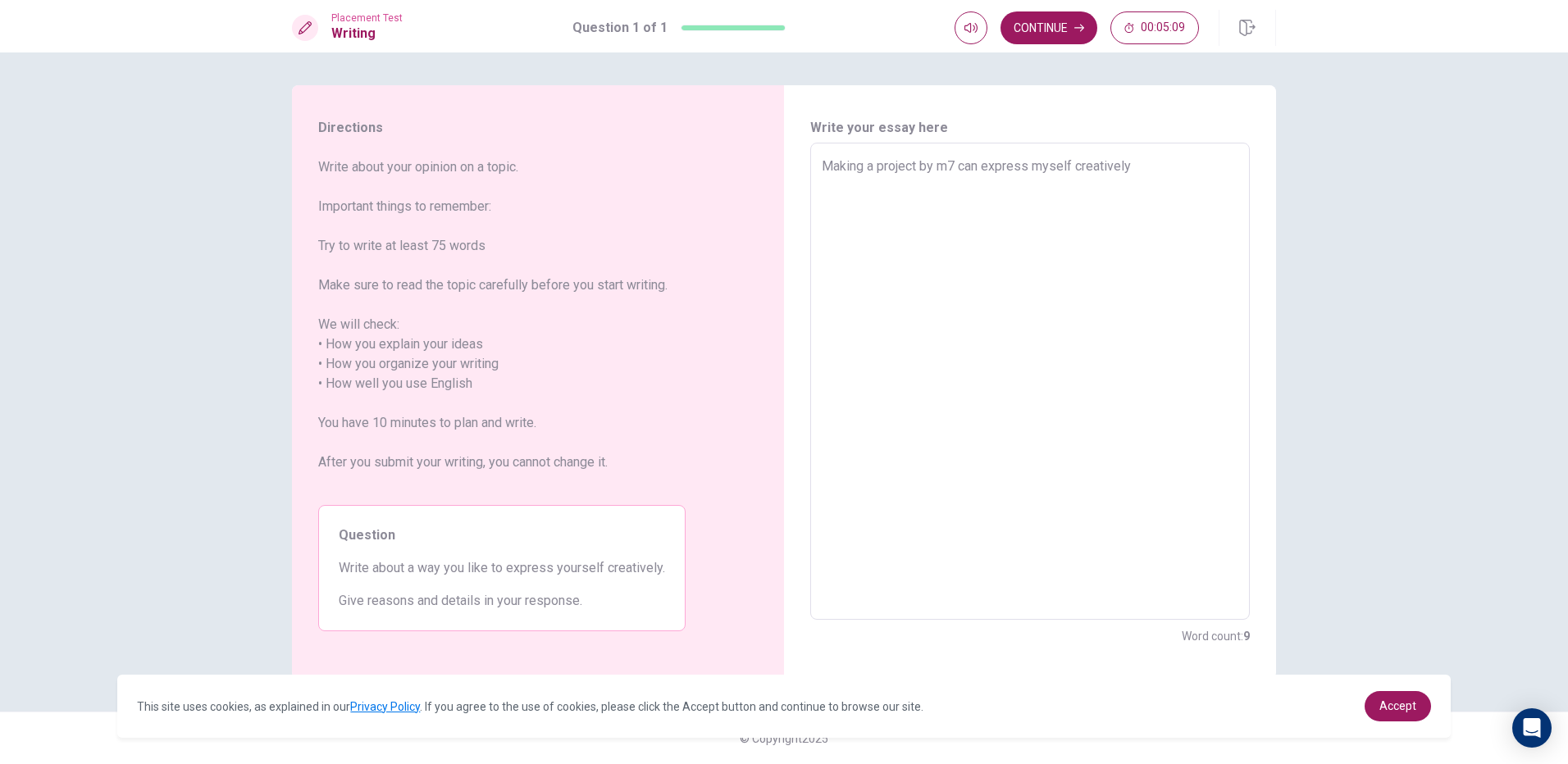
type textarea "Making a project by m7y can express myself creatively"
type textarea "x"
type textarea "Making a project by m7 can express myself creatively"
type textarea "x"
type textarea "Making a project by m can express myself creatively"
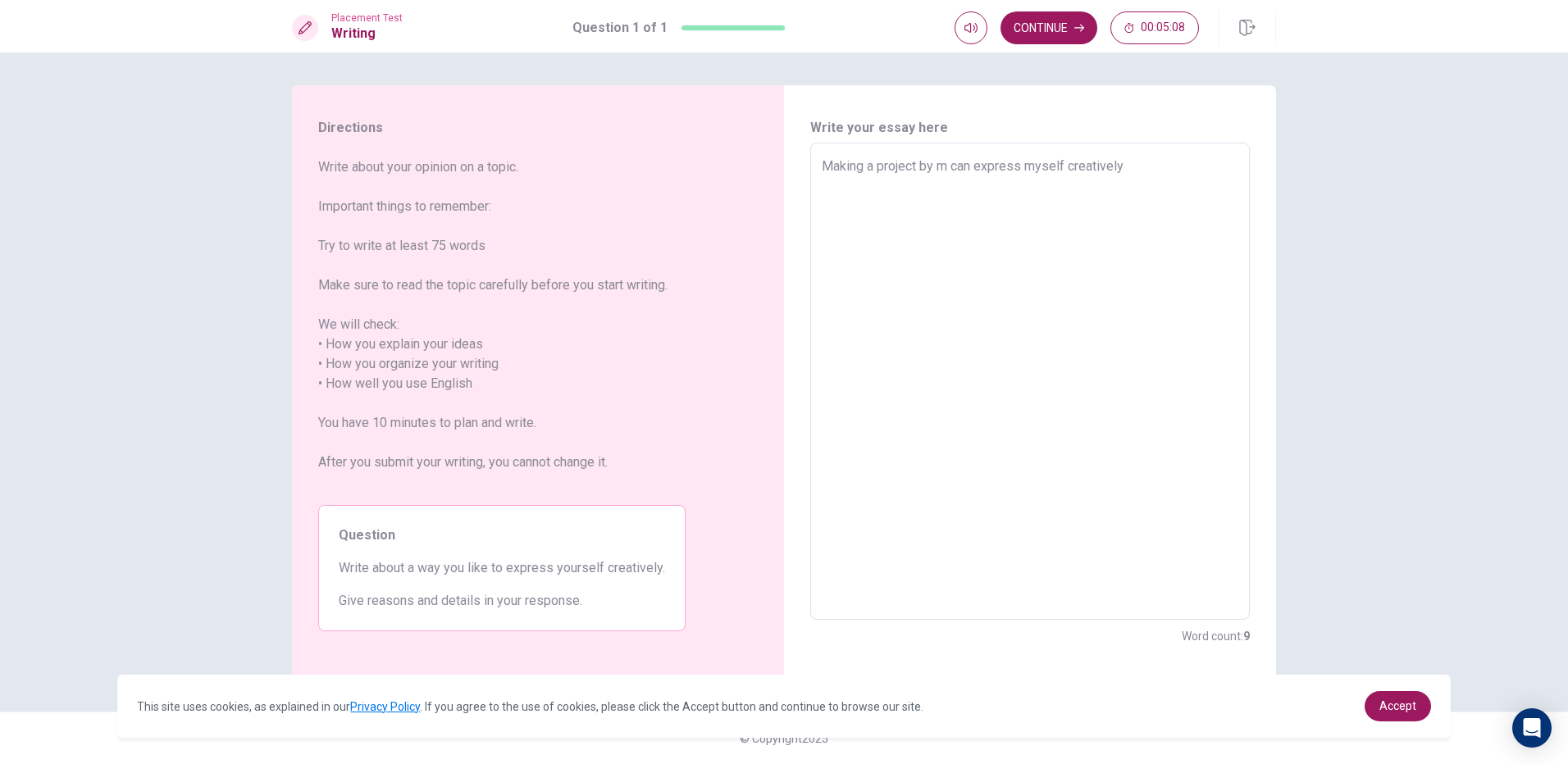
type textarea "x"
type textarea "Making a project by my can express myself creatively"
type textarea "x"
type textarea "Making a project by mys can express myself creatively"
type textarea "x"
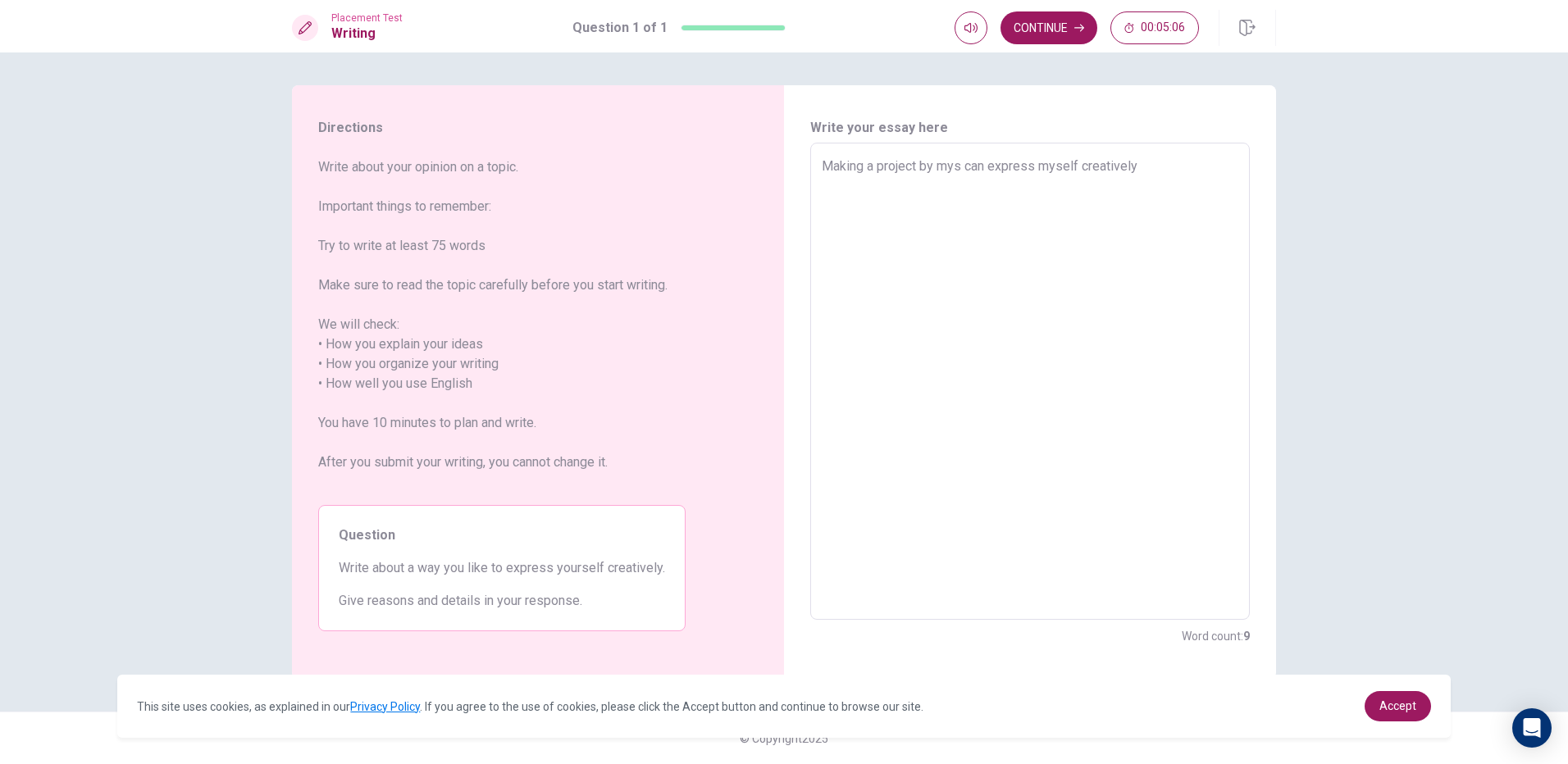
type textarea "Making a project by myse can express myself creatively"
type textarea "x"
type textarea "Making a project by [PERSON_NAME] can express myself creatively"
type textarea "x"
type textarea "Making a project by myself can express myself creatively"
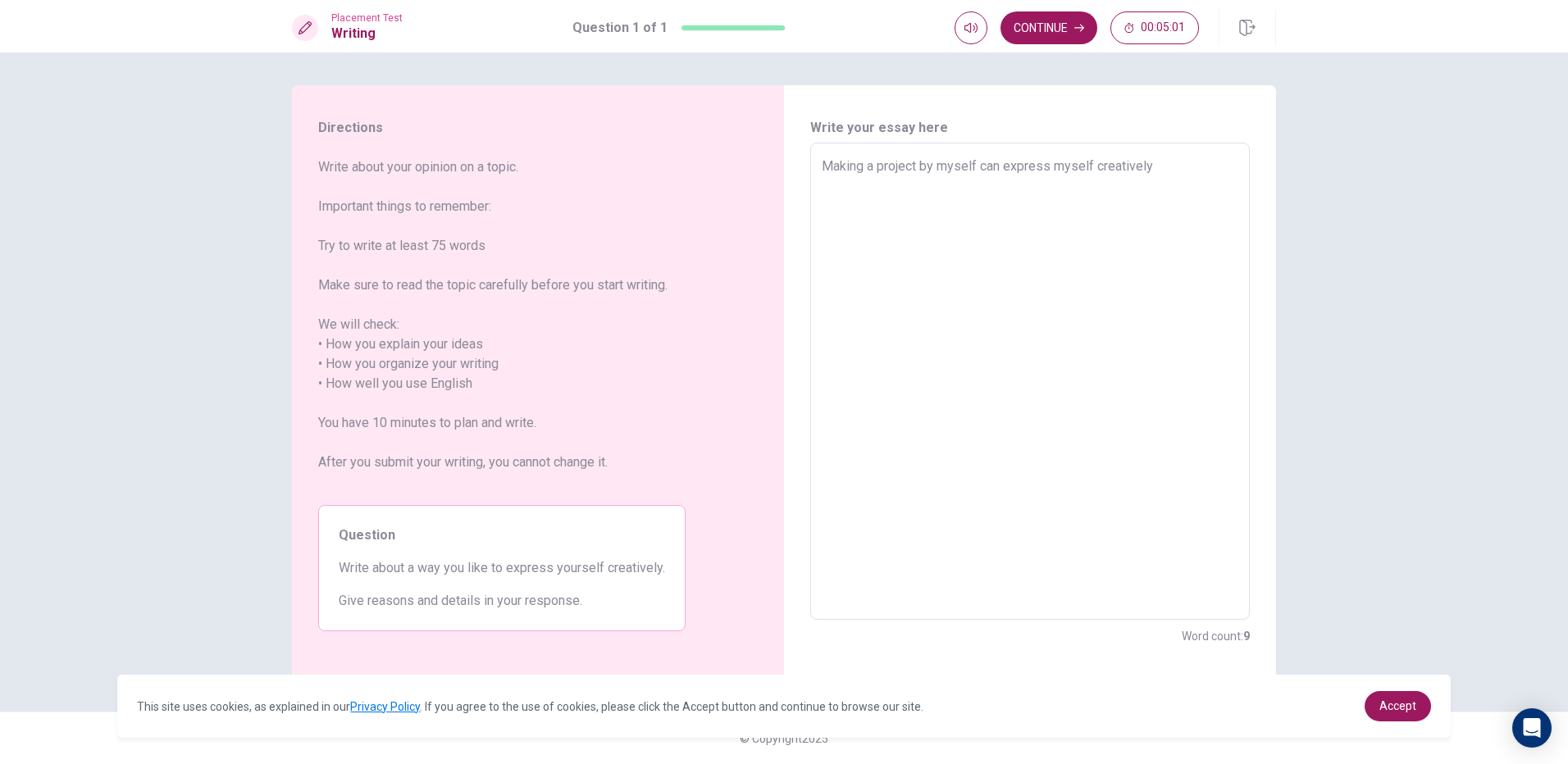
click at [1089, 164] on textarea "Making a project by myself can express myself creatively" at bounding box center [1030, 381] width 417 height 450
type textarea "x"
type textarea "Making a project by myself can express mysel creatively"
type textarea "x"
type textarea "Making a project by myself can express myse creatively"
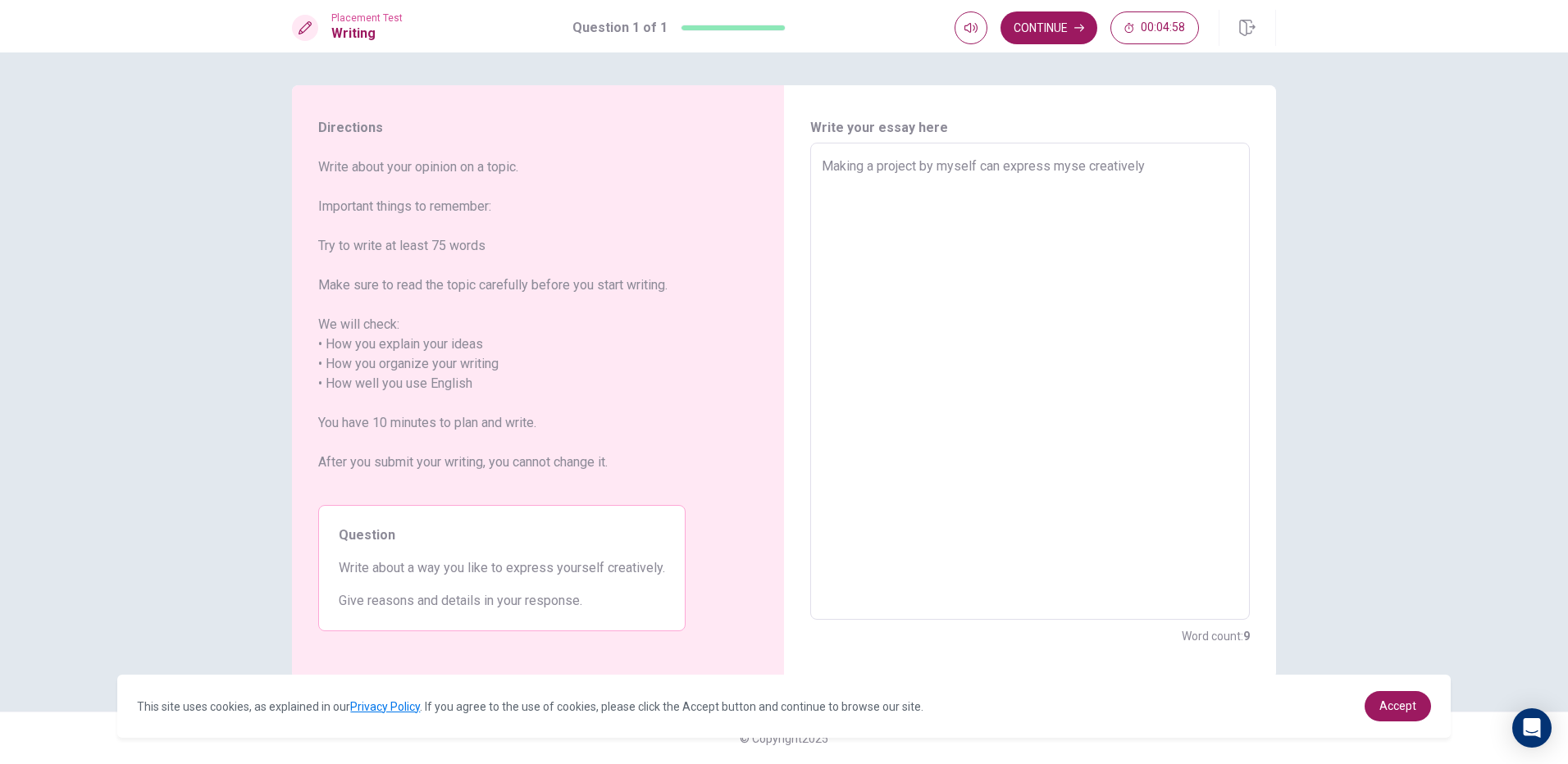
type textarea "x"
type textarea "Making a project by myself can express mys creatively"
type textarea "x"
type textarea "Making a project by myself can express my creatively"
type textarea "x"
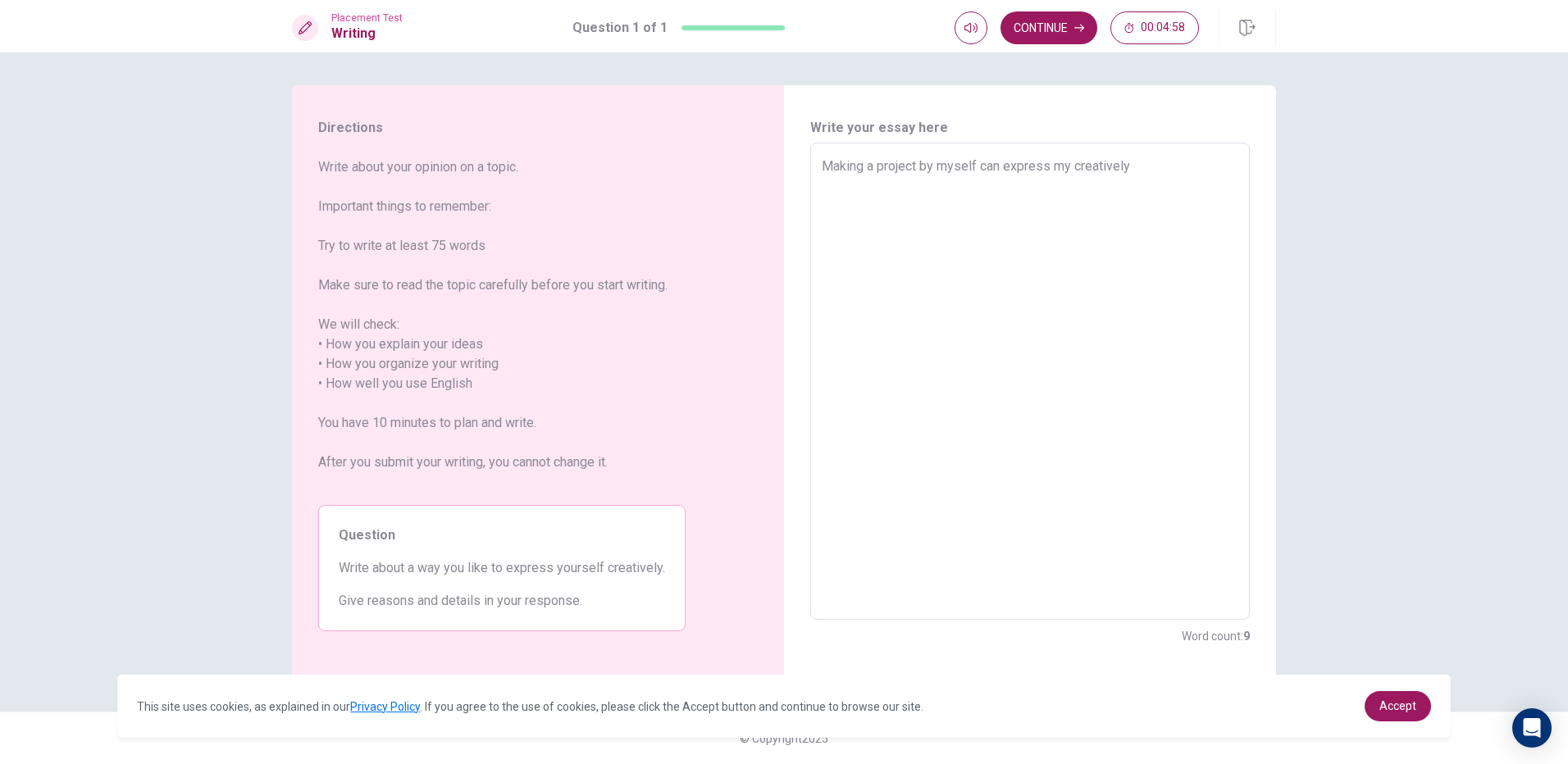
type textarea "Making a project by myself can express m creatively"
type textarea "x"
type textarea "Making a project by myself can express me creatively"
type textarea "x"
type textarea "Making a project by myself can express me creatively,"
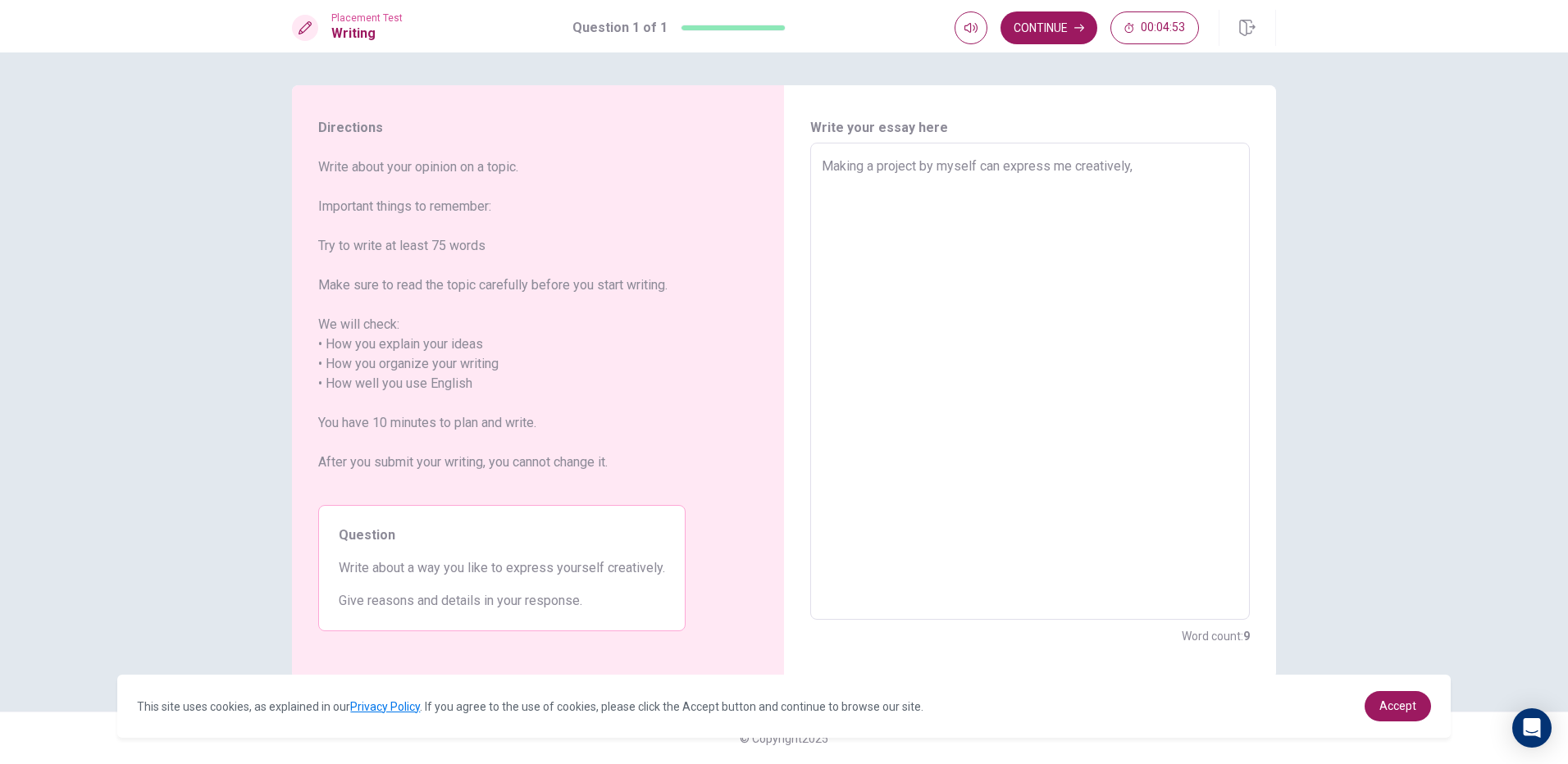
type textarea "x"
type textarea "Making a project by myself can express me creatively,"
type textarea "x"
type textarea "Making a project by myself can express me creatively, b"
type textarea "x"
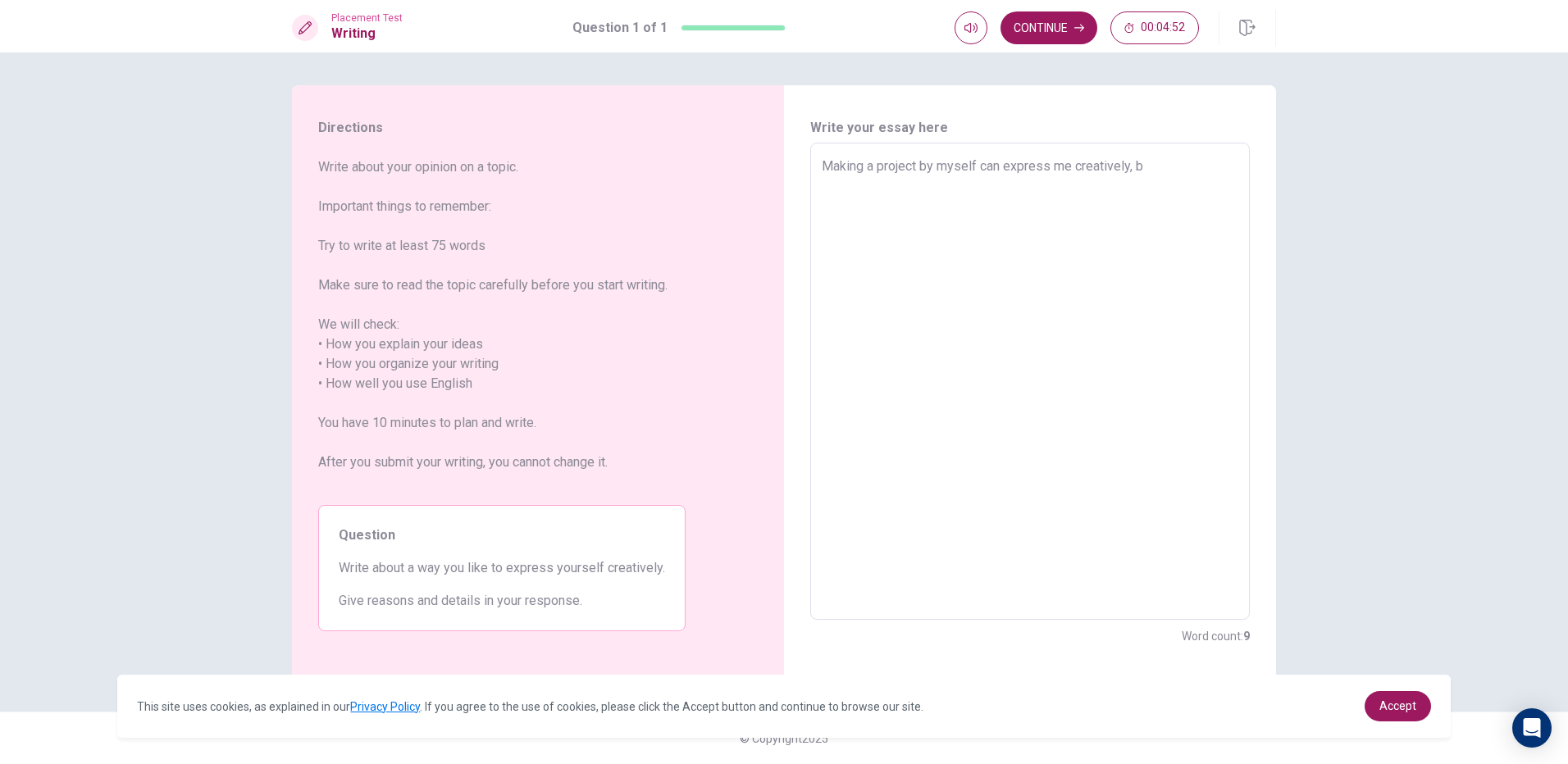
type textarea "Making a project by myself can express me creatively, be"
type textarea "x"
type textarea "Making a project by myself can express me creatively, bea"
type textarea "x"
type textarea "Making a project by myself can express me creatively, be"
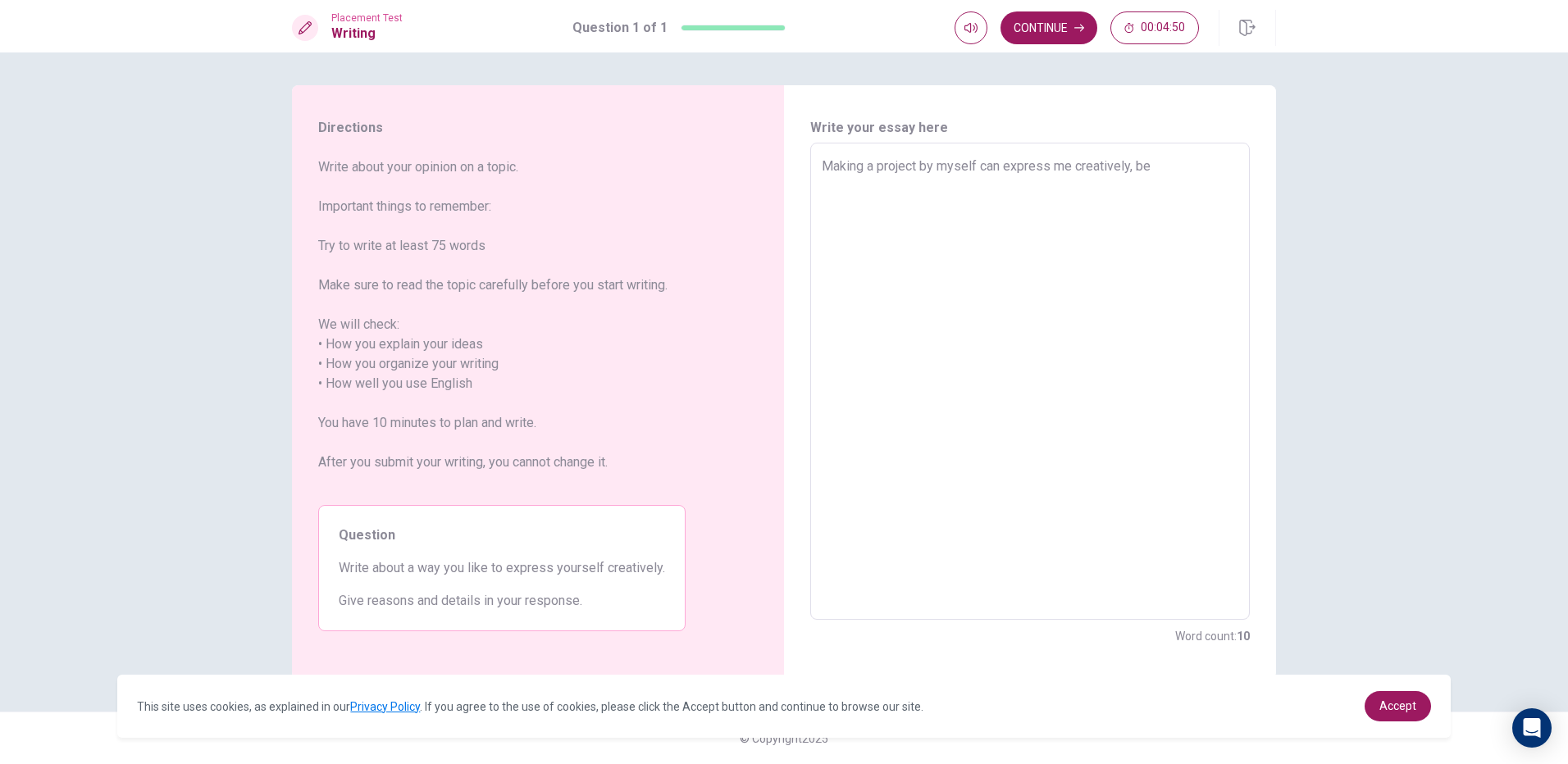
type textarea "x"
type textarea "Making a project by myself can express me creatively, bec"
type textarea "x"
type textarea "Making a project by myself can express me creatively, beca"
type textarea "x"
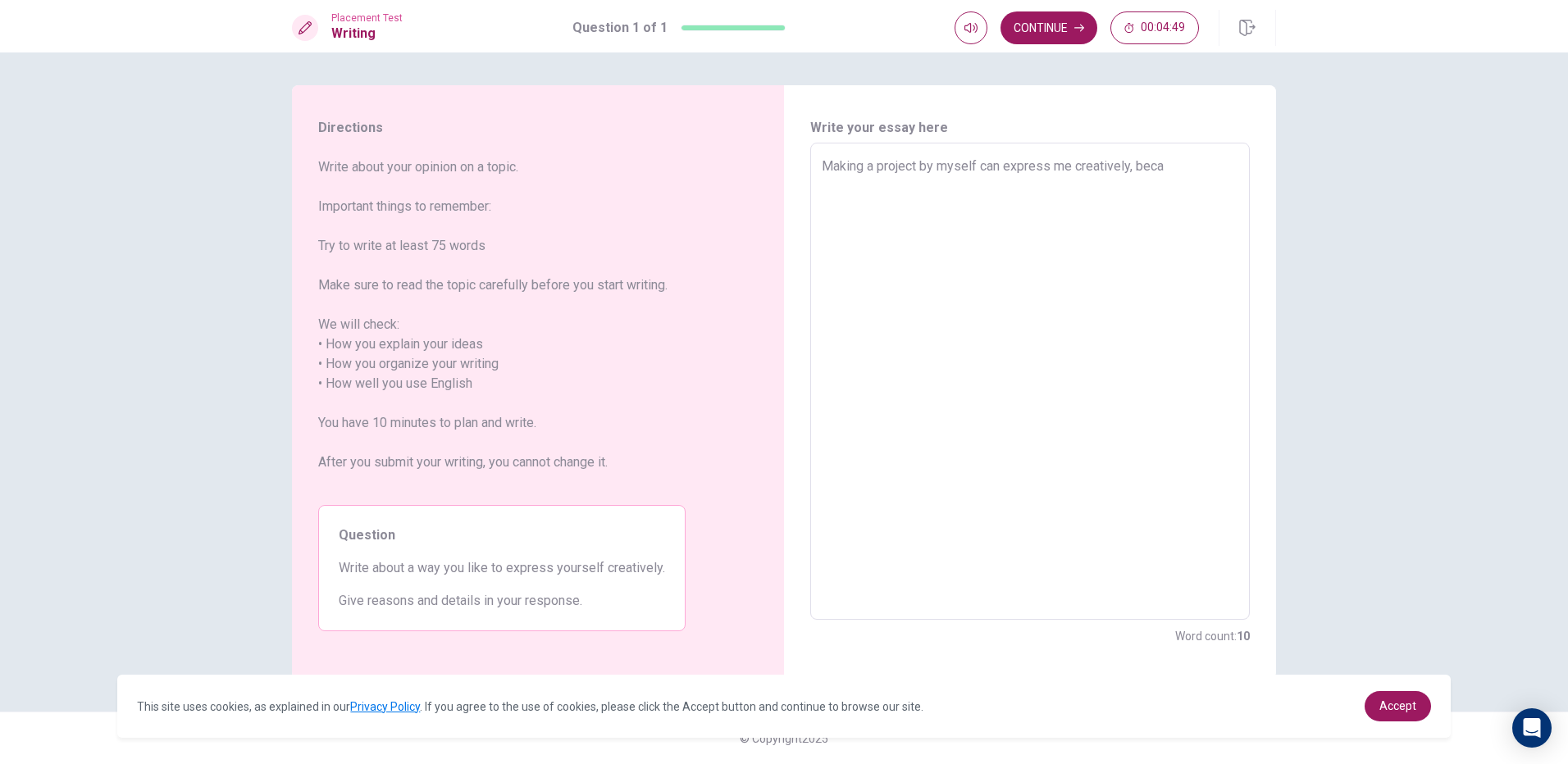
type textarea "Making a project by myself can express me creatively, becau"
type textarea "x"
type textarea "Making a project by myself can express me creatively, becaus"
type textarea "x"
type textarea "Making a project by myself can express me creatively, because"
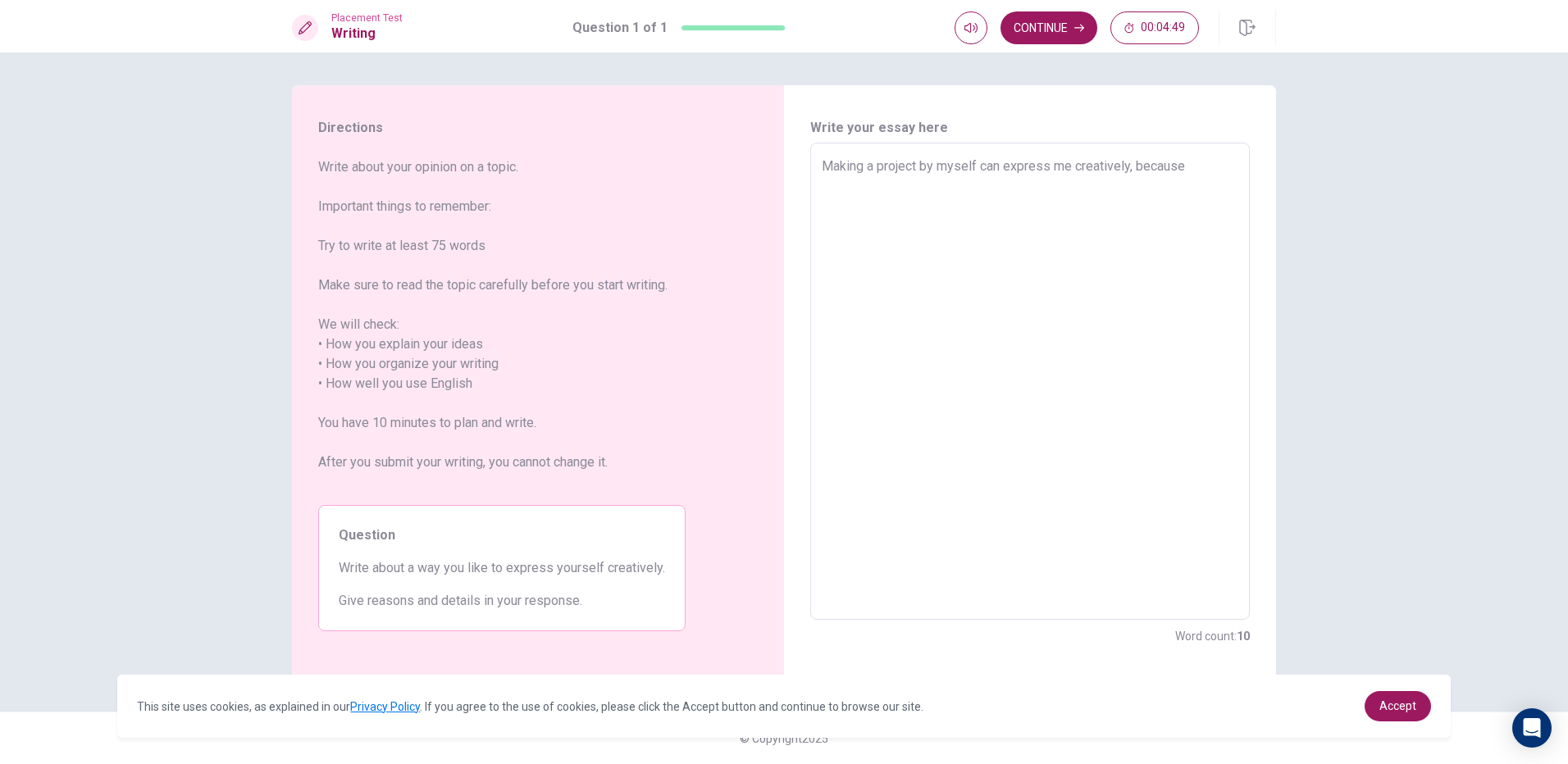
type textarea "x"
type textarea "Making a project by myself can express me creatively, because"
type textarea "x"
type textarea "Making a project by myself can express me creatively, because i"
type textarea "x"
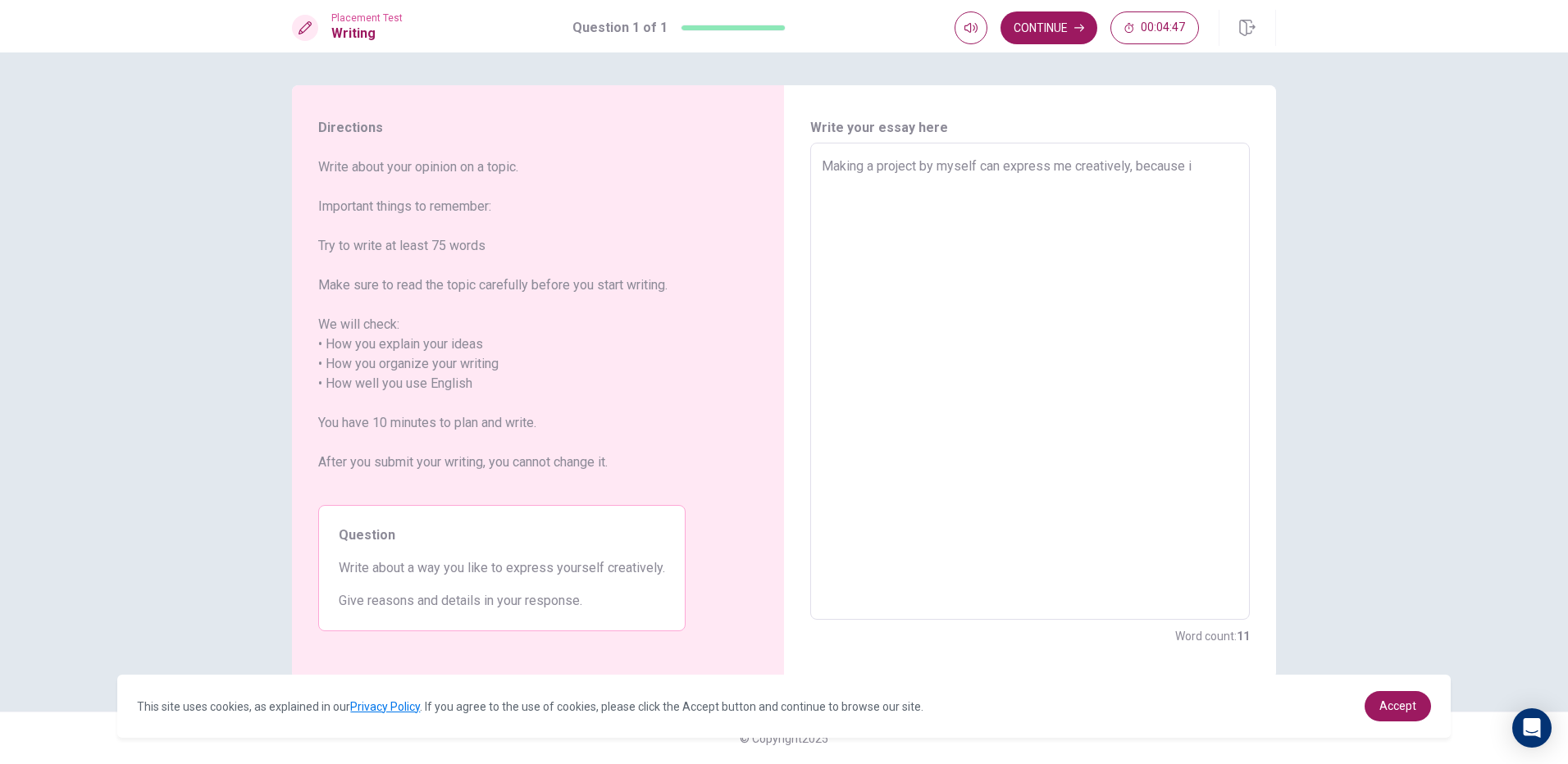
type textarea "Making a project by myself can express me creatively, because"
type textarea "x"
type textarea "Making a project by myself can express me creatively, because I"
type textarea "x"
type textarea "Making a project by myself can express me creatively, because I"
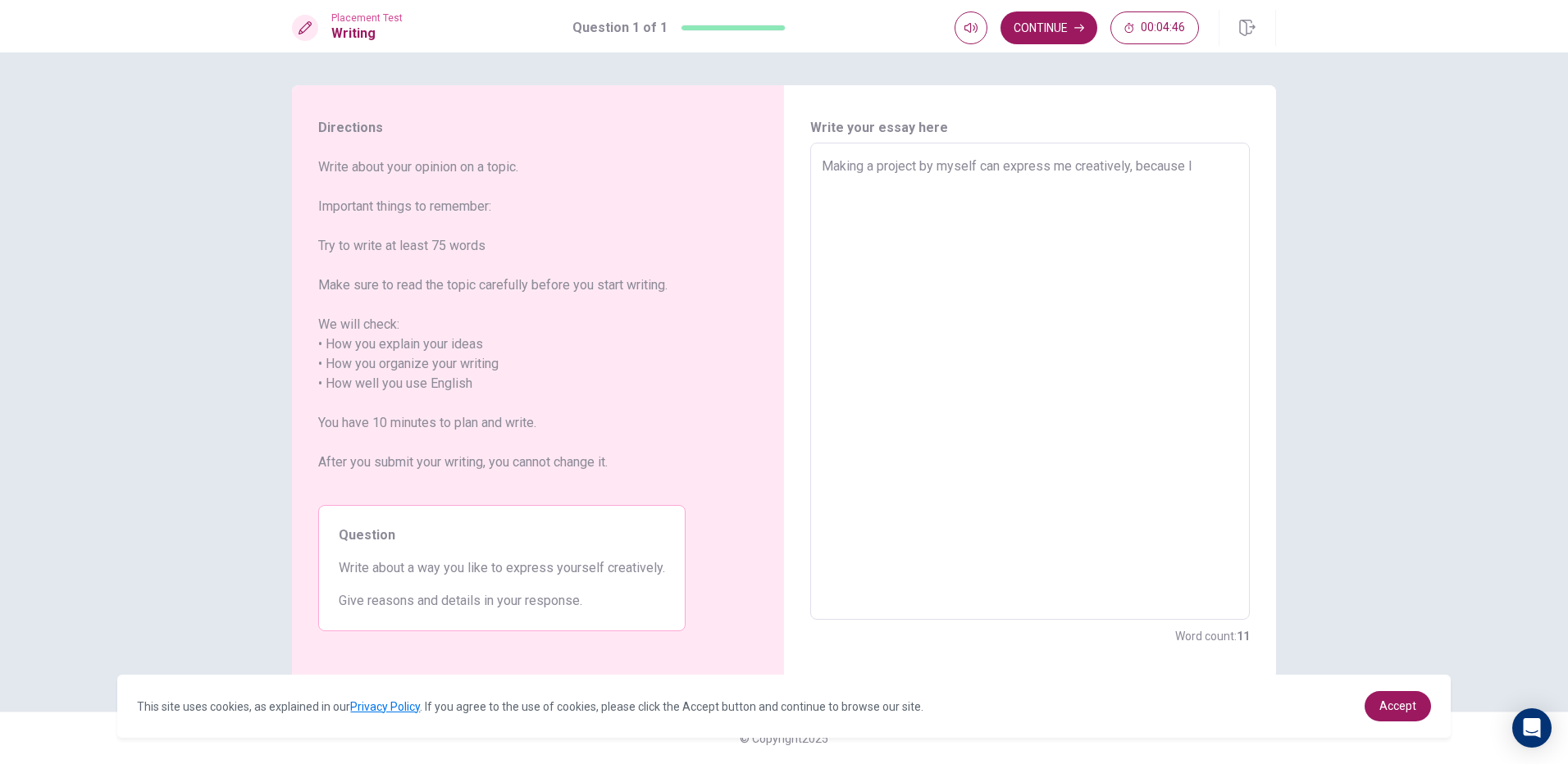
type textarea "x"
type textarea "Making a project by myself can express me creatively, because I o"
type textarea "x"
type textarea "Making a project by myself can express me creatively, because I on"
type textarea "x"
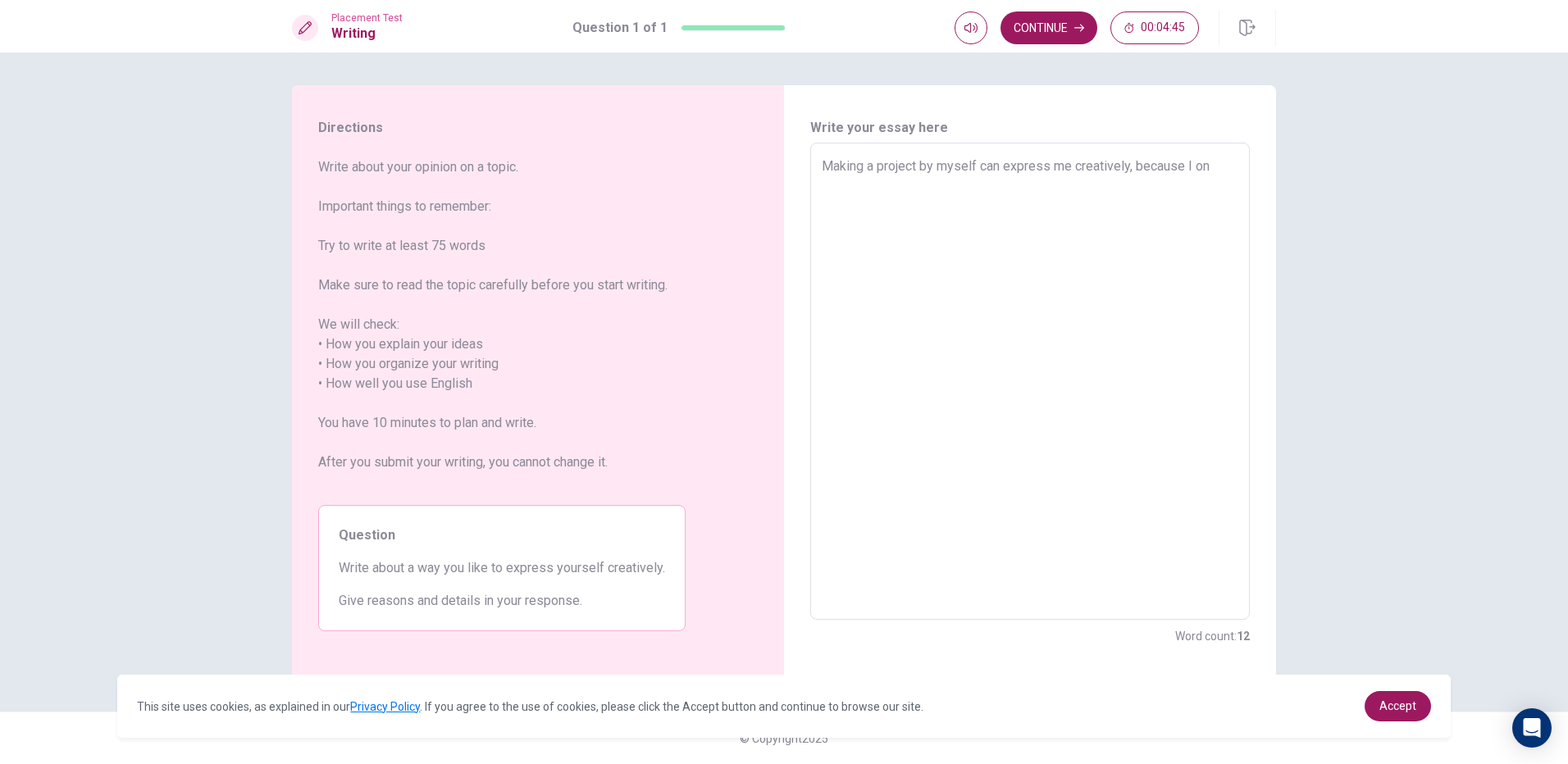
type textarea "Making a project by myself can express me creatively, because I onl"
type textarea "x"
type textarea "Making a project by myself can express me creatively, because I only"
type textarea "x"
type textarea "Making a project by myself can express me creatively, because I onlyy"
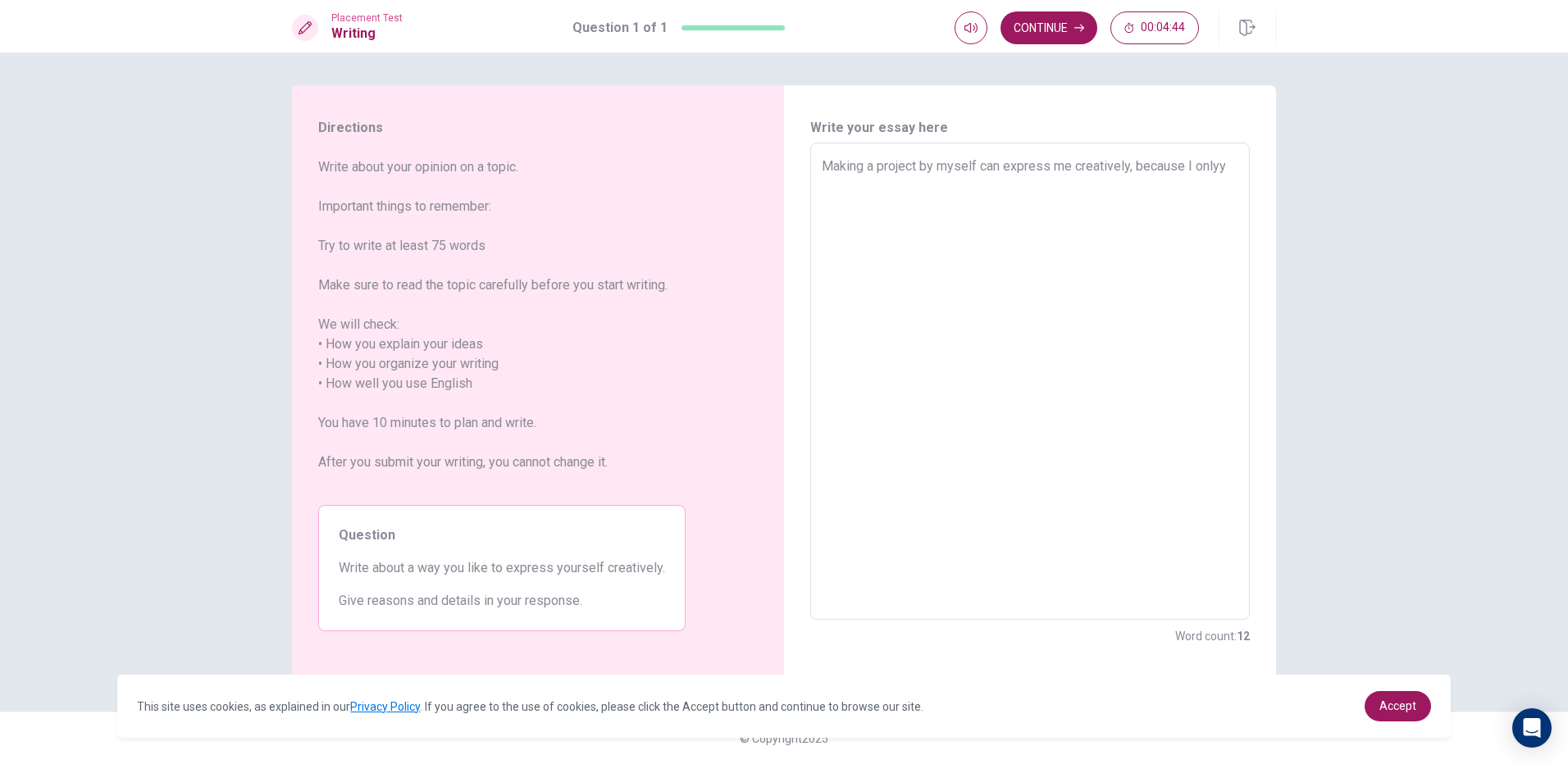
type textarea "x"
click at [1019, 31] on button "Continue" at bounding box center [1048, 28] width 97 height 33
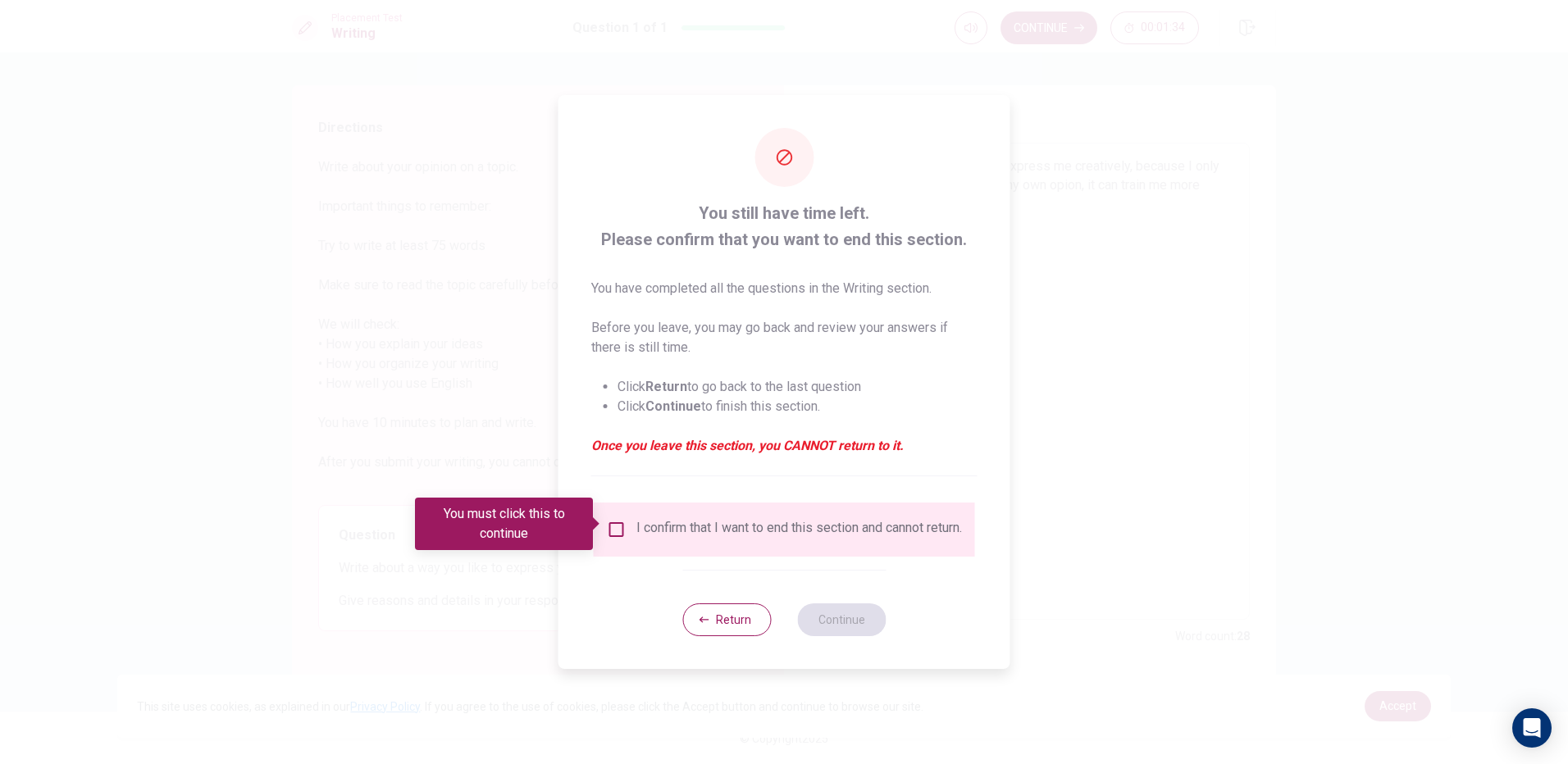
click at [615, 522] on input "You must click this to continue" at bounding box center [616, 529] width 20 height 20
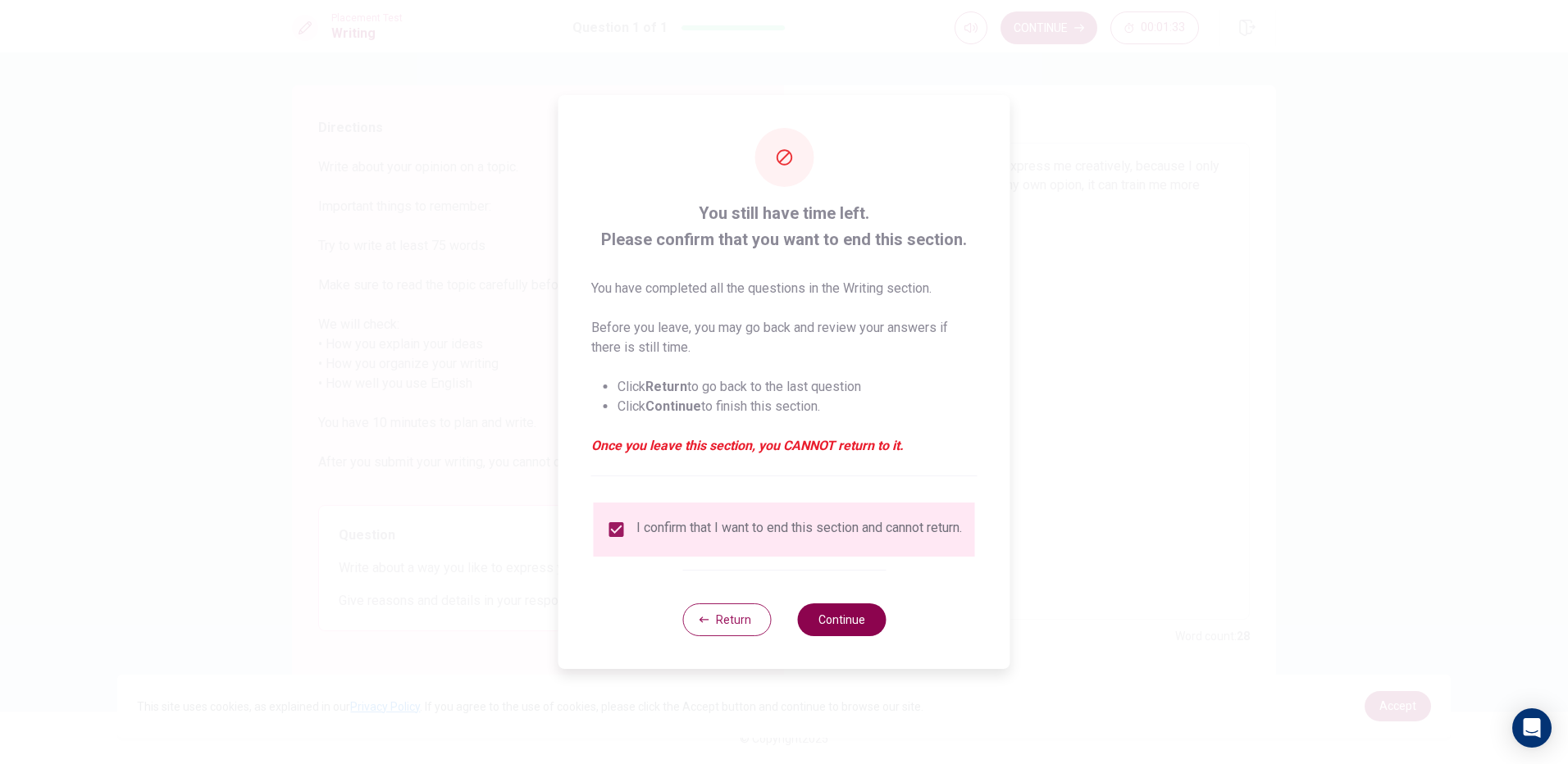
click at [829, 615] on button "Continue" at bounding box center [842, 620] width 89 height 33
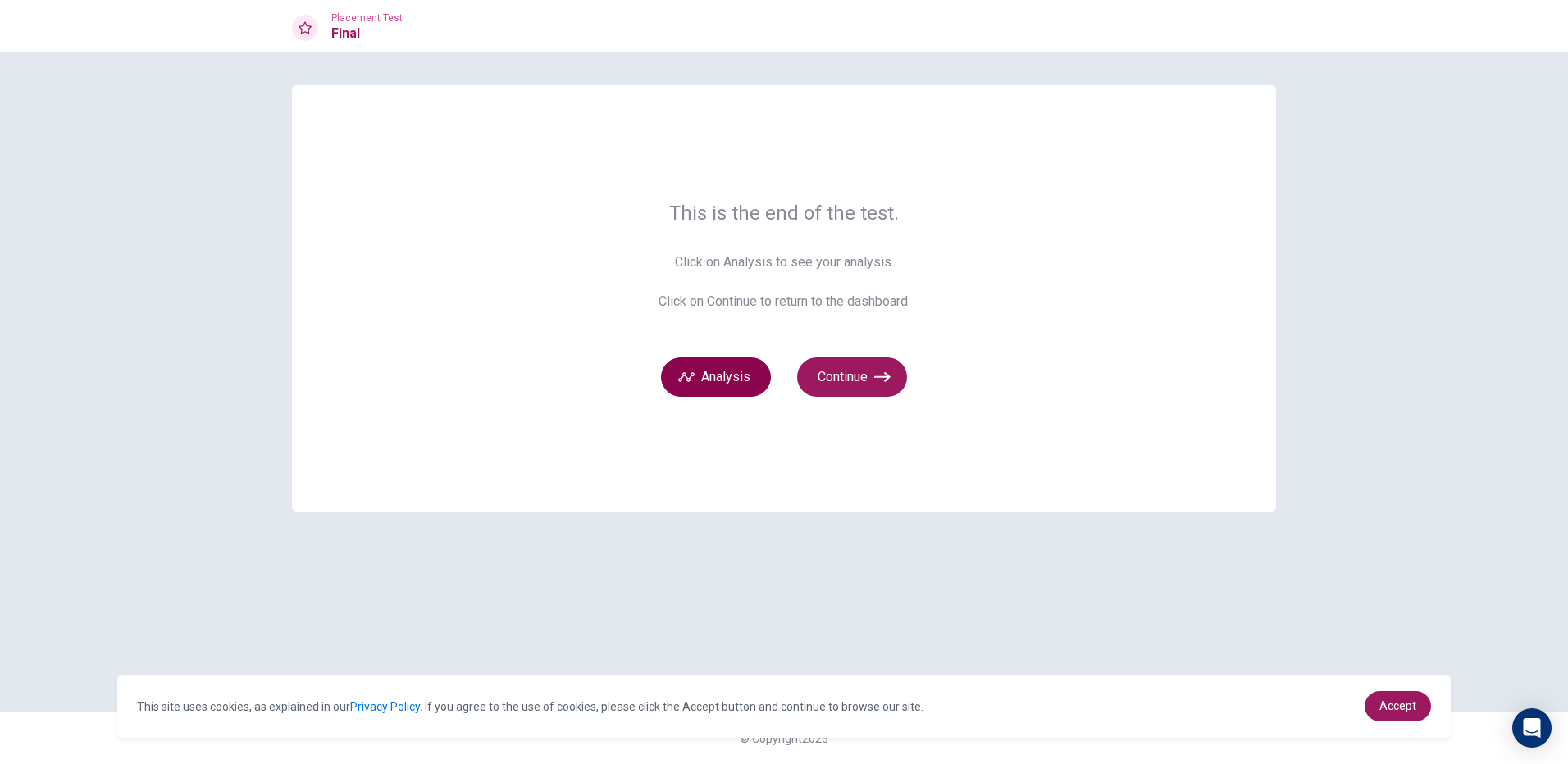
click at [752, 393] on button "Analysis" at bounding box center [716, 377] width 110 height 39
